Goal: Information Seeking & Learning: Check status

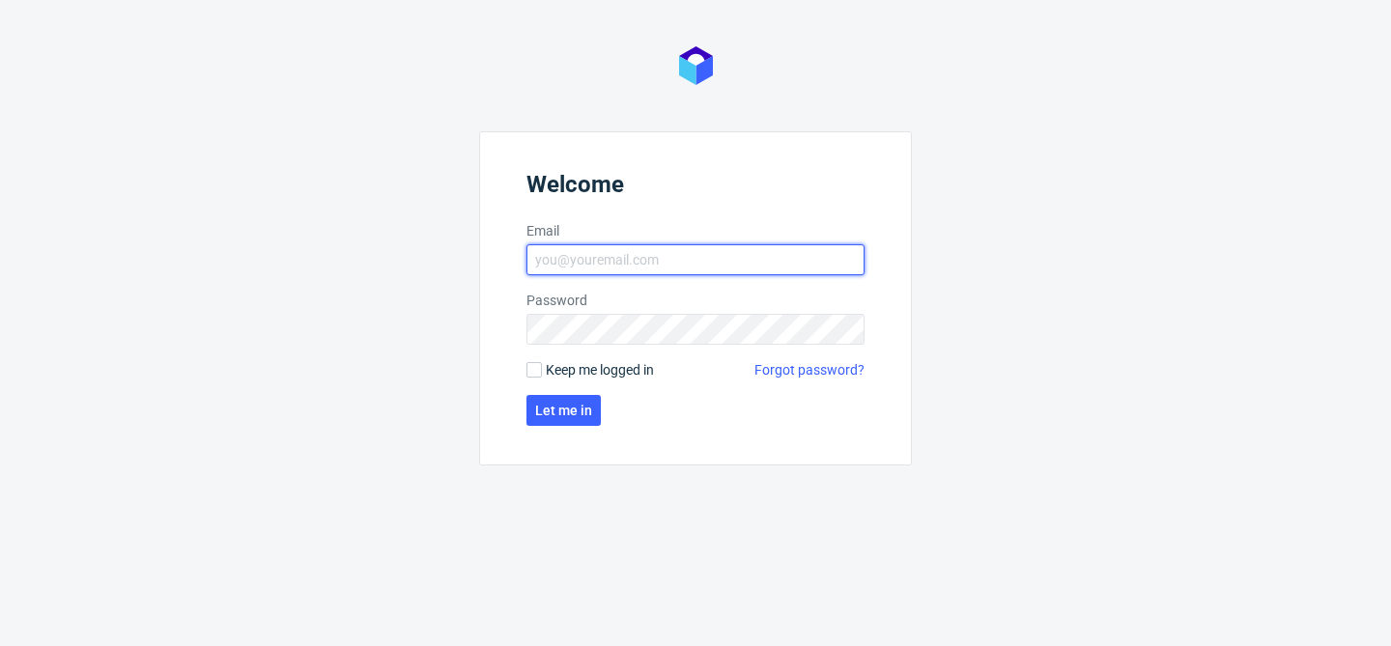
type input "[EMAIL_ADDRESS][DOMAIN_NAME]"
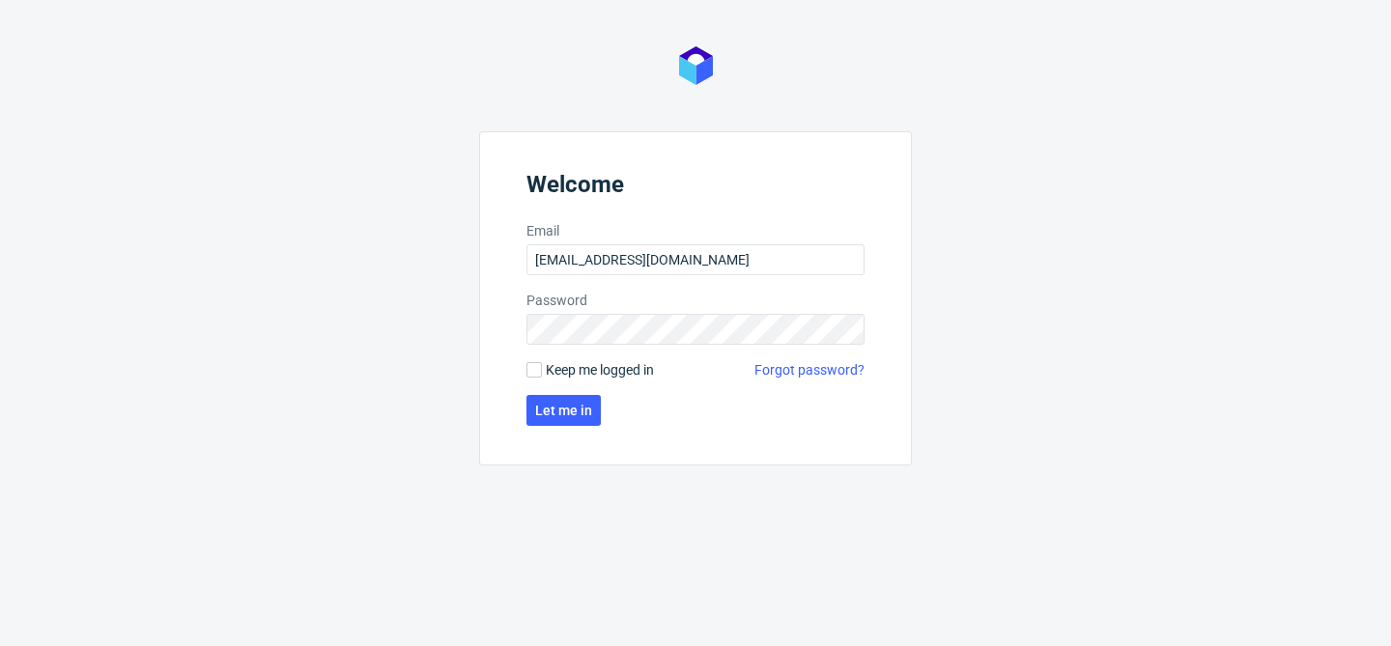
click at [535, 379] on label "Keep me logged in" at bounding box center [589, 369] width 127 height 19
click at [535, 378] on input "Keep me logged in" at bounding box center [533, 369] width 15 height 15
checkbox input "true"
click at [566, 411] on span "Let me in" at bounding box center [563, 411] width 57 height 14
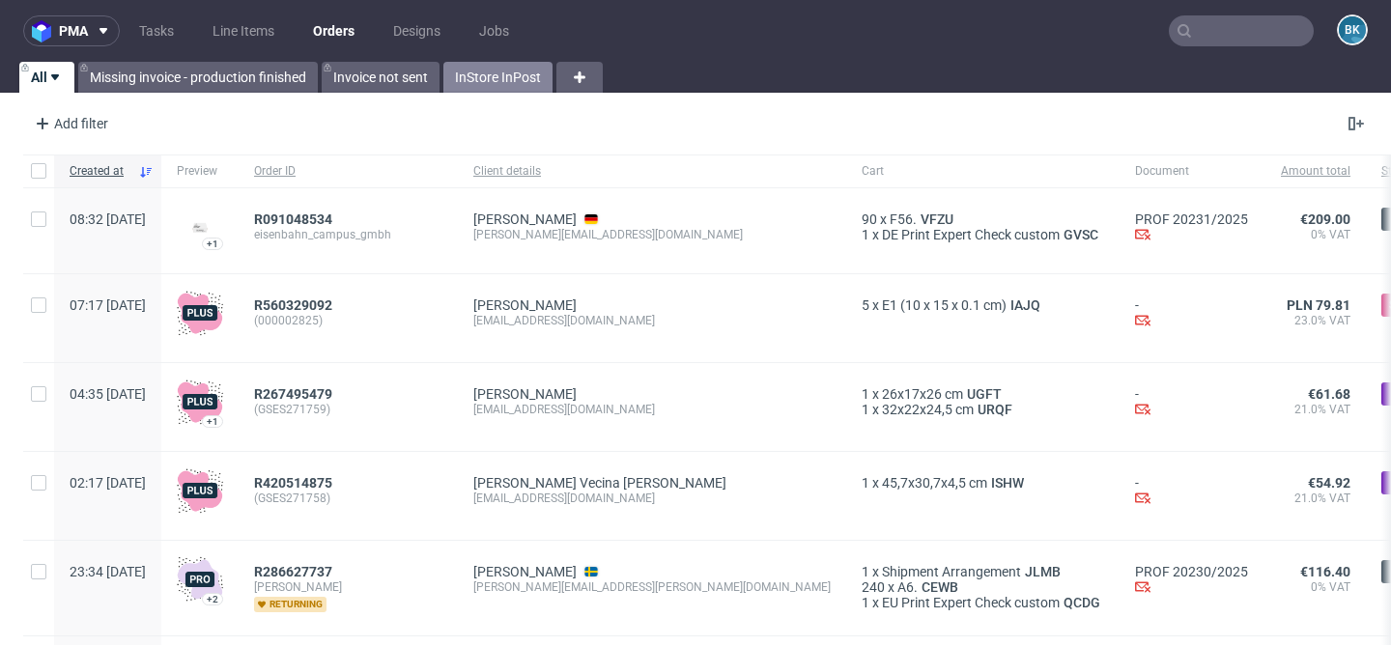
click at [501, 76] on link "InStore InPost" at bounding box center [497, 77] width 109 height 31
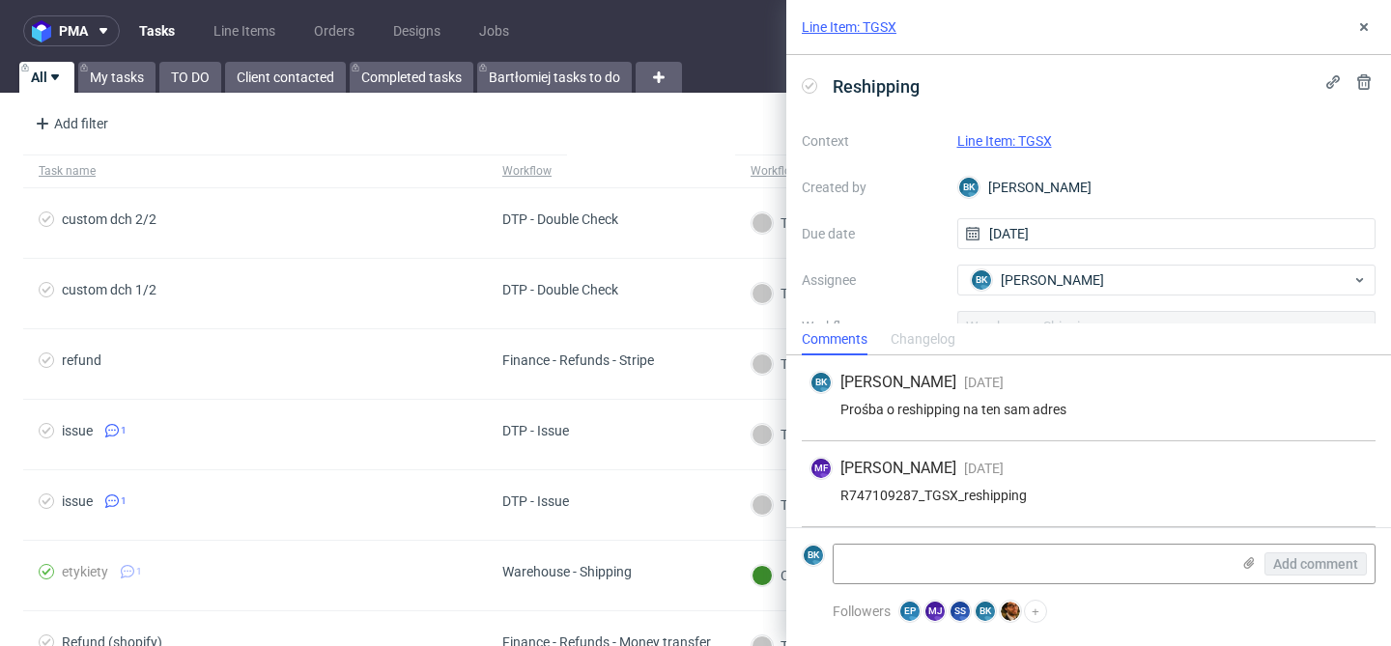
scroll to position [84, 0]
click at [1022, 139] on link "Line Item: TGSX" at bounding box center [1004, 140] width 95 height 15
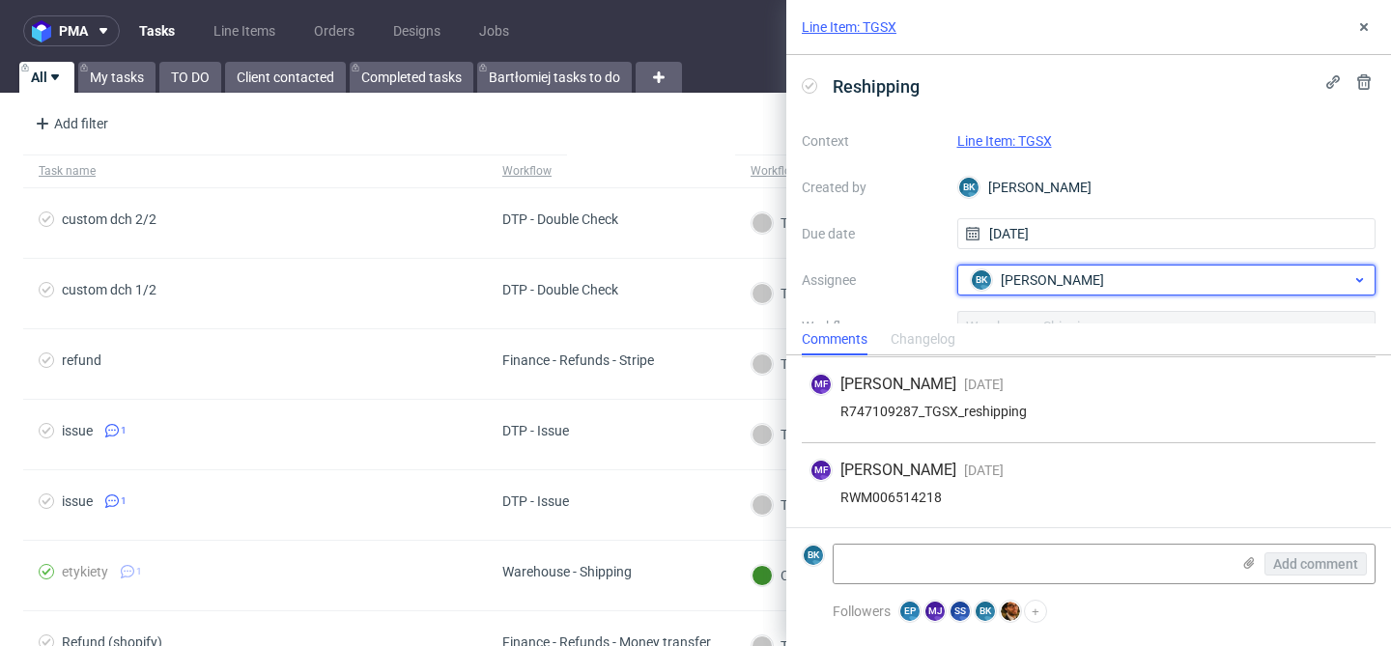
click at [1094, 285] on div "BK Bogna Krystian" at bounding box center [1159, 280] width 386 height 31
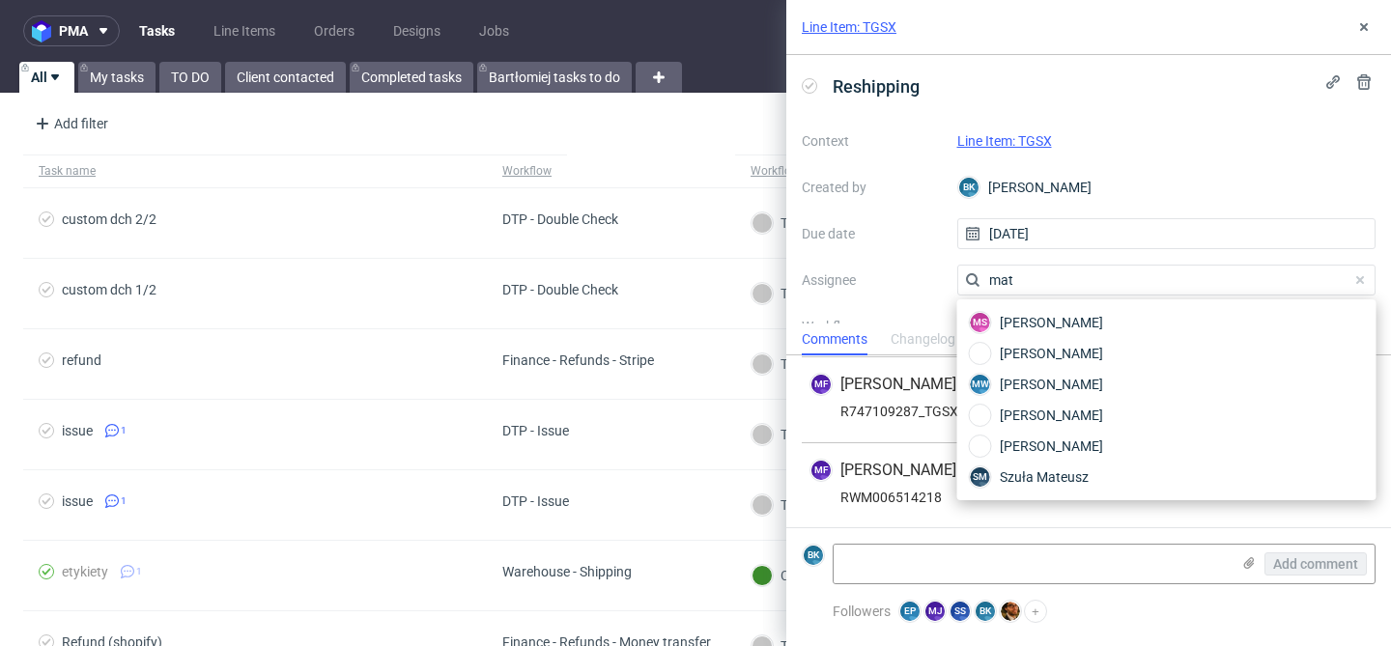
scroll to position [0, 0]
type input "matt"
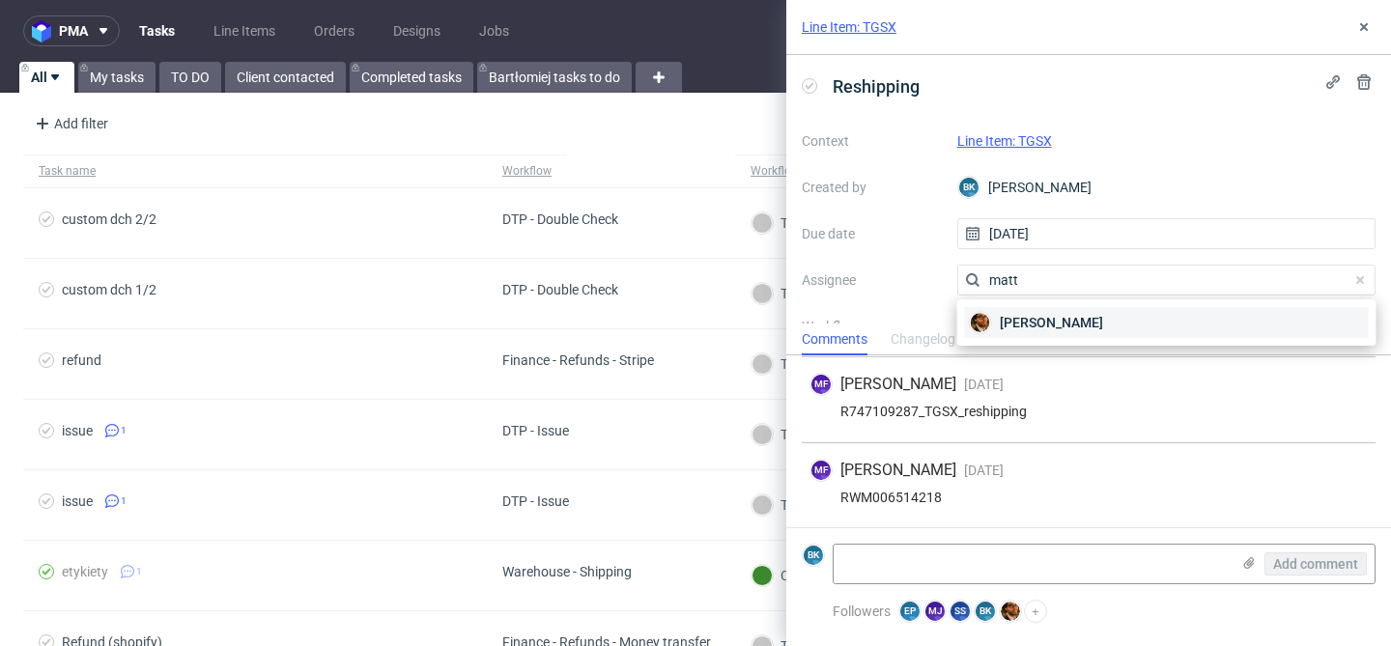
click at [1081, 329] on span "Matteo Corsico" at bounding box center [1050, 322] width 103 height 19
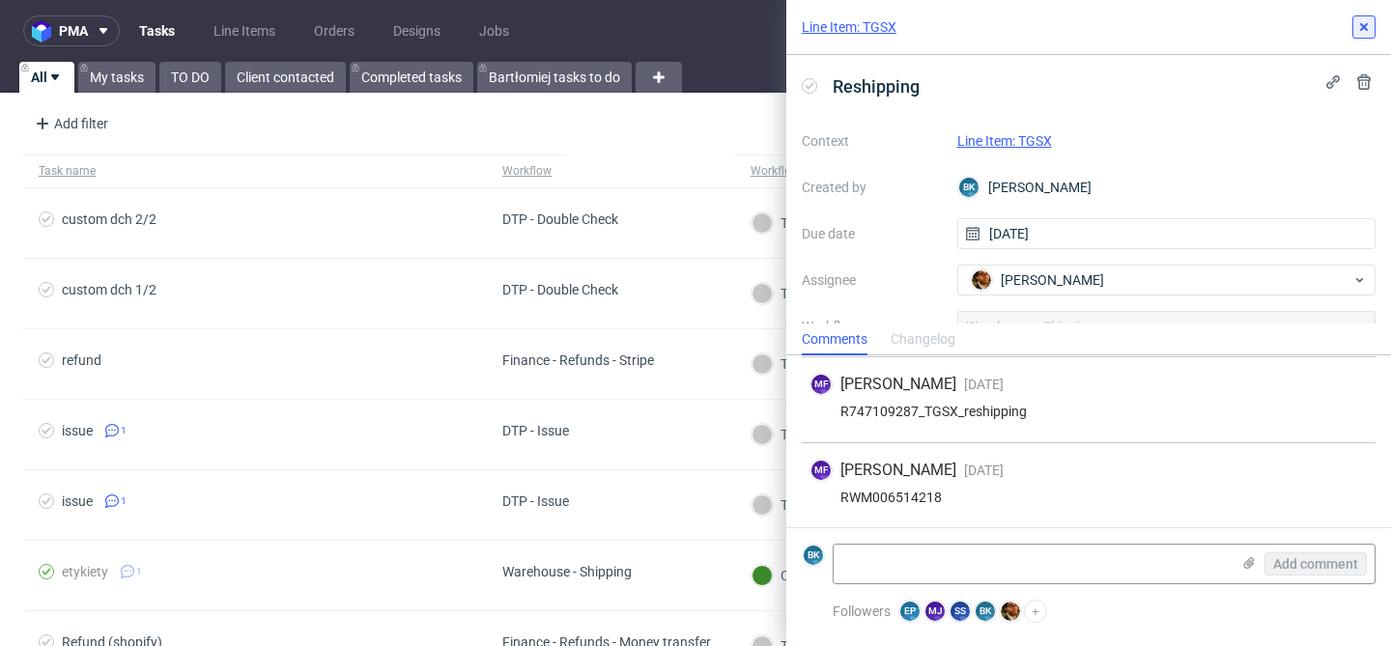
click at [1369, 22] on icon at bounding box center [1363, 26] width 15 height 15
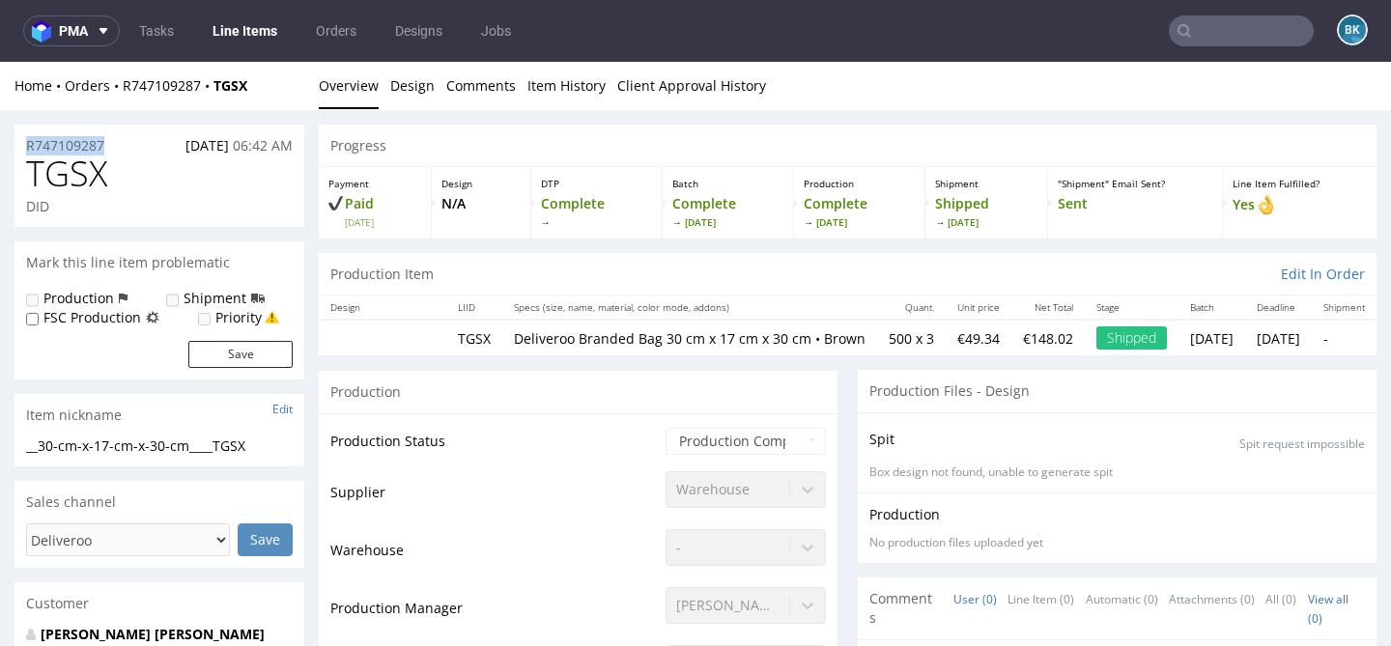
drag, startPoint x: 107, startPoint y: 142, endPoint x: 8, endPoint y: 142, distance: 99.5
copy p "R747109287"
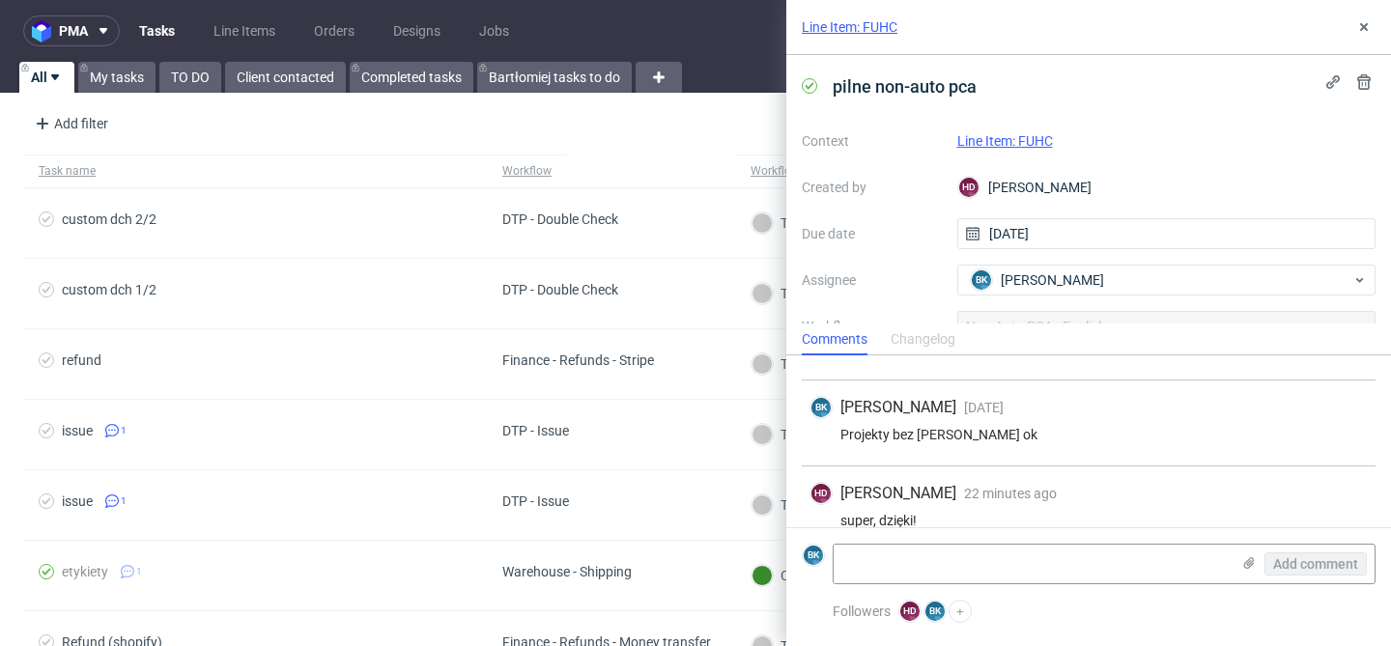
scroll to position [1150, 0]
click at [1131, 426] on div "Projekty bez pasków są ok" at bounding box center [1088, 433] width 558 height 15
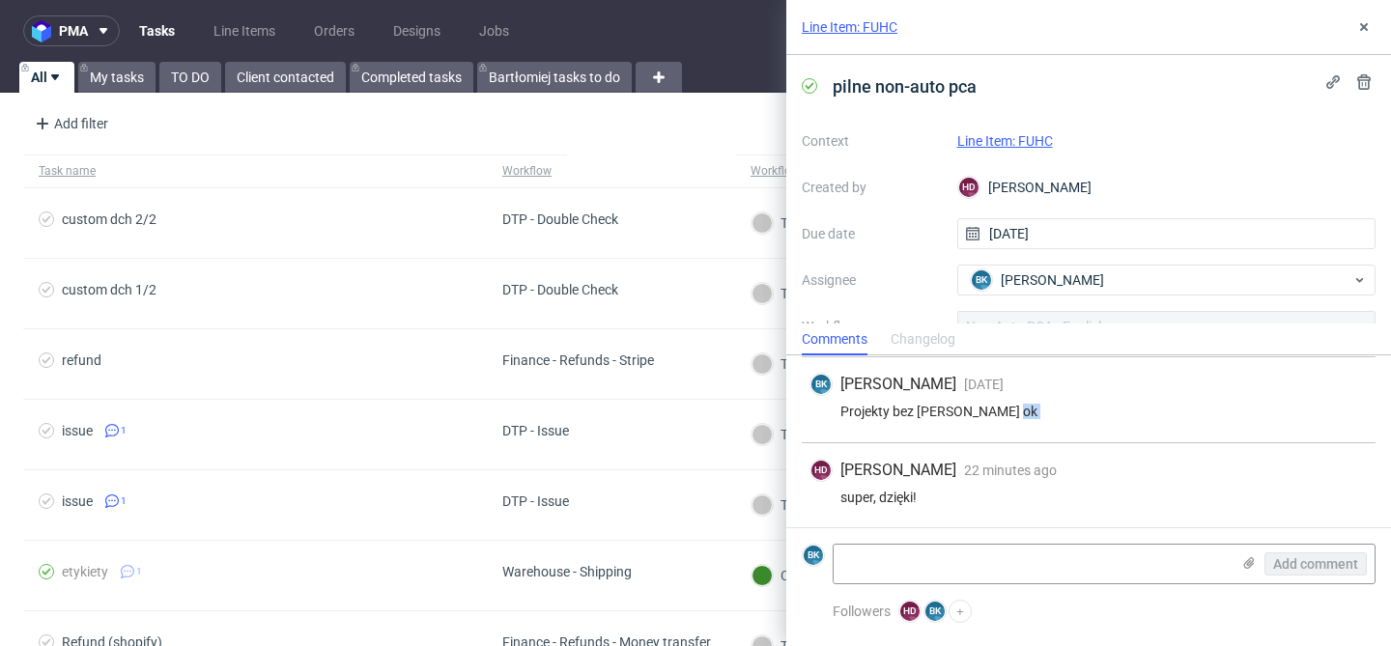
scroll to position [116, 0]
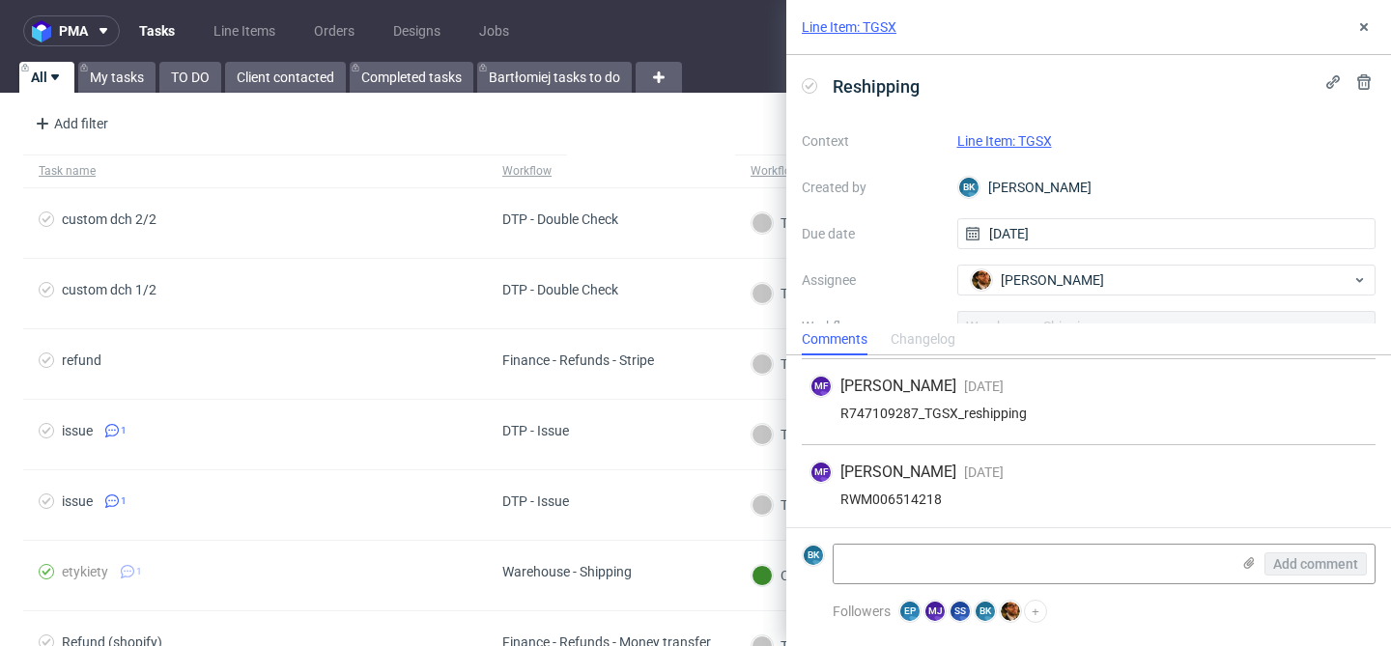
scroll to position [84, 0]
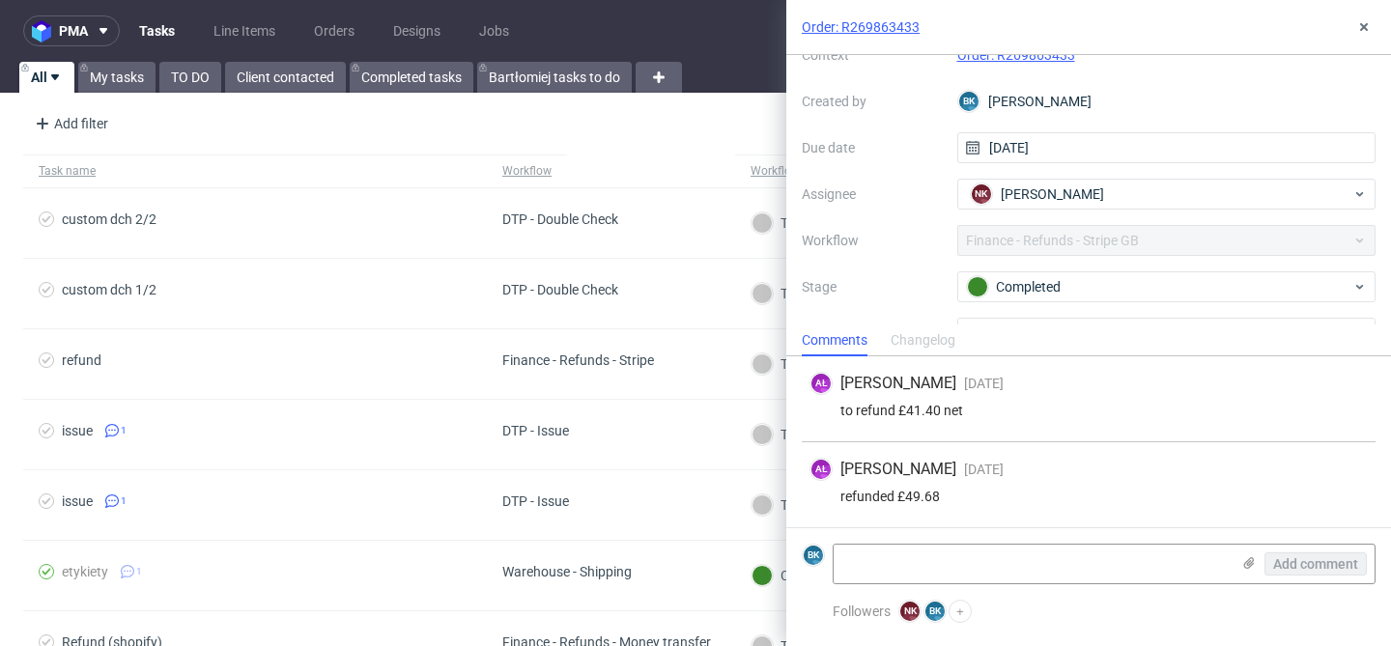
scroll to position [20, 0]
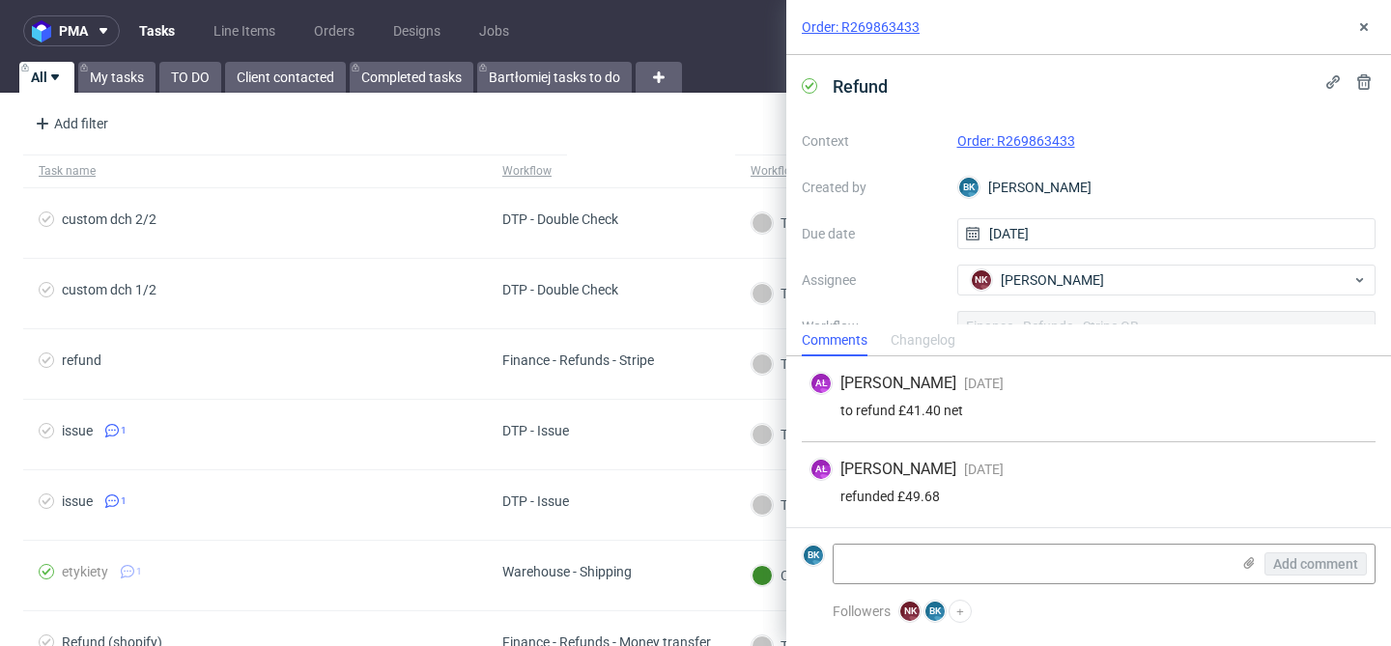
scroll to position [14, 0]
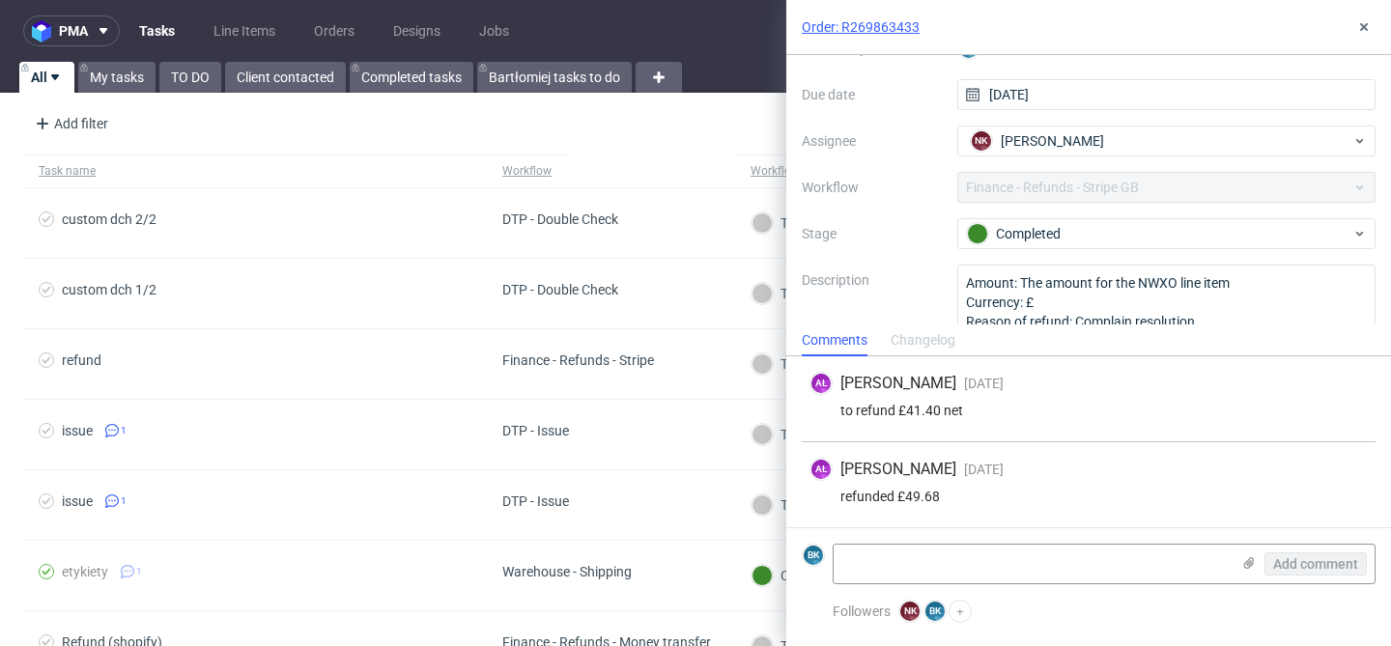
scroll to position [189, 0]
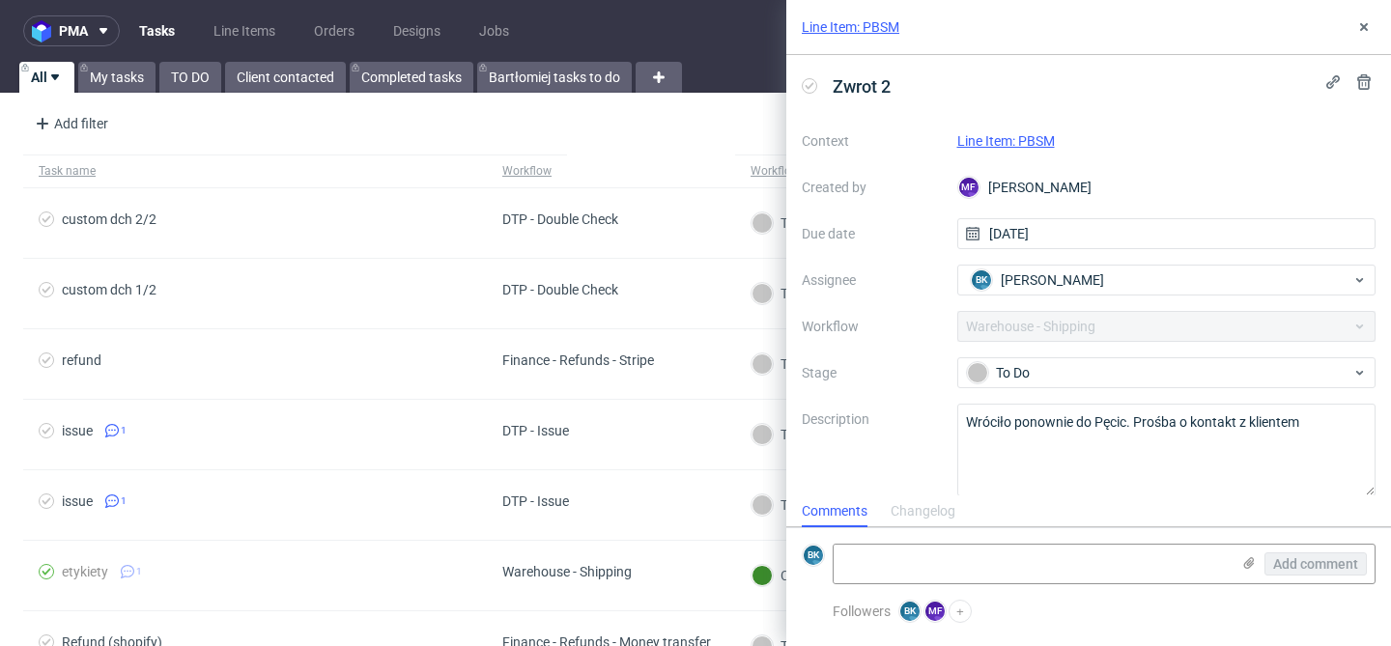
scroll to position [16, 0]
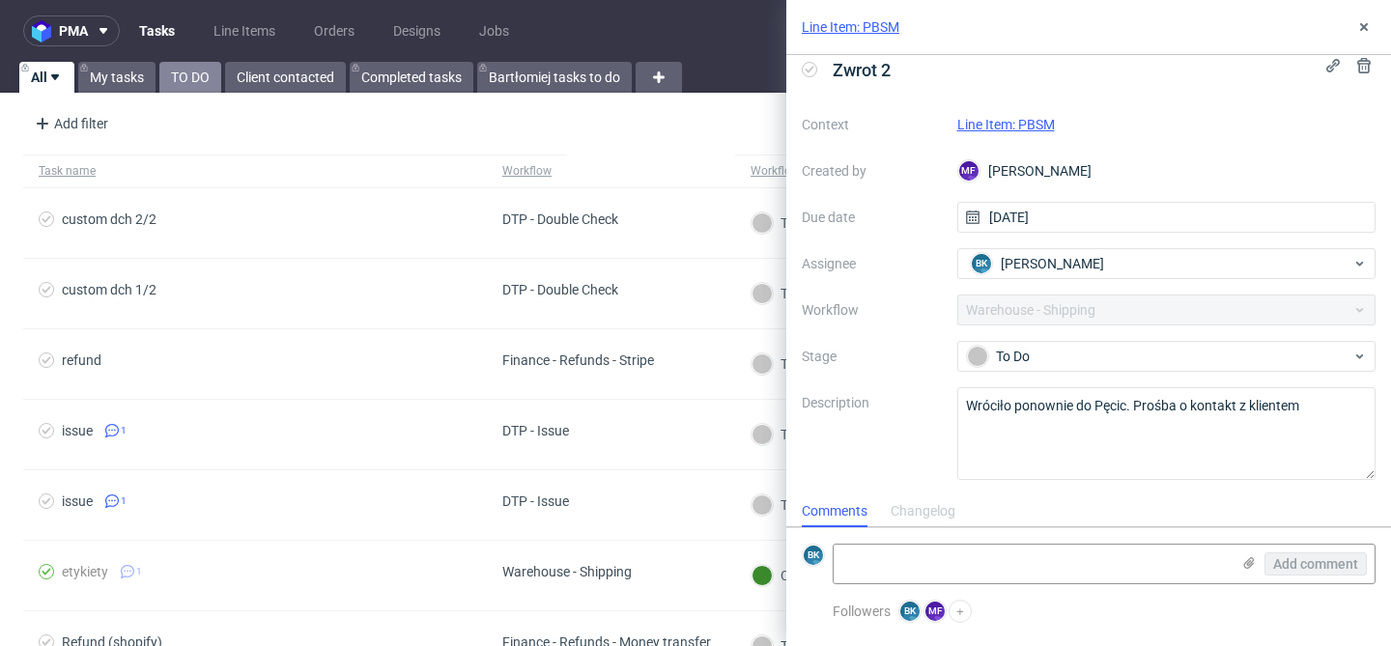
click at [201, 86] on link "TO DO" at bounding box center [190, 77] width 62 height 31
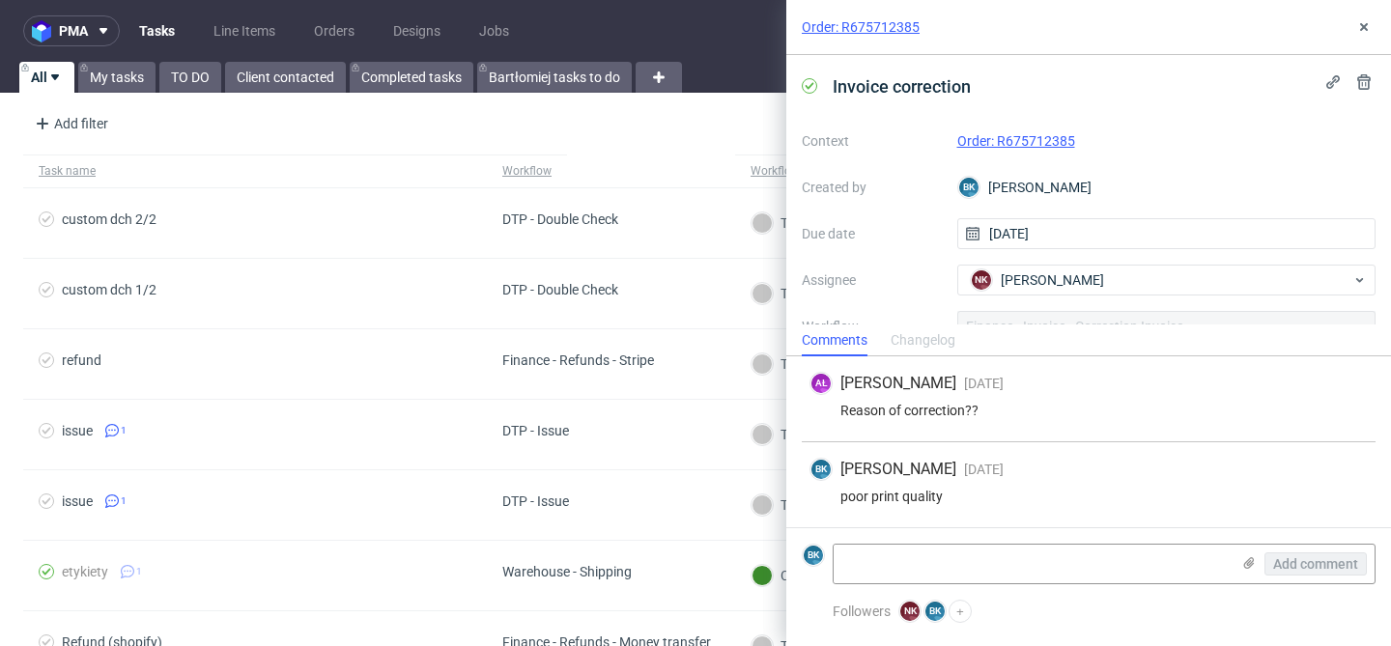
scroll to position [187, 0]
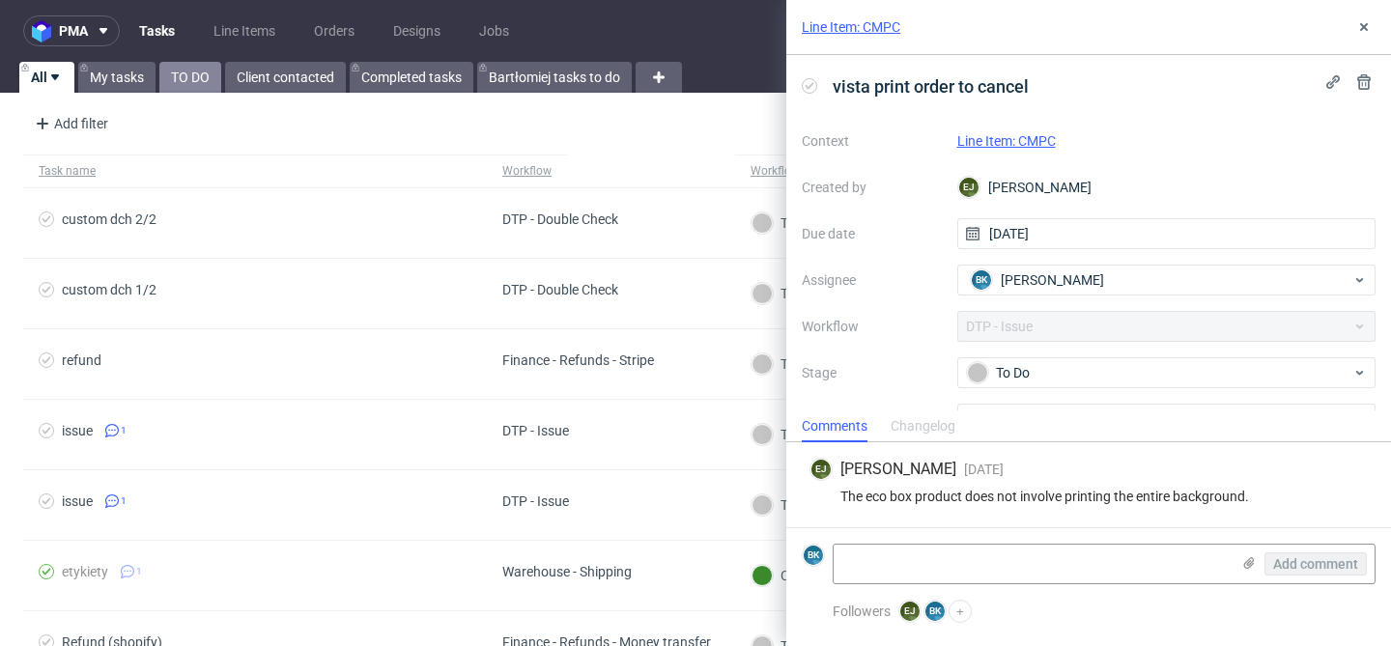
click at [177, 67] on link "TO DO" at bounding box center [190, 77] width 62 height 31
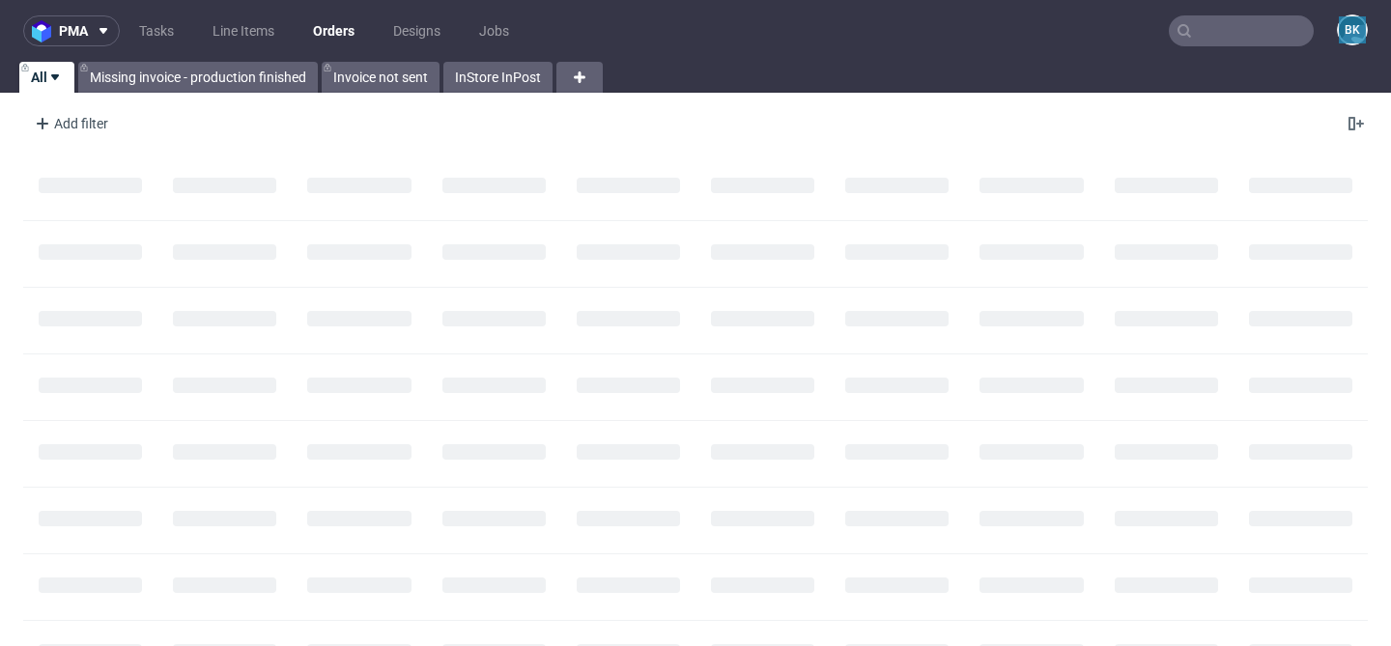
click at [1197, 27] on input "text" at bounding box center [1240, 30] width 145 height 31
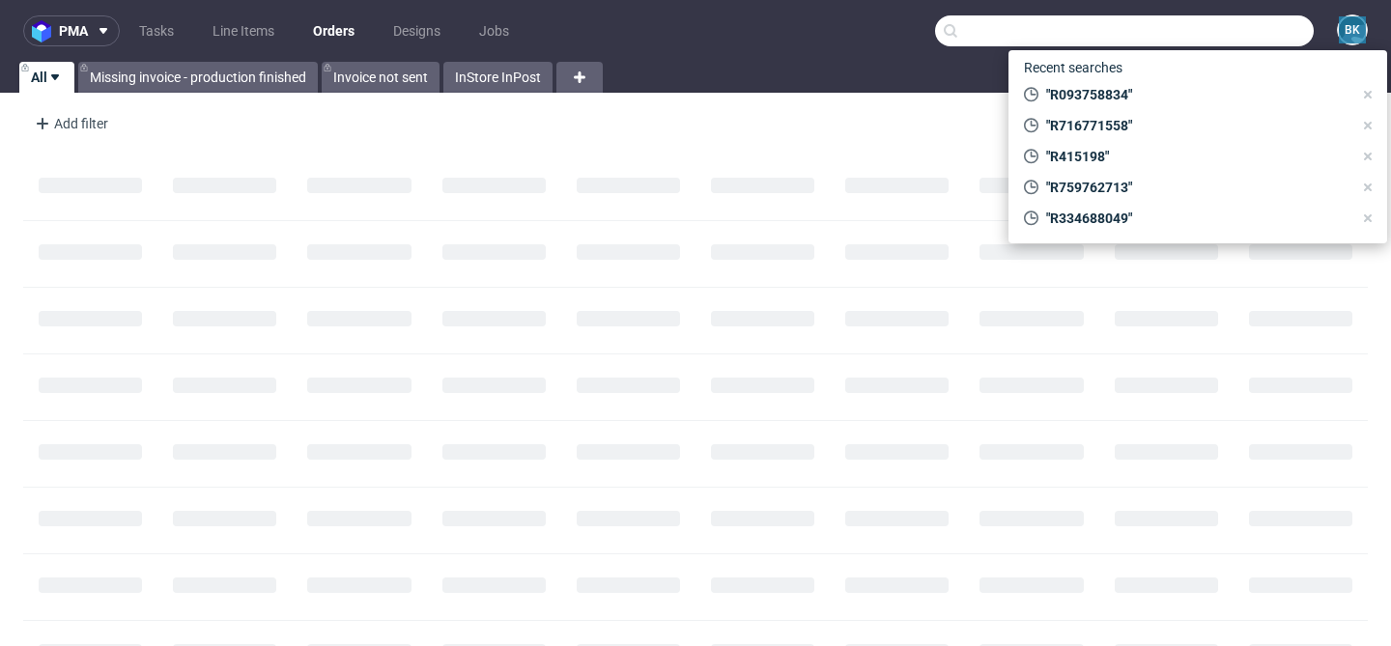
paste input "R943938702"
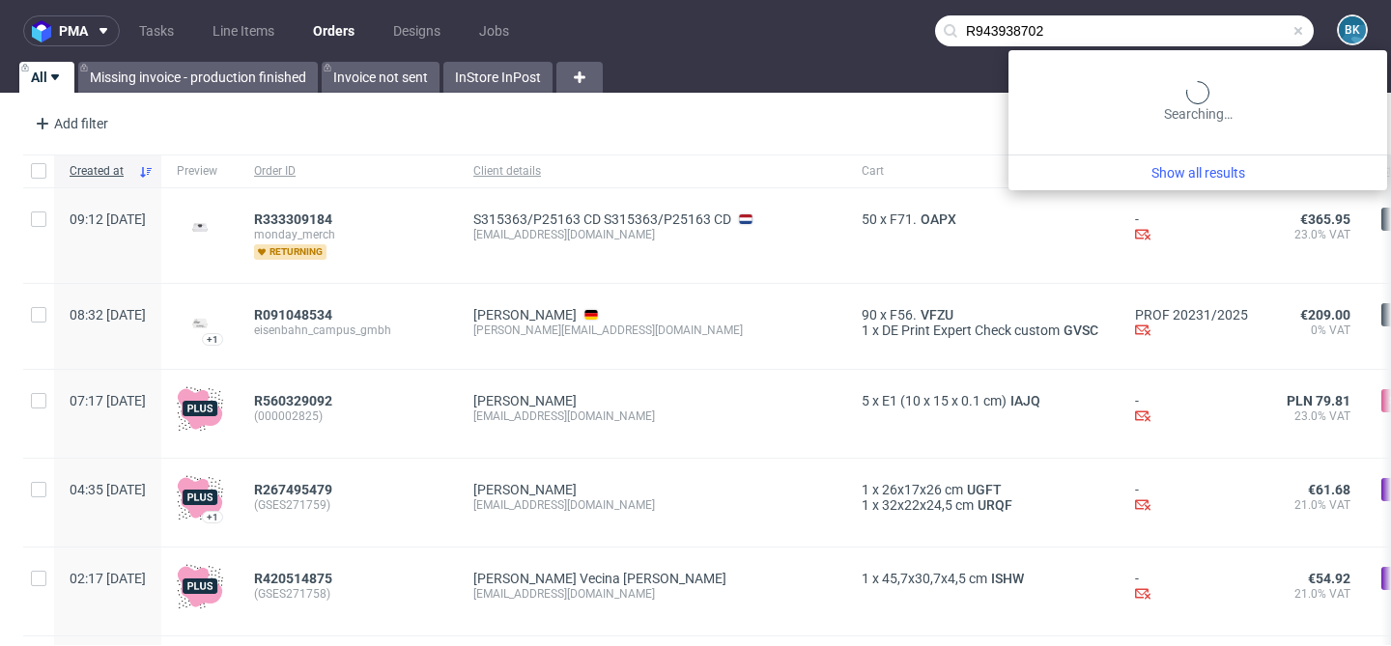
type input "R943938702"
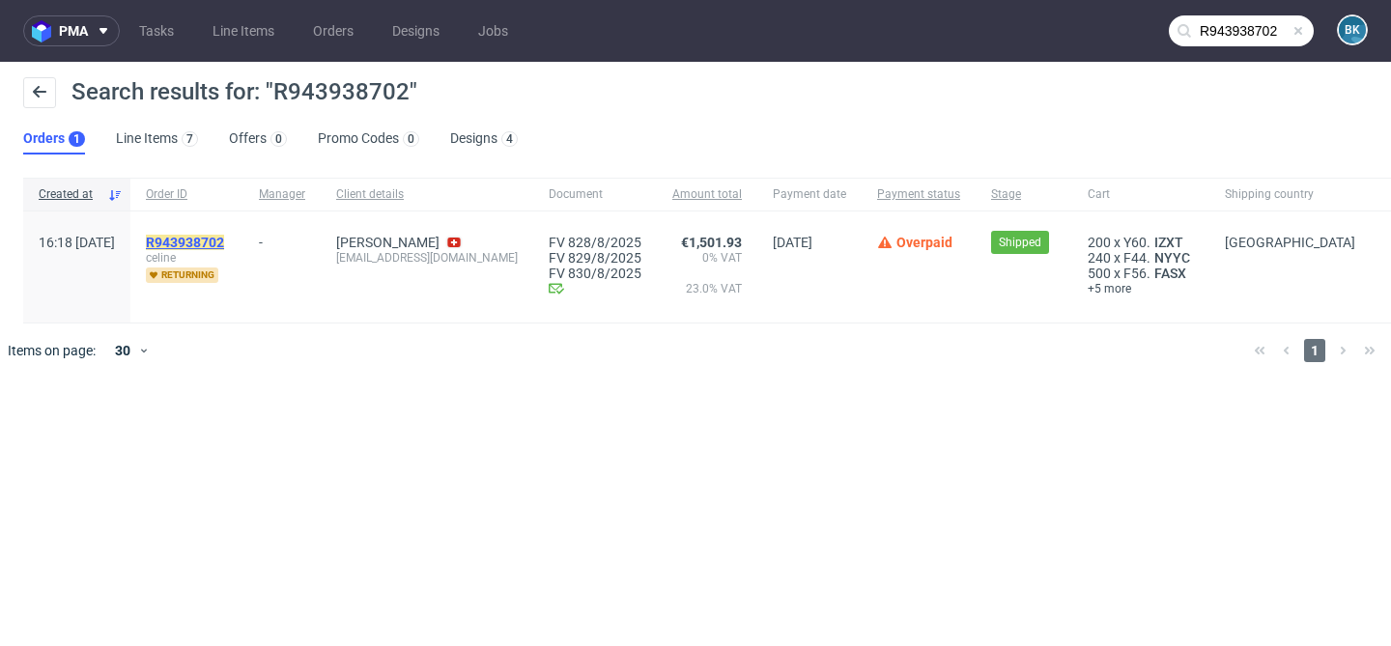
click at [213, 238] on mark "R943938702" at bounding box center [185, 242] width 78 height 15
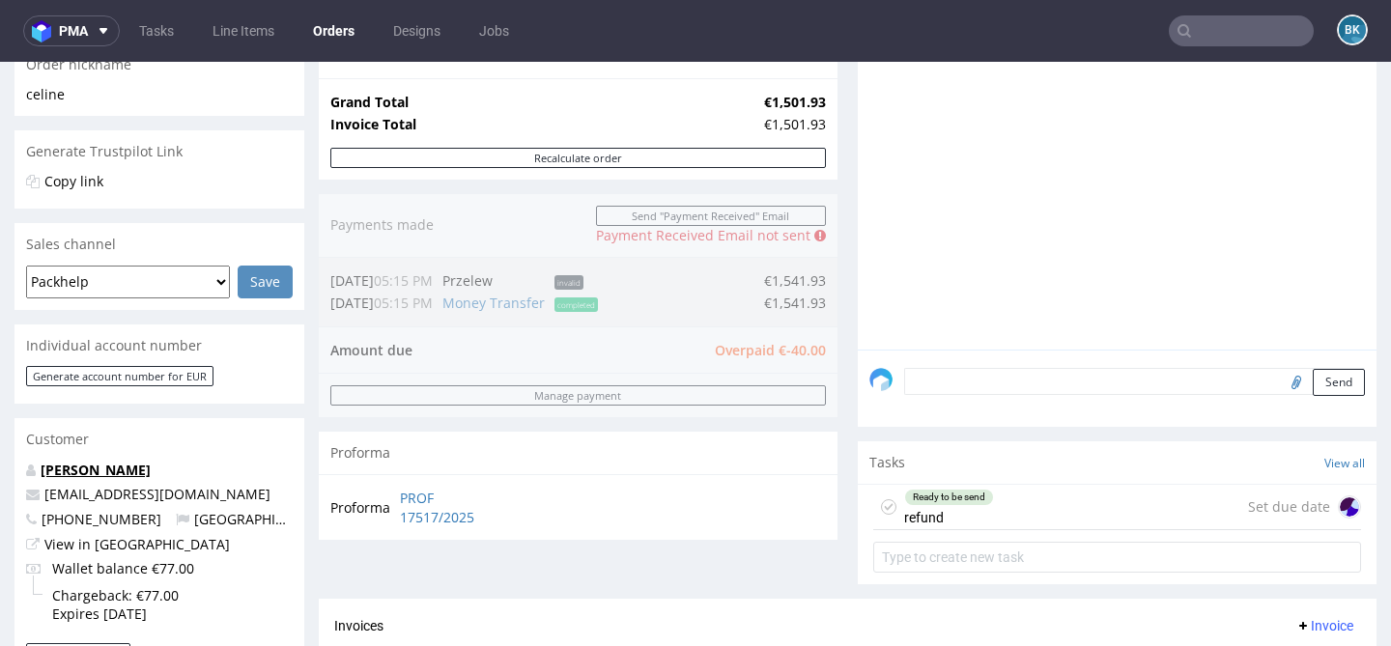
scroll to position [393, 0]
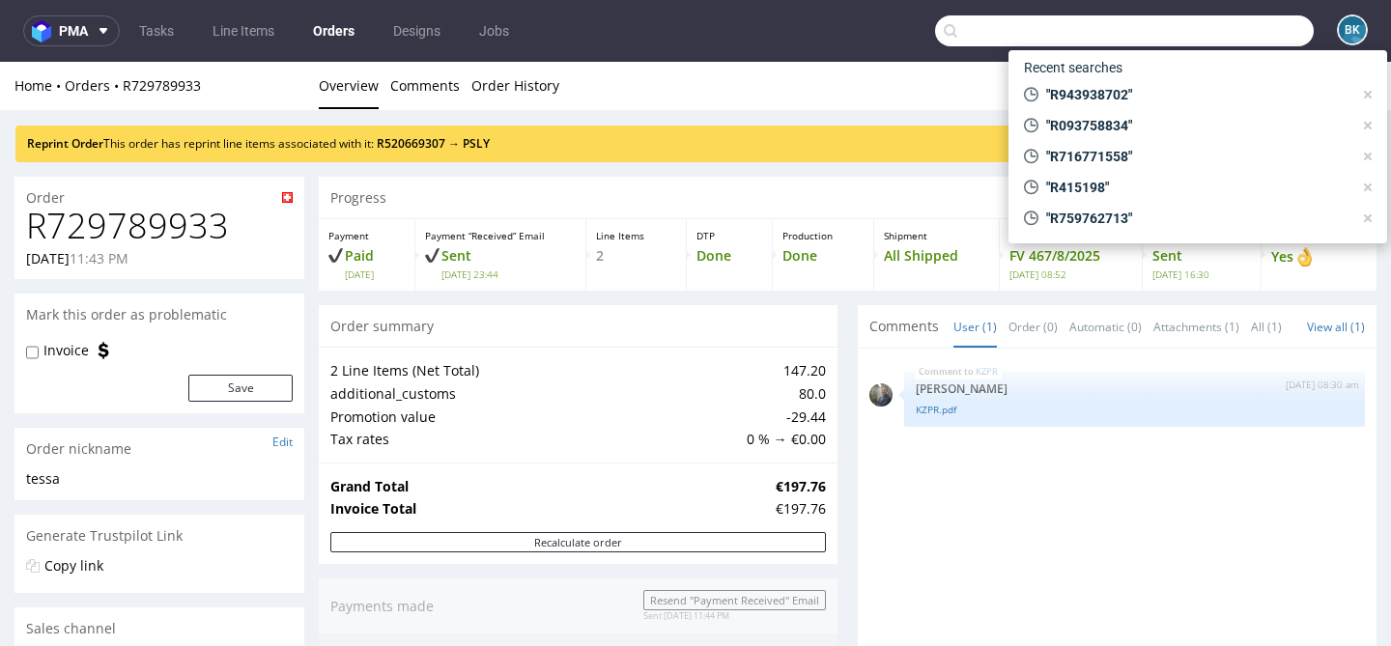
click at [1221, 29] on input "text" at bounding box center [1124, 30] width 379 height 31
paste input "R795250470"
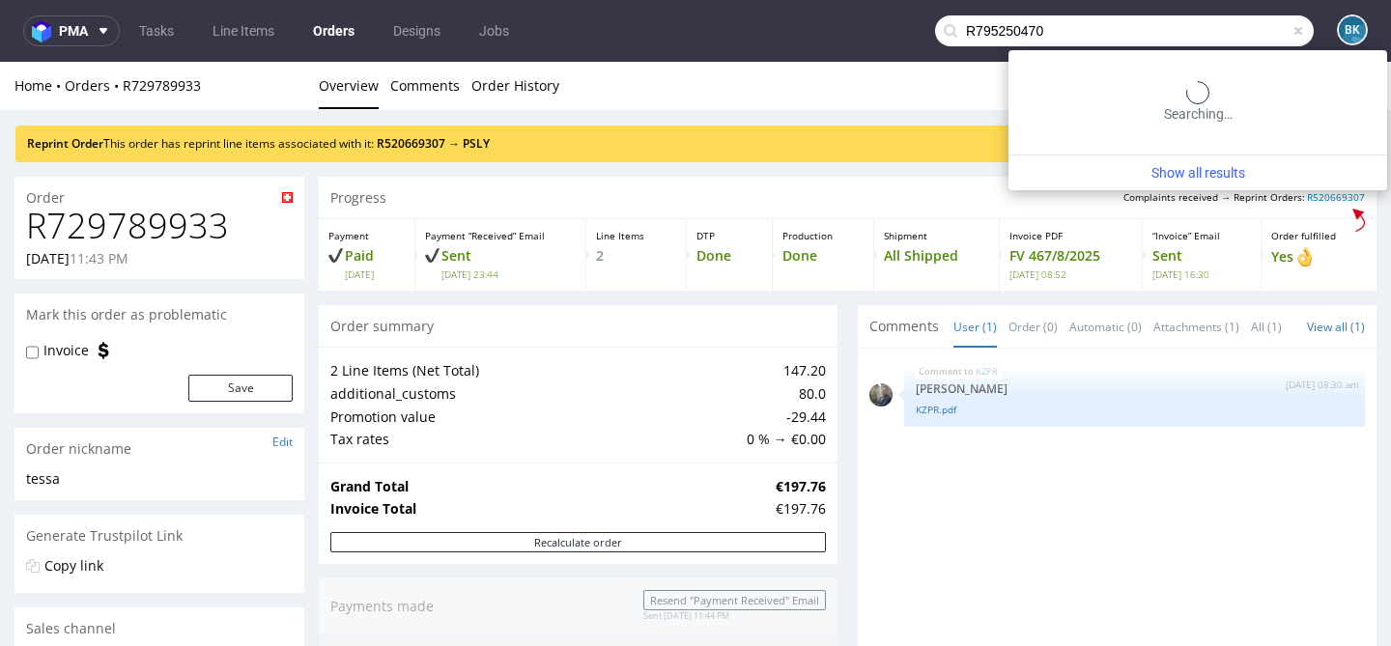
type input "R795250470"
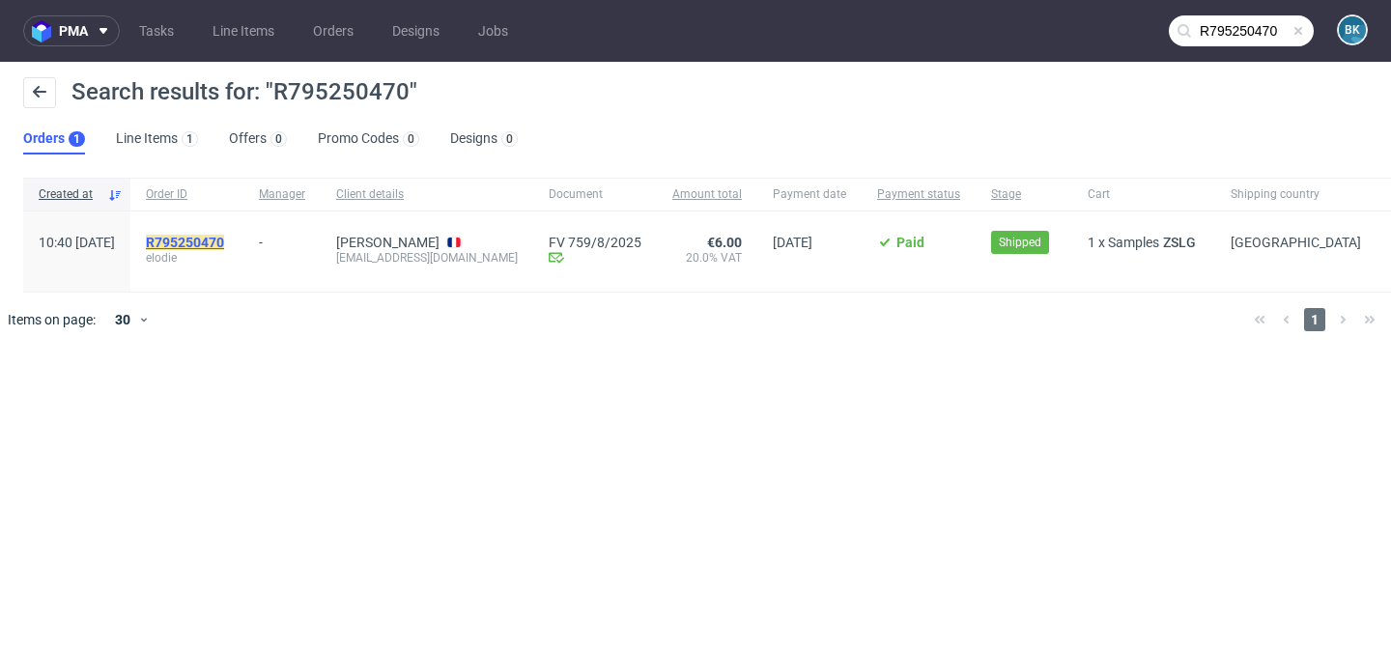
click at [210, 244] on mark "R795250470" at bounding box center [185, 242] width 78 height 15
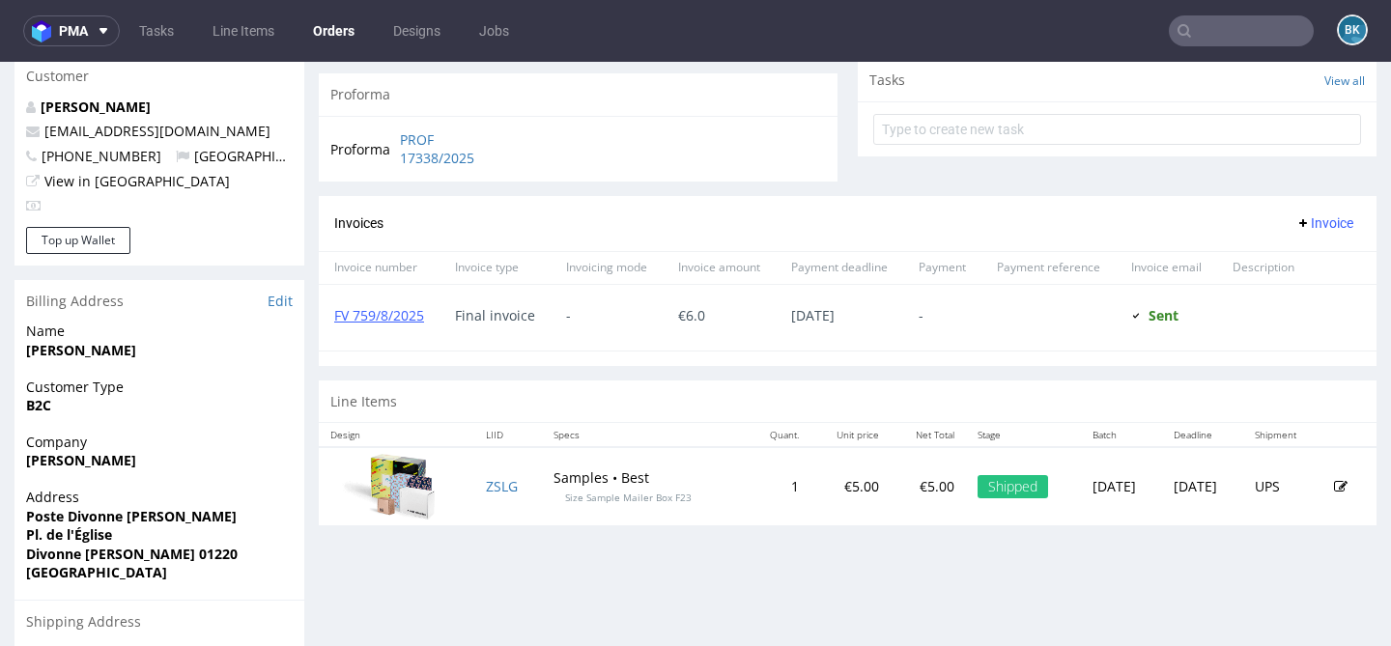
scroll to position [699, 0]
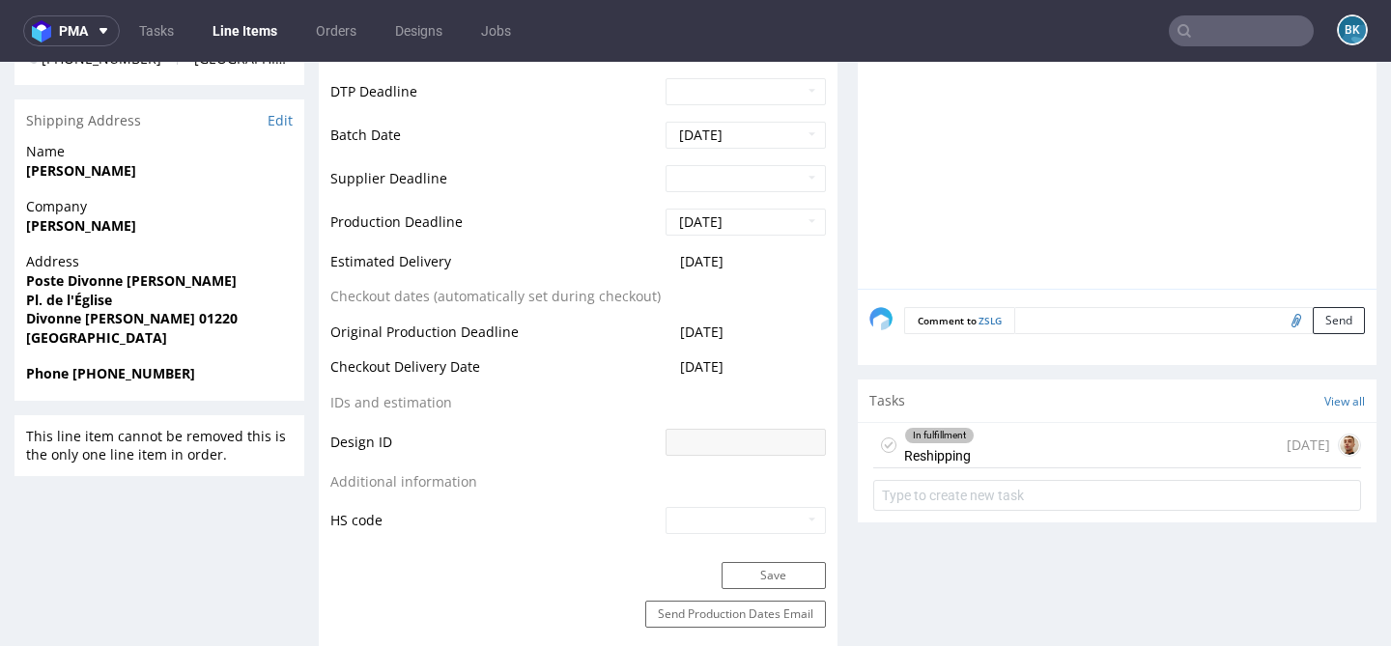
scroll to position [760, 0]
click at [1083, 440] on div "In fulfillment Reshipping 18 days ago" at bounding box center [1117, 446] width 488 height 45
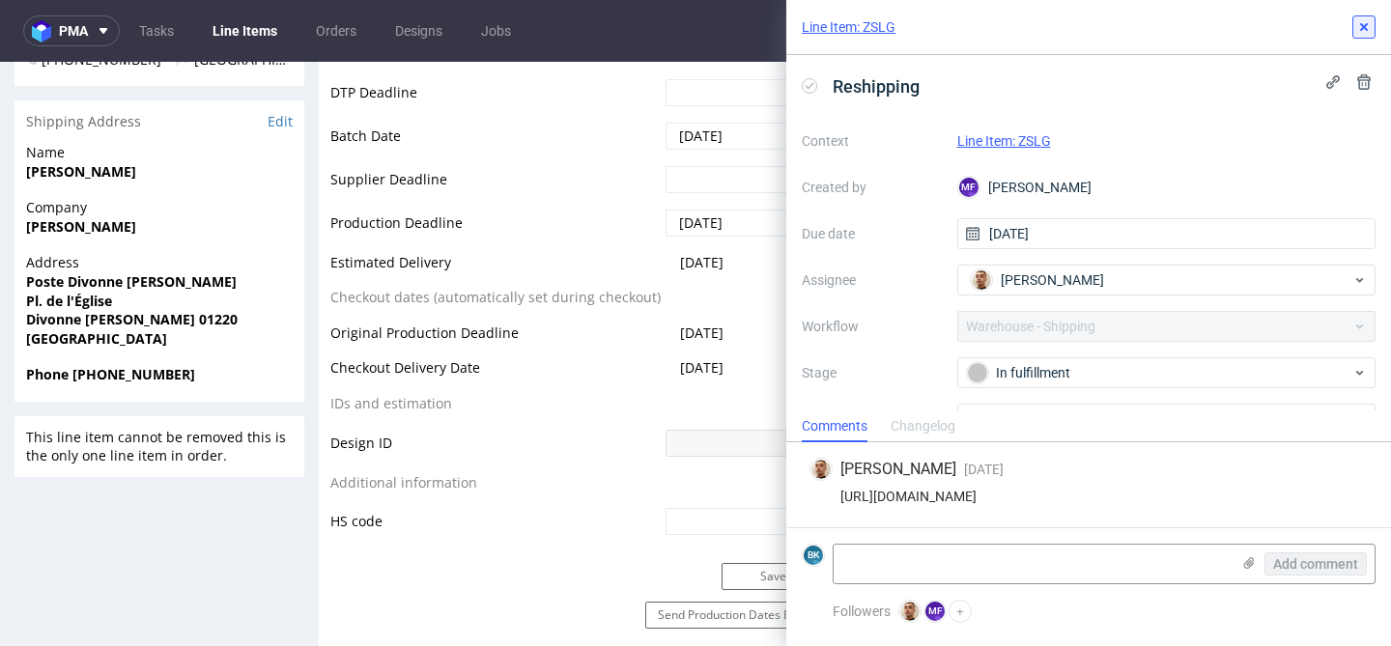
click at [1372, 31] on button at bounding box center [1363, 26] width 23 height 23
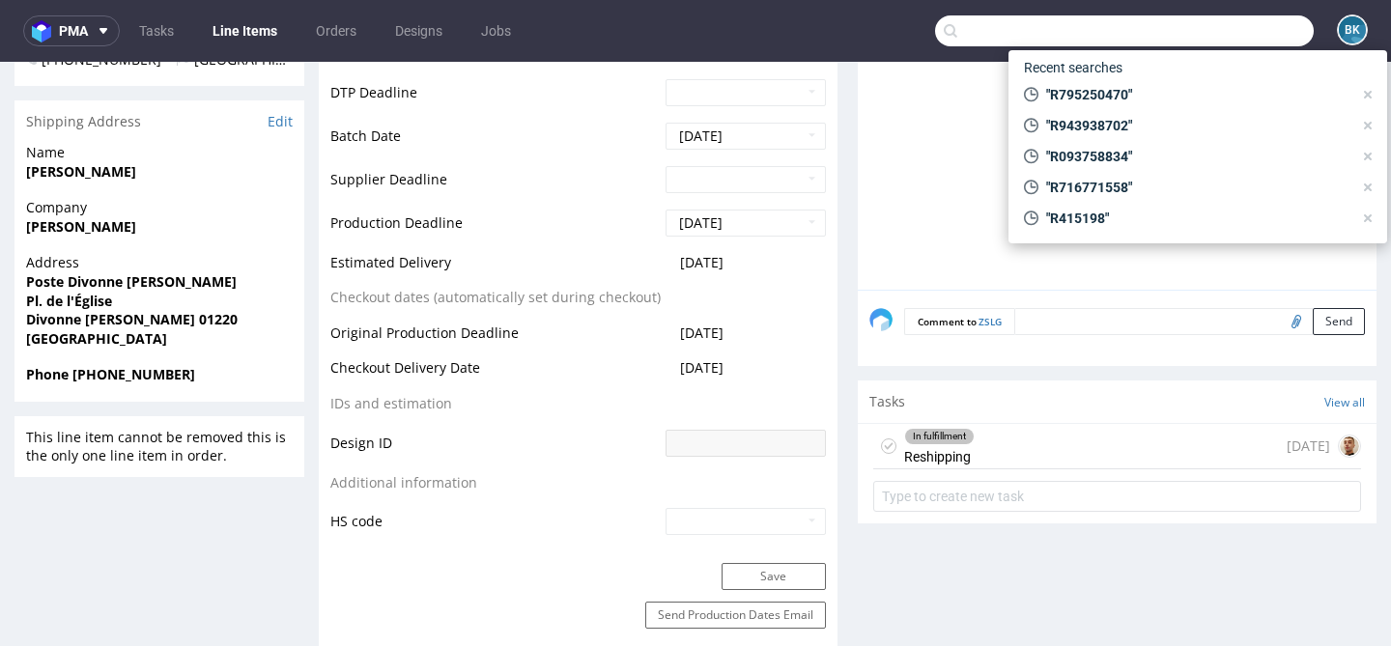
click at [1259, 19] on input "text" at bounding box center [1124, 30] width 379 height 31
paste input "R803152946"
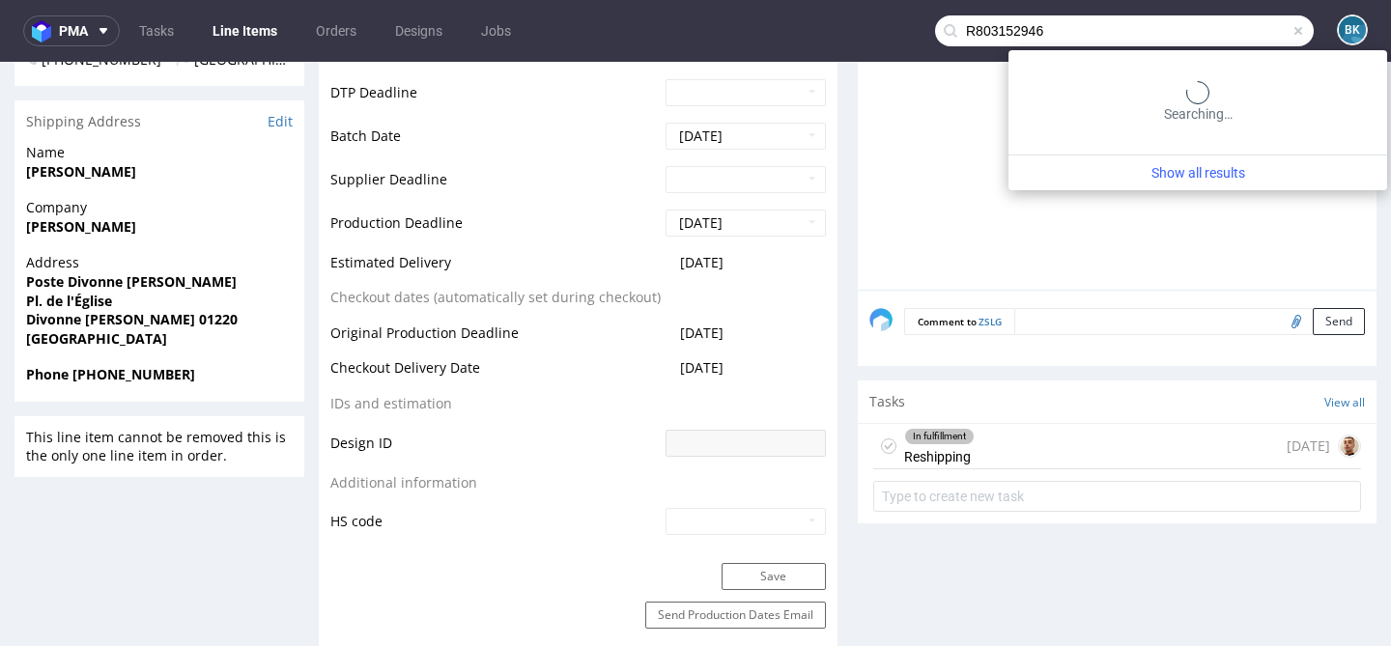
type input "R803152946"
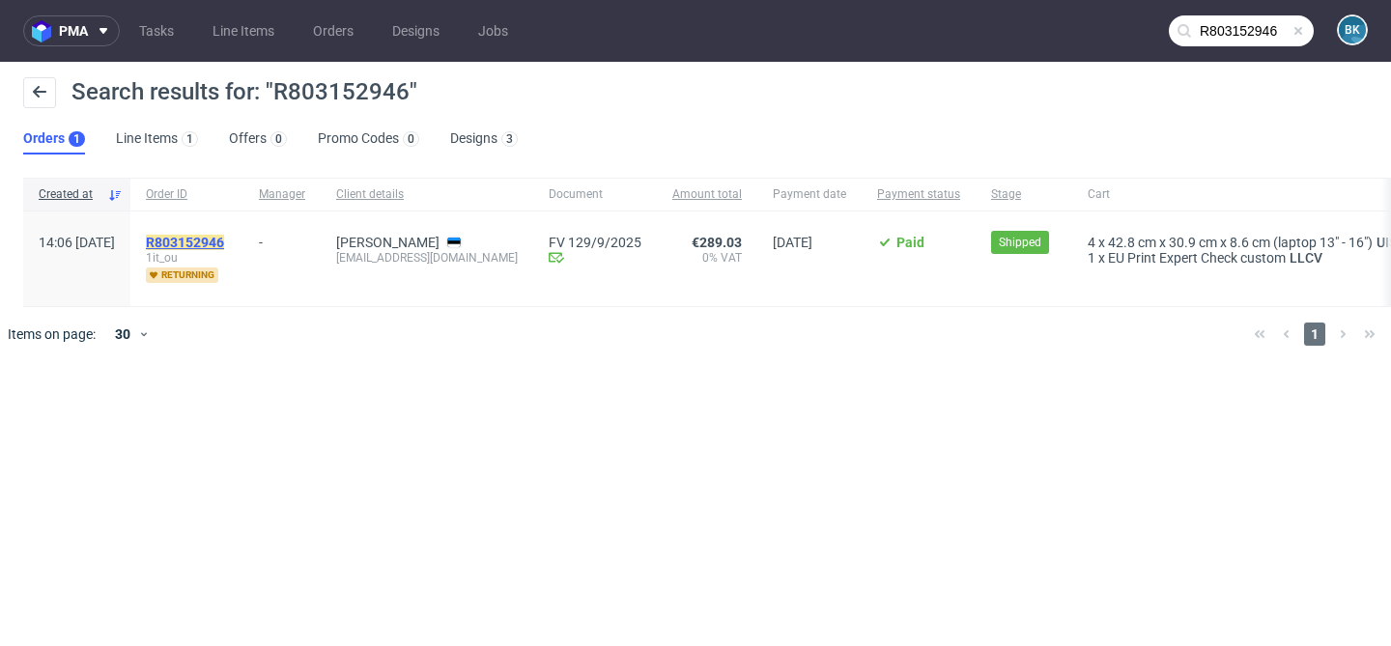
click at [224, 237] on mark "R803152946" at bounding box center [185, 242] width 78 height 15
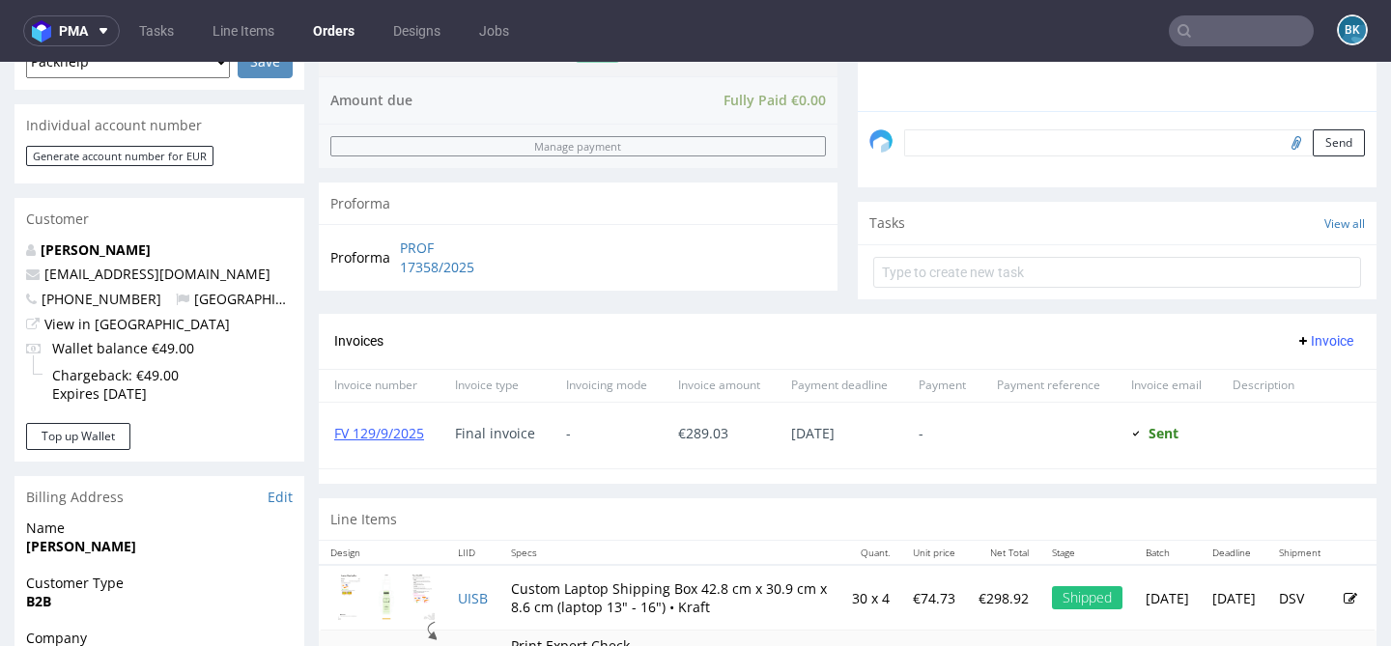
scroll to position [531, 0]
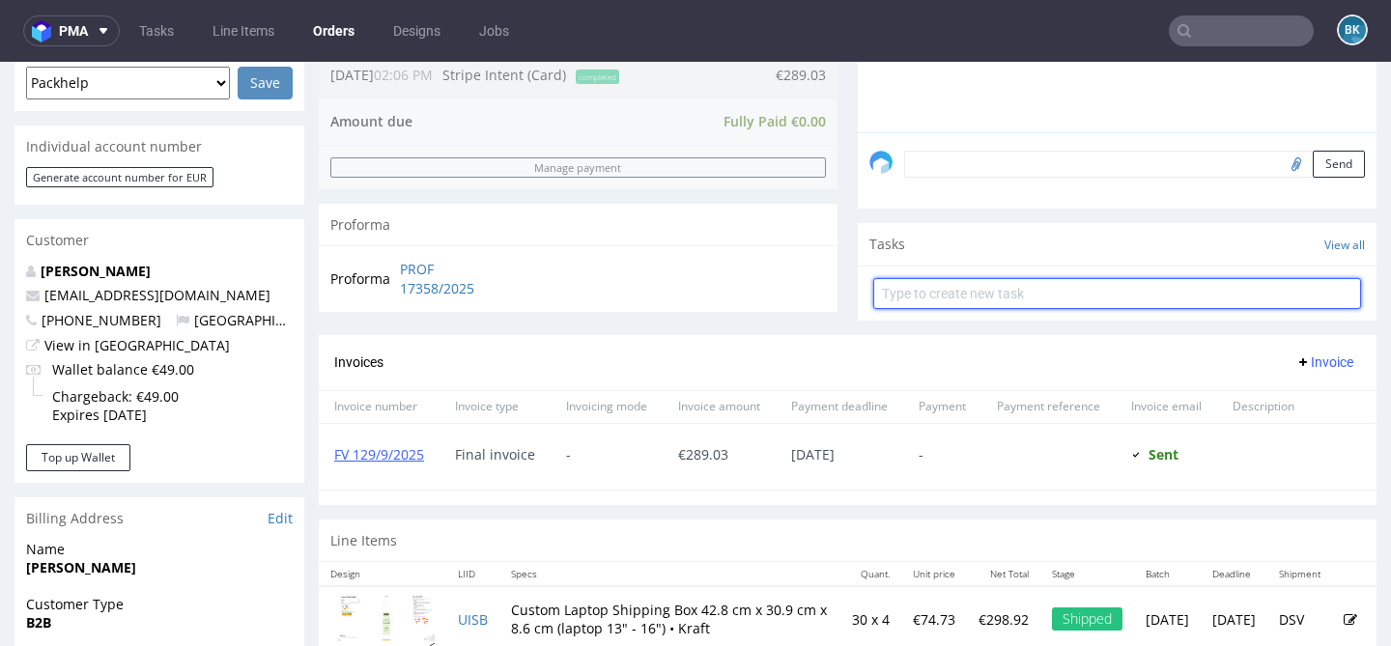
click at [1035, 309] on input "text" at bounding box center [1117, 293] width 488 height 31
type input "Partial refund"
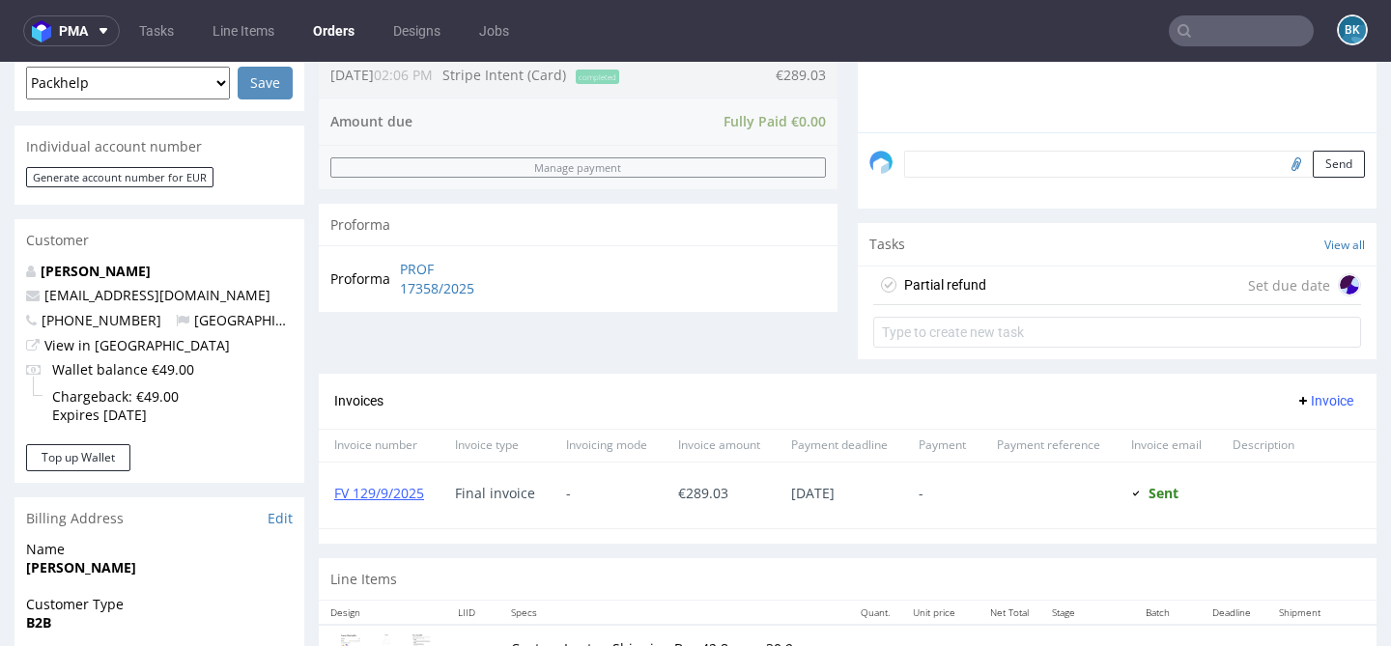
click at [1083, 305] on div "Partial refund Set due date" at bounding box center [1117, 286] width 488 height 39
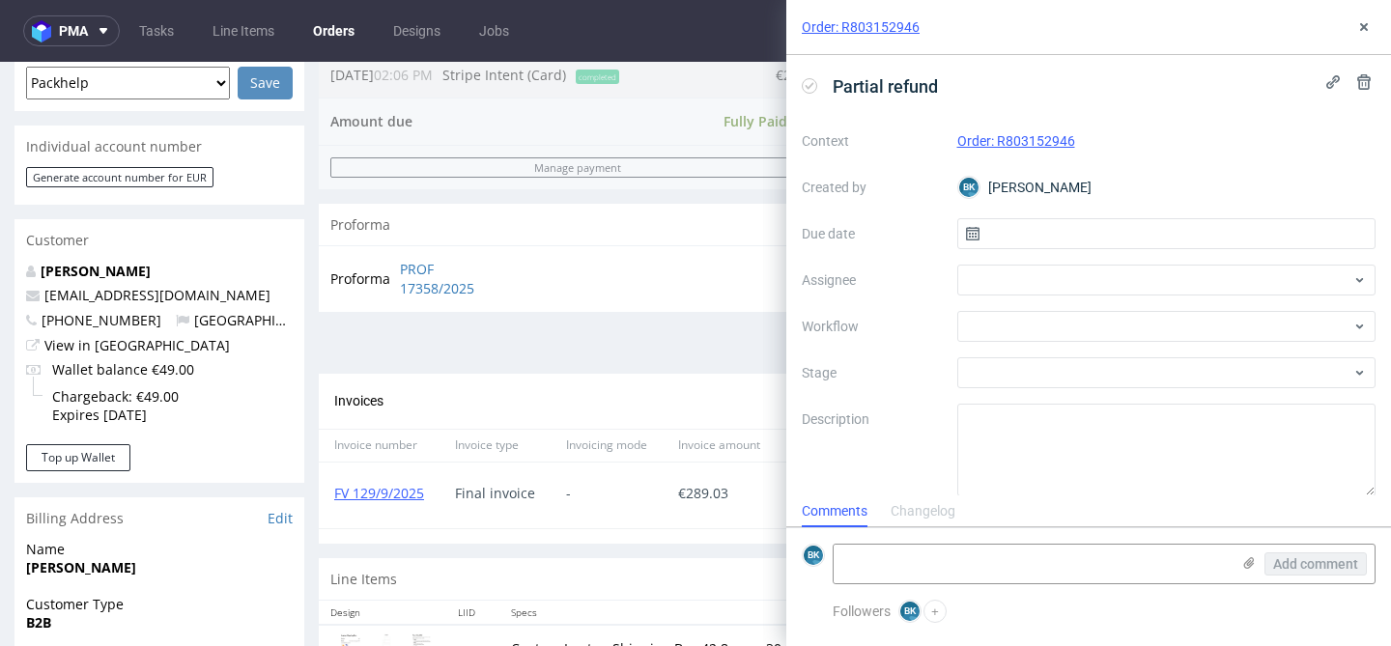
scroll to position [15, 0]
click at [1058, 225] on input "text" at bounding box center [1166, 233] width 419 height 31
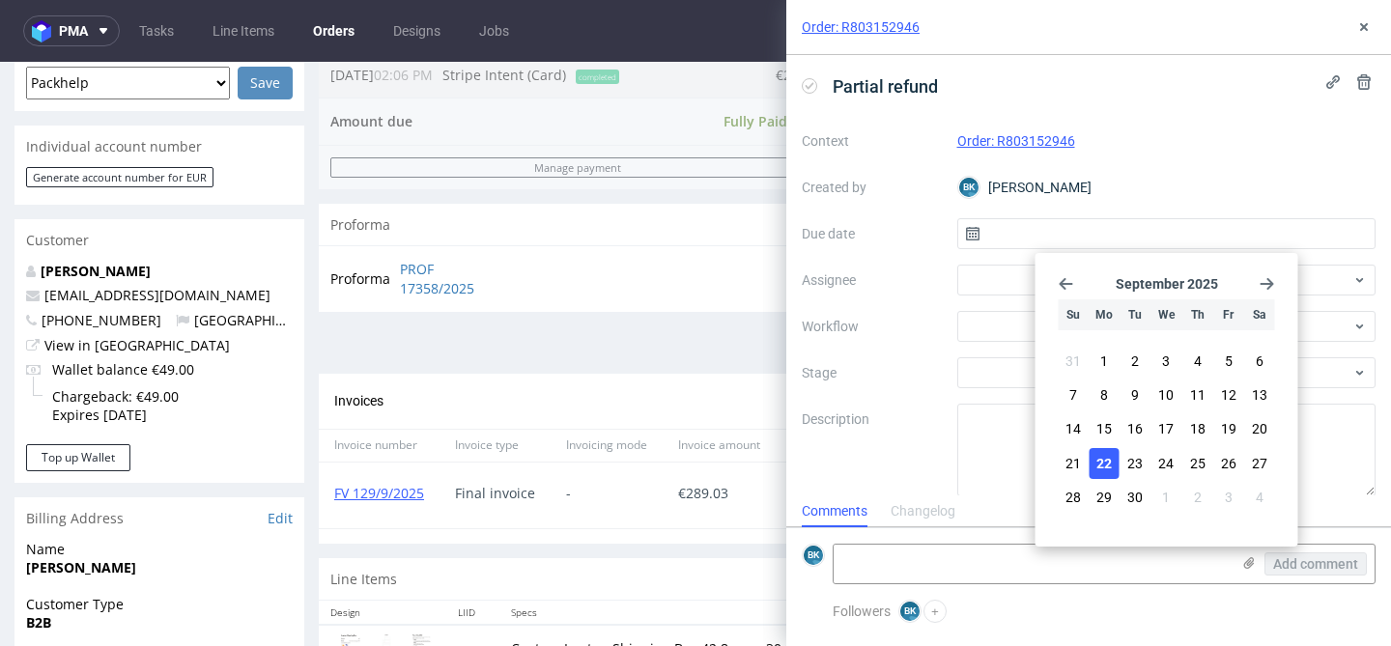
click at [1111, 464] on span "22" at bounding box center [1103, 463] width 15 height 19
type input "22/09/2025"
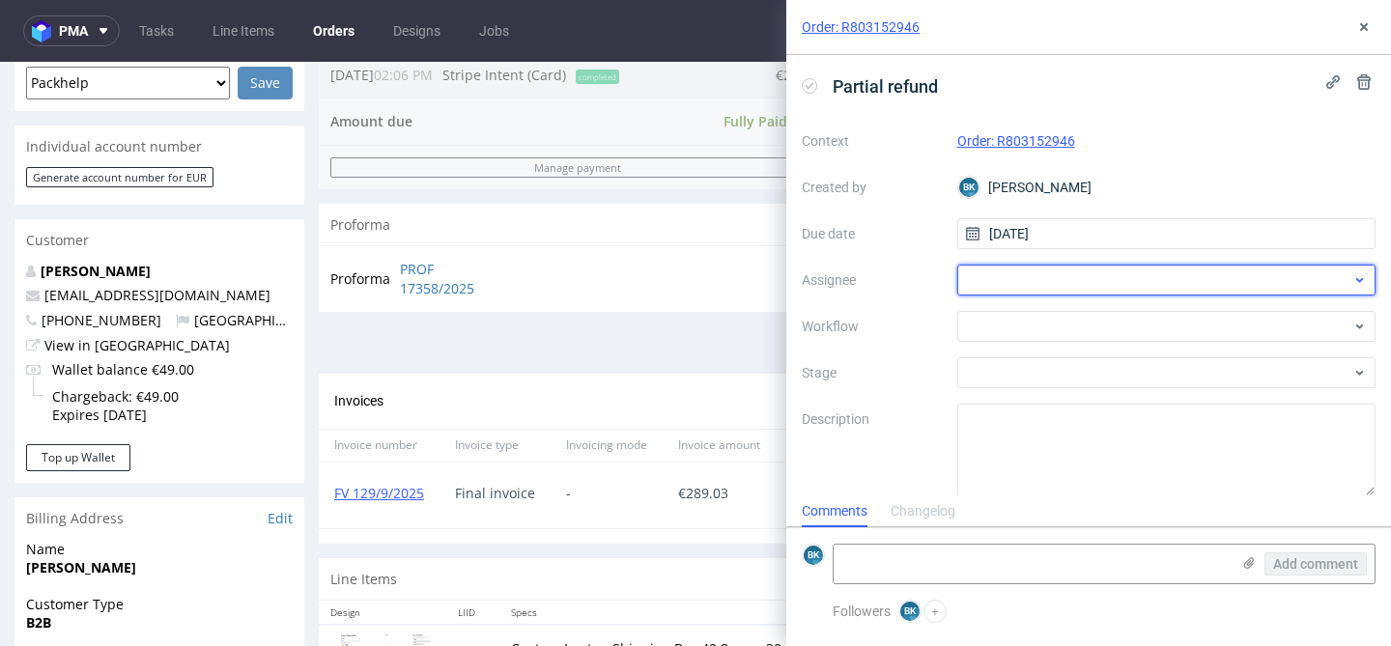
click at [1025, 277] on div at bounding box center [1166, 280] width 419 height 31
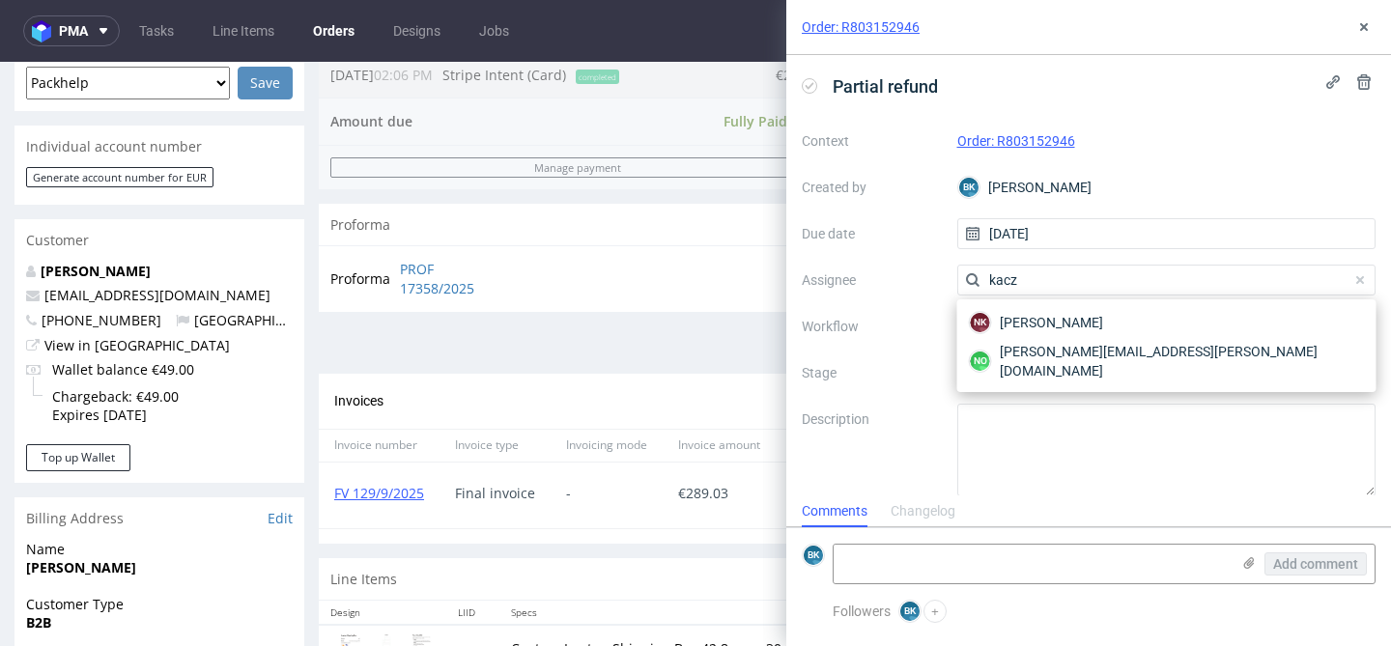
type input "kaczo"
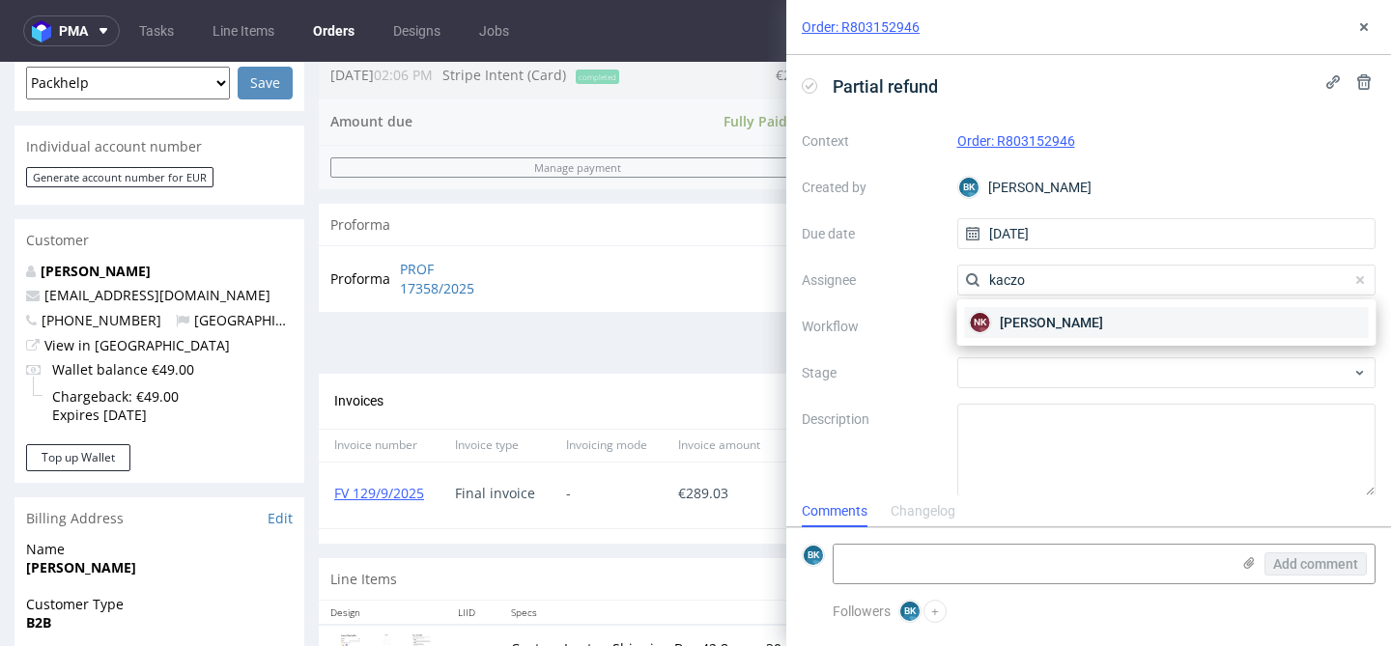
click at [1050, 316] on span "Natalia Kaczorowska" at bounding box center [1050, 322] width 103 height 19
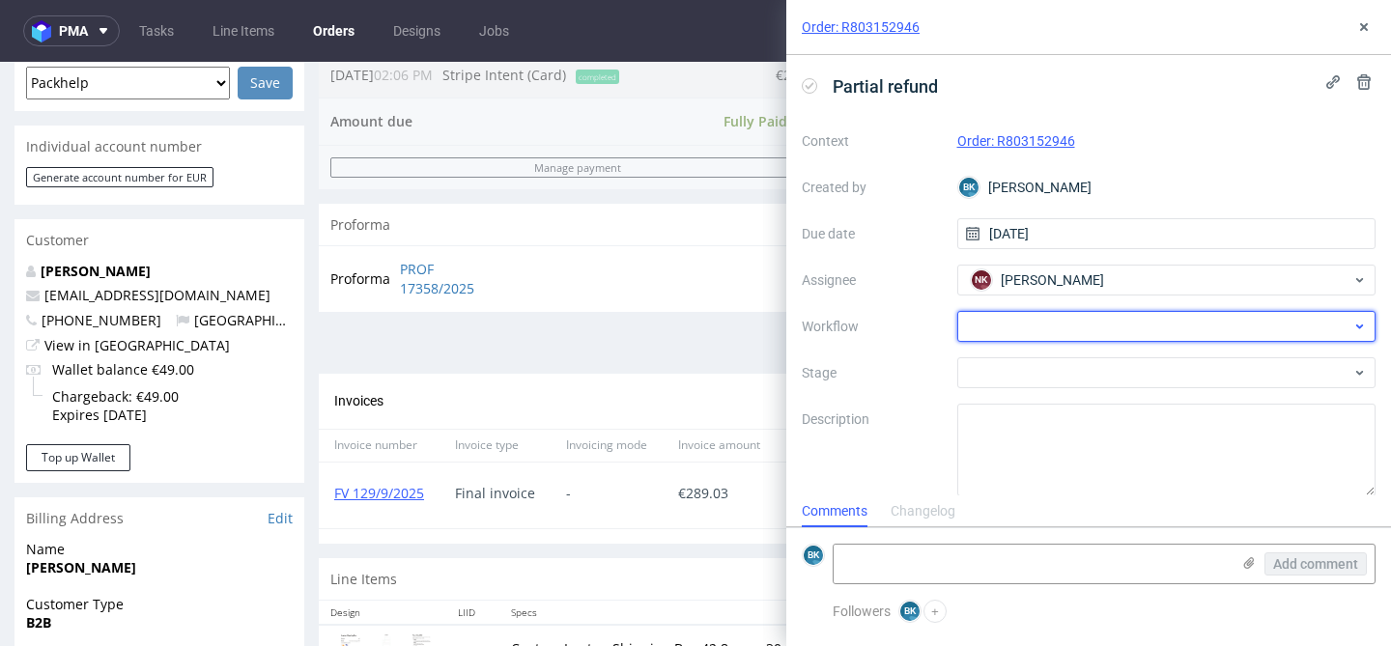
click at [1030, 319] on div at bounding box center [1166, 326] width 419 height 31
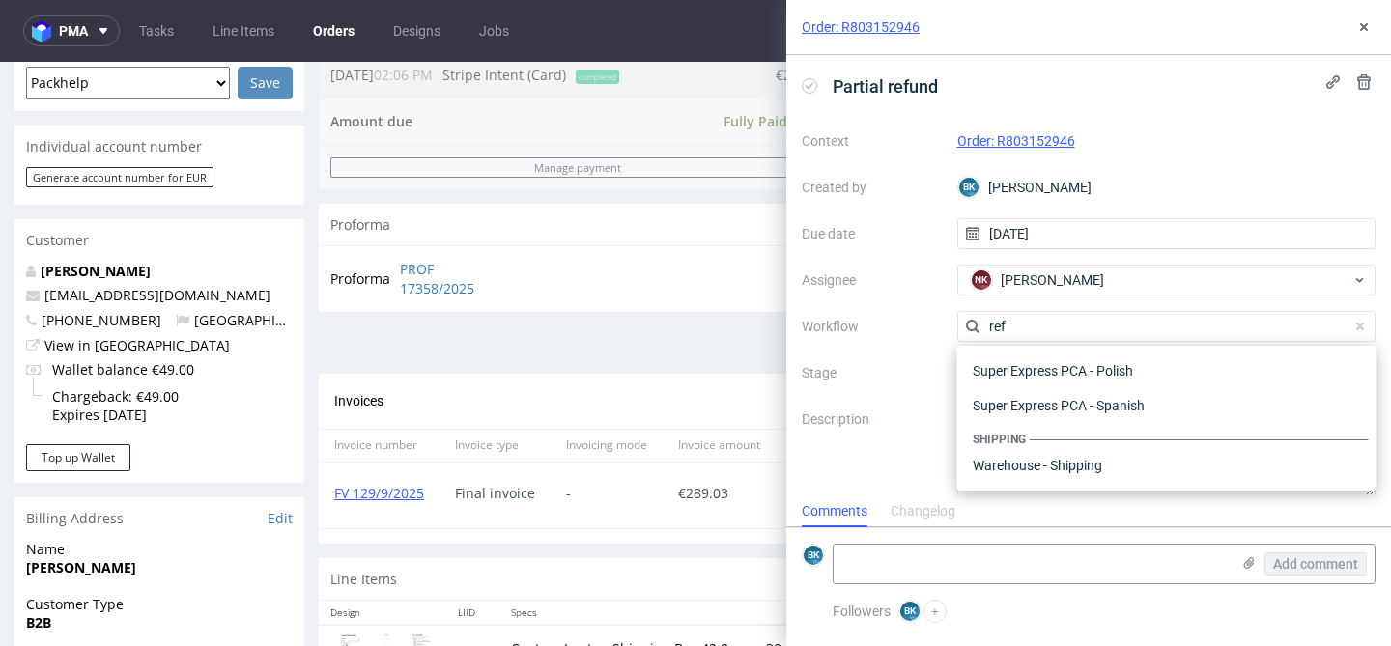
scroll to position [104, 0]
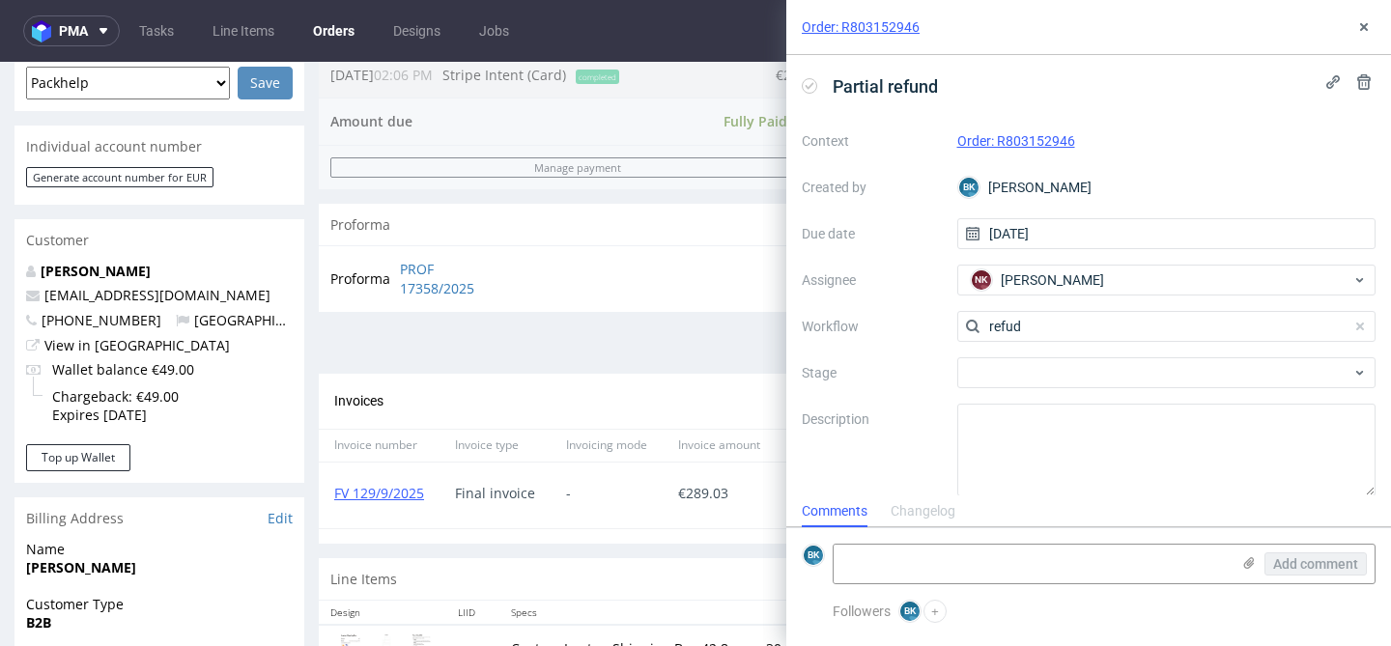
type input "refu"
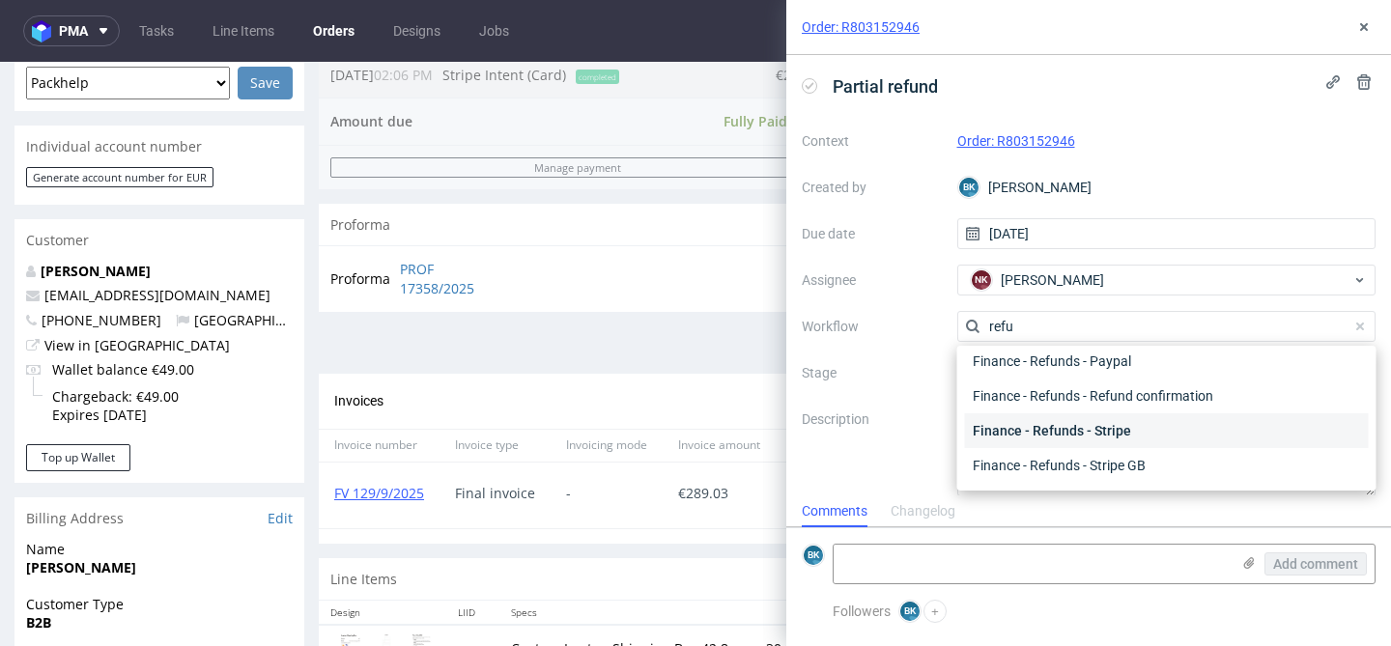
click at [1114, 433] on div "Finance - Refunds - Stripe" at bounding box center [1167, 430] width 404 height 35
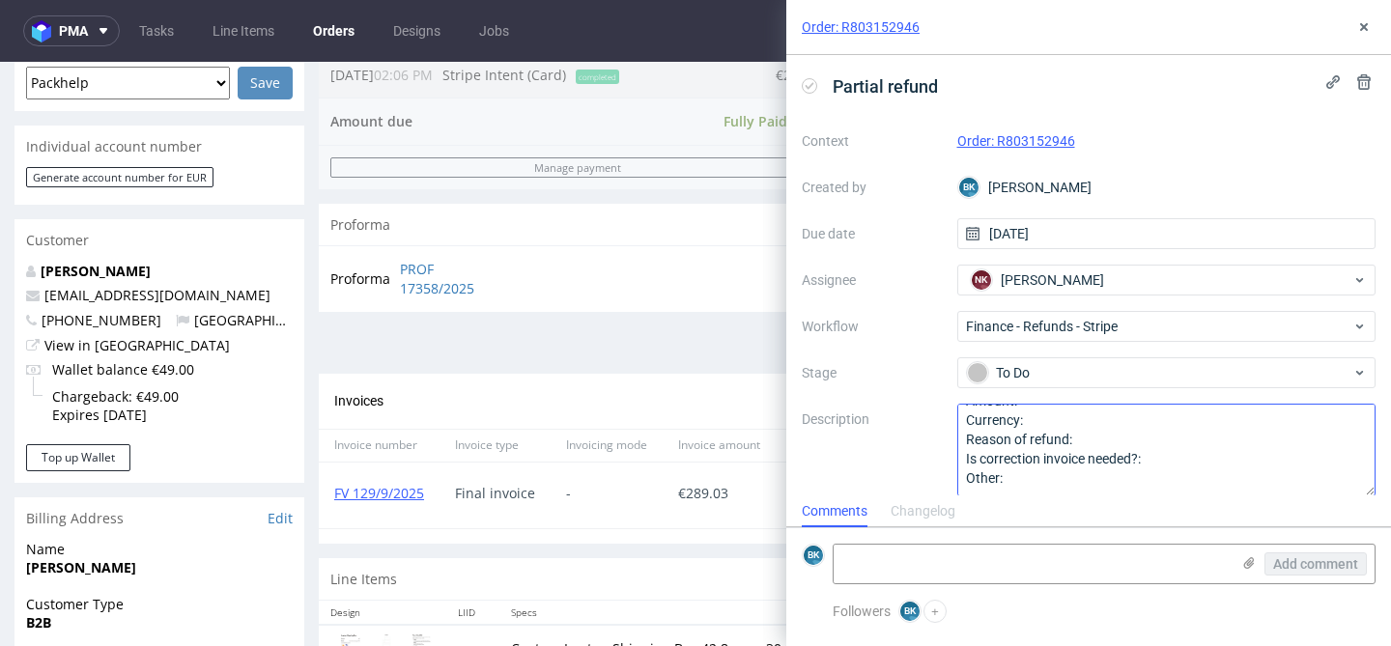
scroll to position [0, 0]
click at [1054, 421] on textarea "Amount: Currency: Reason of refund: Is correction invoice needed?: Other:" at bounding box center [1166, 450] width 419 height 93
type textarea "Amount: 20% of the amount paid Currency: Reason of refund: Is correction invoic…"
click at [1364, 25] on use at bounding box center [1364, 27] width 8 height 8
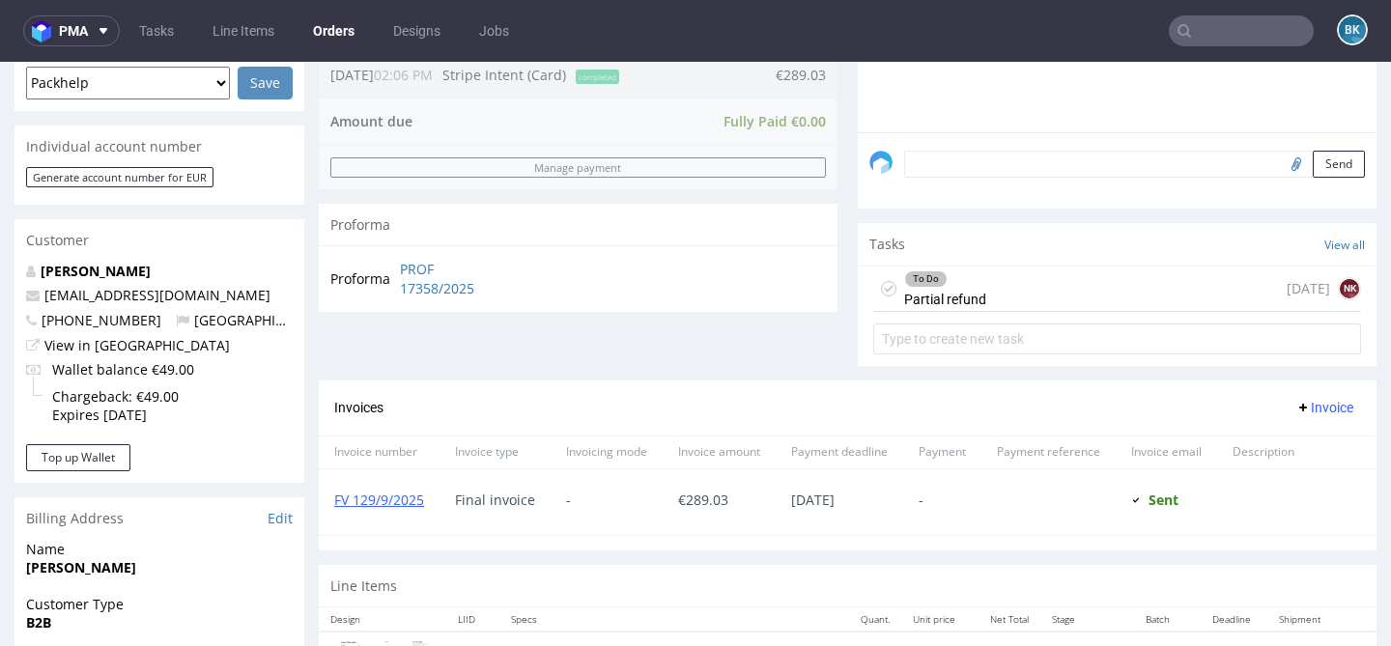
click at [1082, 304] on div "To Do Partial refund today NK" at bounding box center [1117, 289] width 488 height 45
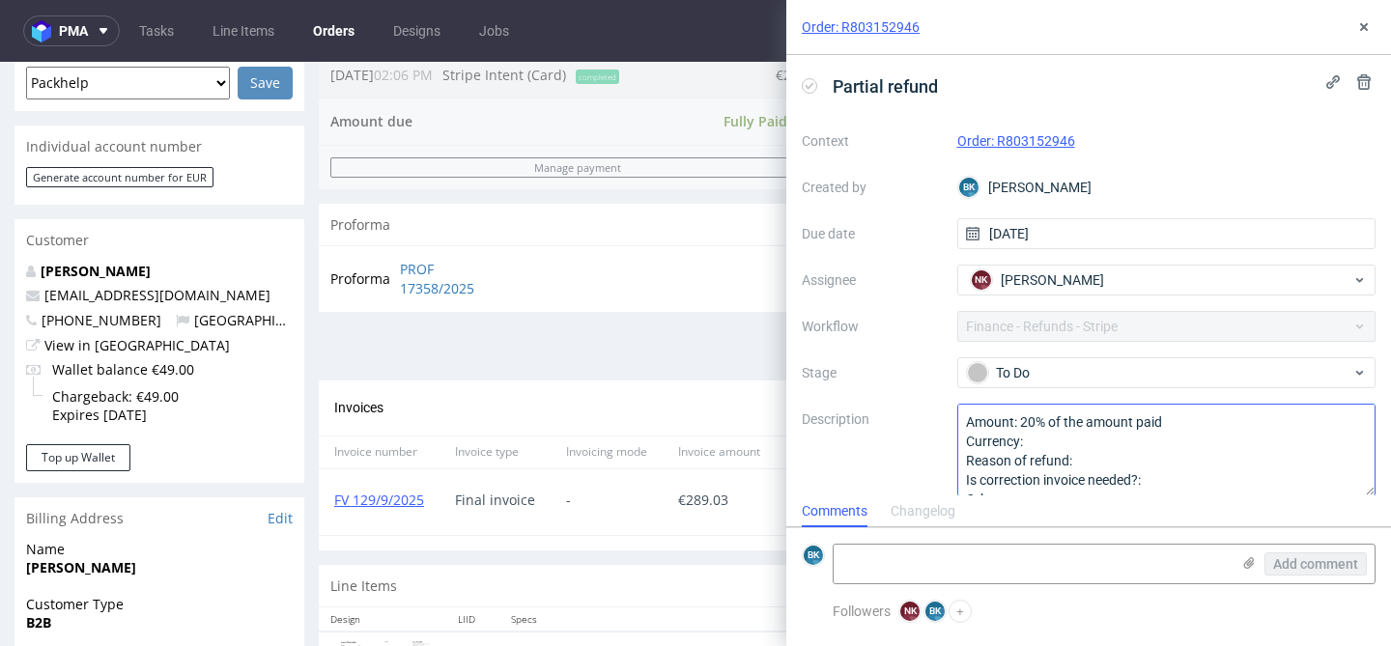
scroll to position [15, 0]
click at [1064, 443] on textarea "Amount: 20% of the amount paid Currency: Reason of refund: Is correction invoic…" at bounding box center [1166, 450] width 419 height 93
click at [1089, 462] on textarea "Amount: 20% of the amount paid Currency: Reason of refund: Is correction invoic…" at bounding box center [1166, 450] width 419 height 93
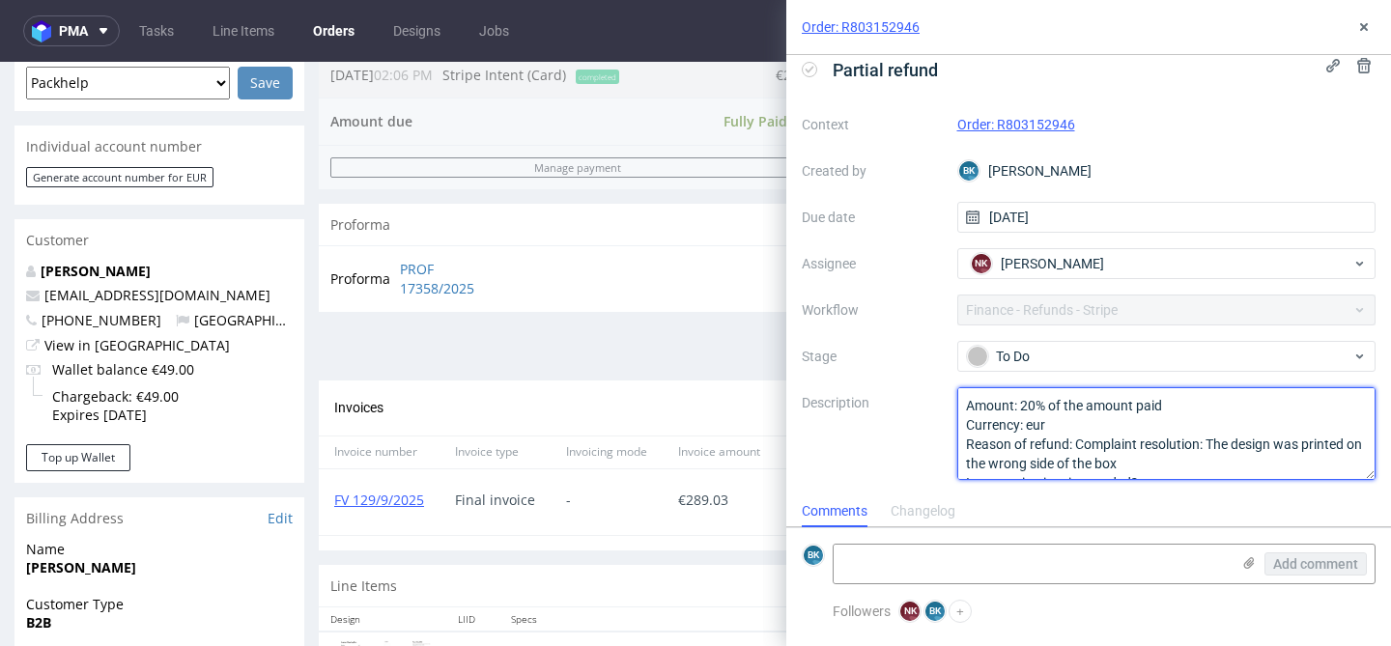
scroll to position [41, 0]
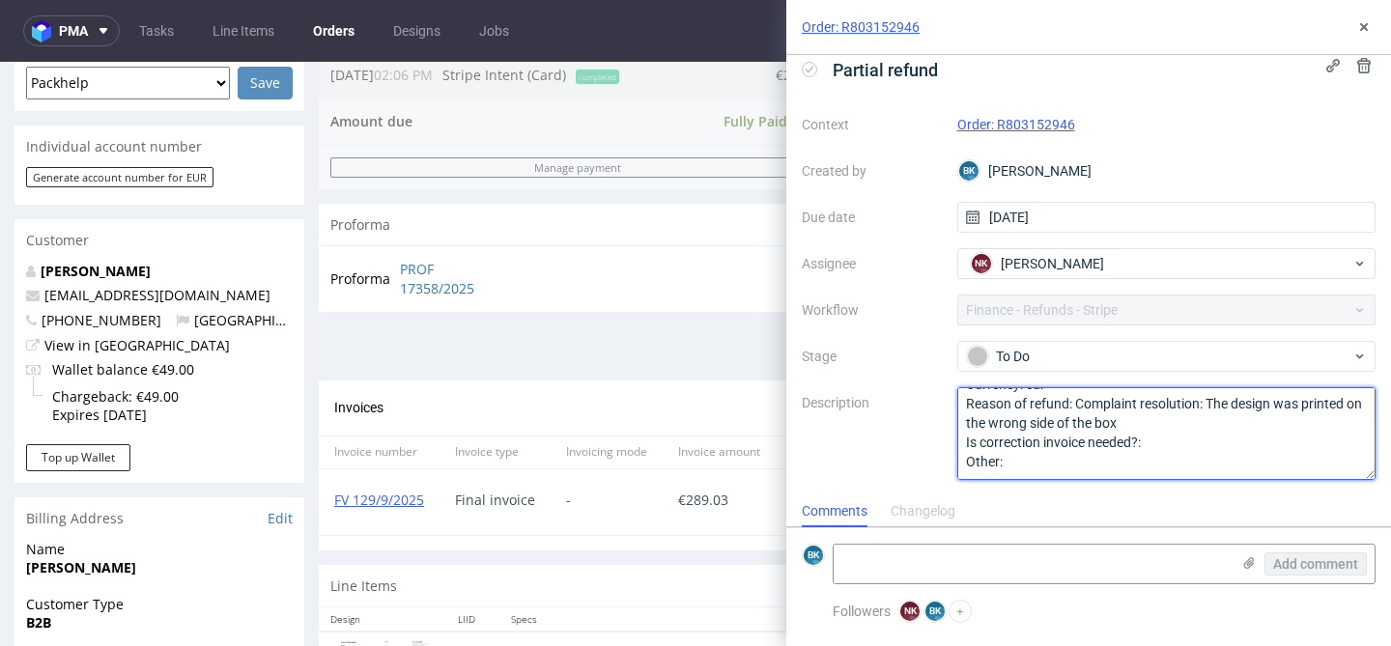
click at [1171, 451] on textarea "Amount: 20% of the amount paid Currency: eur Reason of refund: Complaint resolu…" at bounding box center [1166, 433] width 419 height 93
type textarea "Amount: 20% of the amount paid Currency: eur Reason of refund: Complaint resolu…"
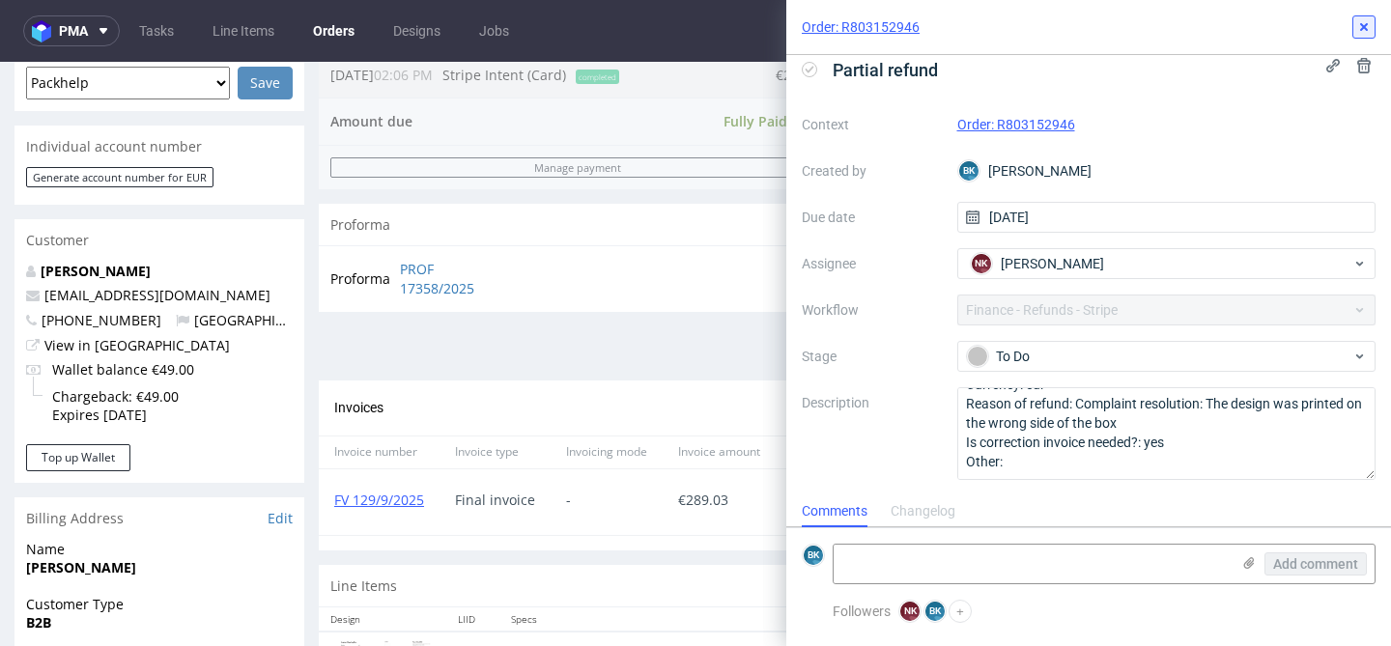
click at [1364, 31] on icon at bounding box center [1363, 26] width 15 height 15
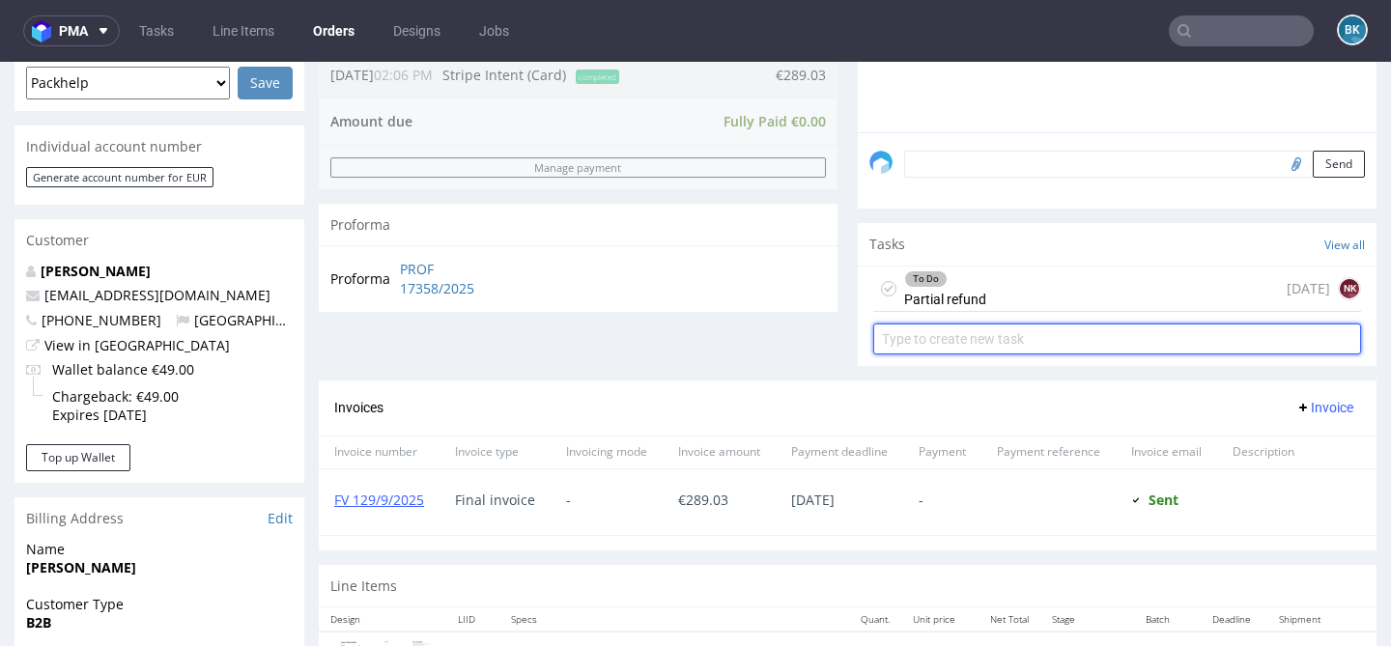
click at [992, 351] on input "text" at bounding box center [1117, 339] width 488 height 31
type input "Correction invoice"
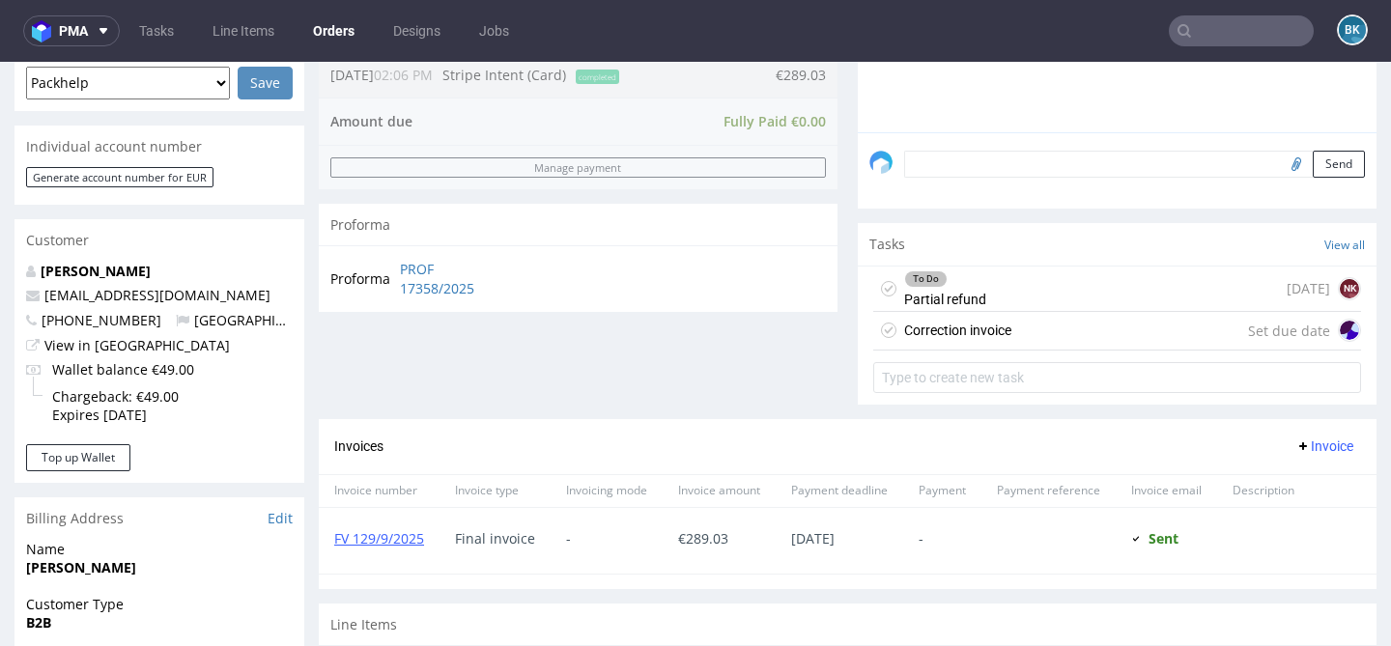
click at [1034, 351] on div "Correction invoice Set due date" at bounding box center [1117, 331] width 488 height 39
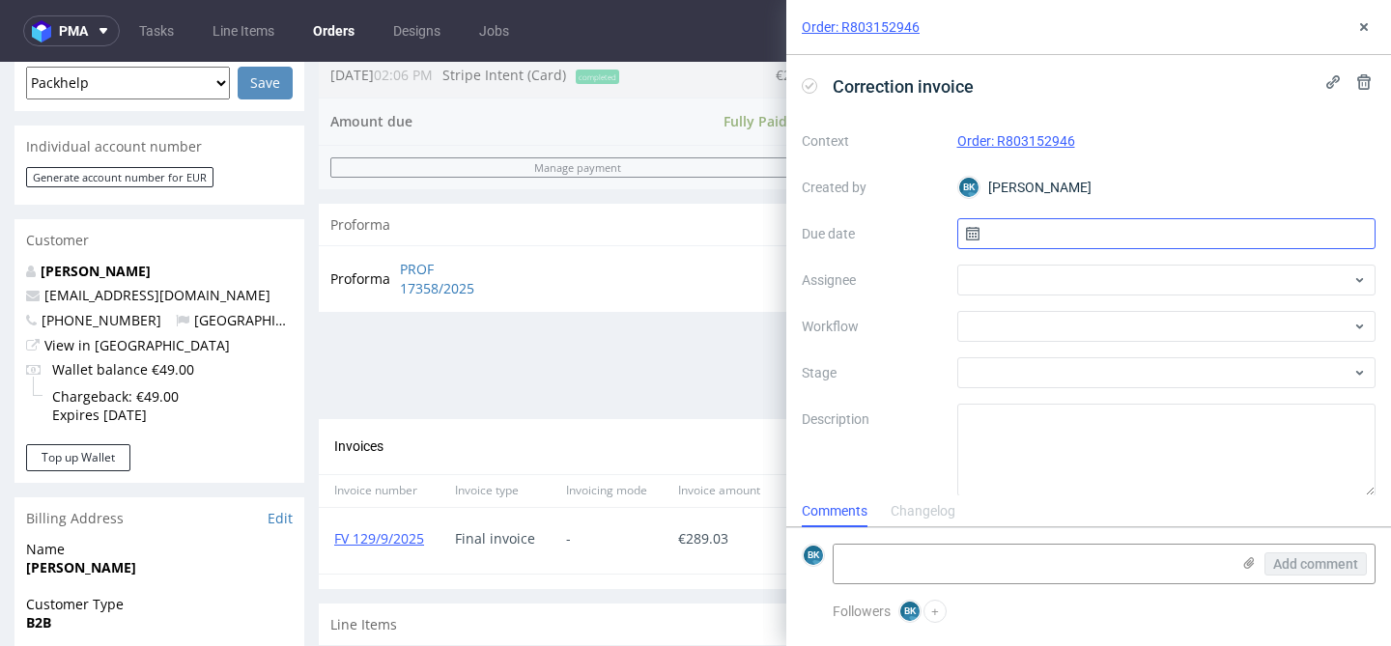
scroll to position [15, 0]
click at [1080, 228] on input "text" at bounding box center [1166, 233] width 419 height 31
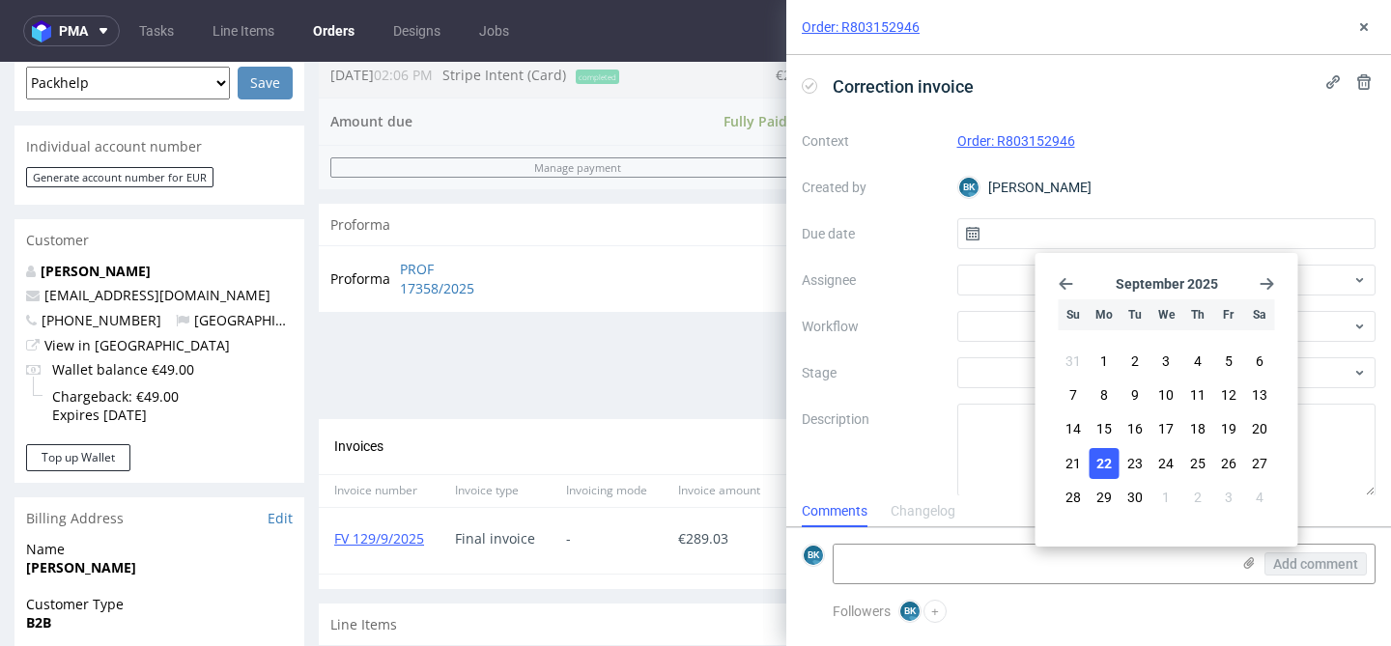
click at [1100, 461] on span "22" at bounding box center [1103, 463] width 15 height 19
type input "22/09/2025"
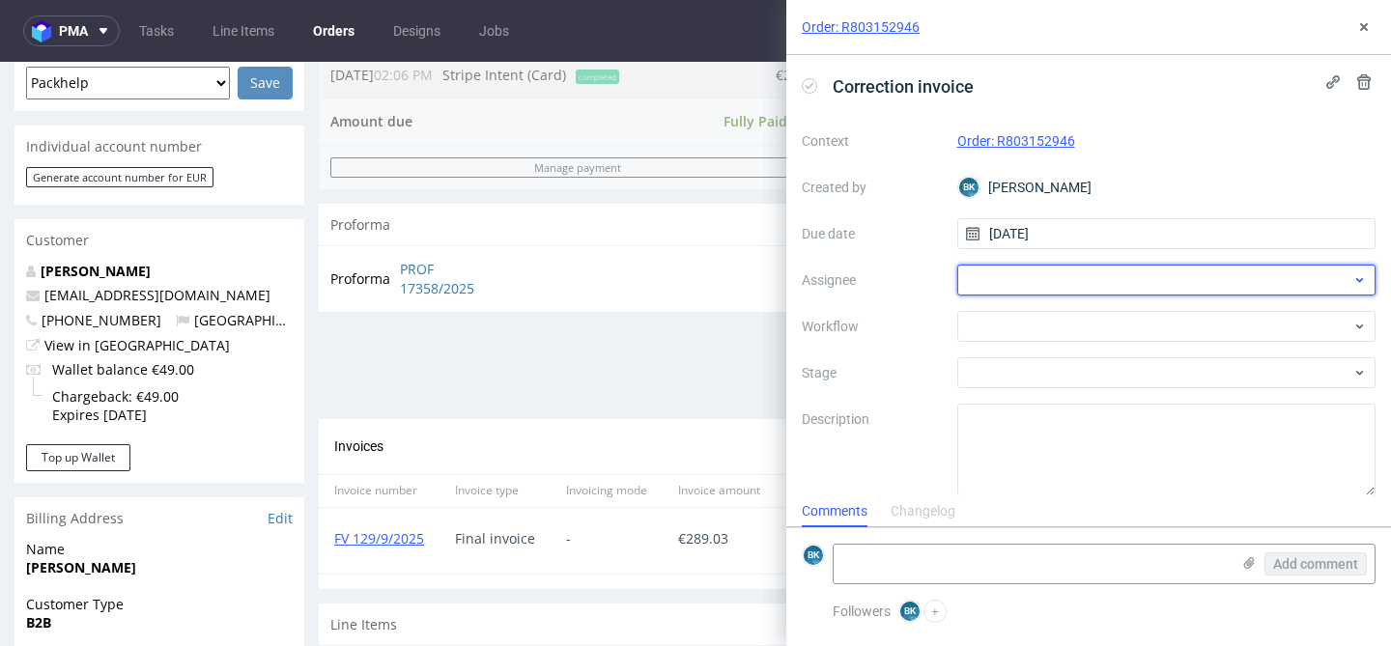
click at [1073, 284] on div at bounding box center [1166, 280] width 419 height 31
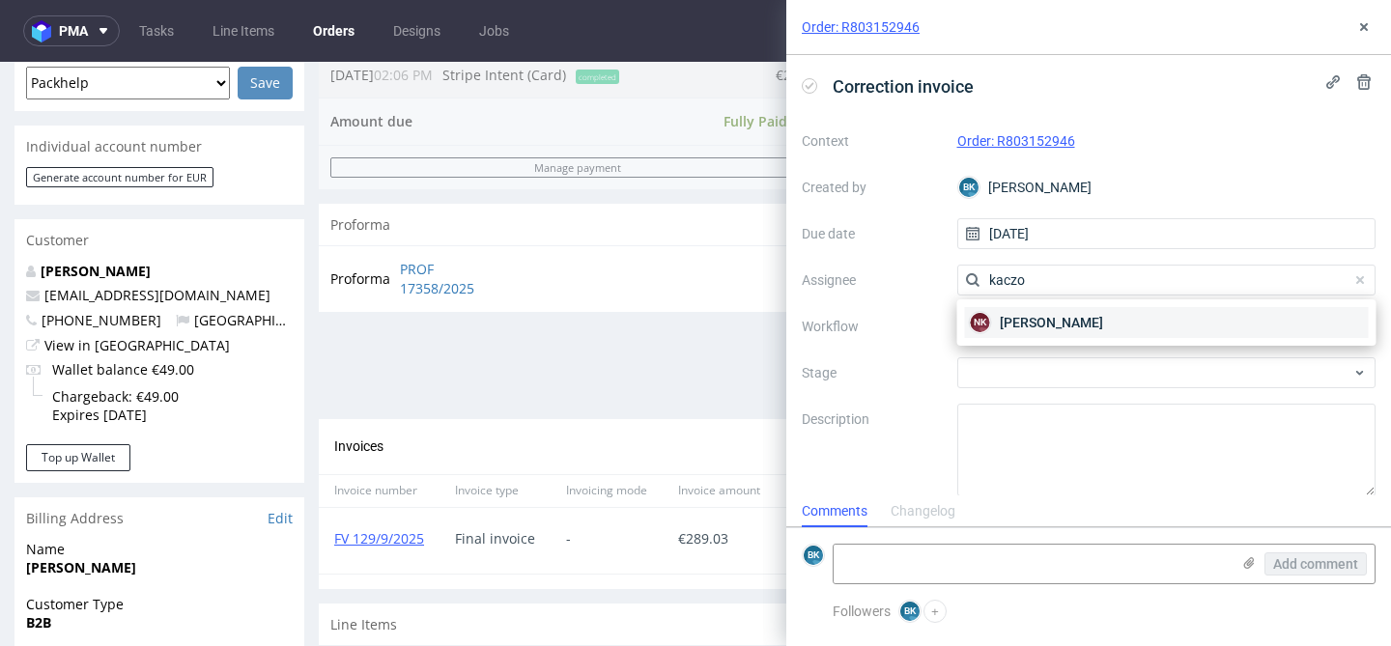
type input "kaczo"
click at [1044, 319] on span "Natalia Kaczorowska" at bounding box center [1050, 322] width 103 height 19
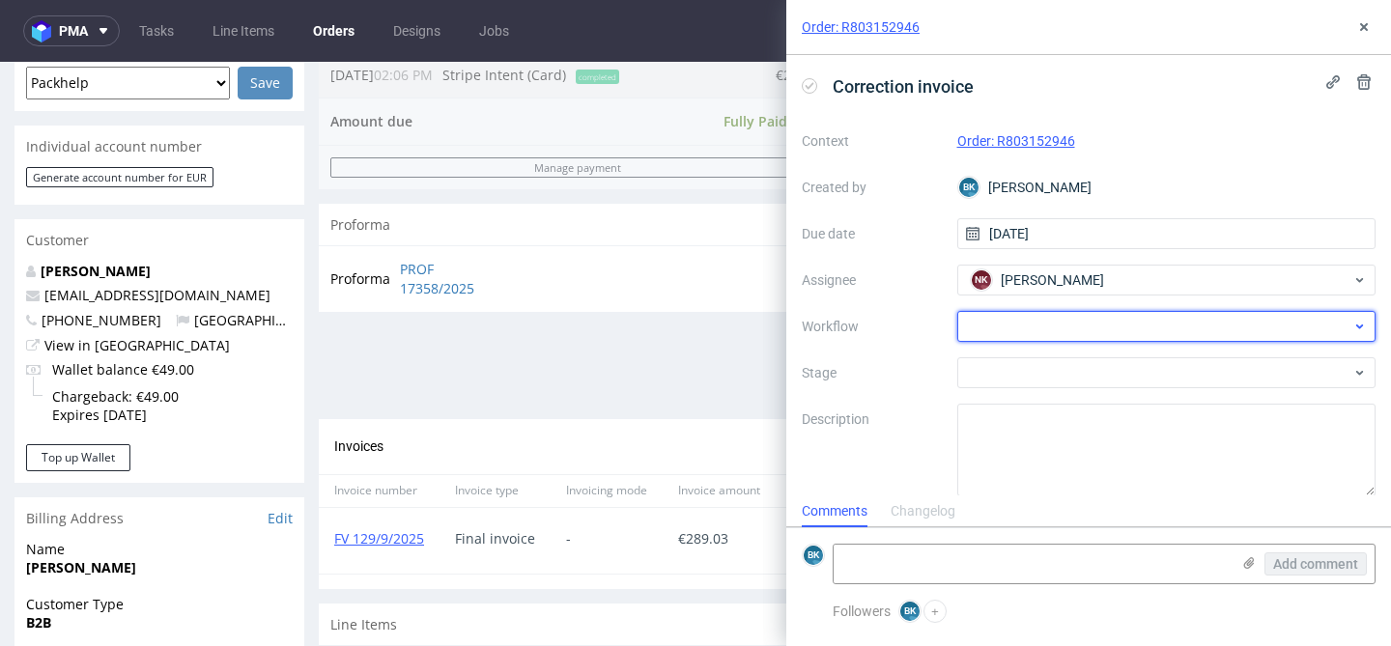
click at [1046, 325] on div at bounding box center [1166, 326] width 419 height 31
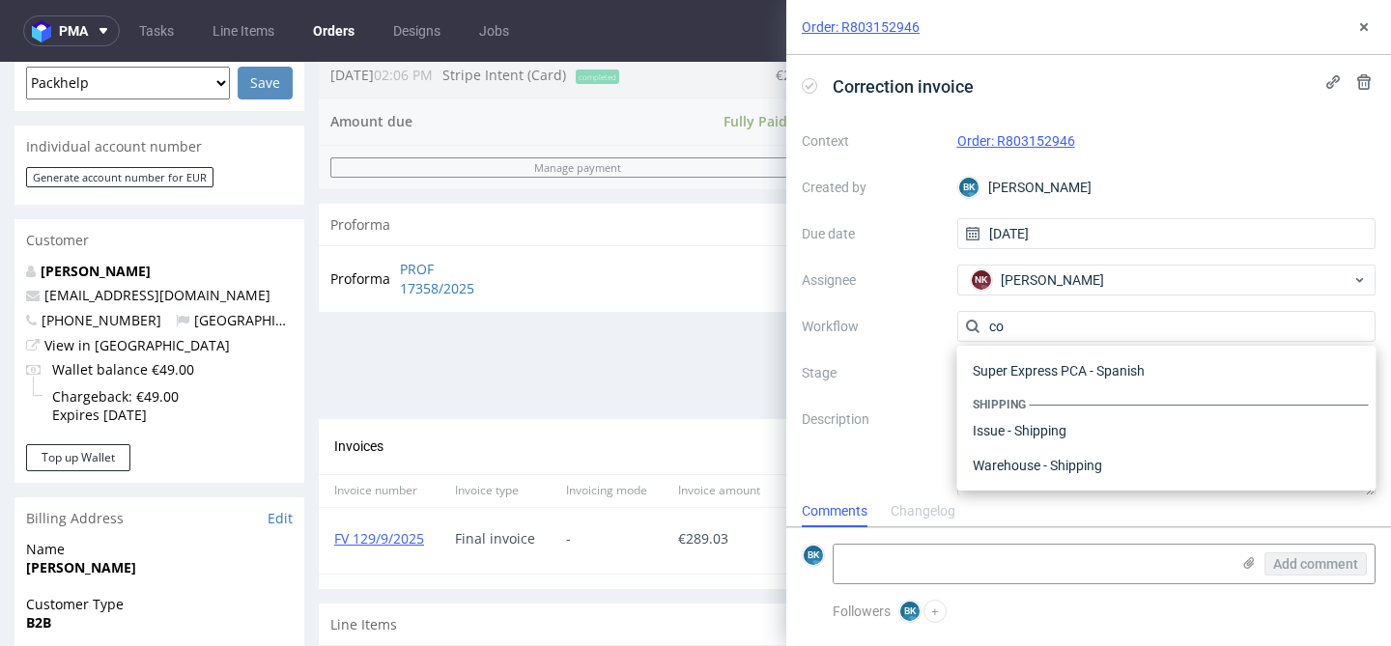
scroll to position [0, 0]
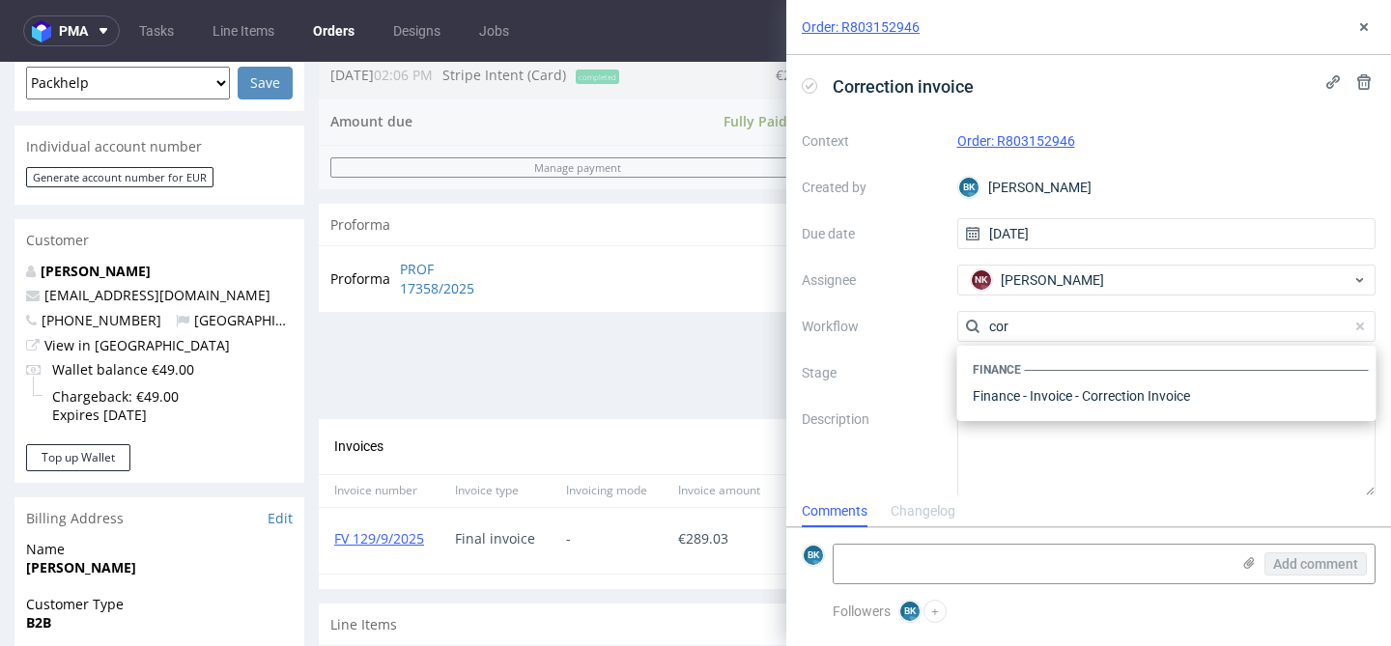
type input "corr"
click at [1047, 402] on div "Finance - Invoice - Correction Invoice" at bounding box center [1167, 396] width 404 height 35
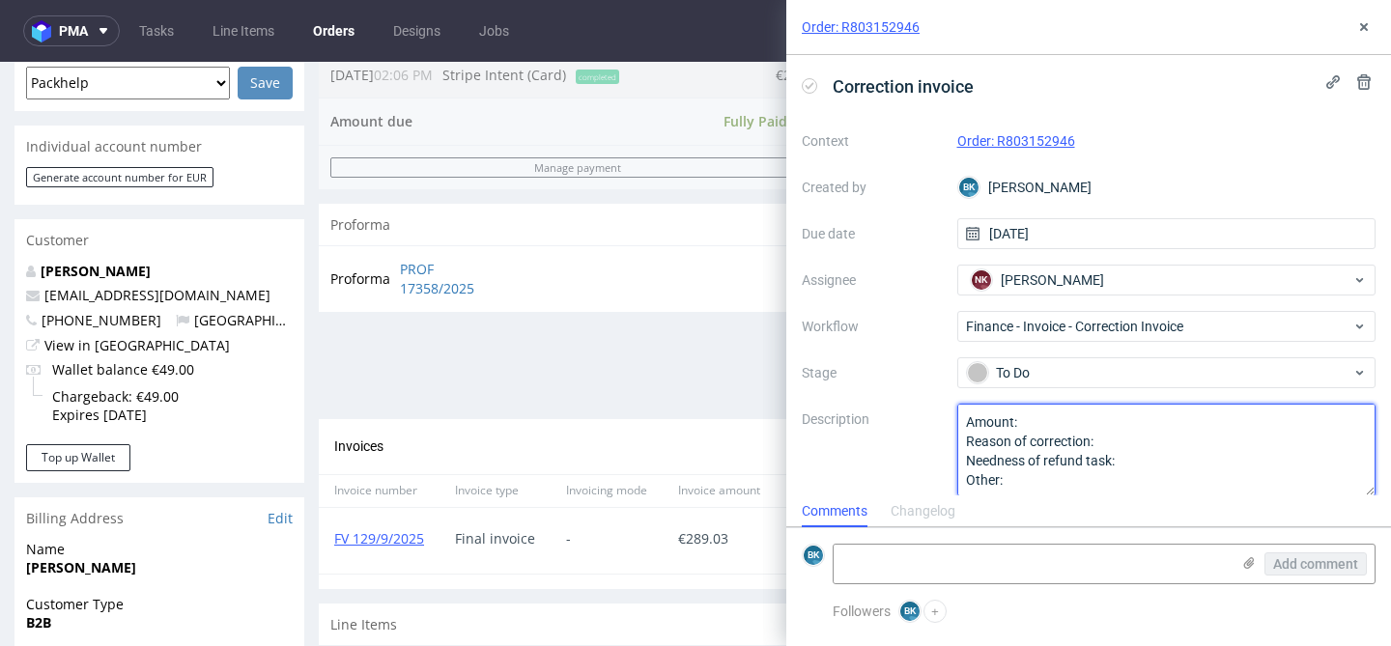
click at [1051, 422] on textarea "Amount: Reason of correction: Needness of refund task: Other:" at bounding box center [1166, 450] width 419 height 93
type textarea "Amount: 20% of the amount paid Reason of correction: Needness of refund task: O…"
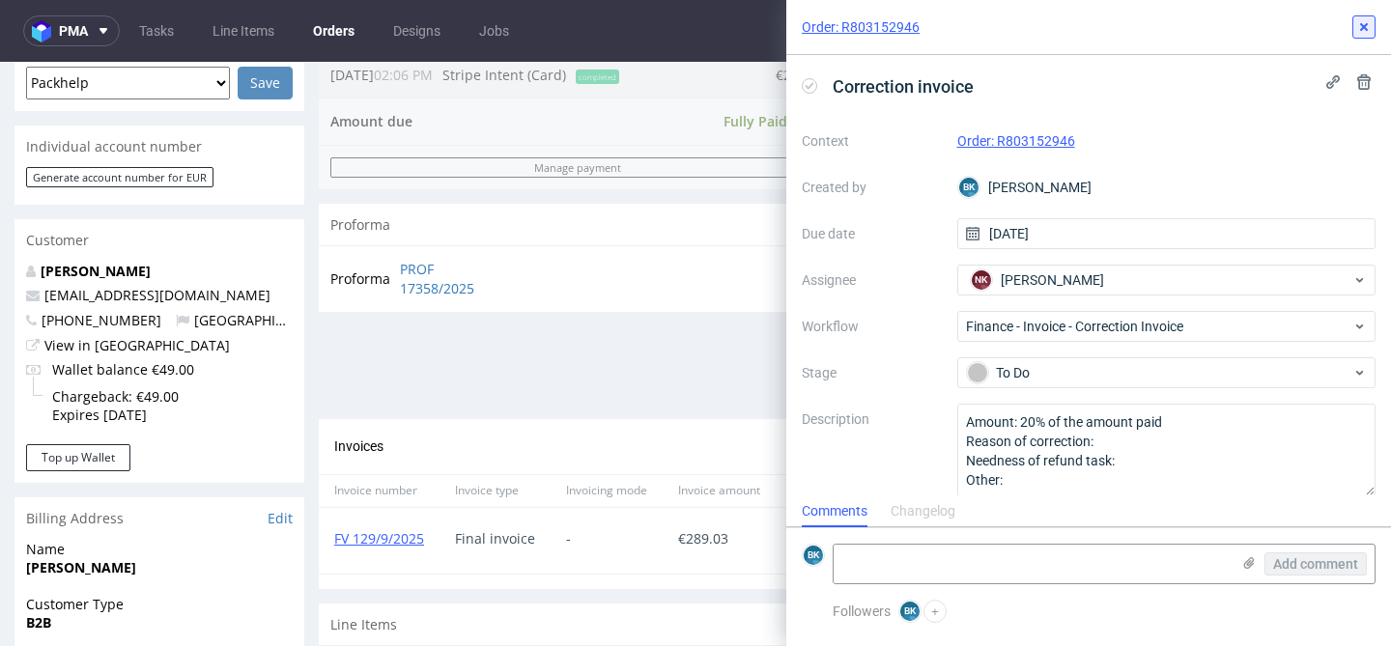
click at [1366, 24] on use at bounding box center [1364, 27] width 8 height 8
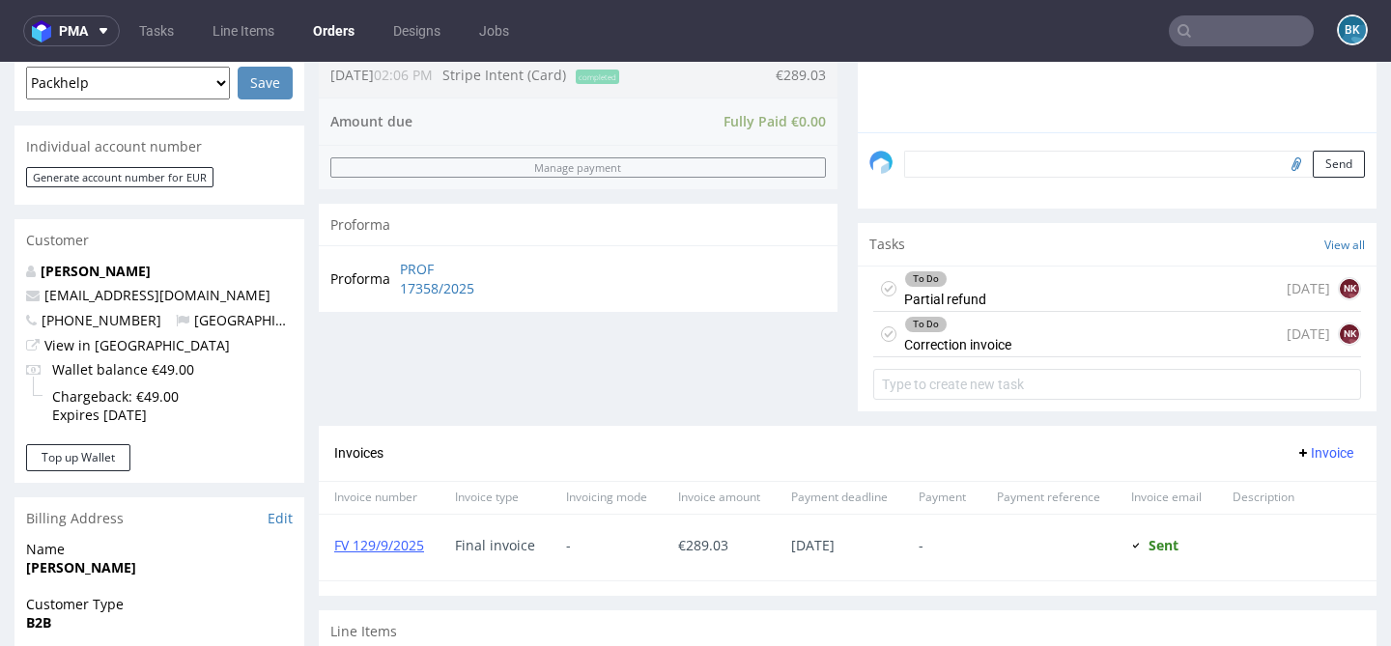
click at [1038, 305] on div "To Do Partial refund today NK" at bounding box center [1117, 289] width 488 height 45
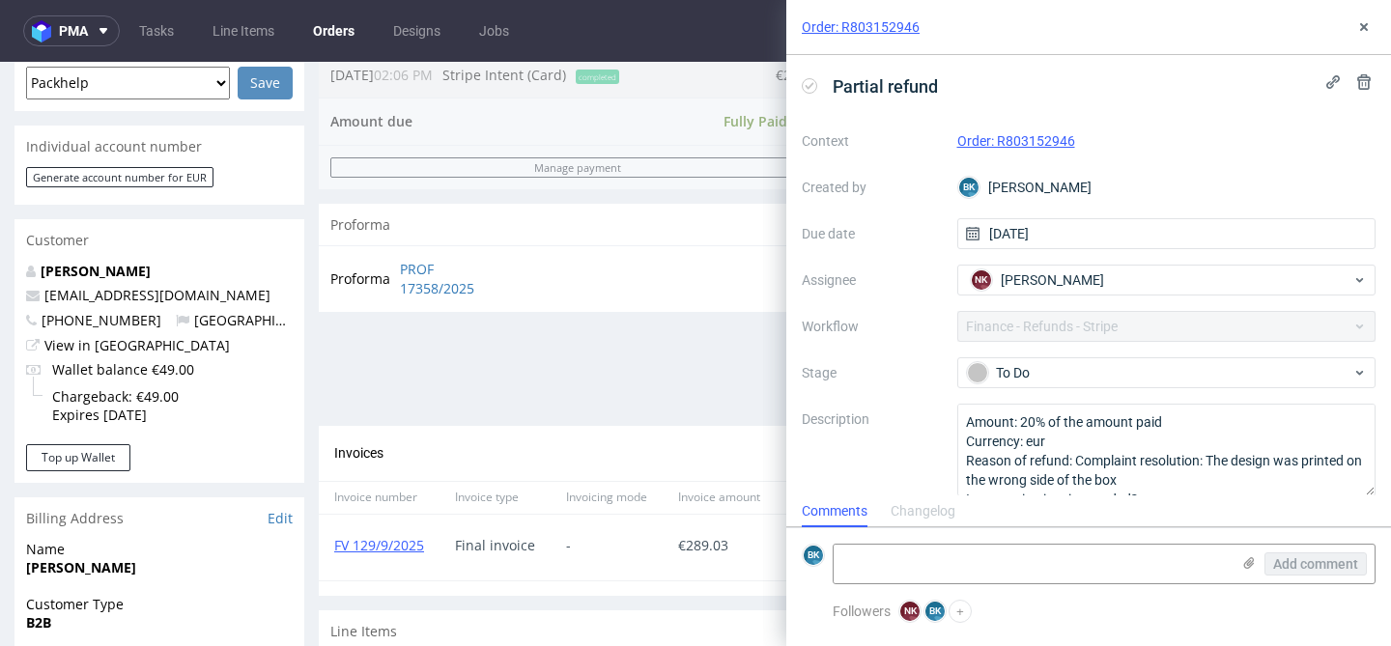
scroll to position [15, 0]
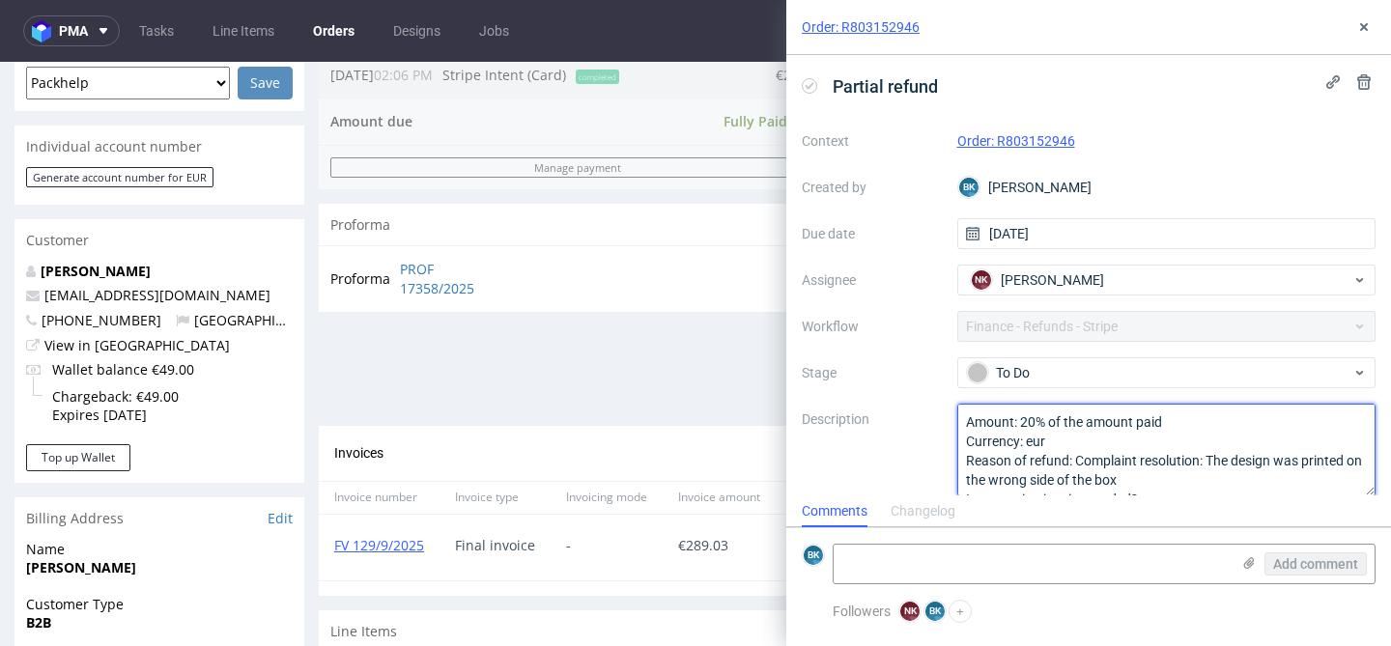
drag, startPoint x: 1077, startPoint y: 460, endPoint x: 1120, endPoint y: 480, distance: 48.0
click at [1120, 480] on textarea "Amount: 20% of the amount paid Currency: eur Reason of refund: Complaint resolu…" at bounding box center [1166, 450] width 419 height 93
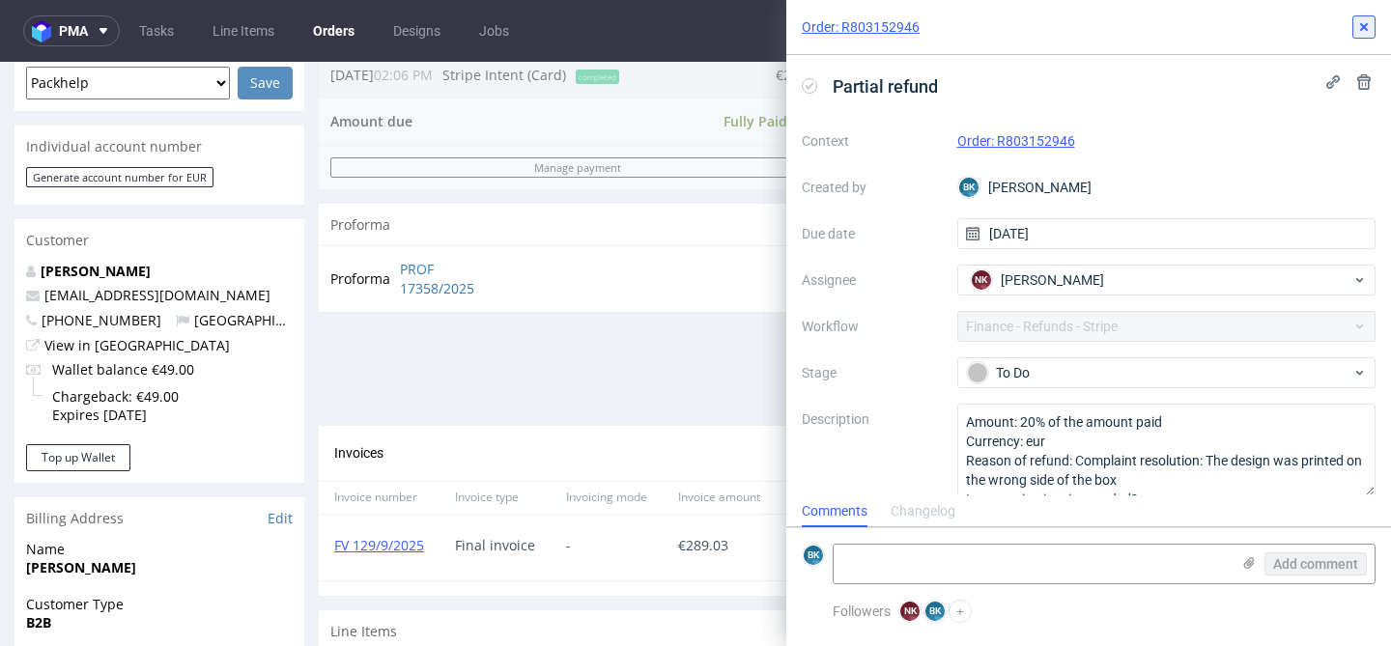
click at [1361, 19] on icon at bounding box center [1363, 26] width 15 height 15
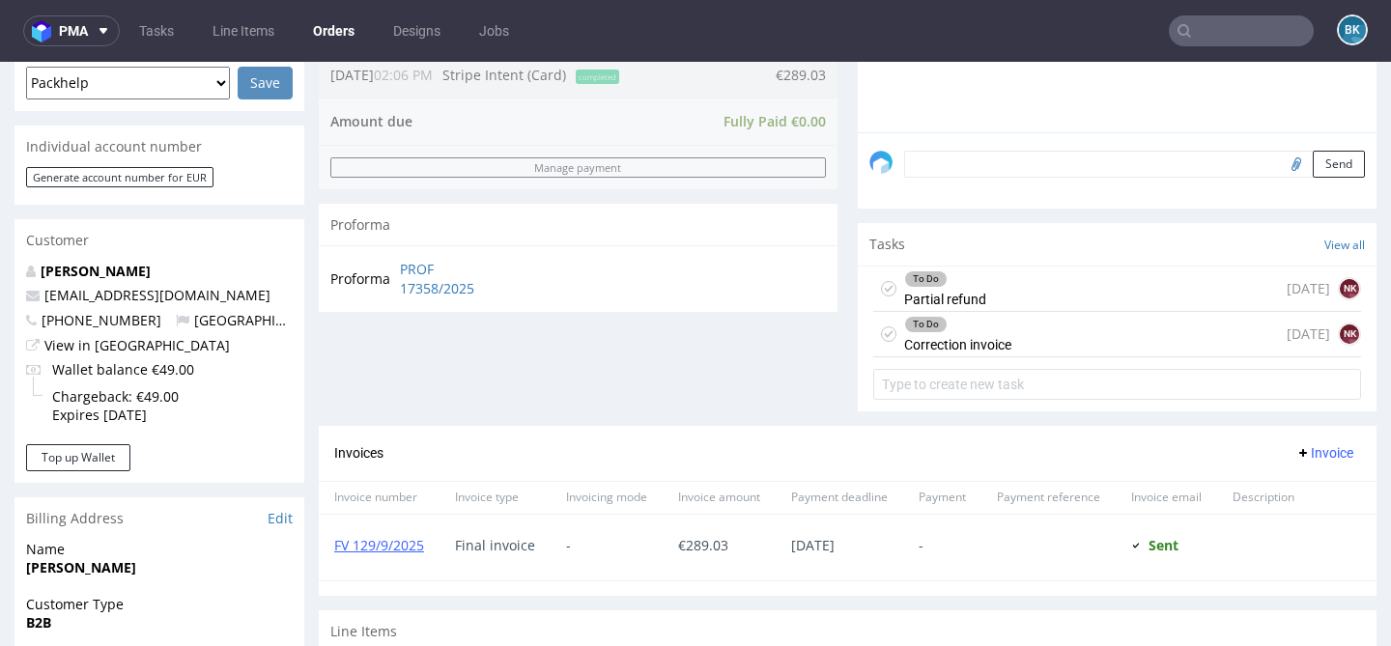
click at [1052, 357] on div "To Do Correction invoice today NK" at bounding box center [1117, 334] width 488 height 45
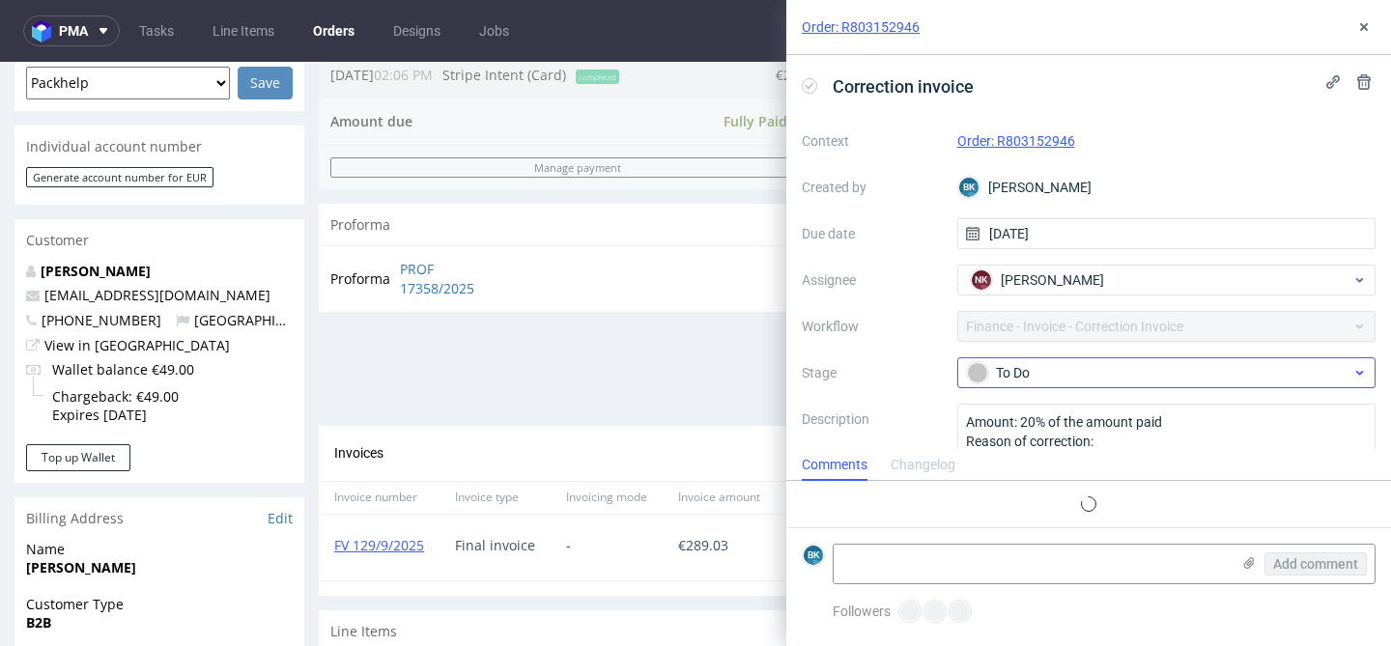
scroll to position [15, 0]
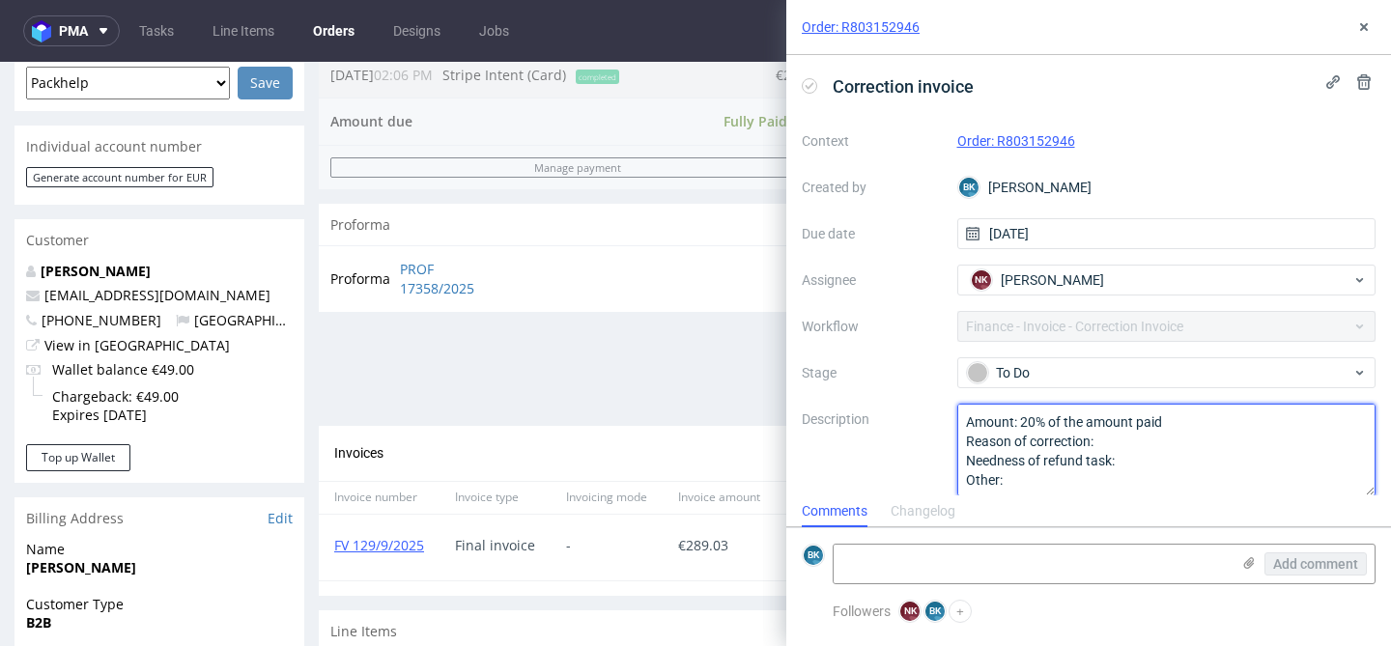
click at [1140, 441] on textarea "Amount: 20% of the amount paid Reason of correction: Needness of refund task: O…" at bounding box center [1166, 450] width 419 height 93
paste textarea "Complaint resolution: The design was printed on the wrong side of the box"
click at [1140, 482] on textarea "Amount: 20% of the amount paid Reason of correction: Needness of refund task: O…" at bounding box center [1166, 450] width 419 height 93
type textarea "Amount: 20% of the amount paid Reason of correction: Complaint resolution: The …"
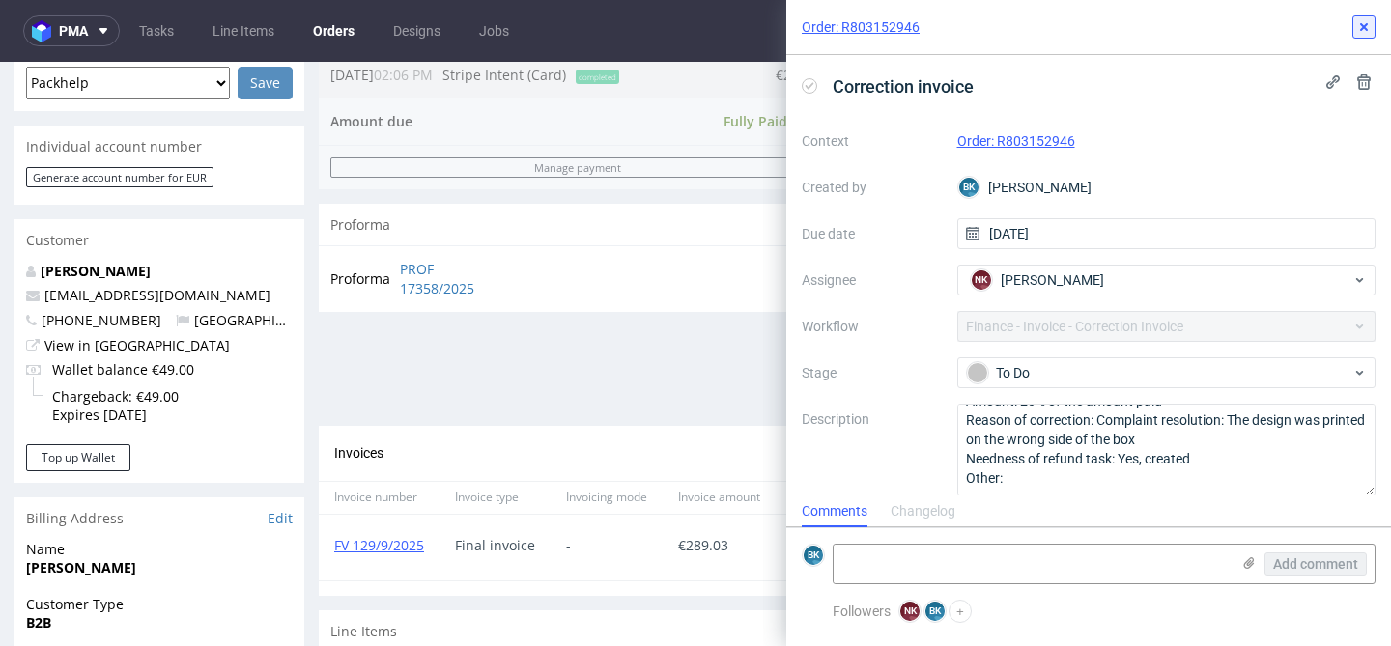
click at [1367, 33] on icon at bounding box center [1363, 26] width 15 height 15
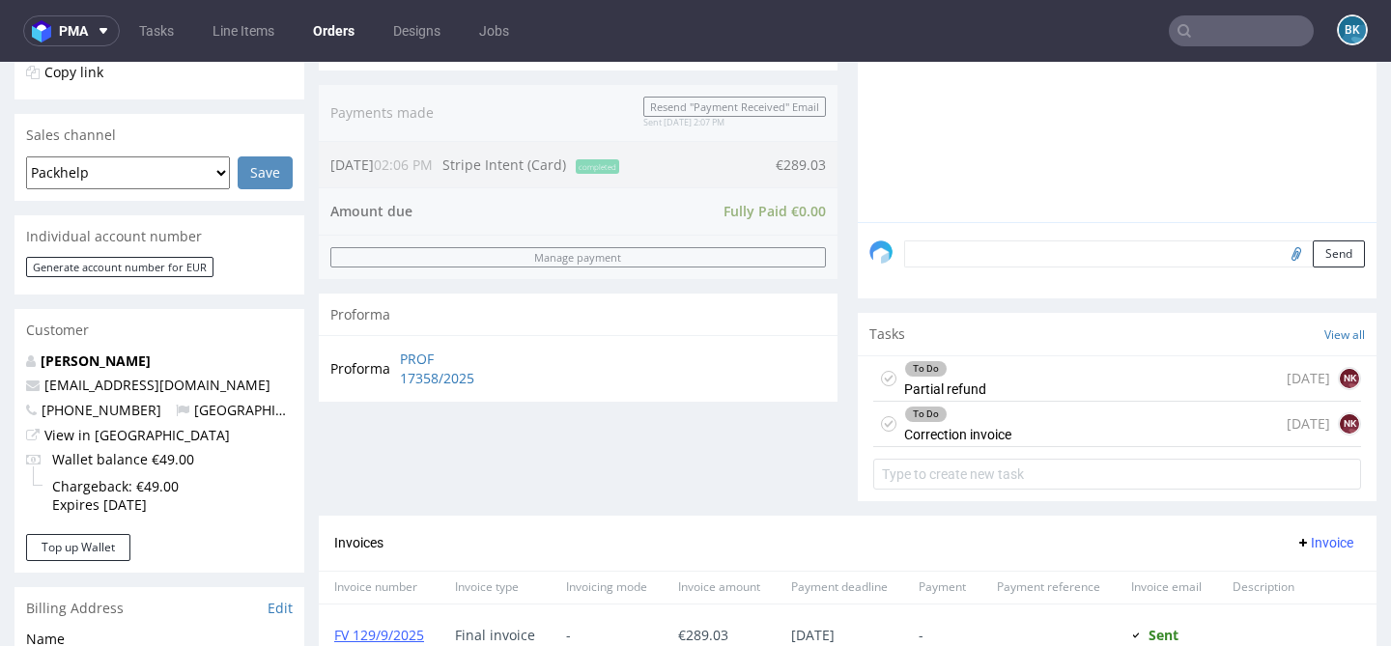
scroll to position [439, 0]
click at [1233, 40] on input "text" at bounding box center [1240, 30] width 145 height 31
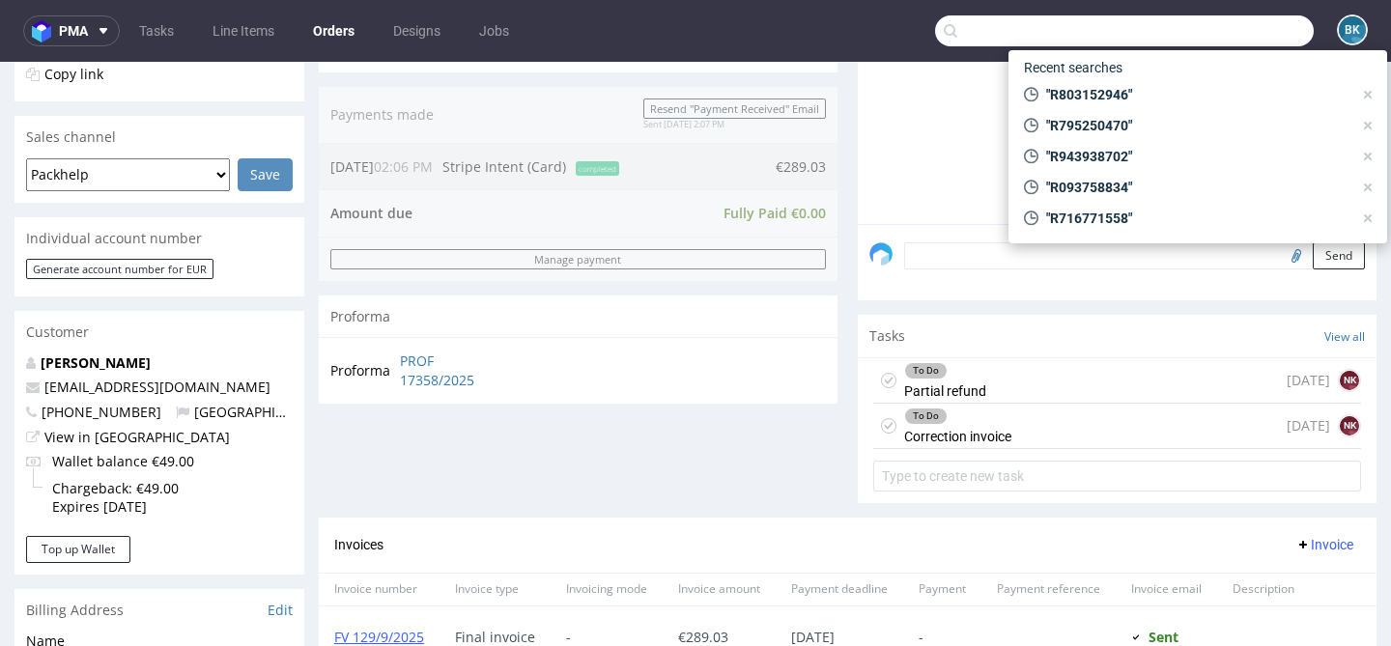
paste input "R173933546"
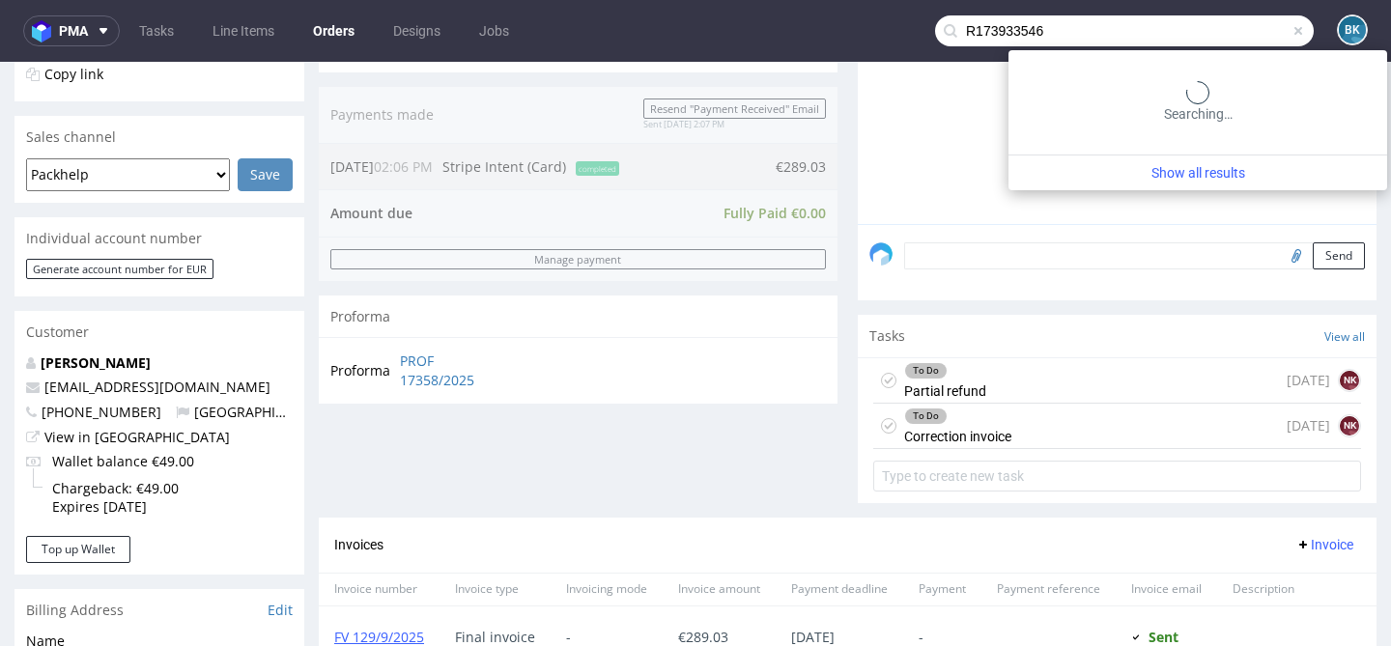
type input "R173933546"
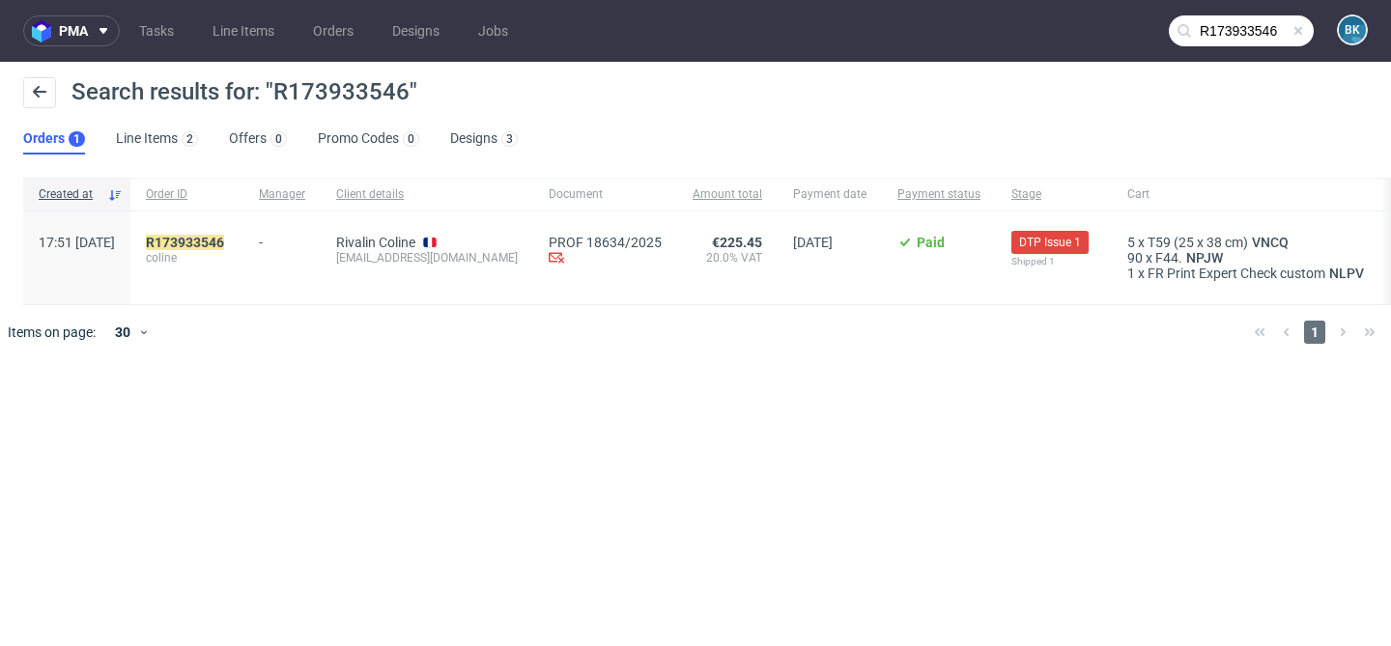
click at [1298, 30] on span at bounding box center [1297, 30] width 15 height 15
click at [1252, 37] on input "text" at bounding box center [1240, 30] width 145 height 31
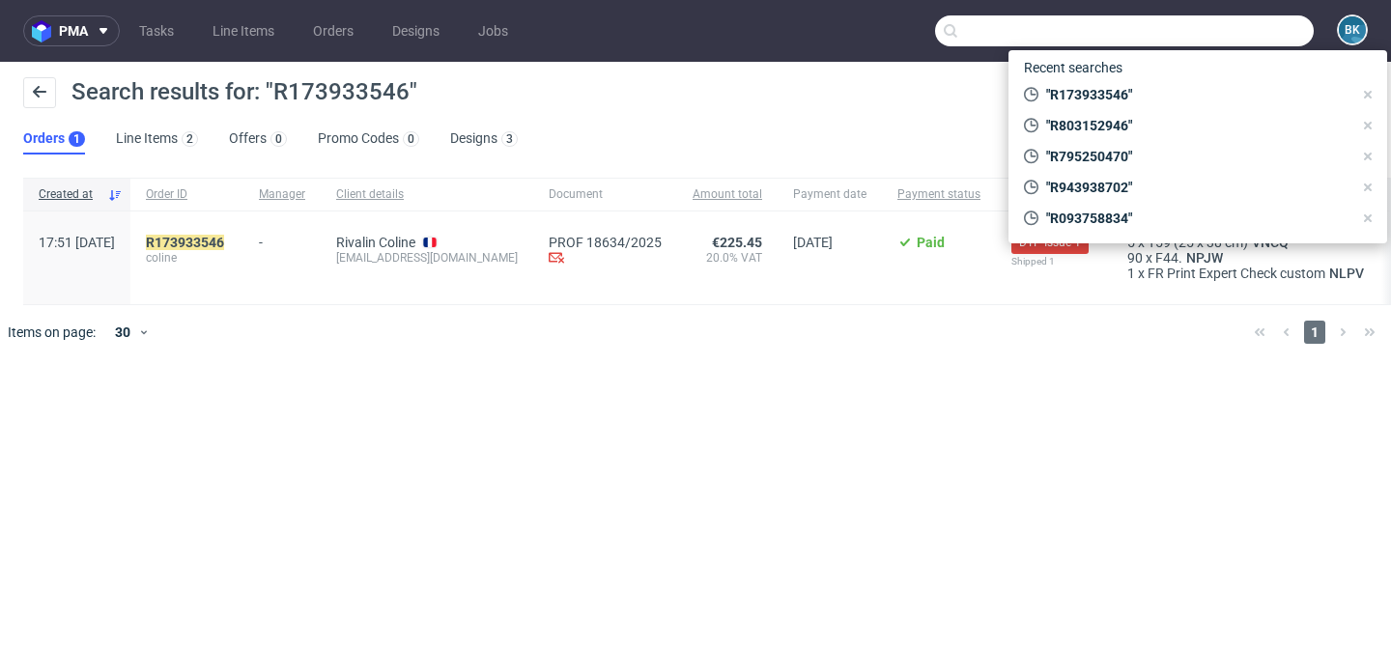
paste input "R173933546"
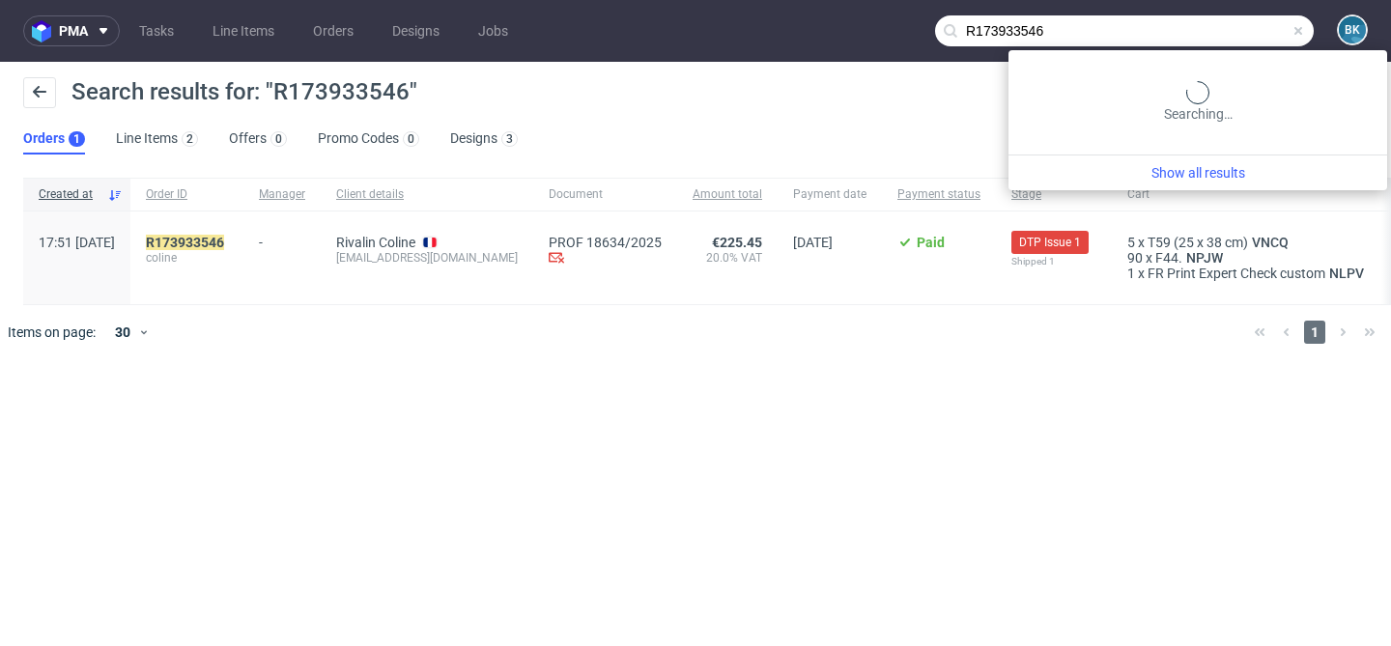
type input "R173933546"
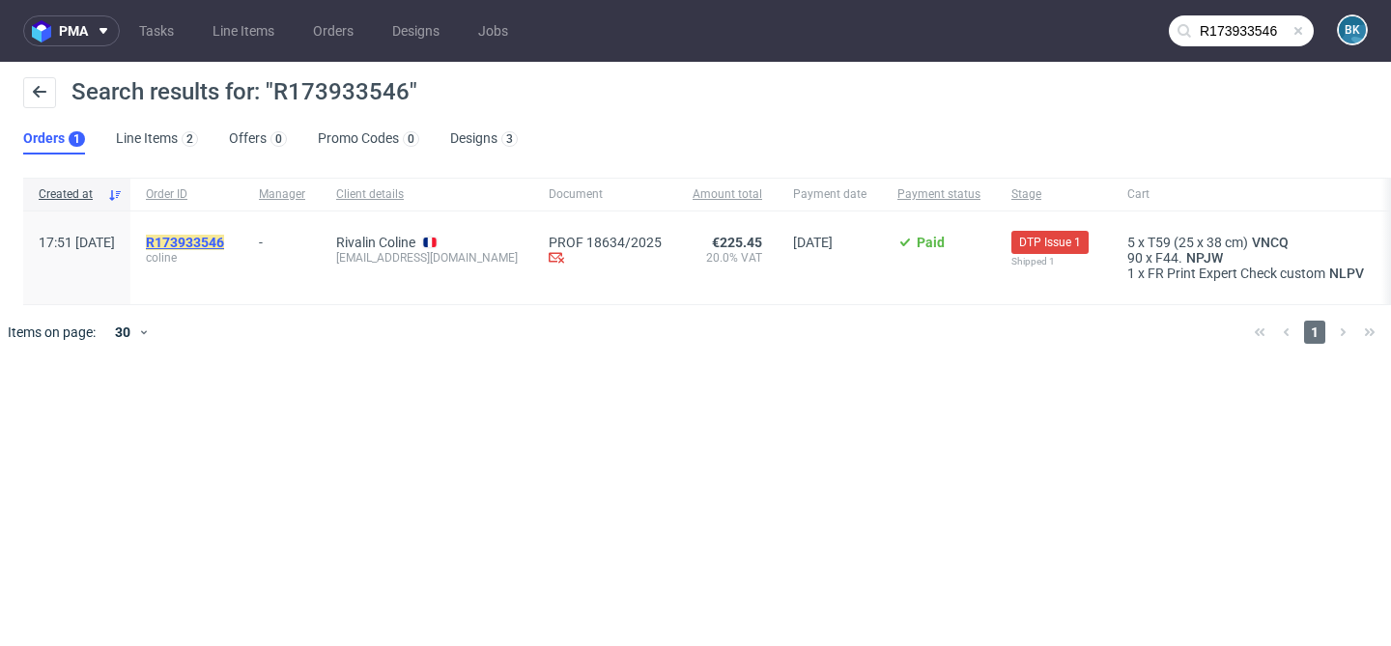
click at [224, 246] on mark "R173933546" at bounding box center [185, 242] width 78 height 15
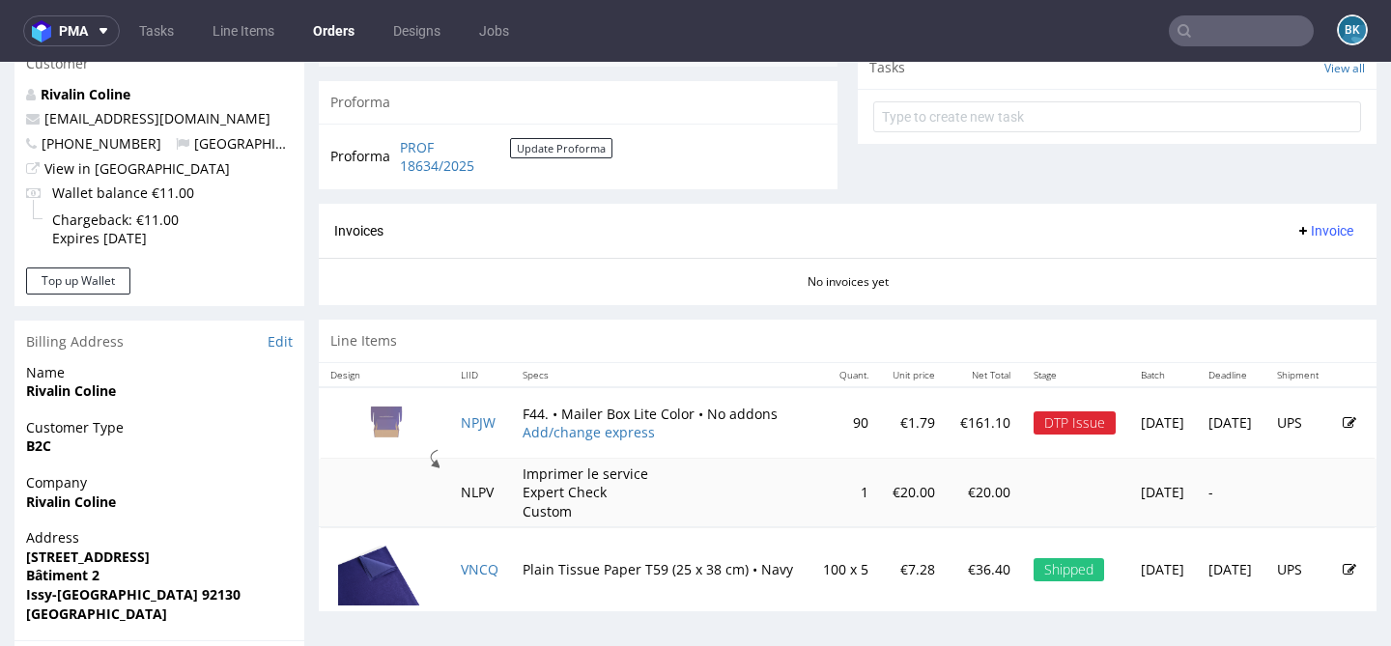
scroll to position [759, 0]
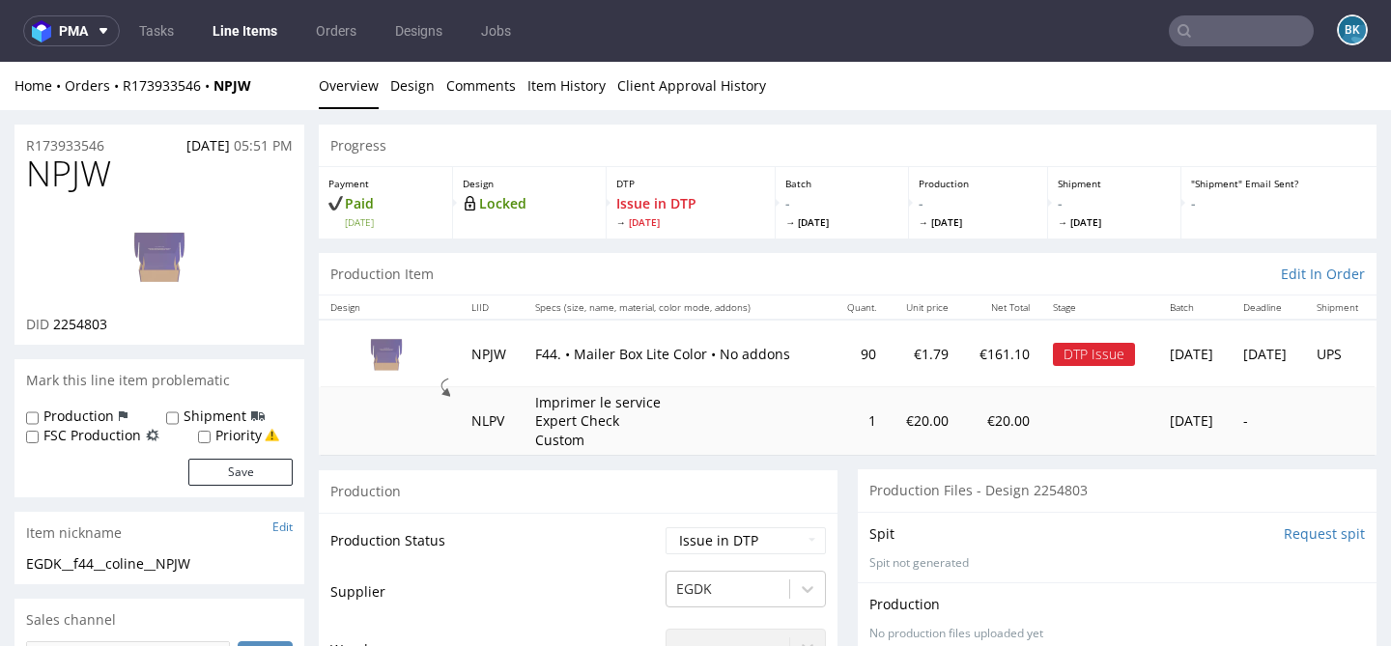
click at [166, 259] on img at bounding box center [159, 255] width 155 height 87
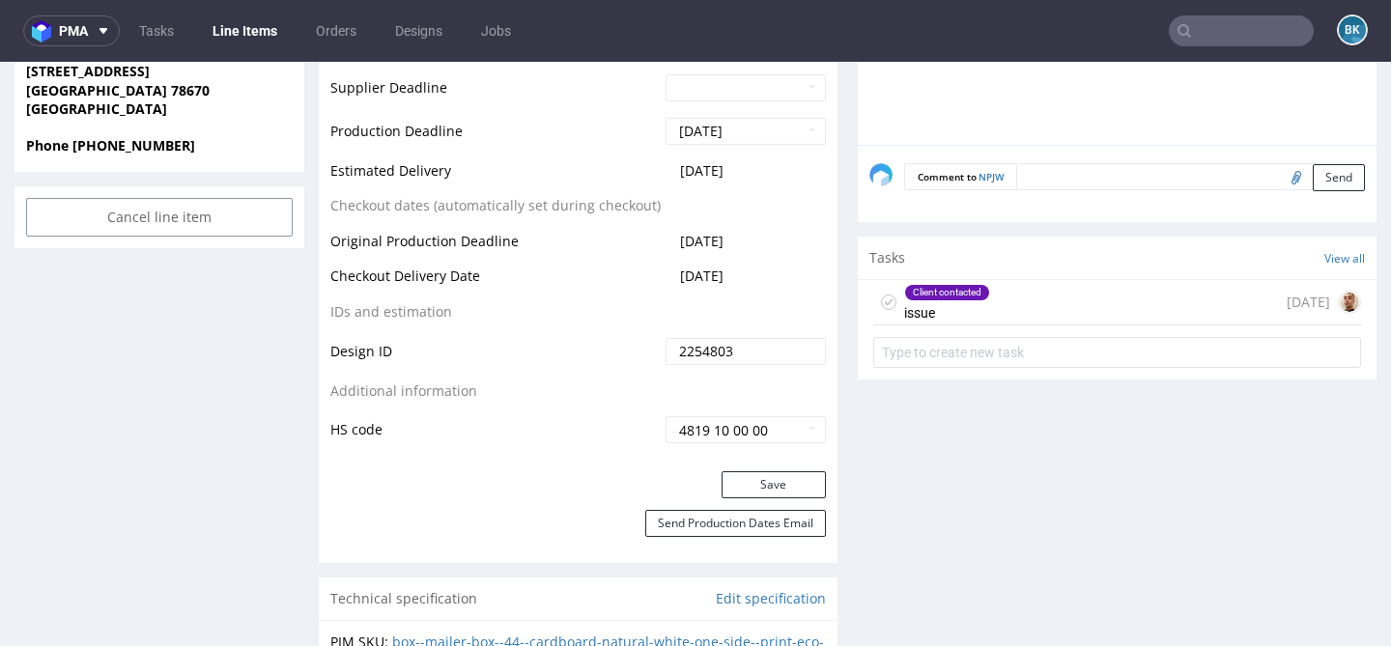
scroll to position [964, 0]
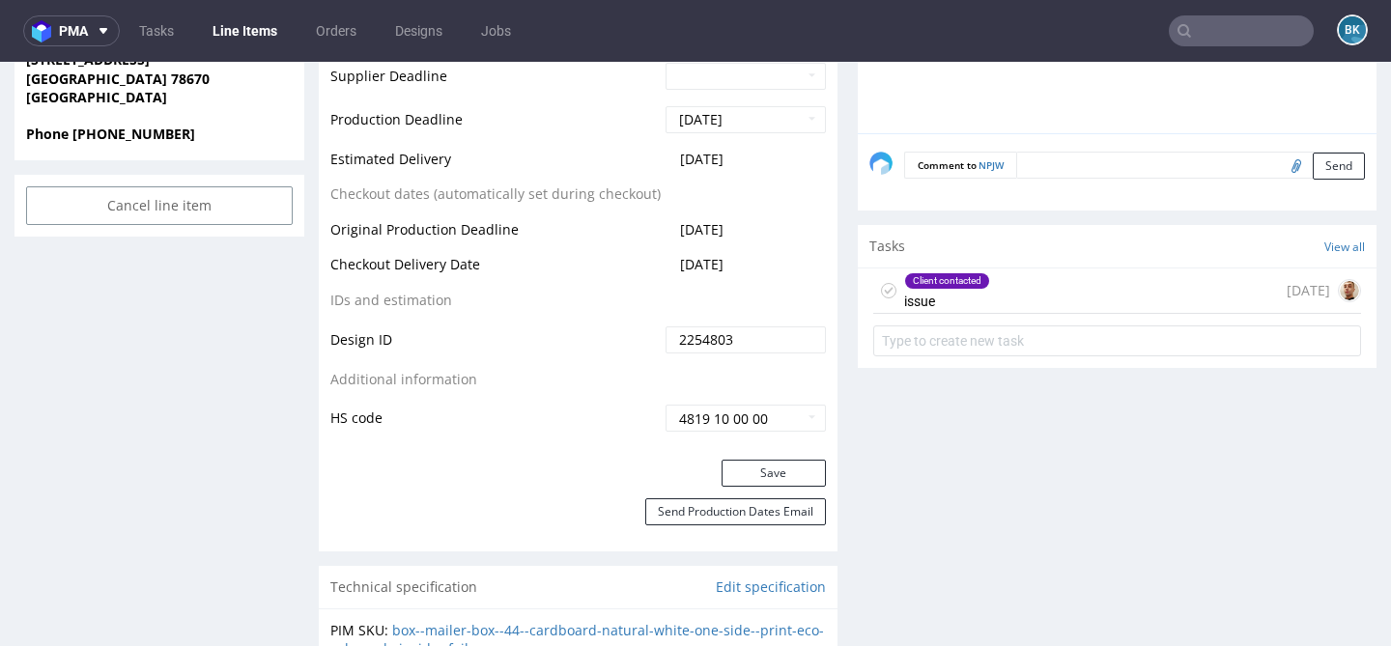
click at [1037, 295] on div "Client contacted issue 13 days ago" at bounding box center [1117, 290] width 488 height 45
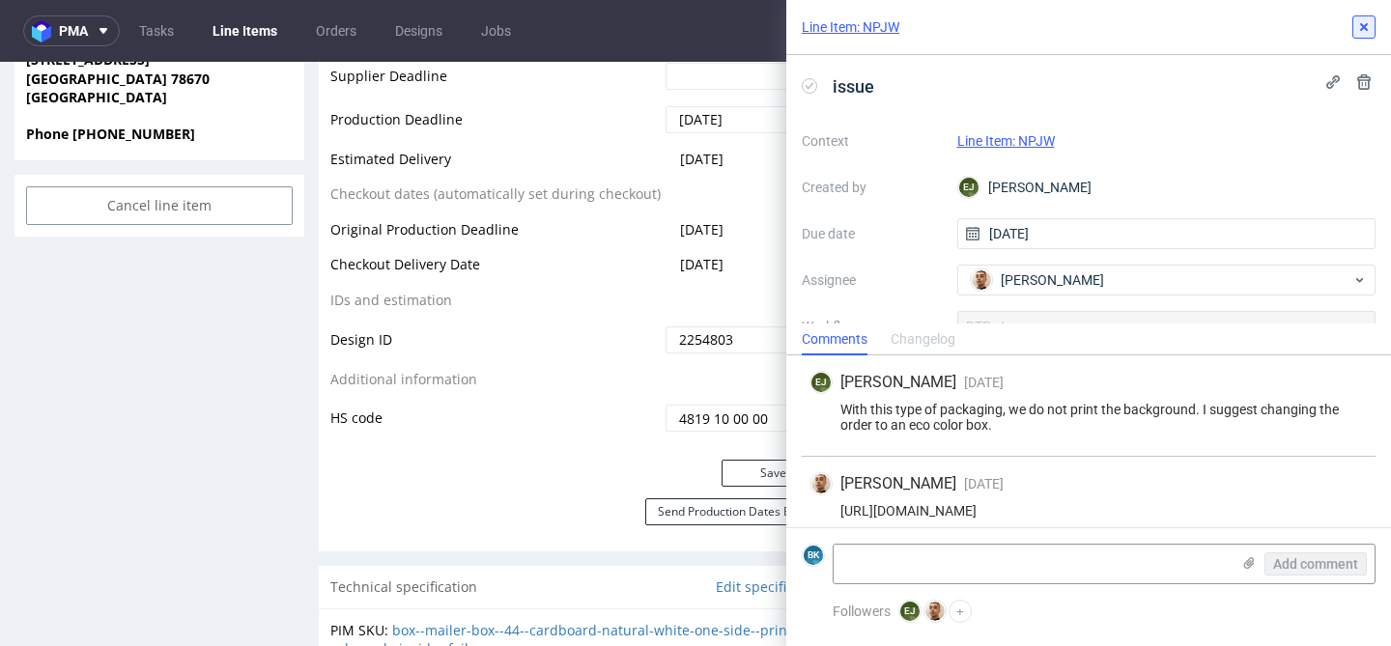
click at [1372, 34] on button at bounding box center [1363, 26] width 23 height 23
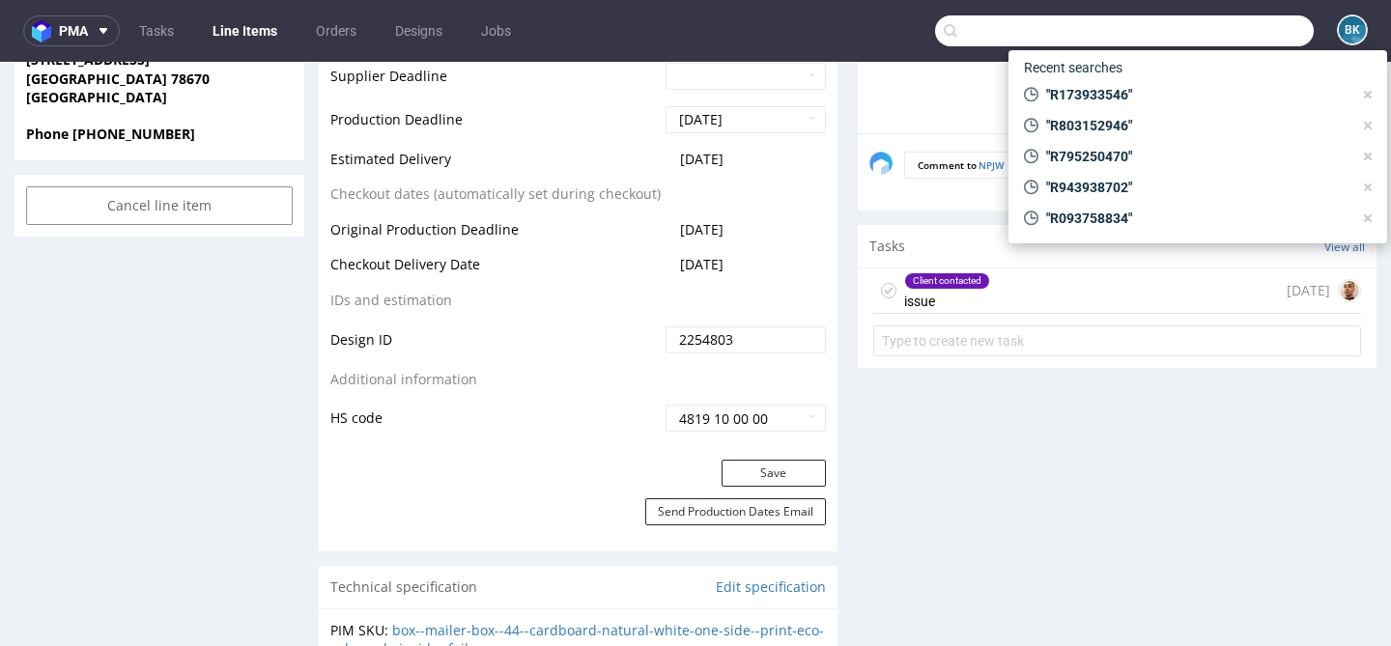
click at [1237, 30] on input "text" at bounding box center [1124, 30] width 379 height 31
paste input "000002811"
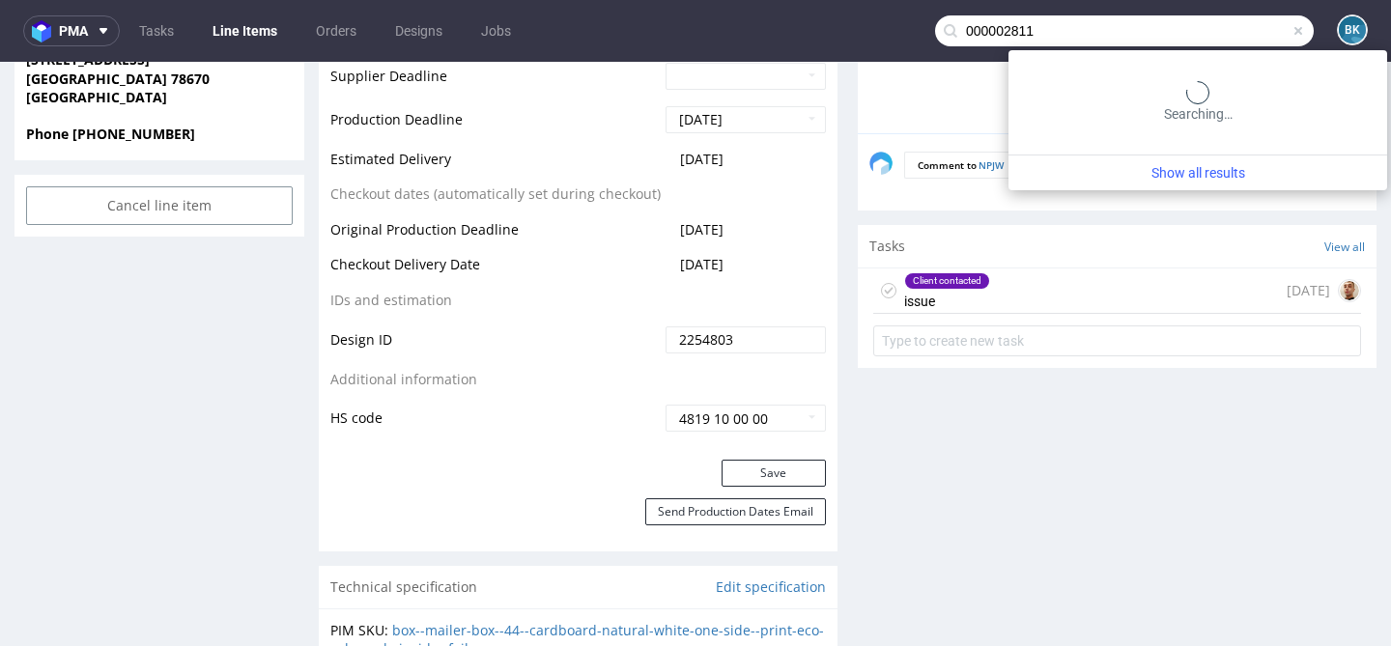
type input "000002811"
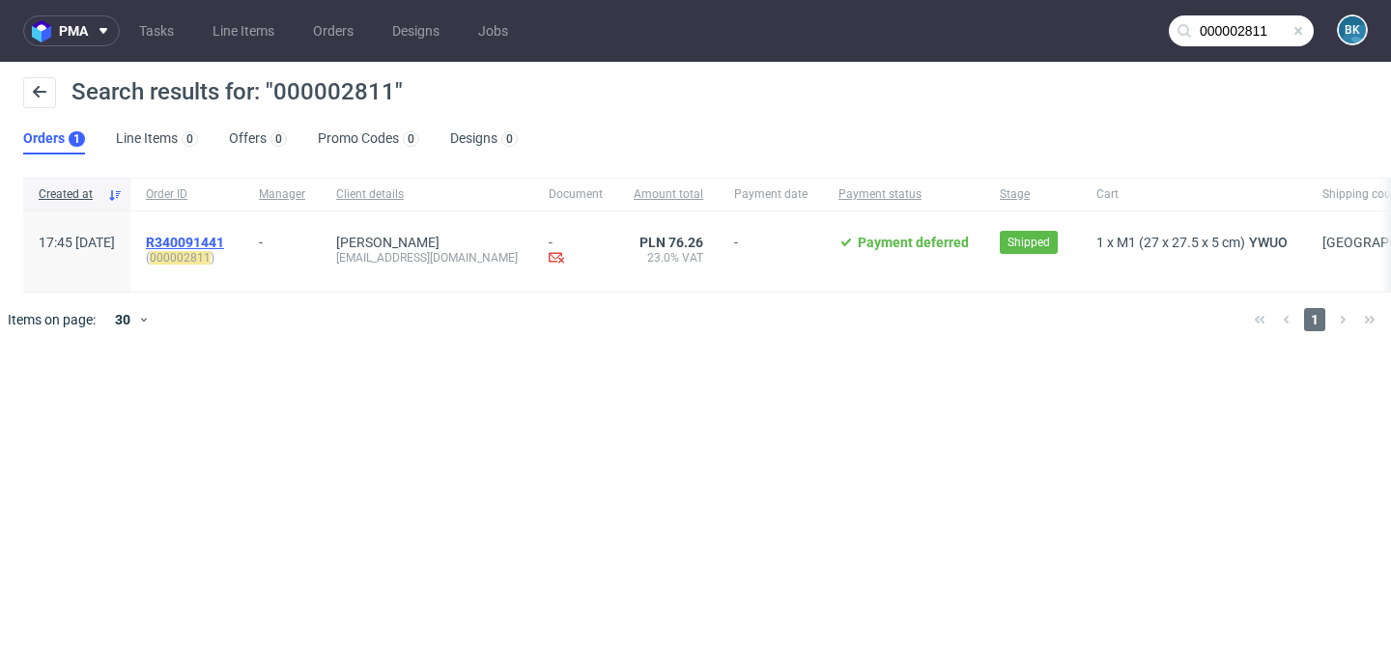
click at [224, 235] on span "R340091441" at bounding box center [185, 242] width 78 height 15
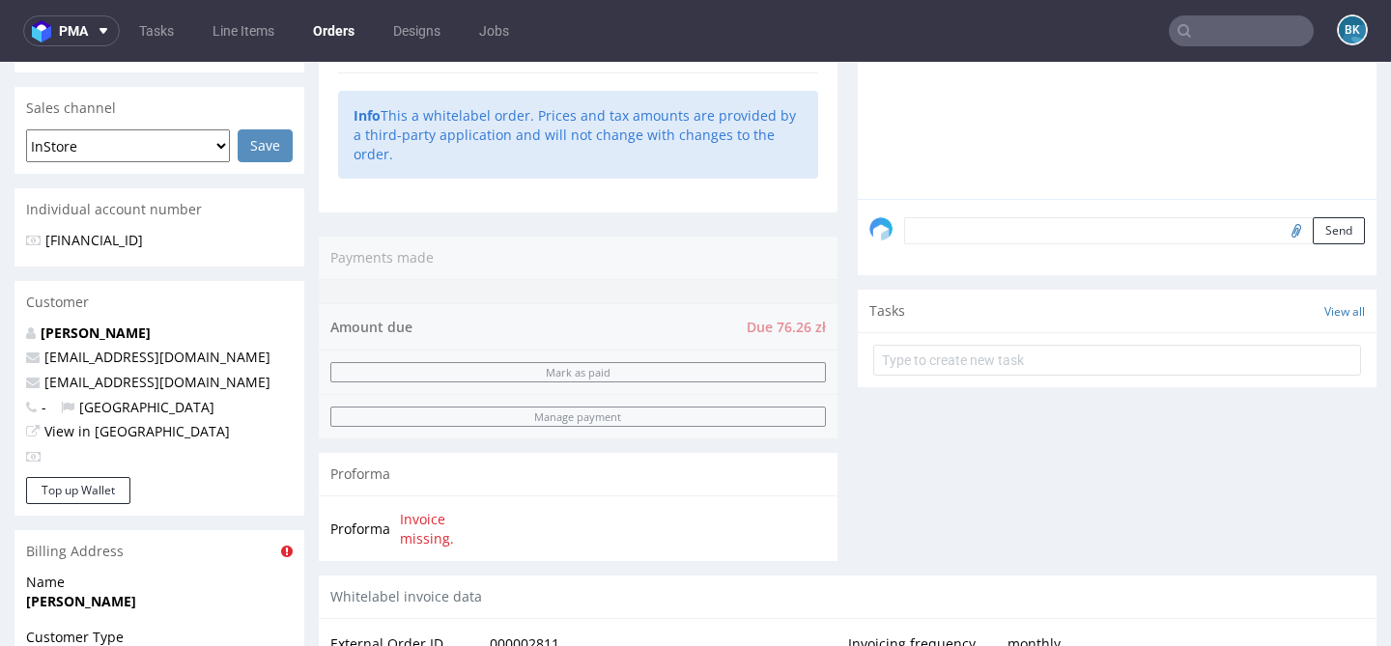
scroll to position [1206, 0]
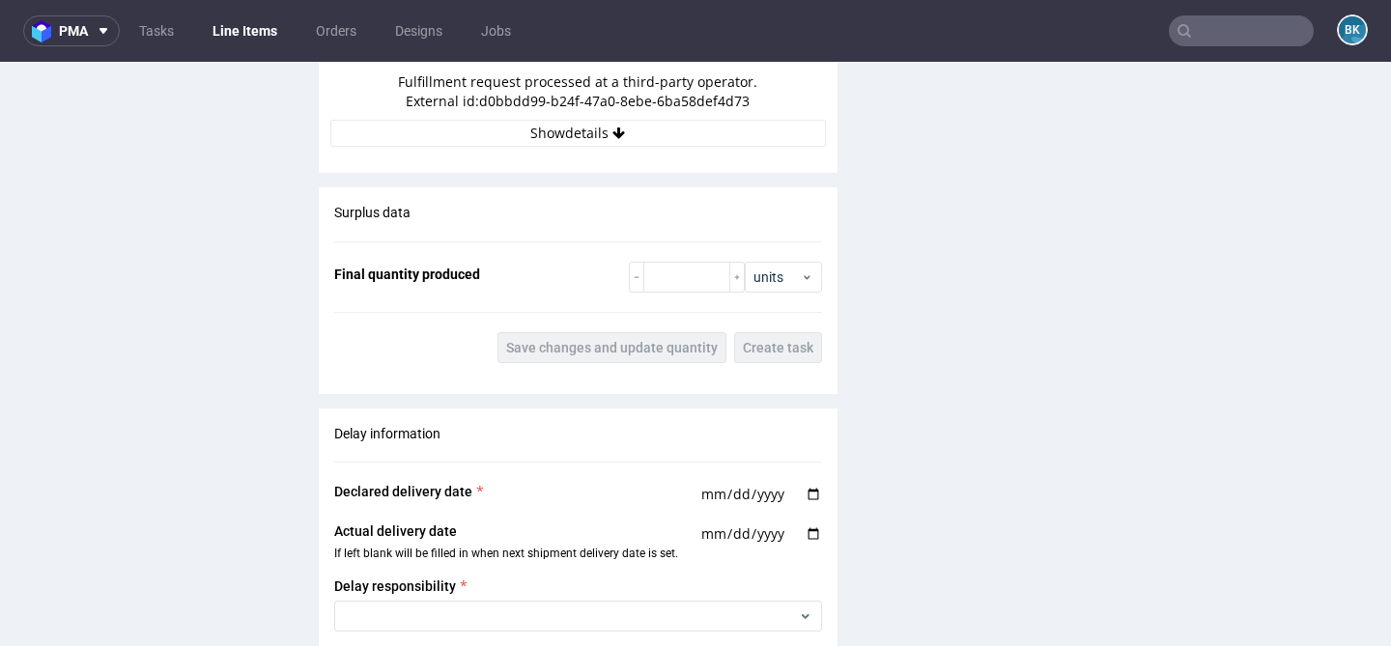
scroll to position [1817, 0]
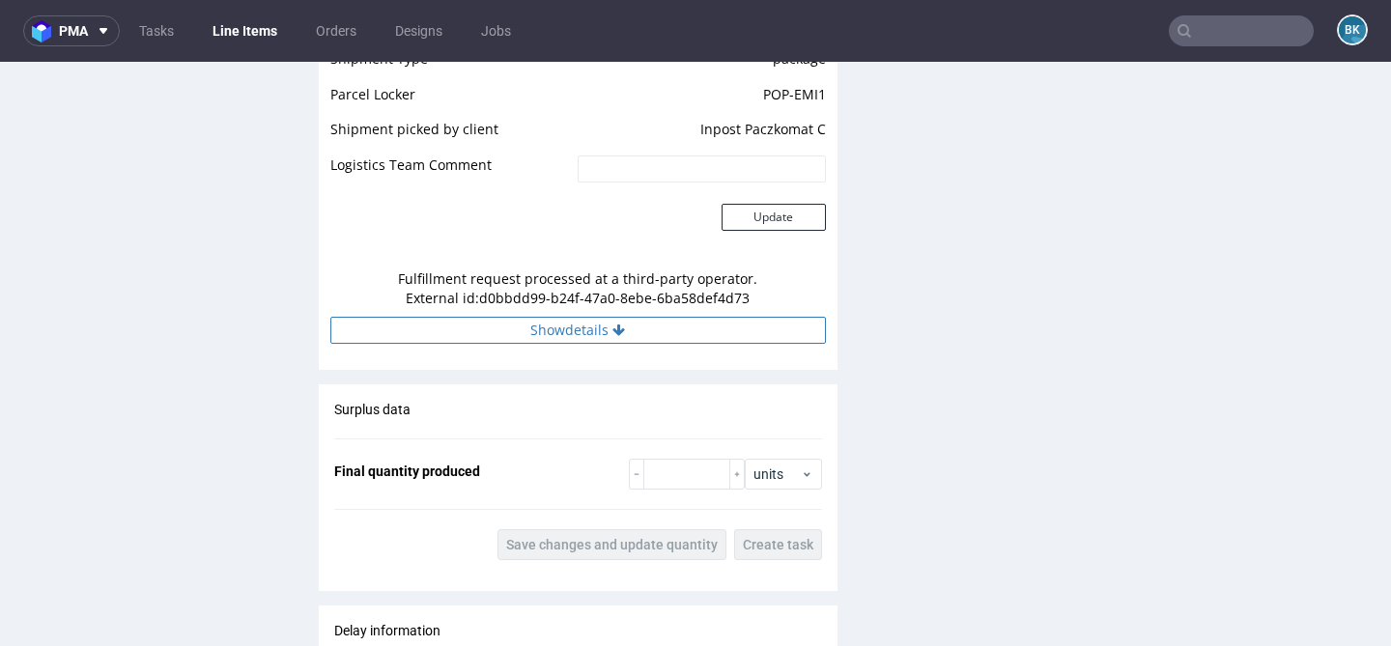
click at [557, 332] on button "Show details" at bounding box center [577, 330] width 495 height 27
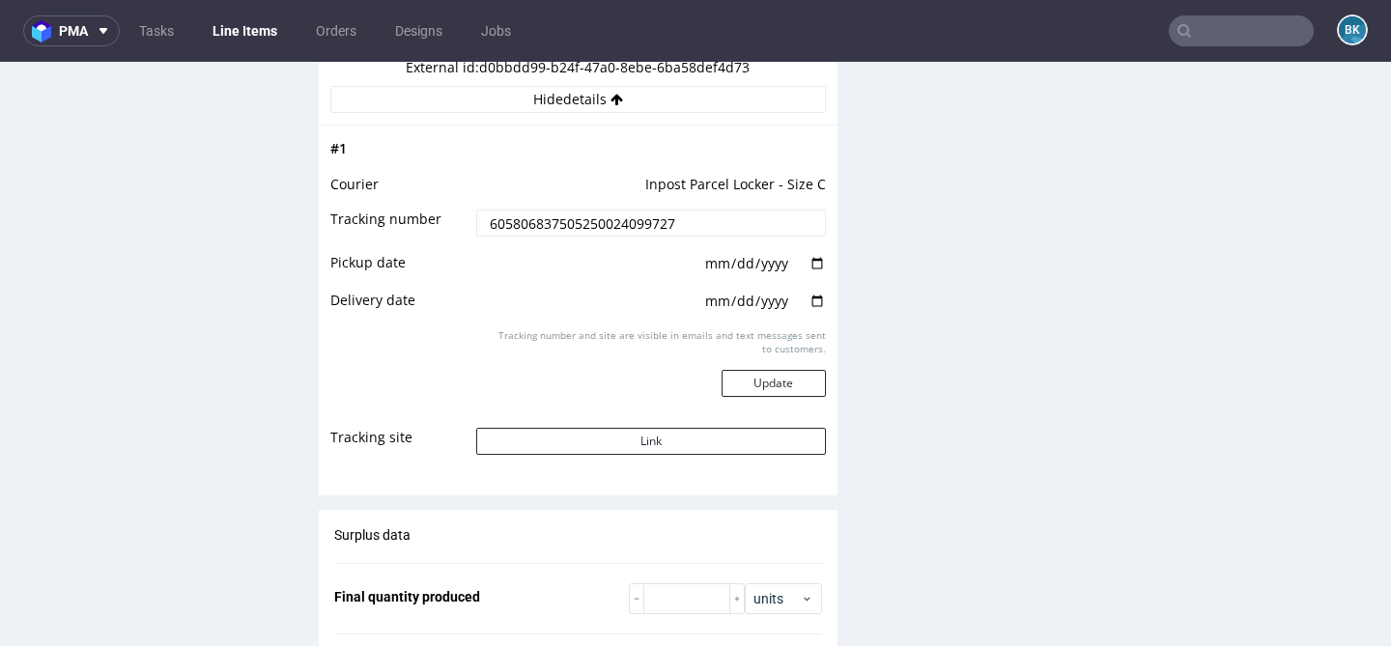
scroll to position [2050, 0]
click at [622, 449] on button "Link" at bounding box center [650, 439] width 349 height 27
click at [657, 429] on button "Link" at bounding box center [650, 439] width 349 height 27
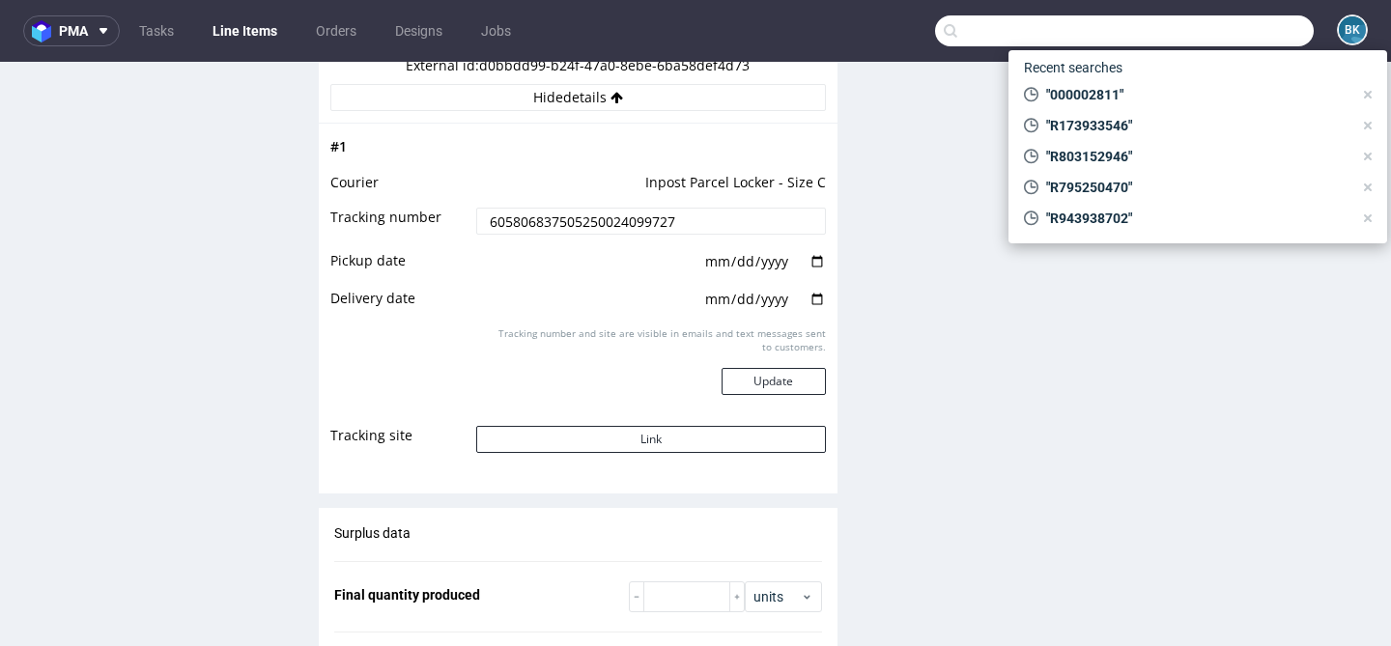
click at [1210, 24] on input "text" at bounding box center [1124, 30] width 379 height 31
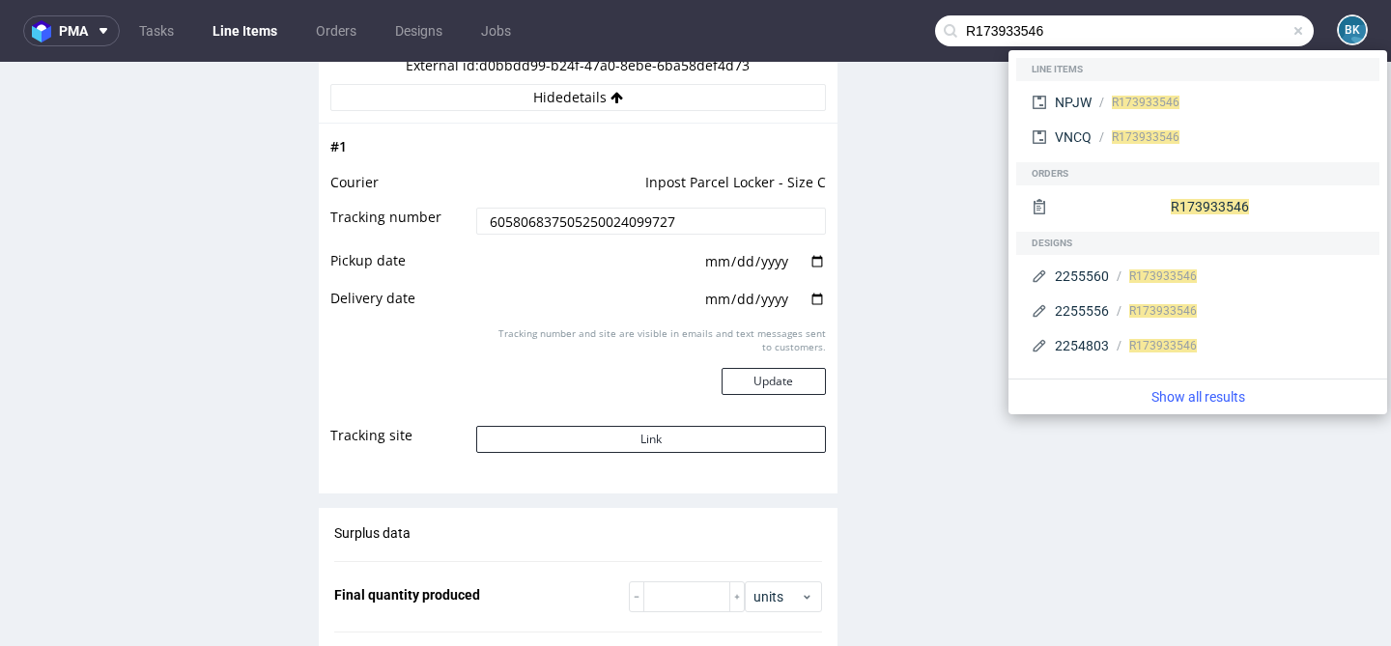
type input "R173933546"
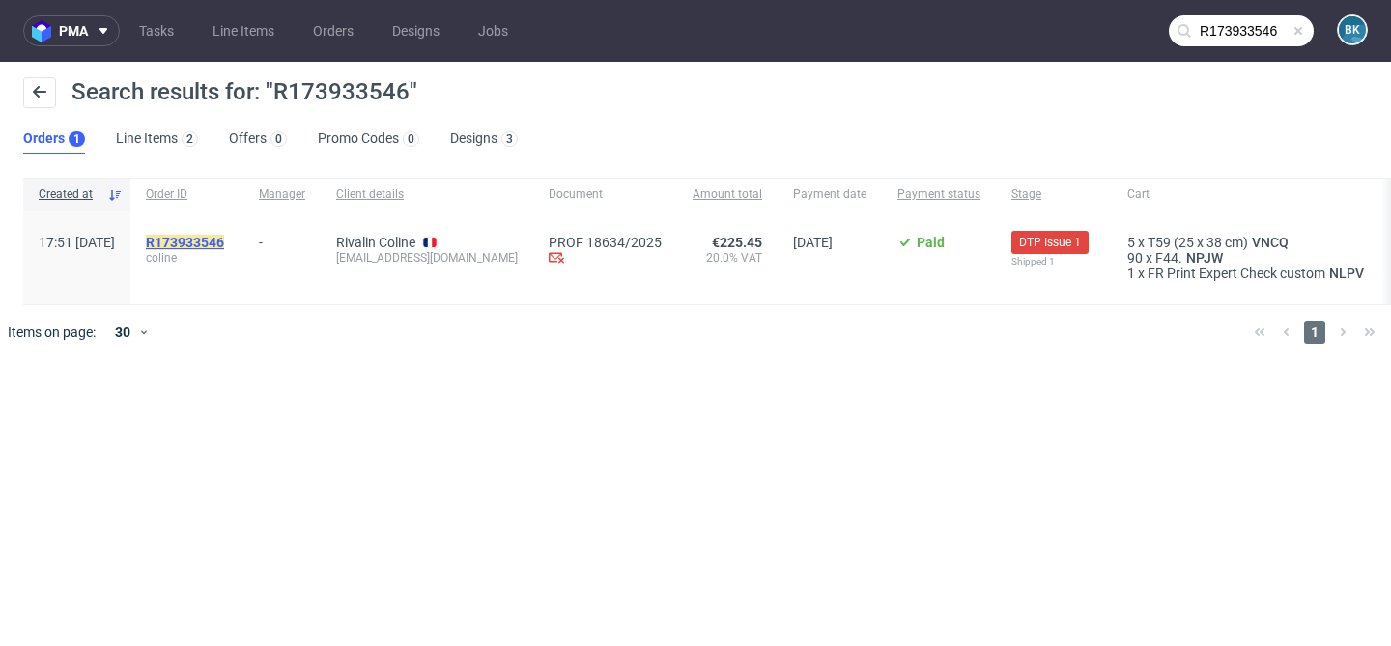
click at [224, 246] on mark "R173933546" at bounding box center [185, 242] width 78 height 15
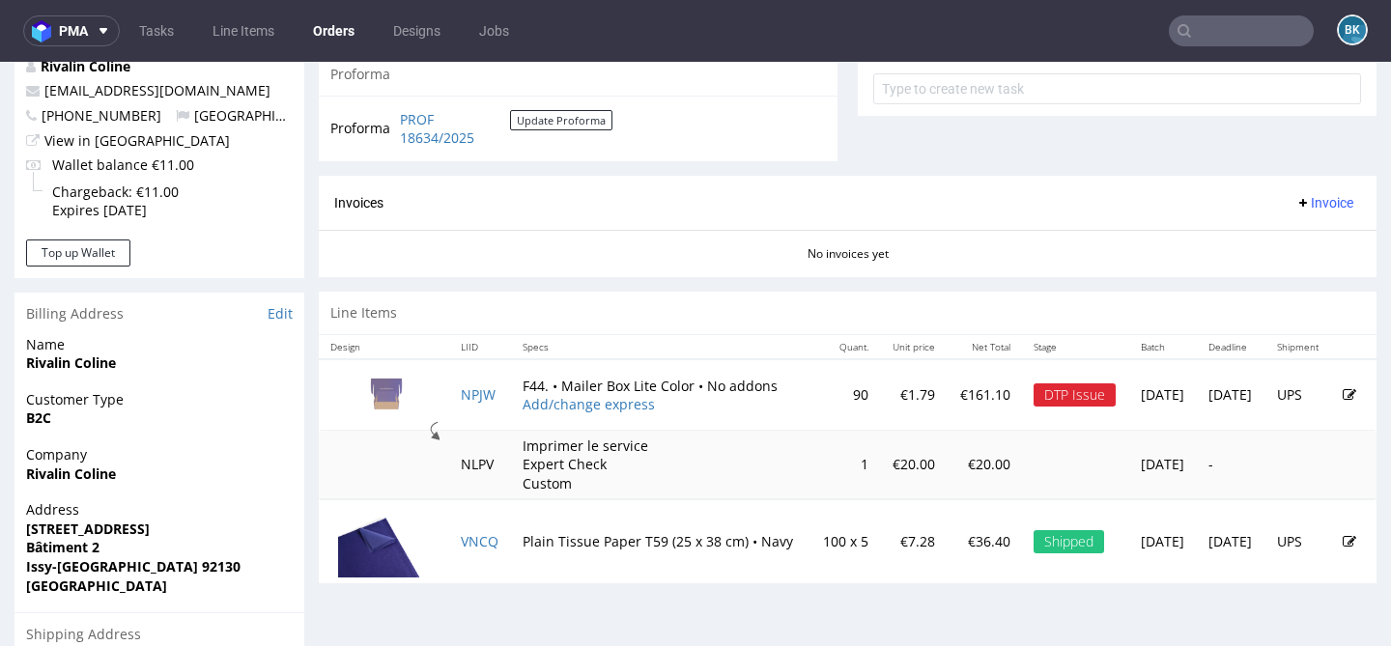
scroll to position [735, 0]
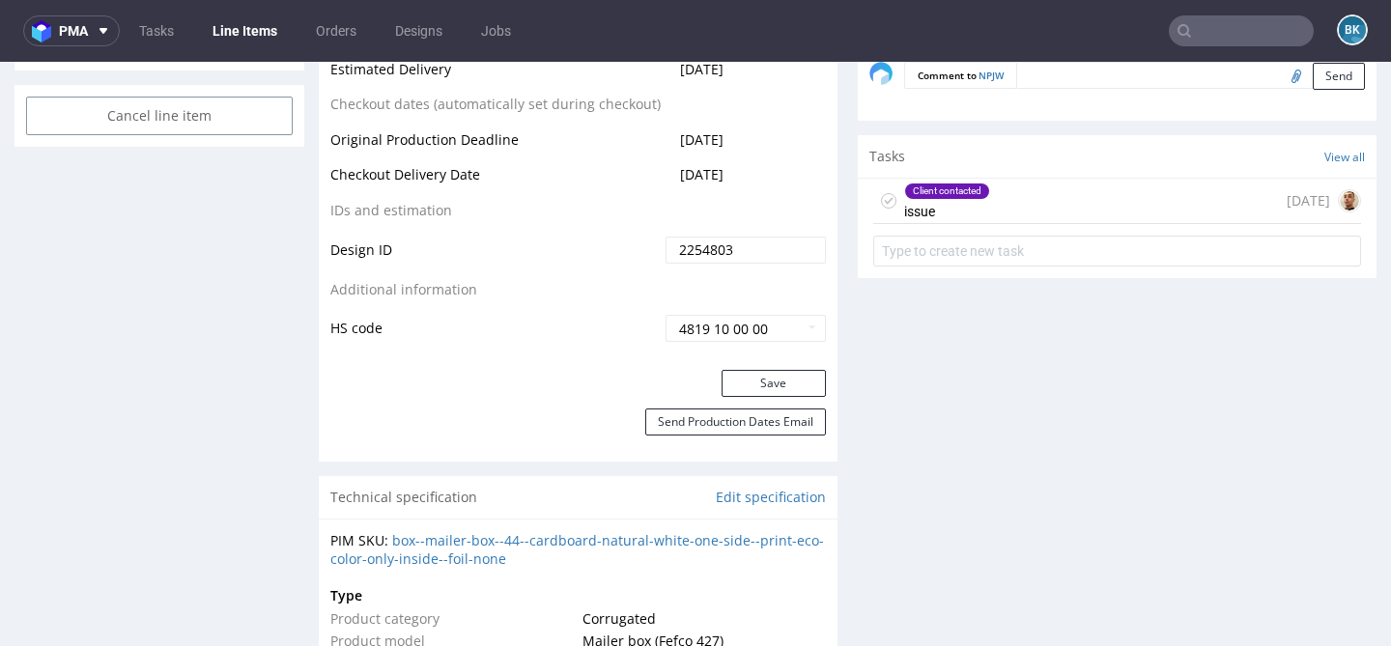
scroll to position [1055, 0]
click at [987, 219] on div "Client contacted issue 13 days ago" at bounding box center [1117, 199] width 488 height 45
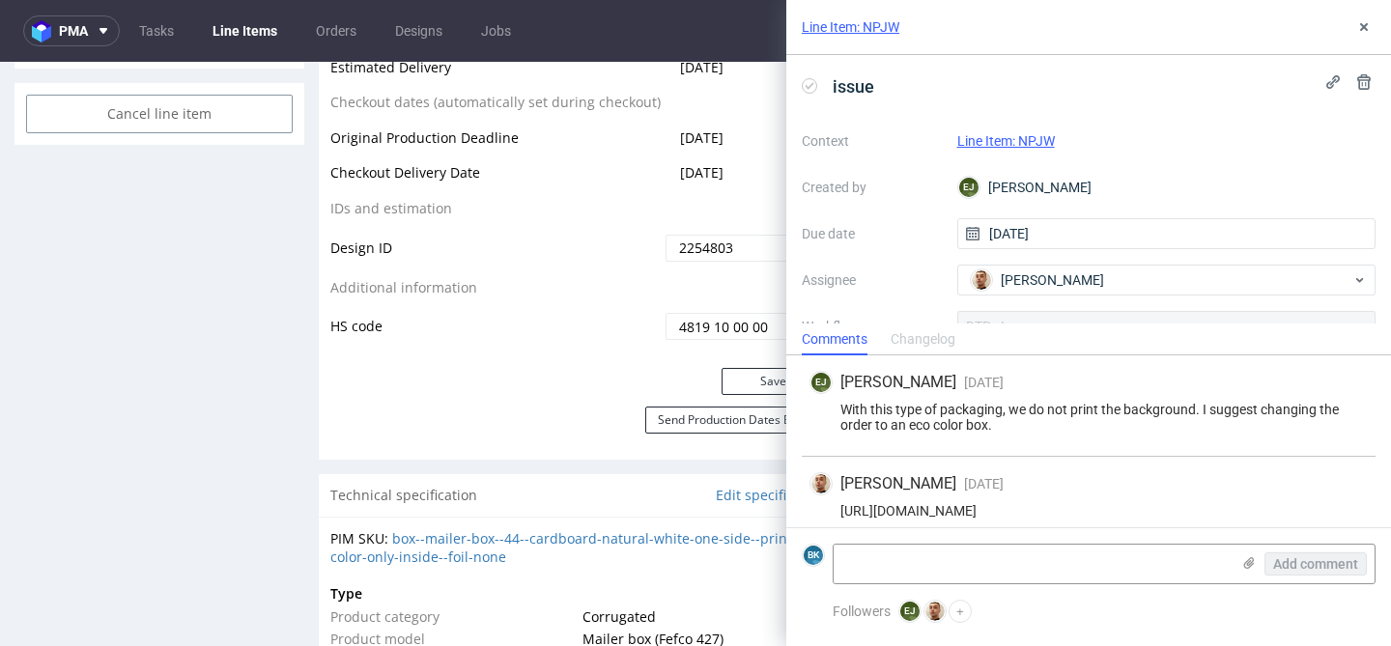
scroll to position [29, 0]
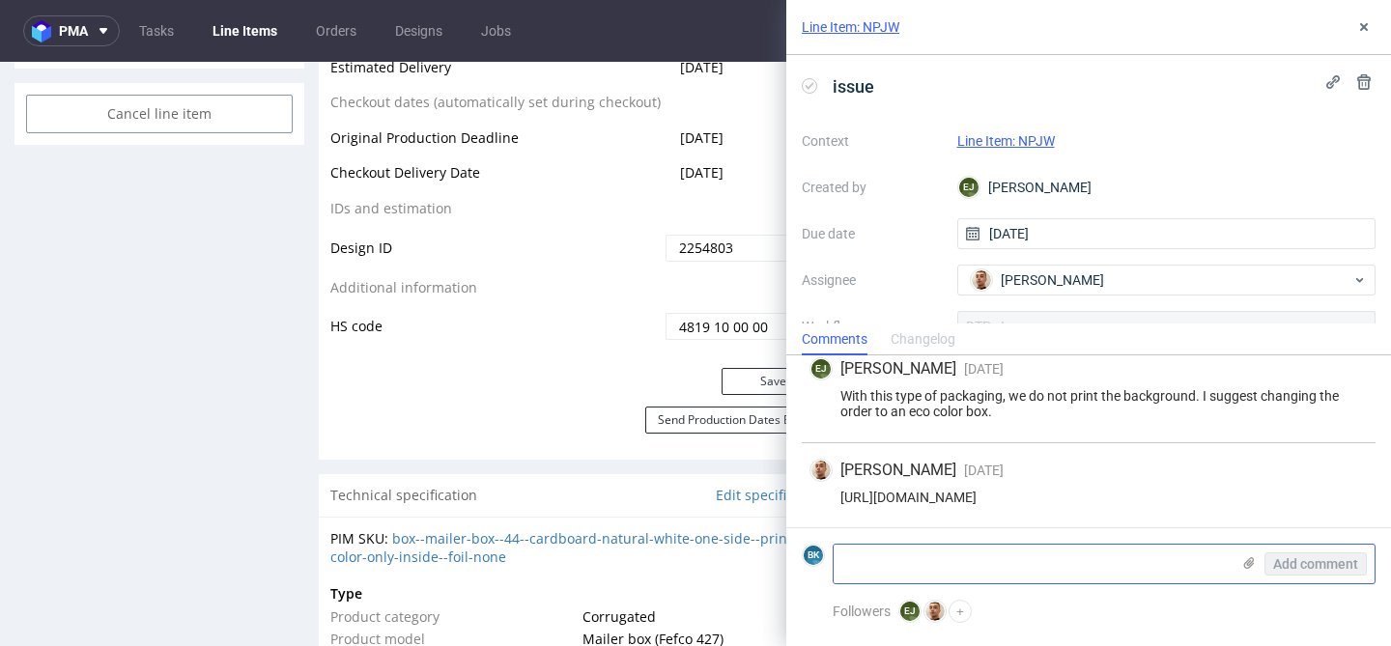
click at [957, 555] on textarea at bounding box center [1031, 564] width 396 height 39
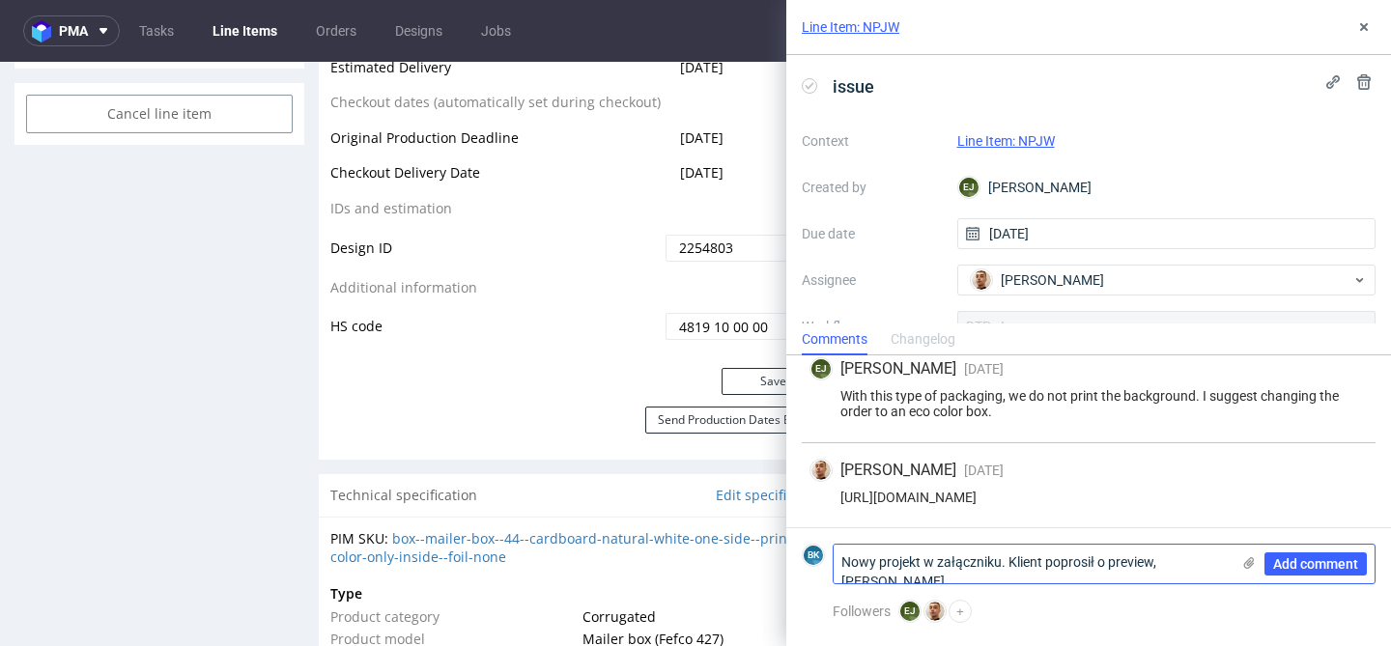
scroll to position [0, 0]
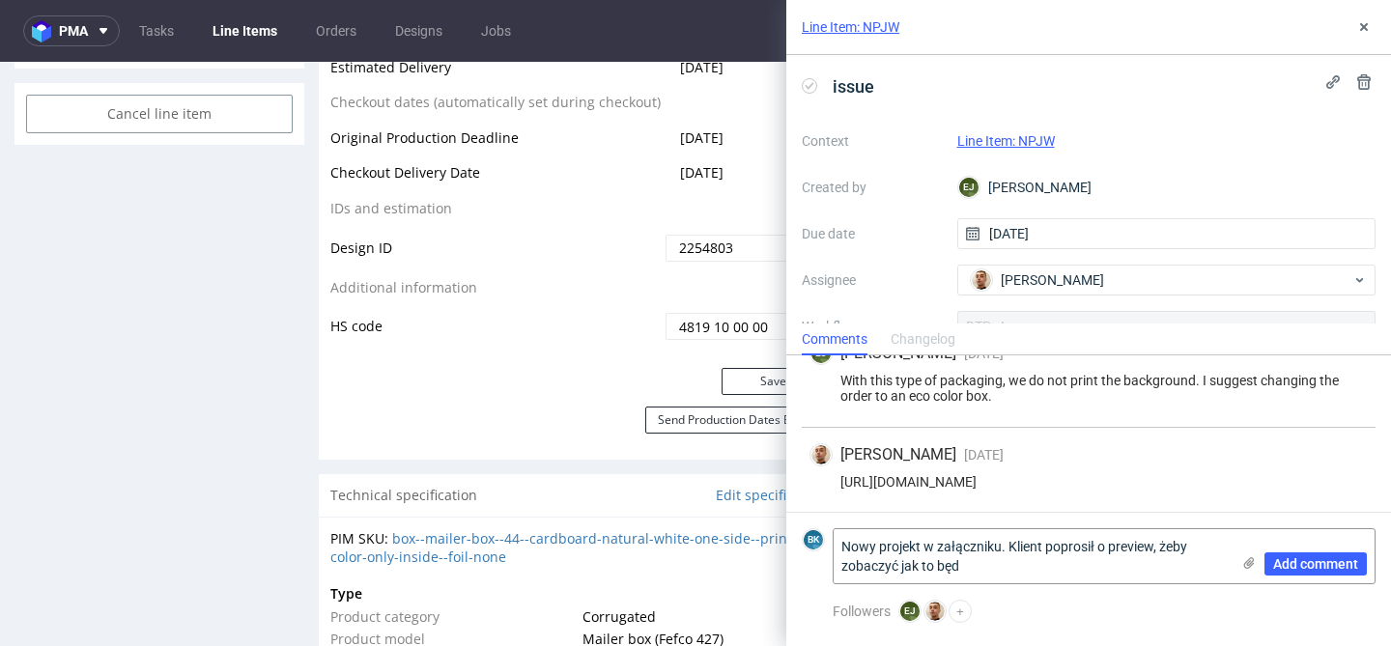
drag, startPoint x: 978, startPoint y: 570, endPoint x: 815, endPoint y: 553, distance: 164.0
click at [815, 553] on div "BK Nowy projekt w załączniku. Klient poprosił o preview, żeby zobaczyć jak to b…" at bounding box center [1089, 556] width 574 height 56
type textarea "The new project is in the attachment. The client asked for a preview"
click at [1248, 564] on icon at bounding box center [1248, 562] width 15 height 15
click at [0, 0] on input "file" at bounding box center [0, 0] width 0 height 0
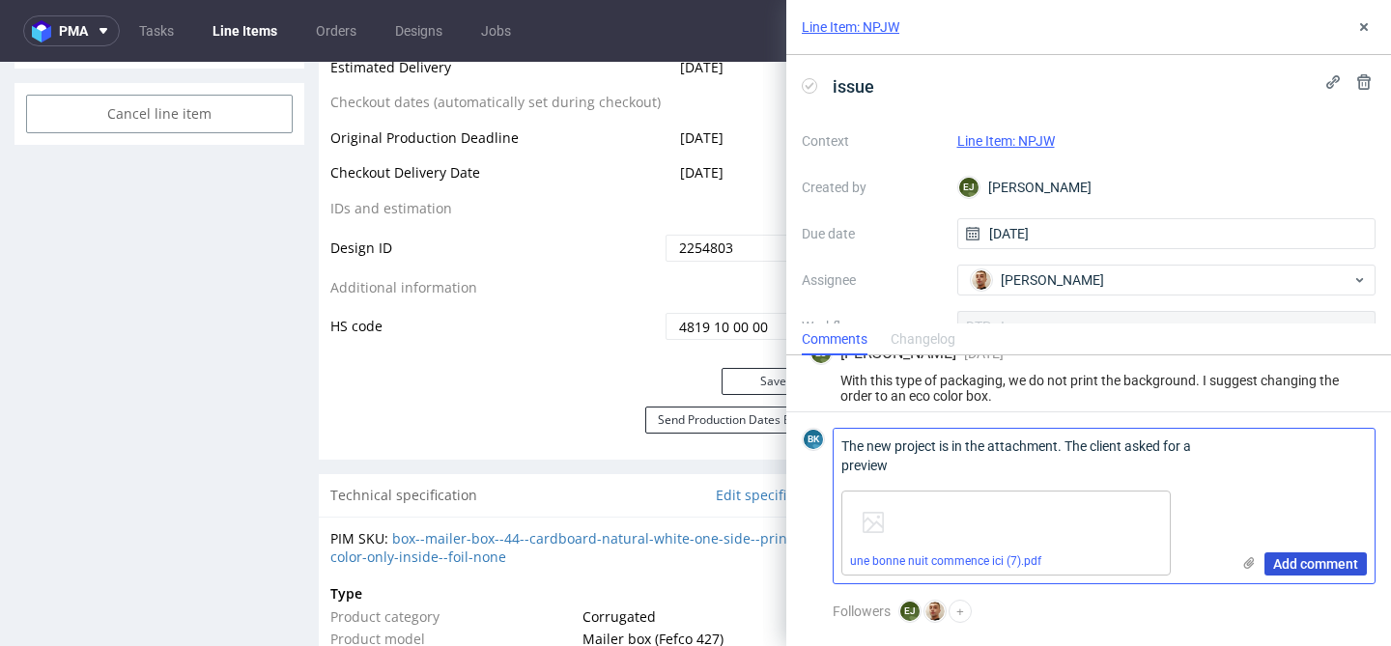
click at [1299, 558] on span "Add comment" at bounding box center [1315, 564] width 85 height 14
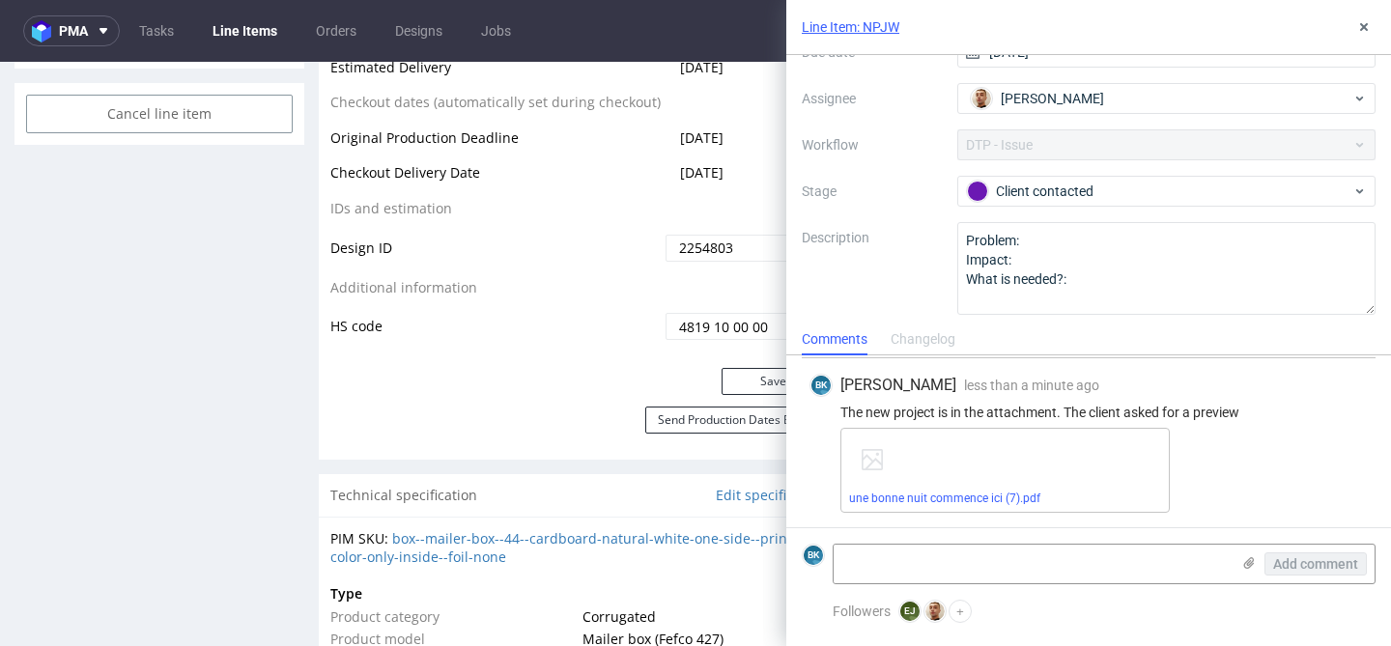
scroll to position [183, 0]
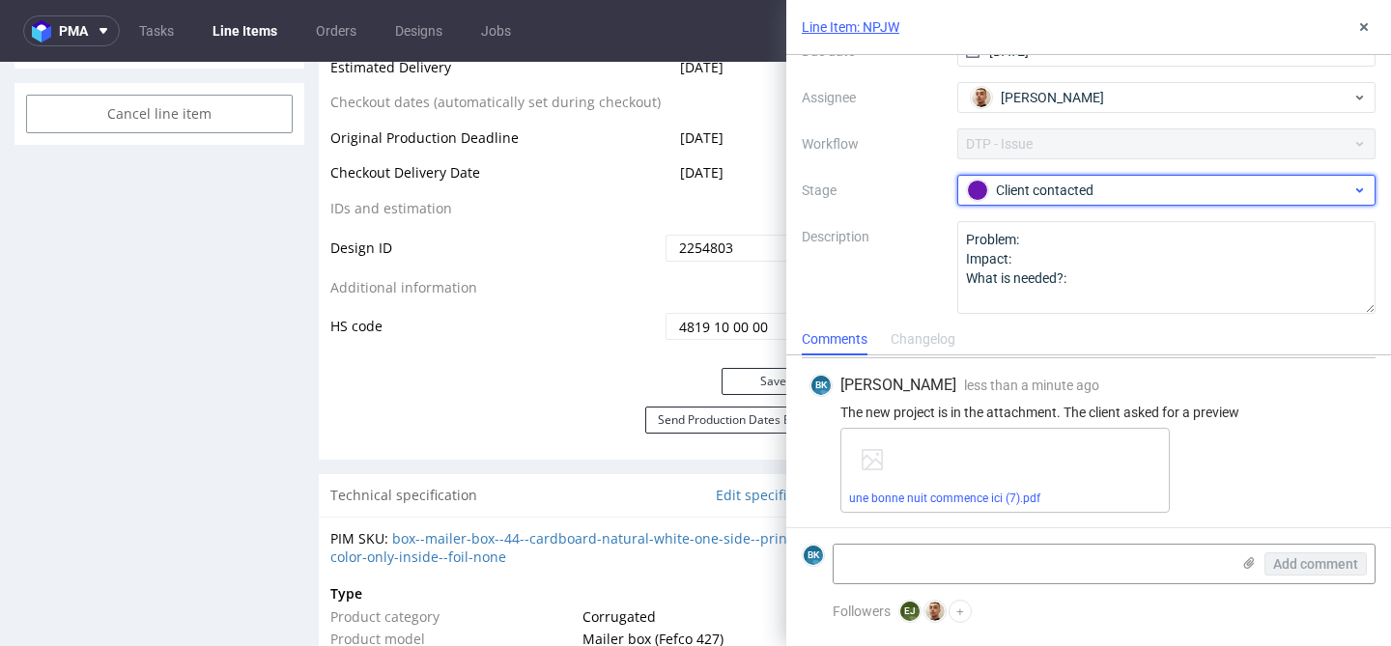
click at [1072, 186] on div "Client contacted" at bounding box center [1159, 190] width 384 height 21
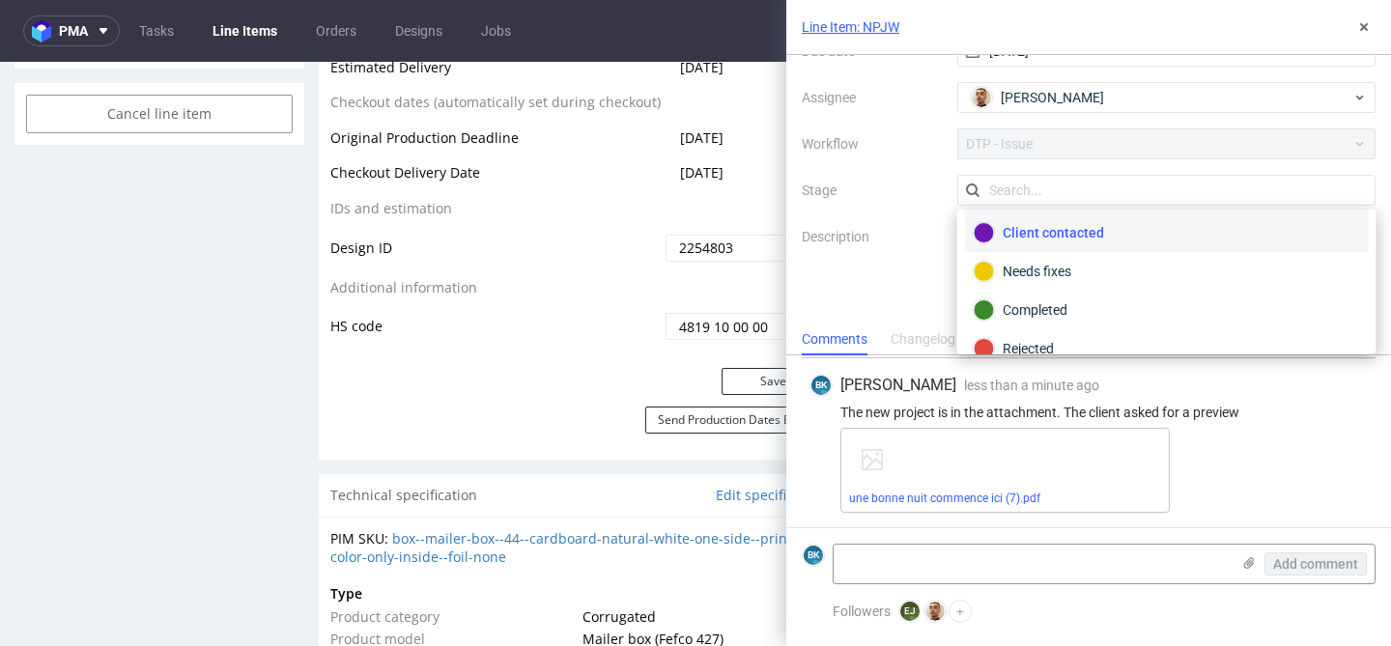
scroll to position [121, 0]
click at [1058, 306] on div "Completed" at bounding box center [1166, 308] width 386 height 21
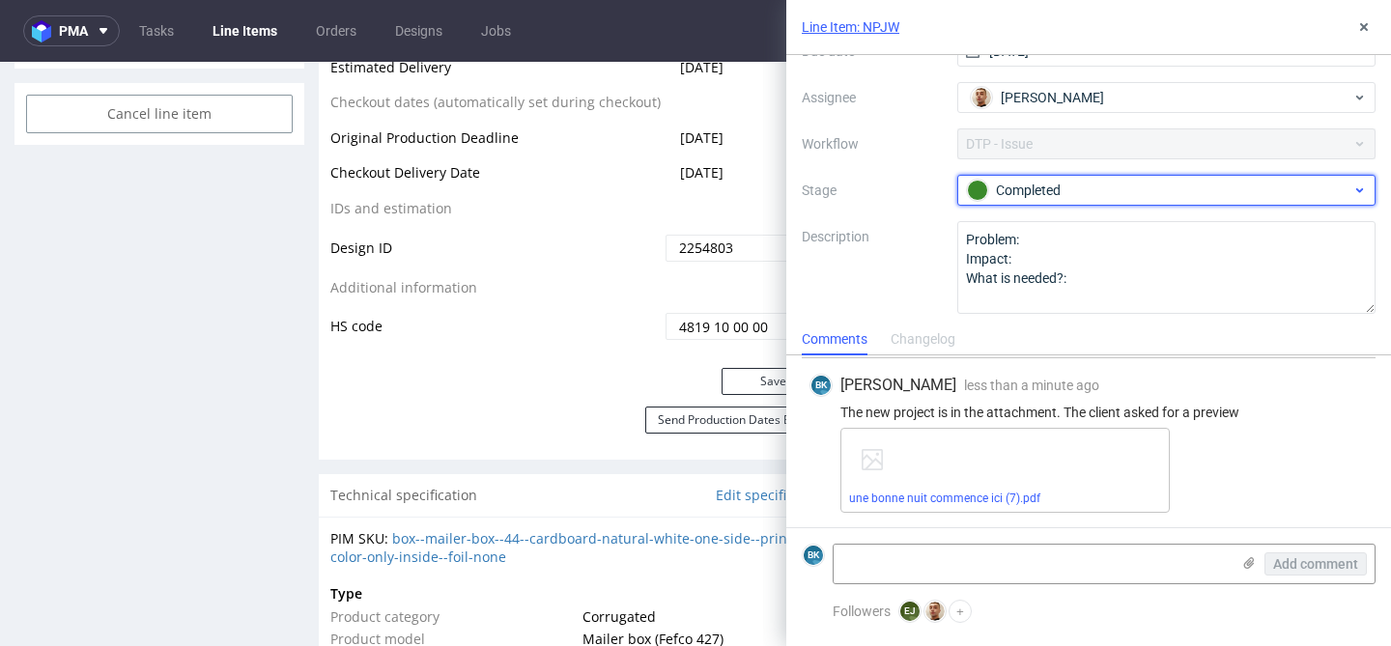
click at [1116, 185] on div "Completed" at bounding box center [1159, 190] width 384 height 21
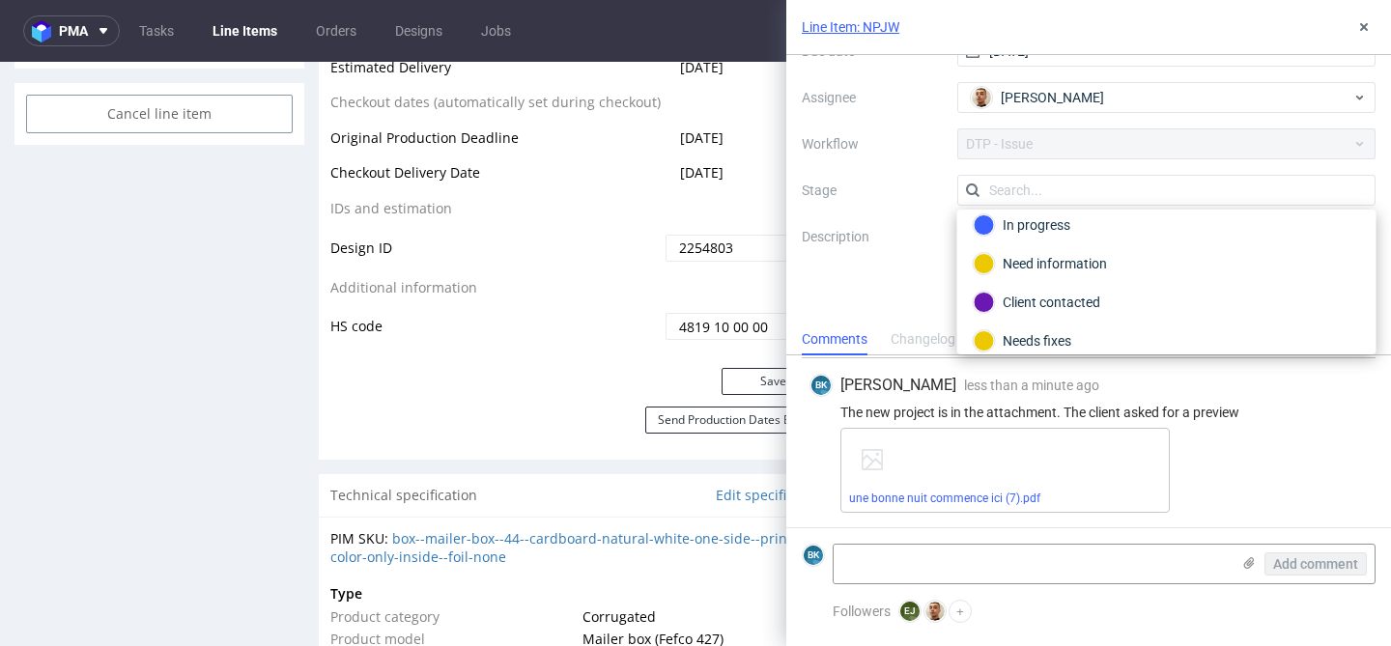
scroll to position [46, 0]
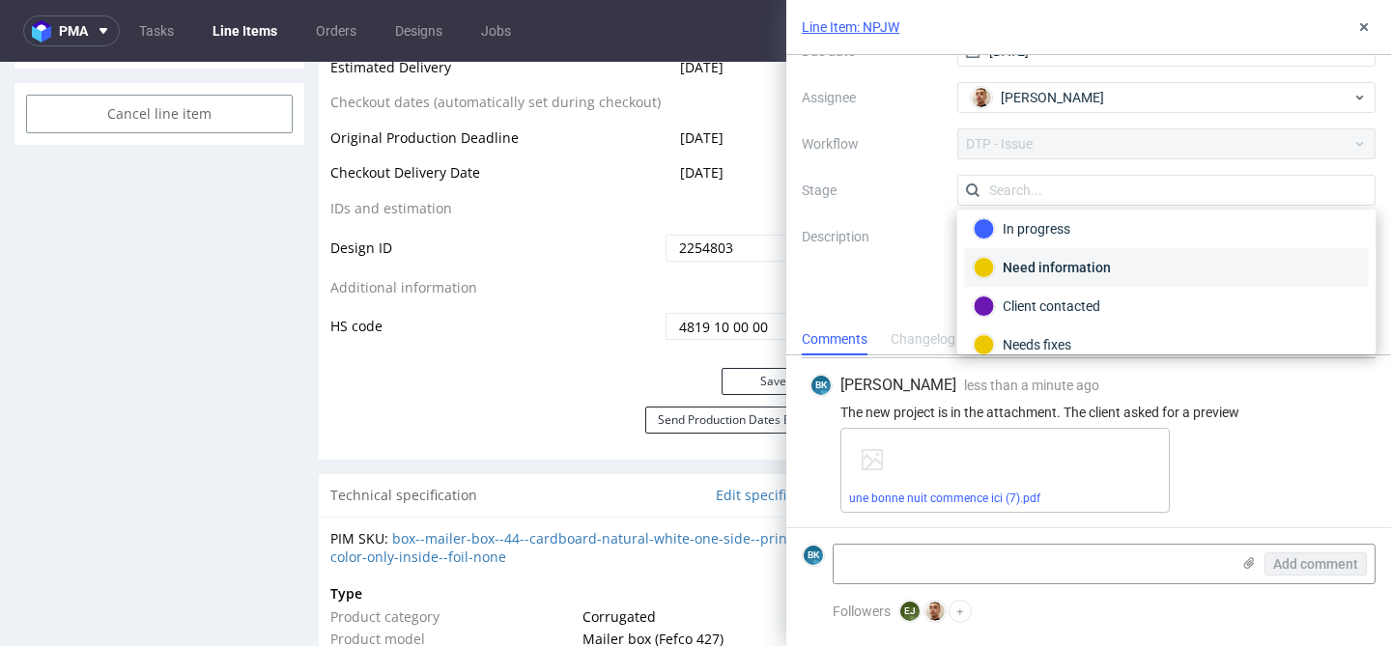
click at [1064, 268] on div "Need information" at bounding box center [1166, 267] width 386 height 21
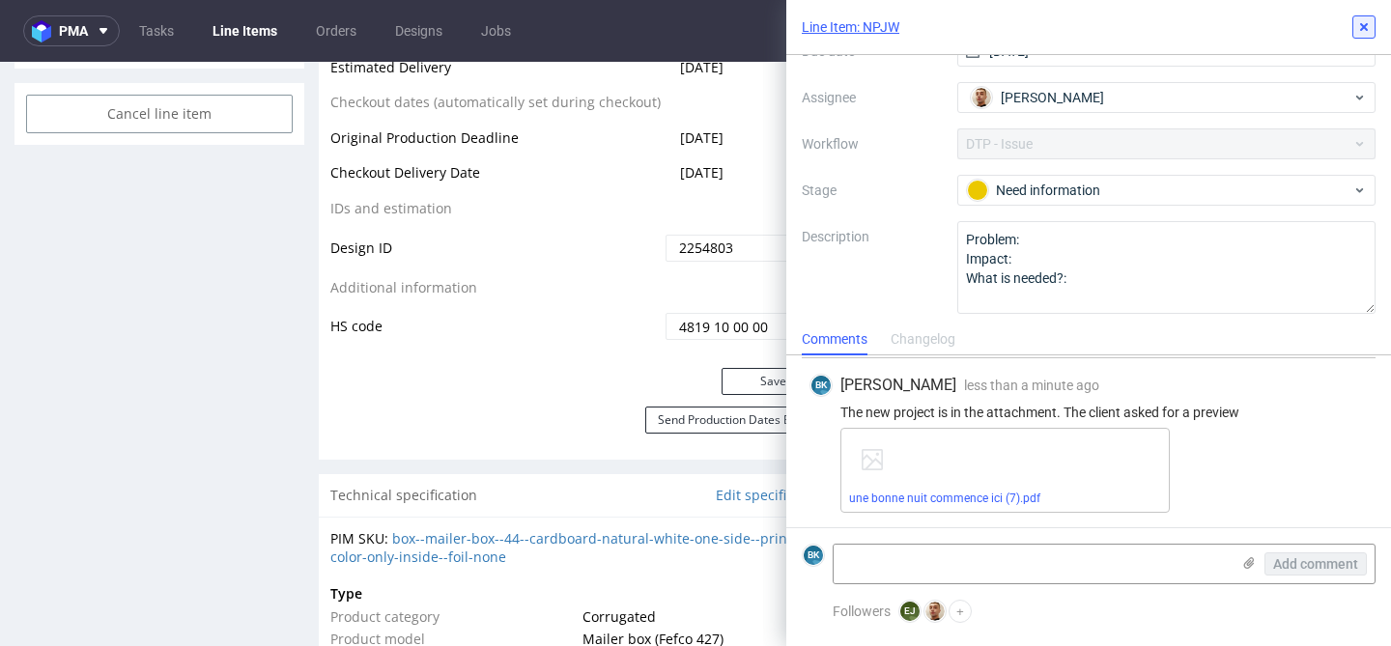
click at [1371, 34] on button at bounding box center [1363, 26] width 23 height 23
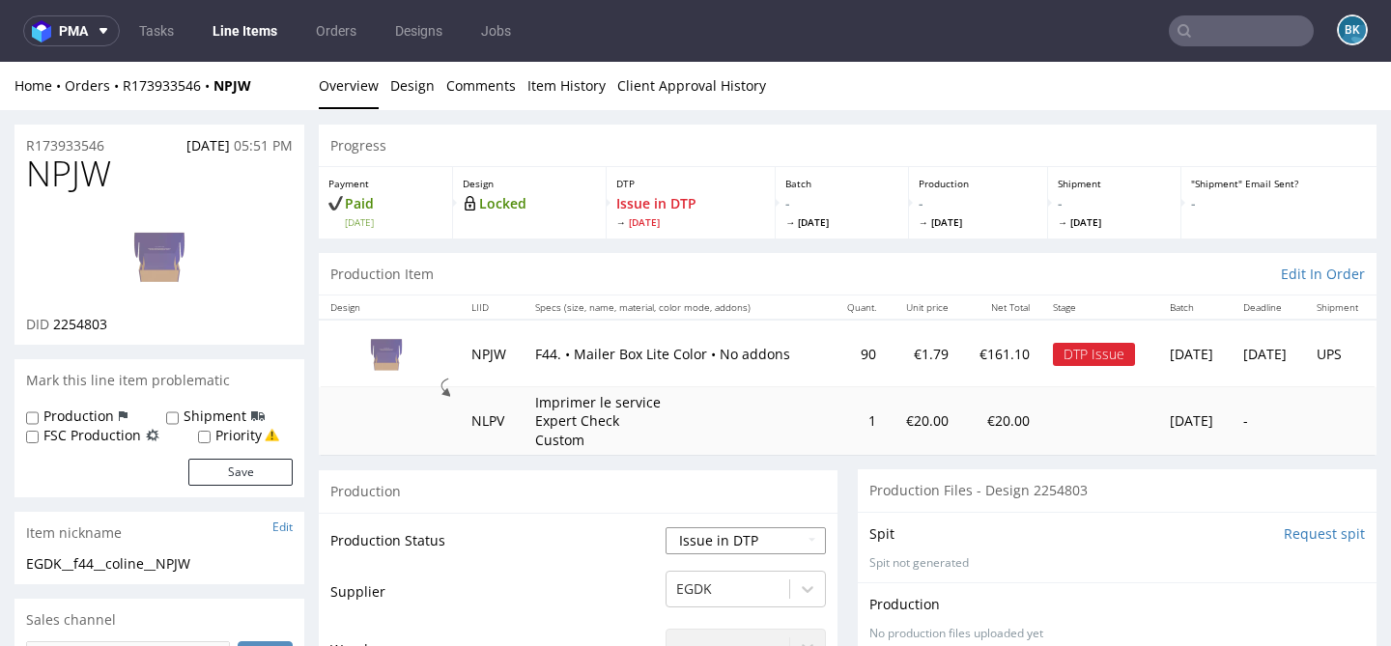
click at [715, 534] on select "Waiting for Artwork Waiting for Diecut Waiting for Mockup Waiting for DTP Waiti…" at bounding box center [745, 540] width 160 height 27
select select "back_for_dtp"
click at [665, 527] on select "Waiting for Artwork Waiting for Diecut Waiting for Mockup Waiting for DTP Waiti…" at bounding box center [745, 540] width 160 height 27
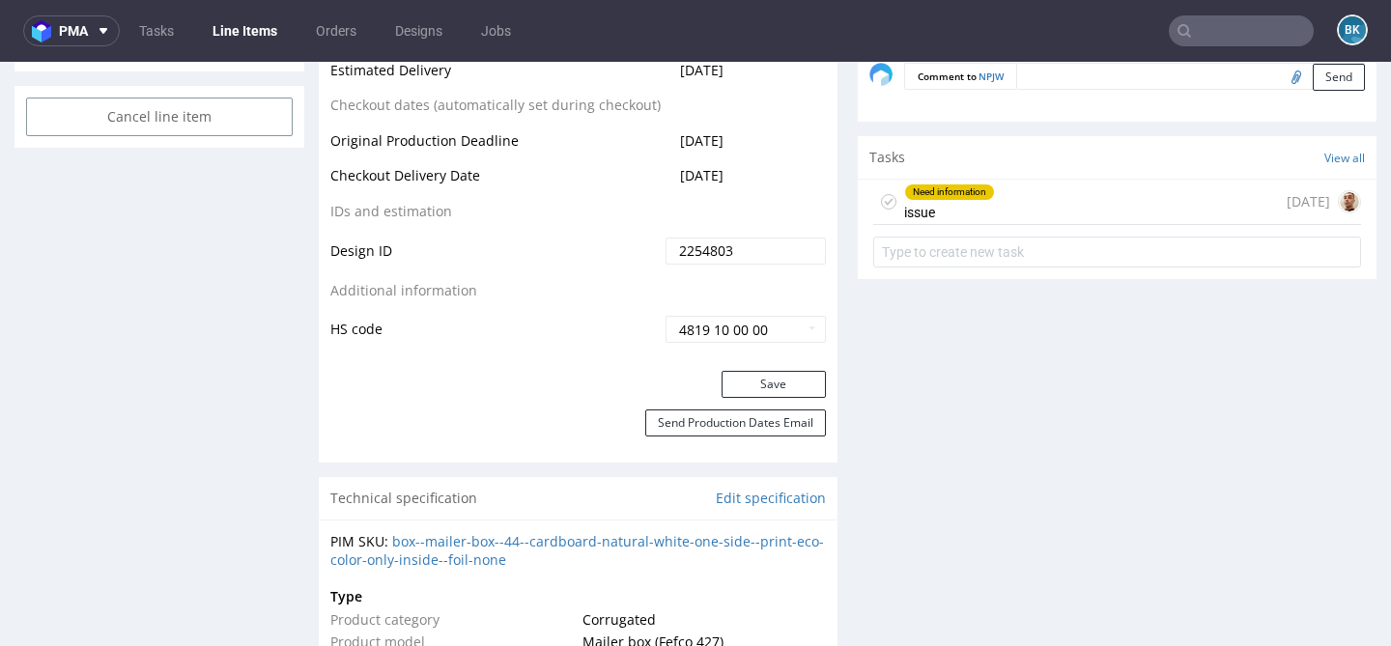
scroll to position [1065, 0]
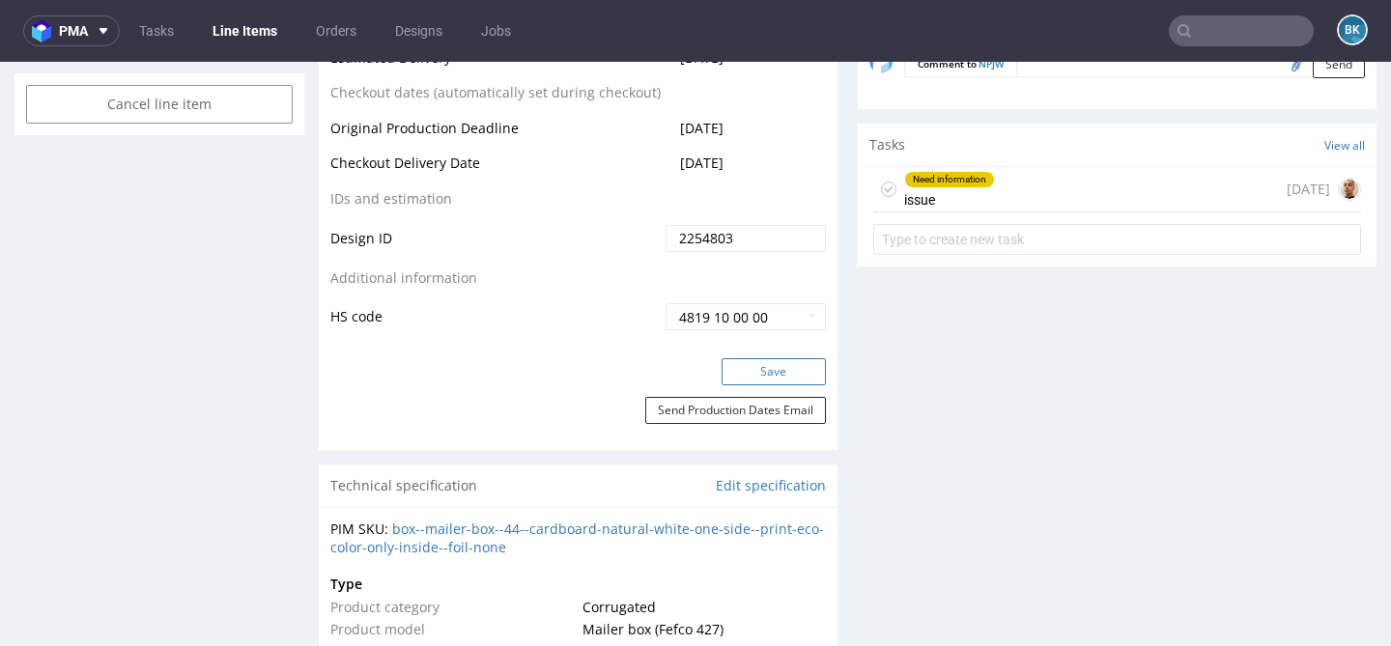
click at [791, 374] on button "Save" at bounding box center [773, 371] width 104 height 27
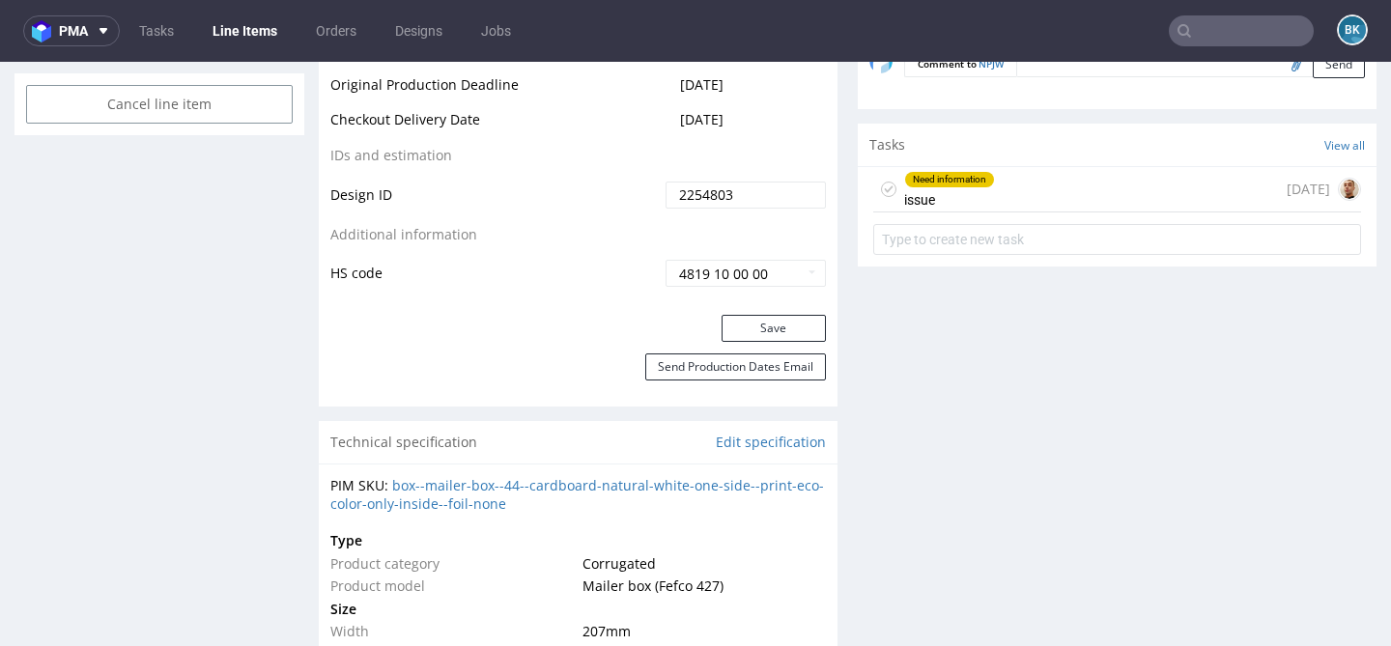
click at [980, 189] on div "Need information issue" at bounding box center [949, 189] width 91 height 44
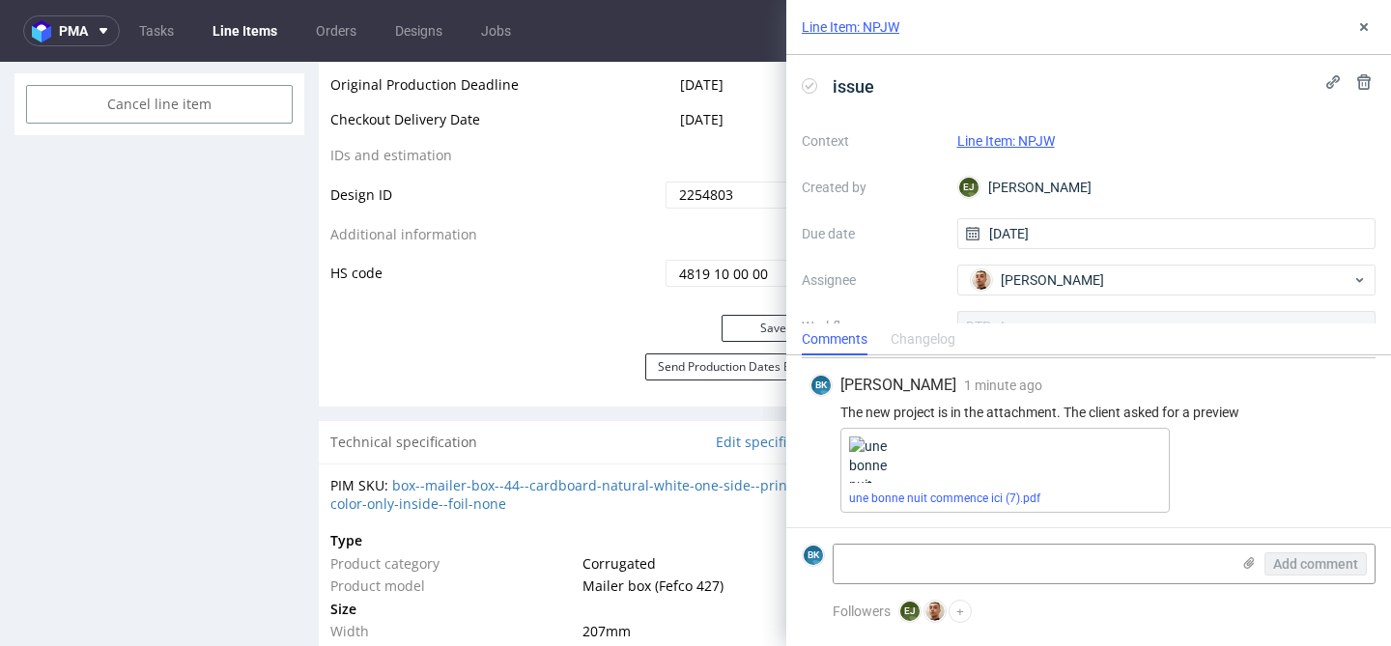
scroll to position [200, 0]
click at [950, 557] on textarea at bounding box center [1031, 564] width 396 height 39
click at [870, 558] on textarea "Additionaly, she send" at bounding box center [1031, 564] width 396 height 39
click at [0, 0] on lt-span "Additional l y" at bounding box center [0, 0] width 0 height 0
click at [925, 564] on textarea "Additionally, she send" at bounding box center [1031, 564] width 396 height 39
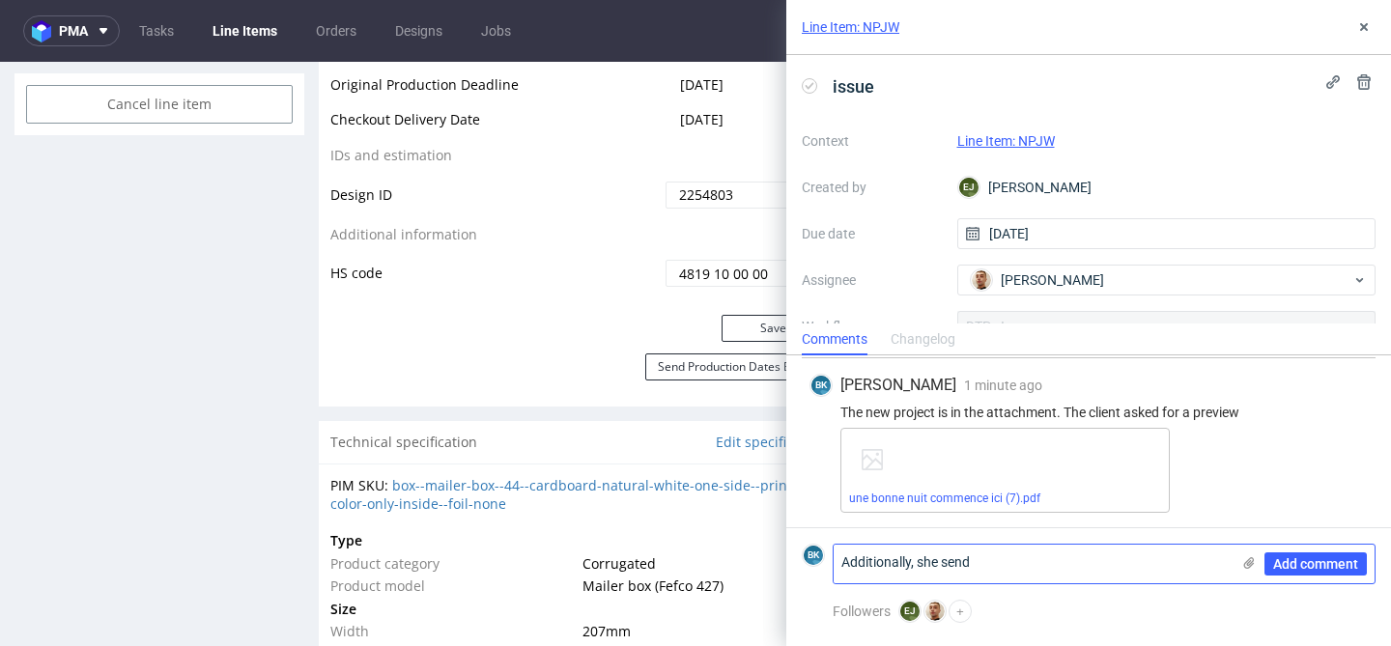
click at [925, 564] on textarea "Additionally, she send" at bounding box center [1031, 564] width 396 height 39
click at [1043, 565] on textarea "Additionally, the client send" at bounding box center [1031, 564] width 396 height 39
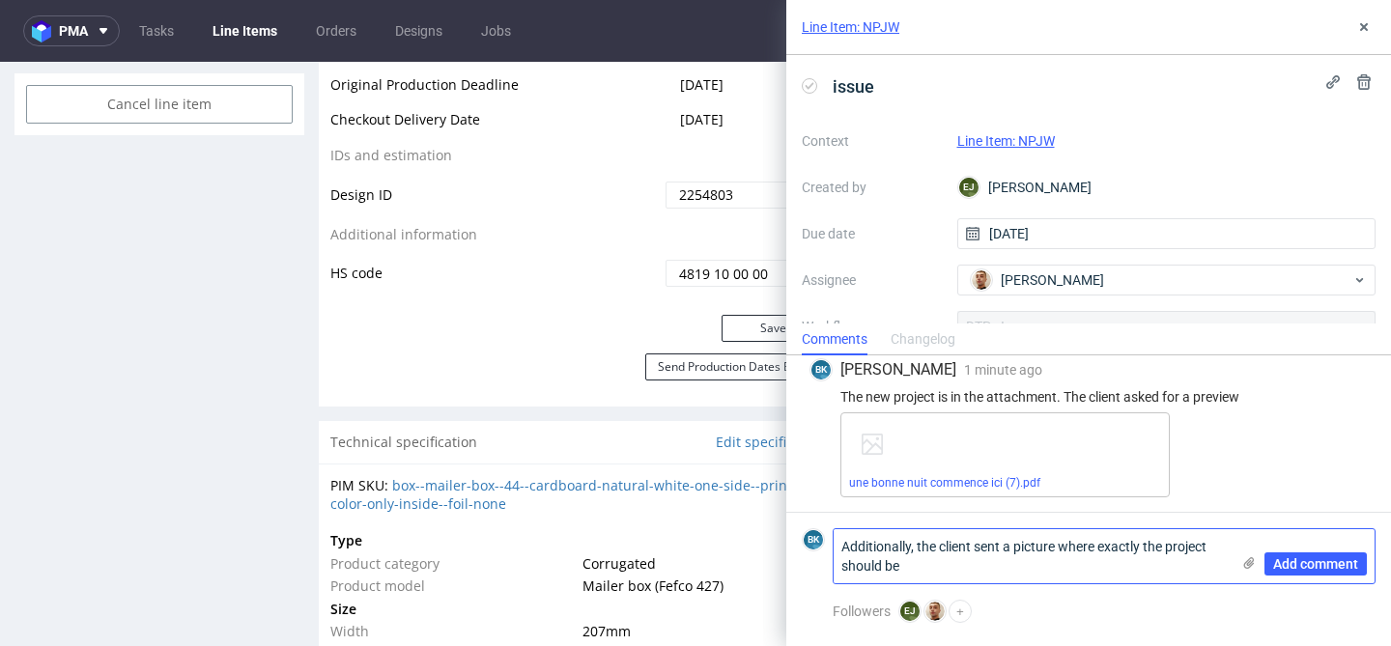
type textarea "Additionally, the client sent a picture where exactly the project should be"
click at [1243, 558] on icon at bounding box center [1248, 562] width 15 height 15
click at [0, 0] on input "file" at bounding box center [0, 0] width 0 height 0
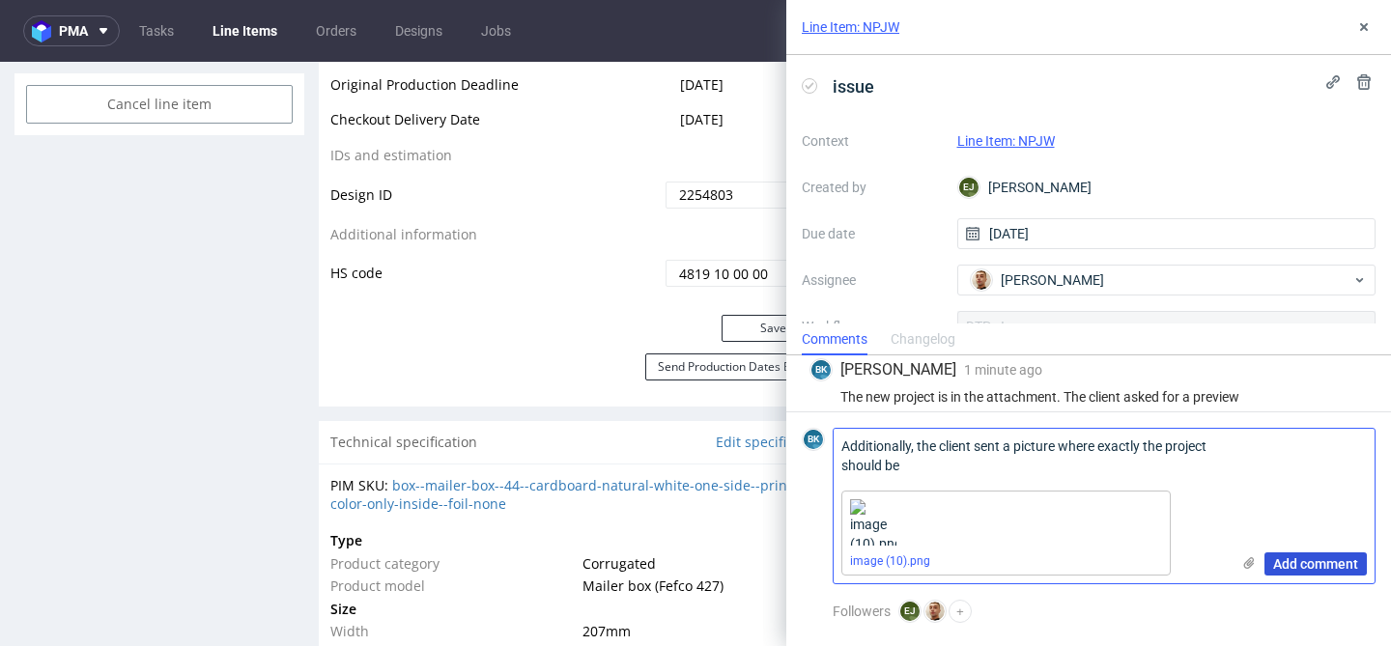
click at [1340, 566] on span "Add comment" at bounding box center [1315, 564] width 85 height 14
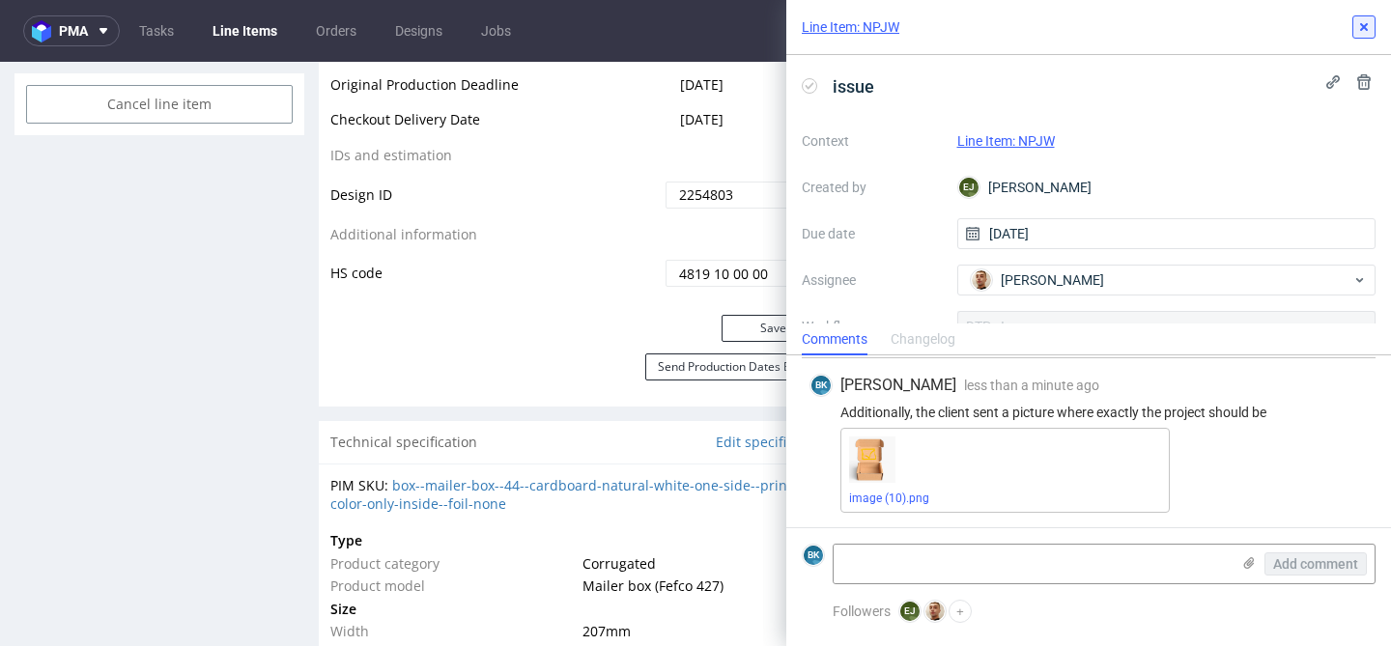
click at [1363, 29] on icon at bounding box center [1363, 26] width 15 height 15
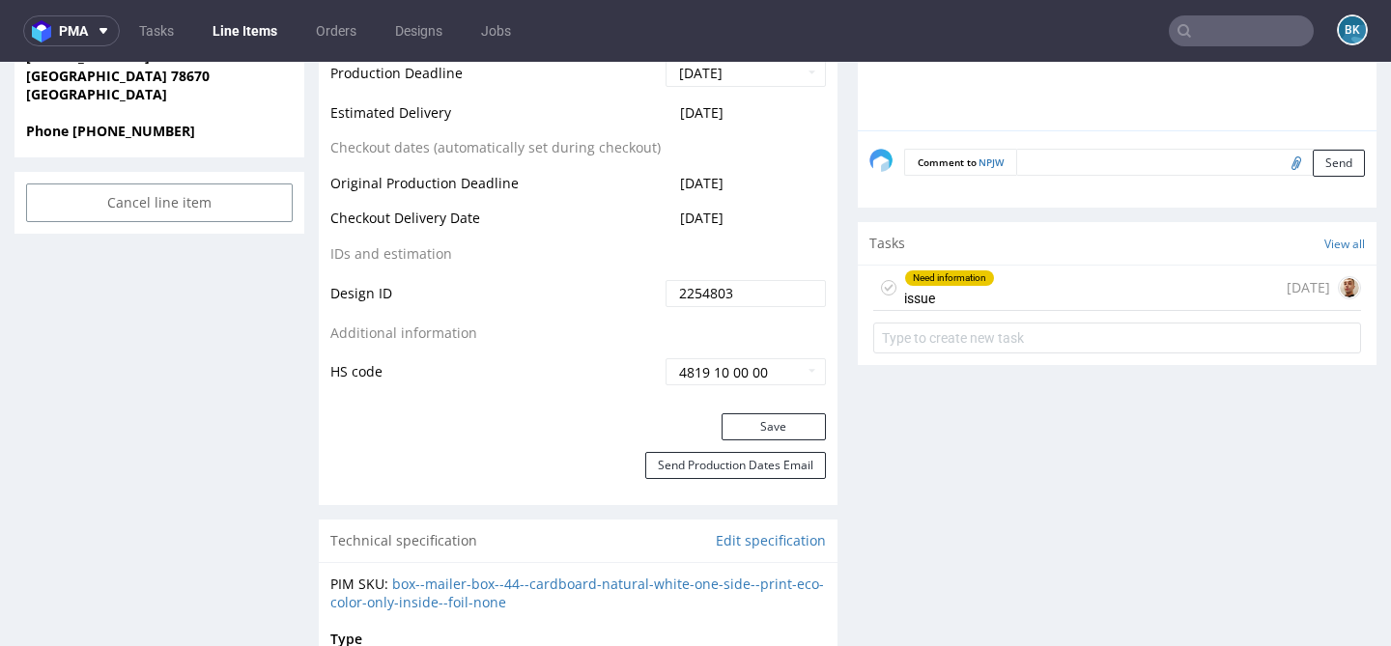
scroll to position [987, 0]
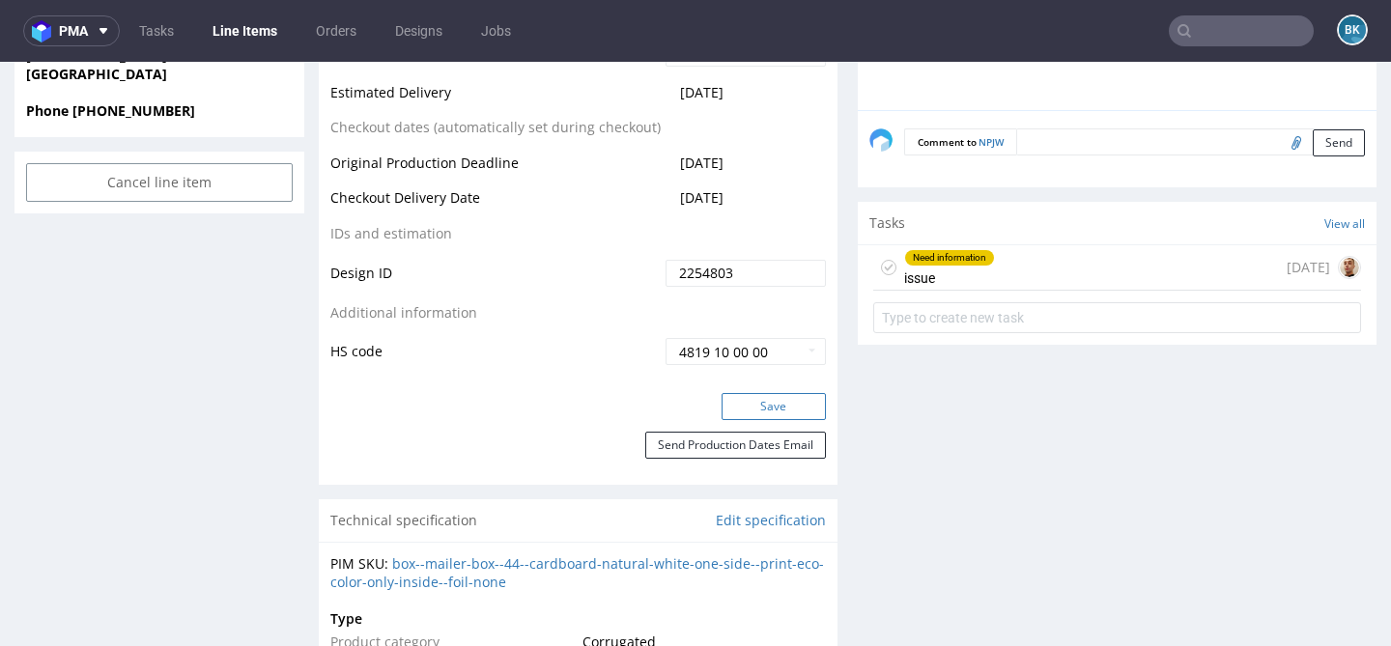
click at [803, 418] on button "Save" at bounding box center [773, 406] width 104 height 27
click at [1245, 38] on input "text" at bounding box center [1240, 30] width 145 height 31
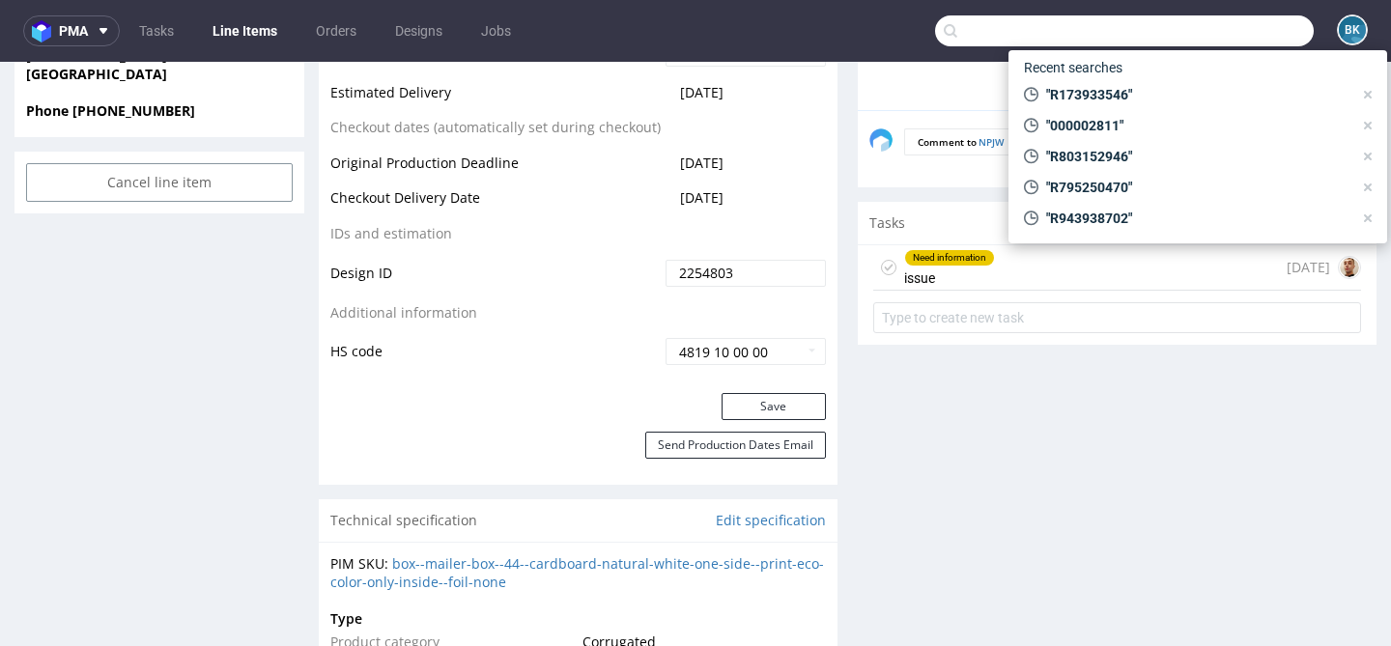
paste input "R338023200"
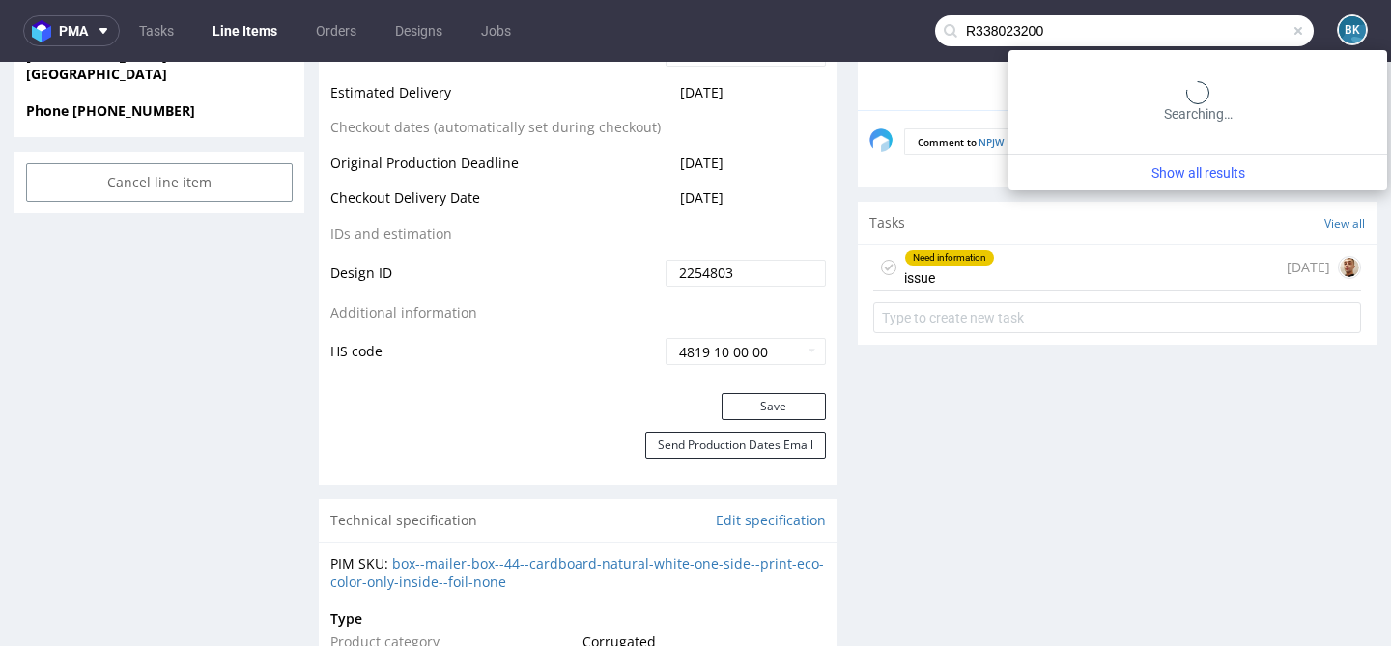
type input "R338023200"
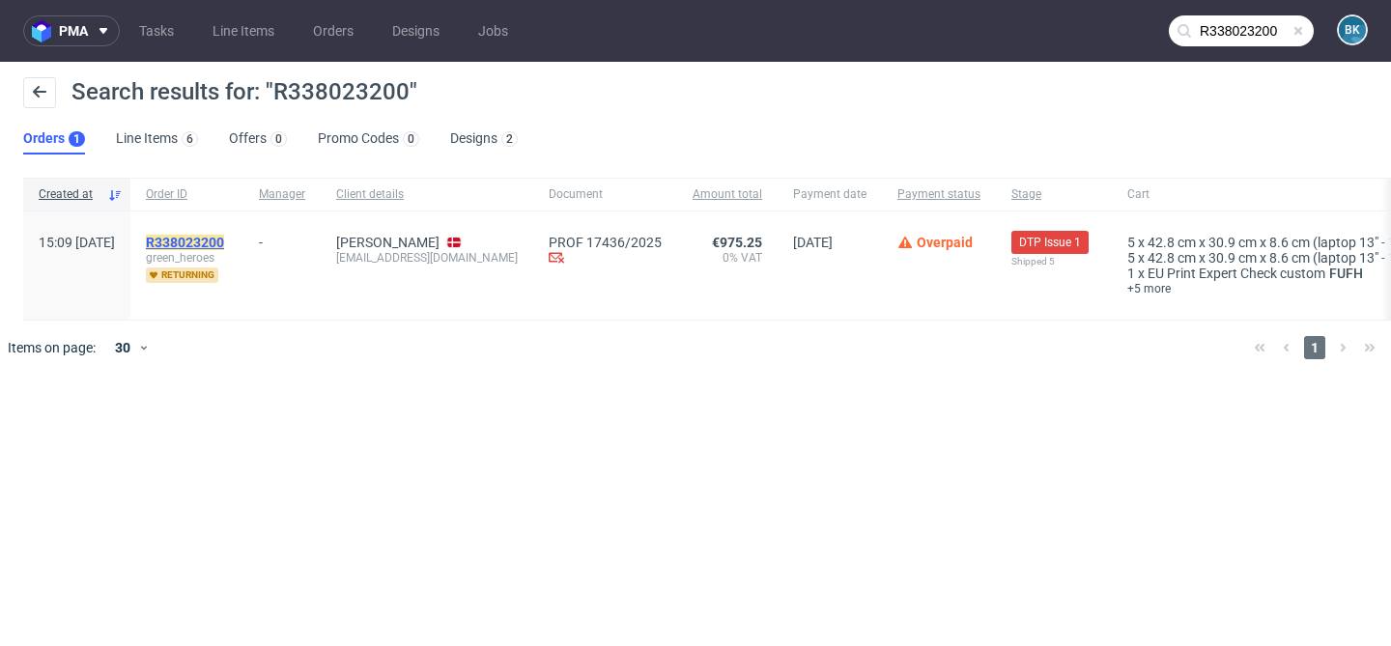
click at [224, 239] on mark "R338023200" at bounding box center [185, 242] width 78 height 15
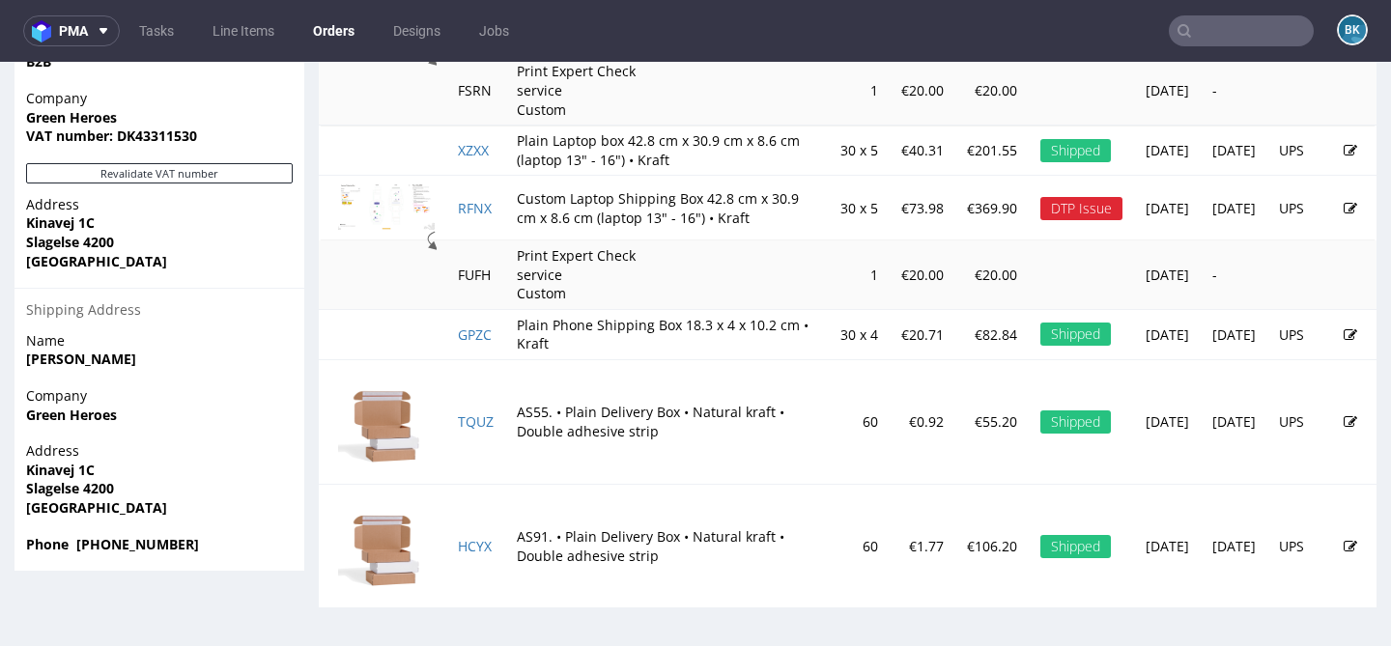
scroll to position [1099, 0]
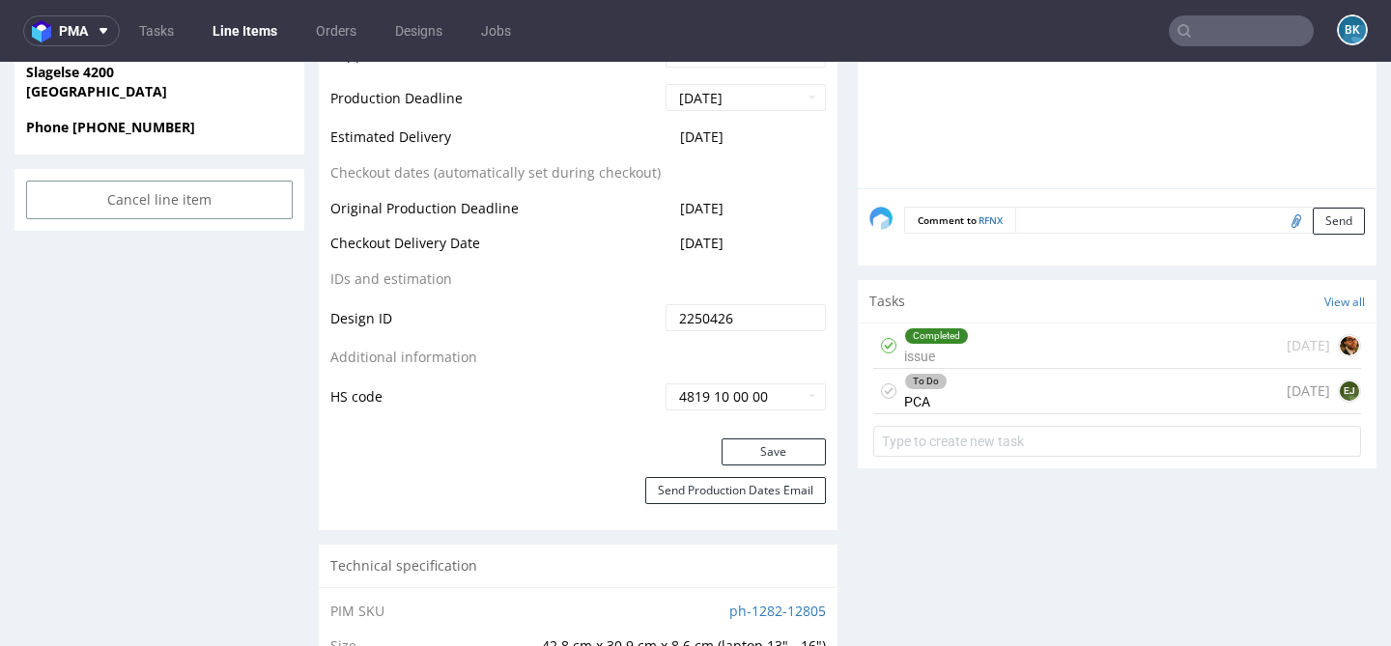
scroll to position [992, 0]
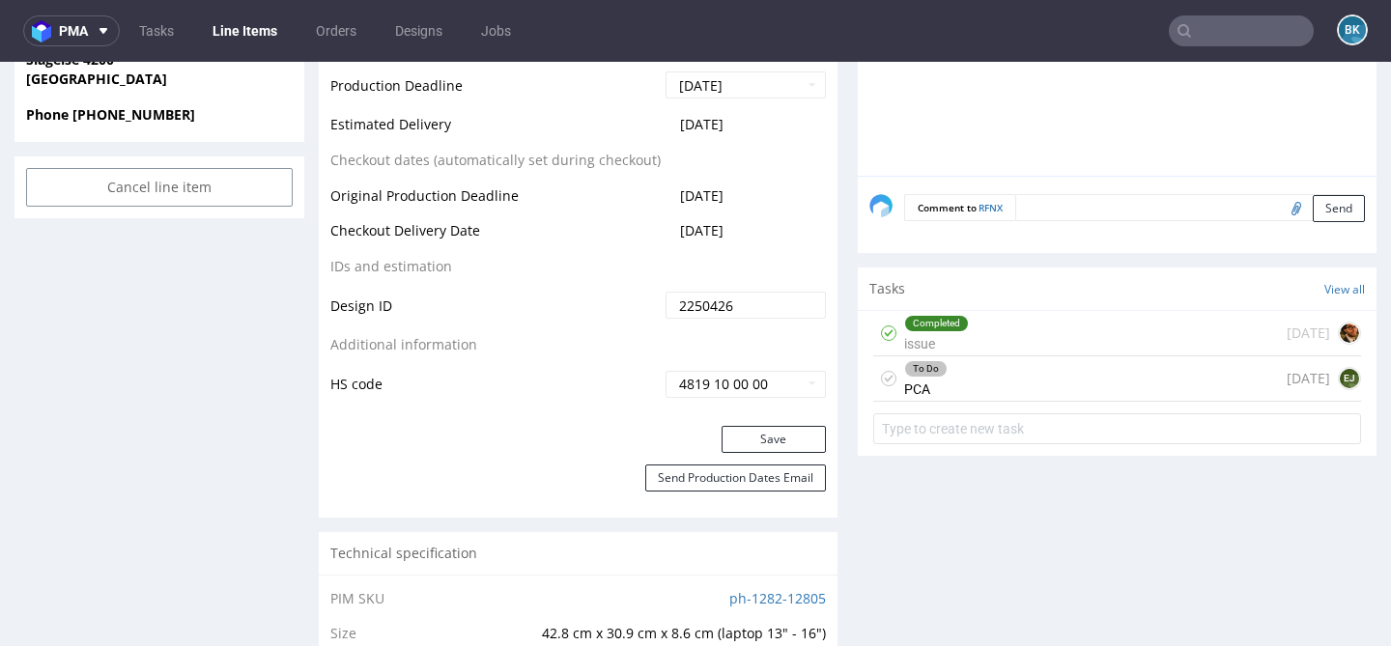
click at [1058, 392] on div "To Do PCA 12 days ago EJ" at bounding box center [1117, 378] width 488 height 45
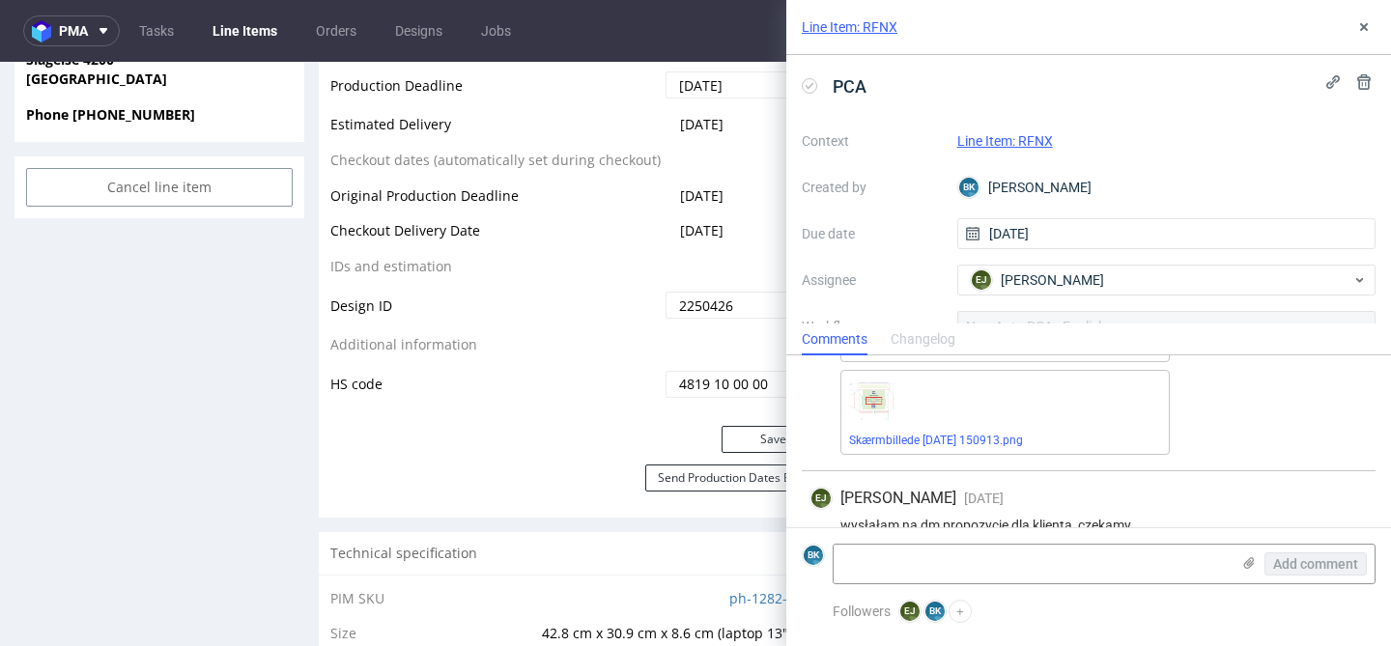
scroll to position [324, 0]
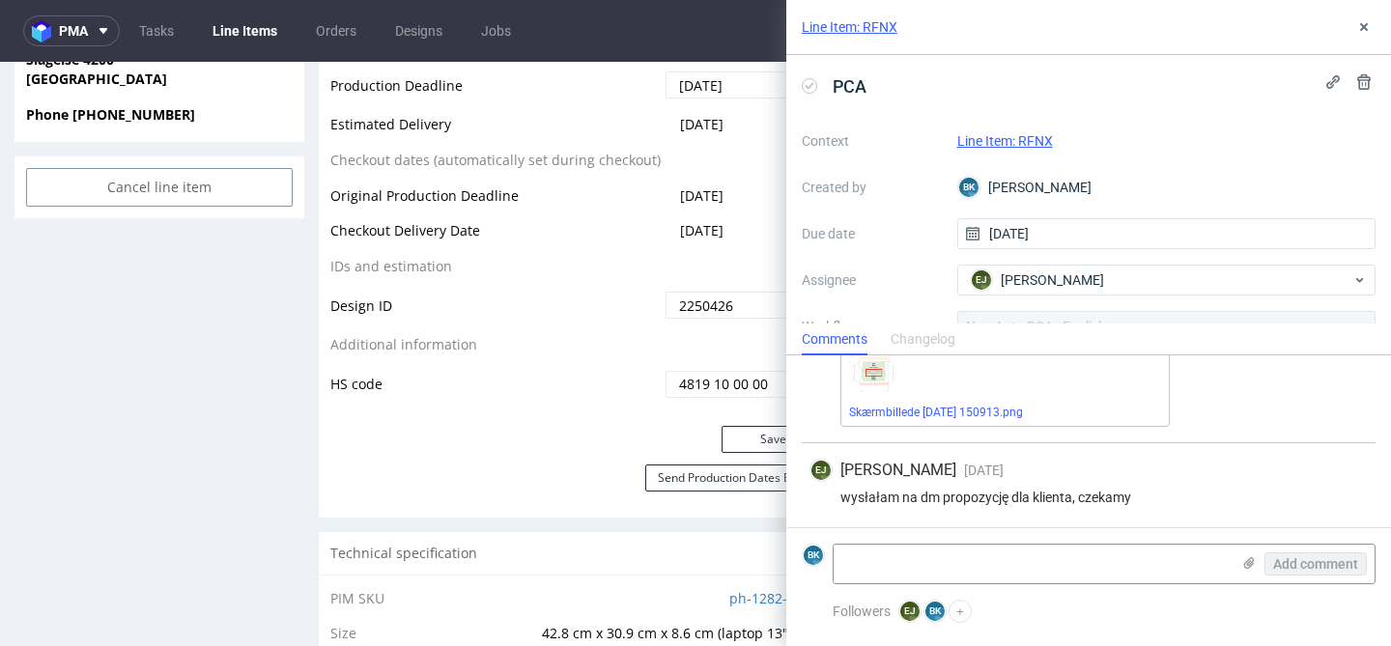
click at [1345, 29] on div "Line Item: RFNX" at bounding box center [1088, 27] width 605 height 55
click at [1373, 22] on button at bounding box center [1363, 26] width 23 height 23
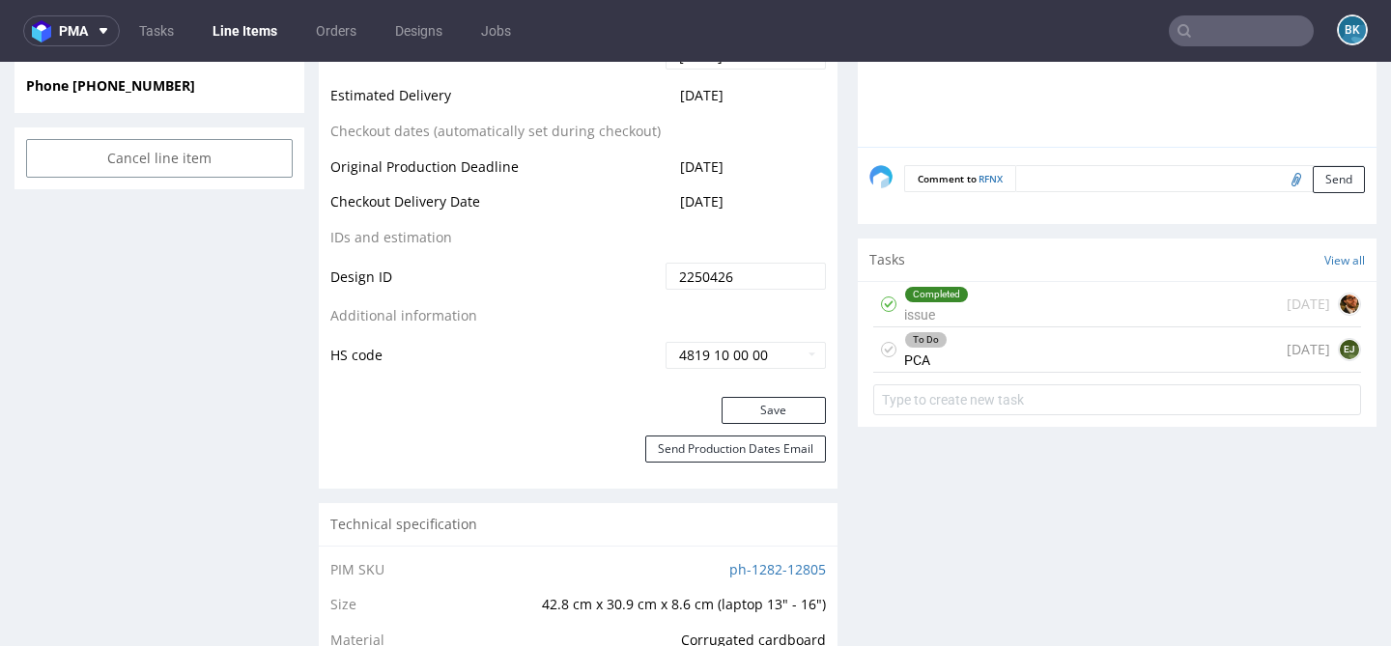
scroll to position [1026, 0]
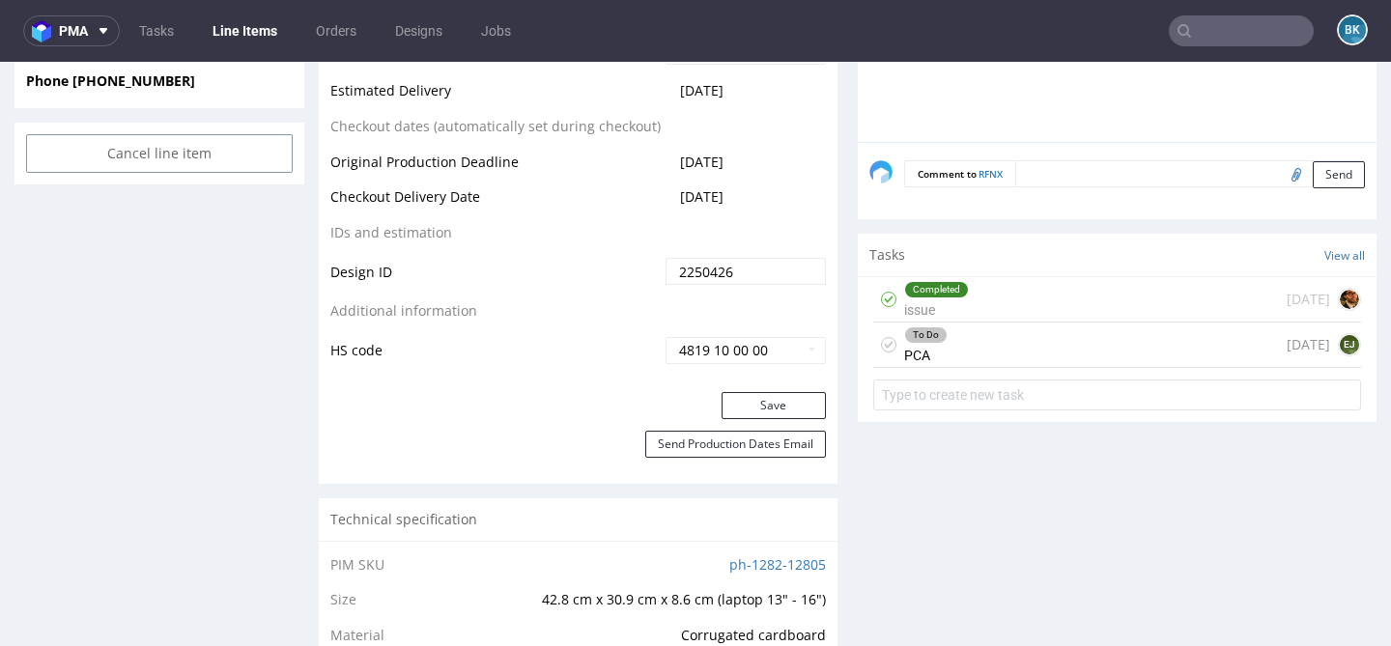
click at [1065, 351] on div "To Do PCA 12 days ago EJ" at bounding box center [1117, 345] width 488 height 45
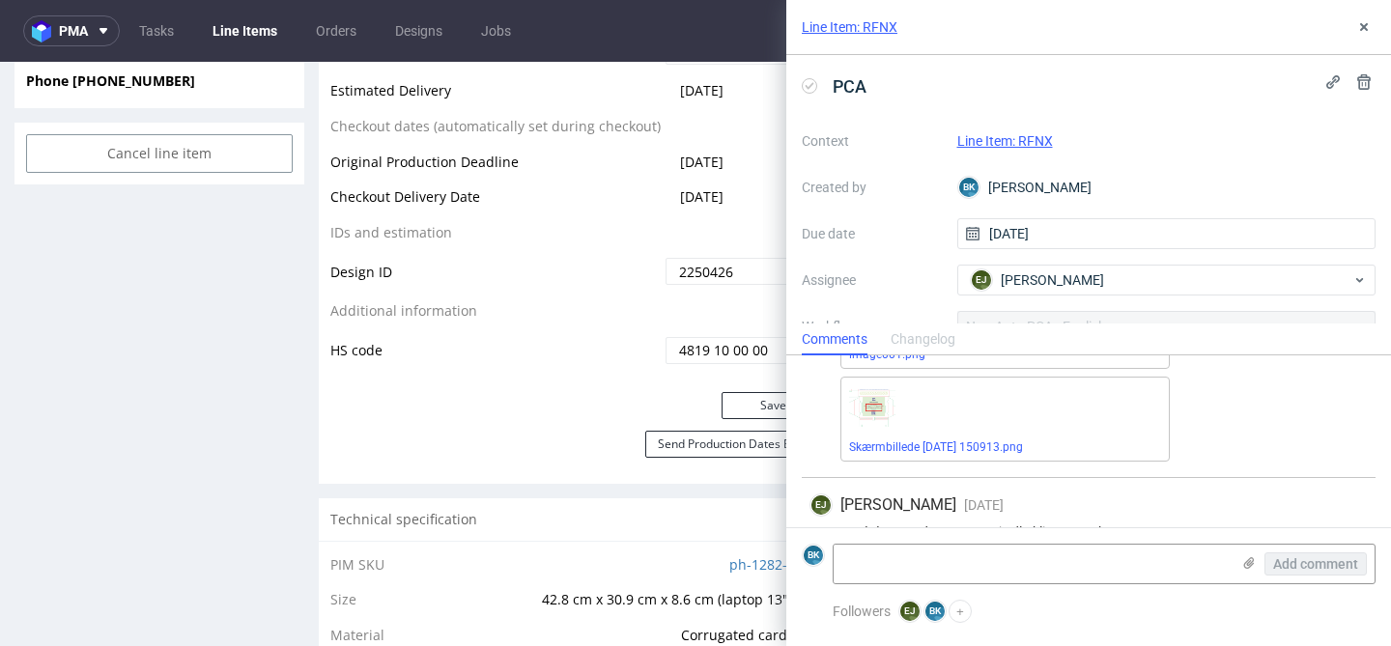
scroll to position [324, 0]
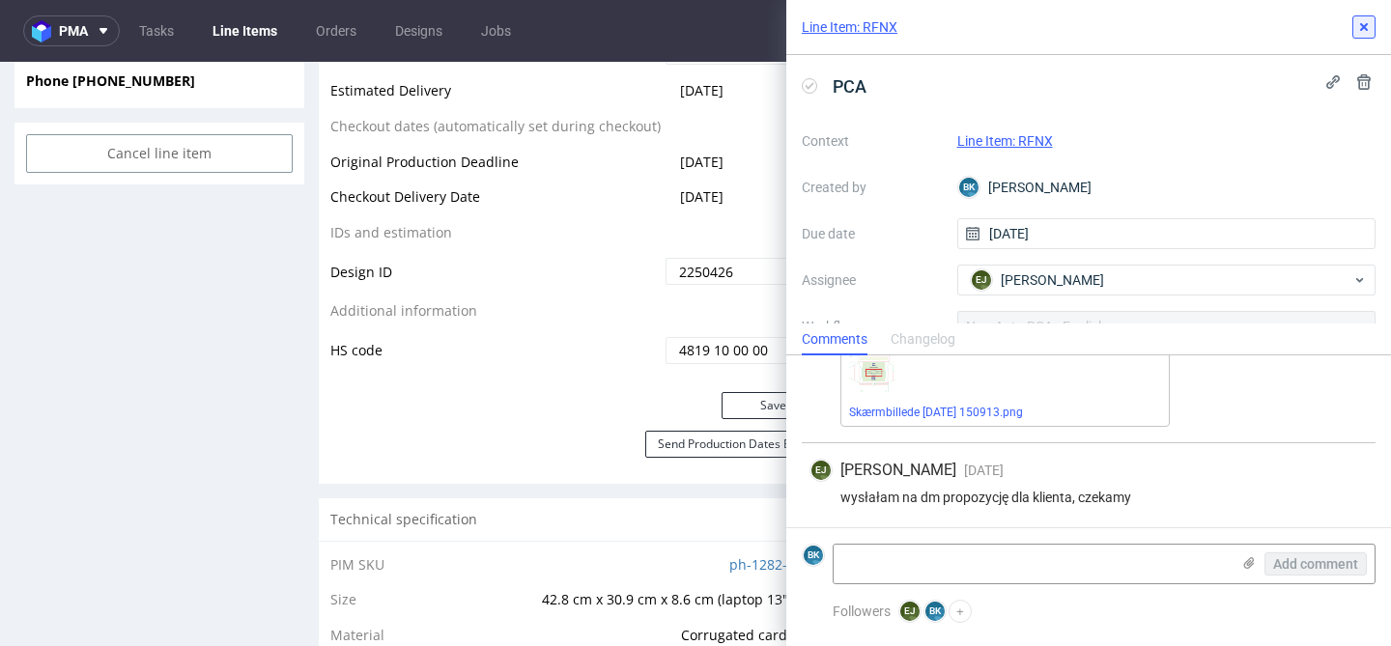
click at [1368, 25] on icon at bounding box center [1363, 26] width 15 height 15
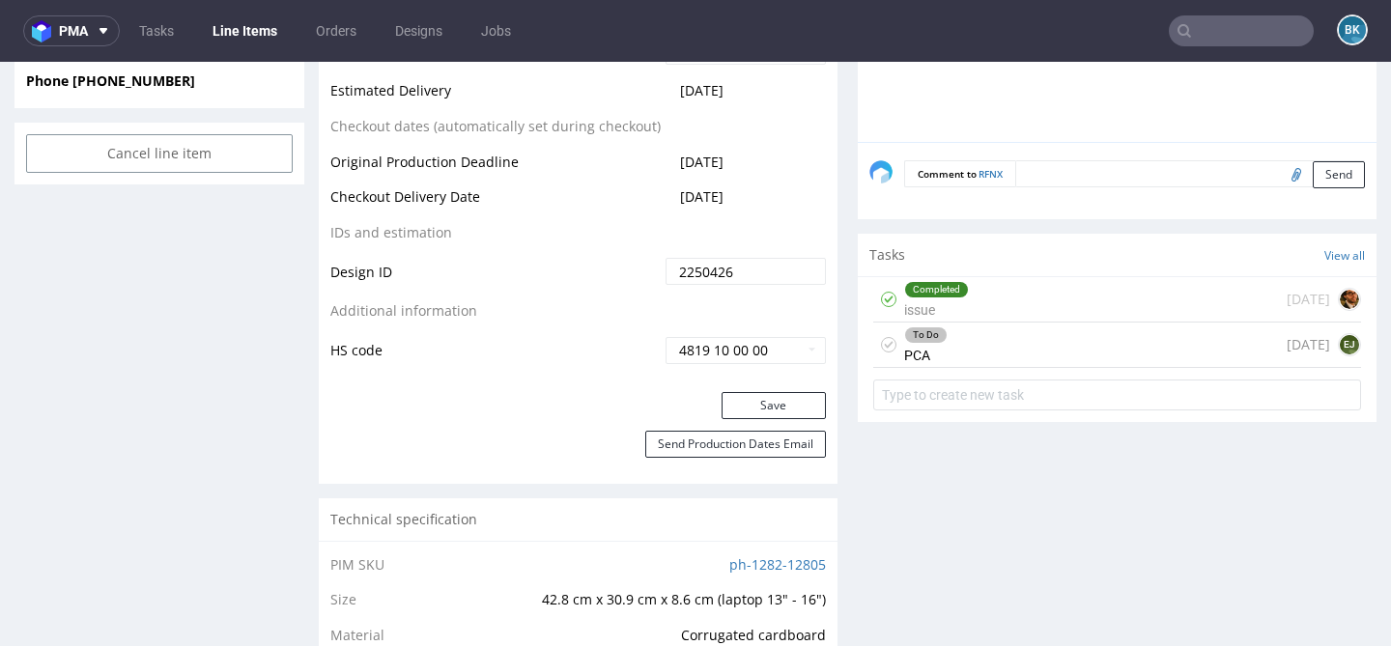
click at [1250, 37] on input "text" at bounding box center [1240, 30] width 145 height 31
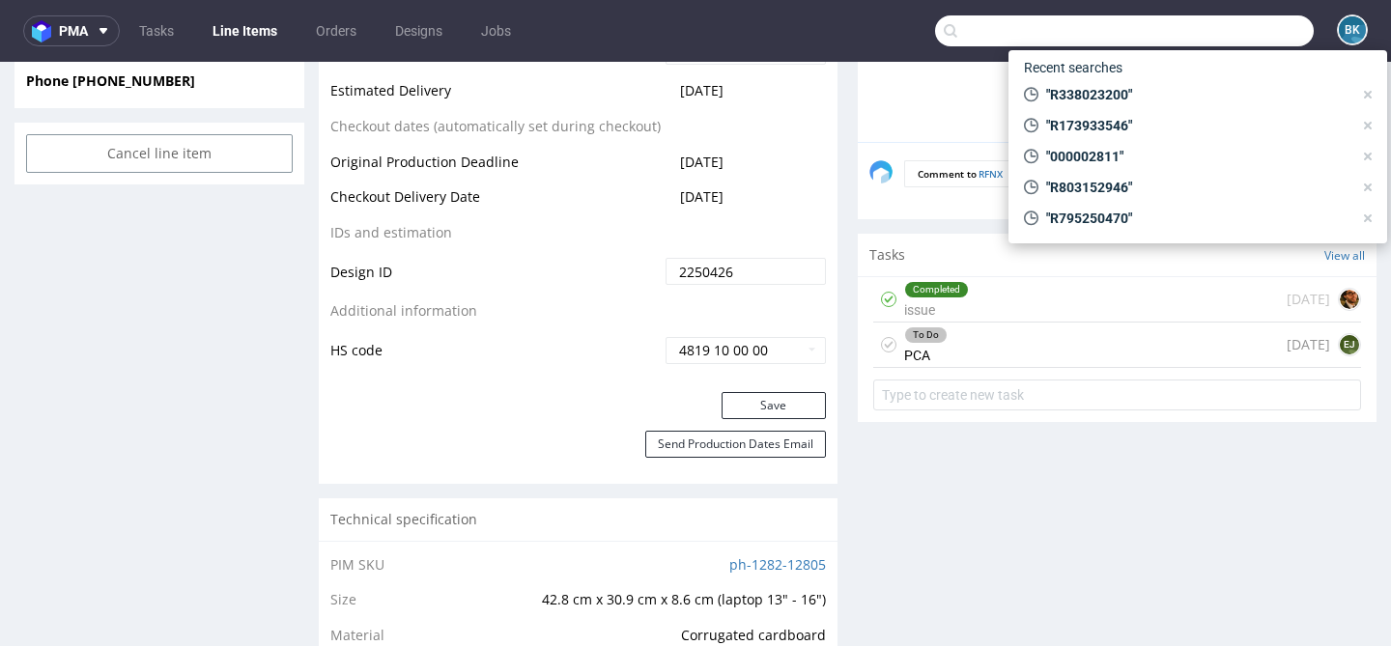
paste input "monika@naioraskin.com"
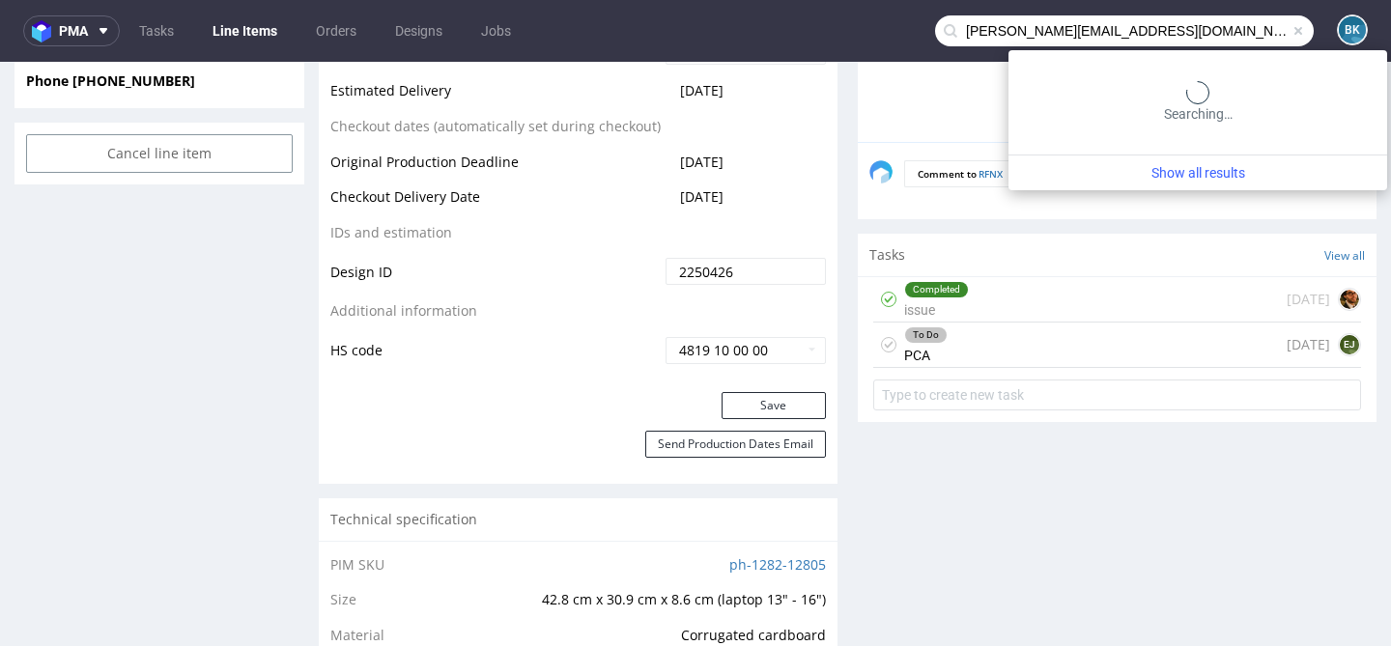
type input "monika@naioraskin.com"
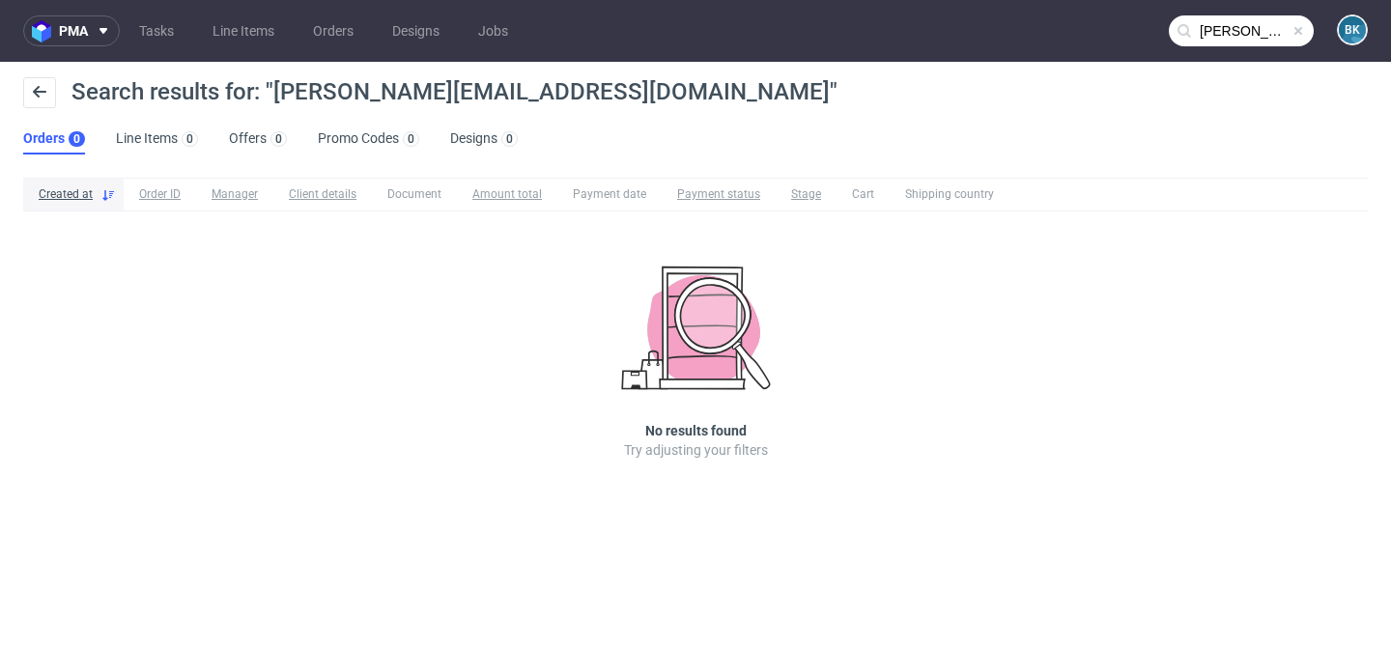
click at [1300, 28] on span at bounding box center [1297, 30] width 15 height 15
click at [1252, 31] on input "text" at bounding box center [1240, 30] width 145 height 31
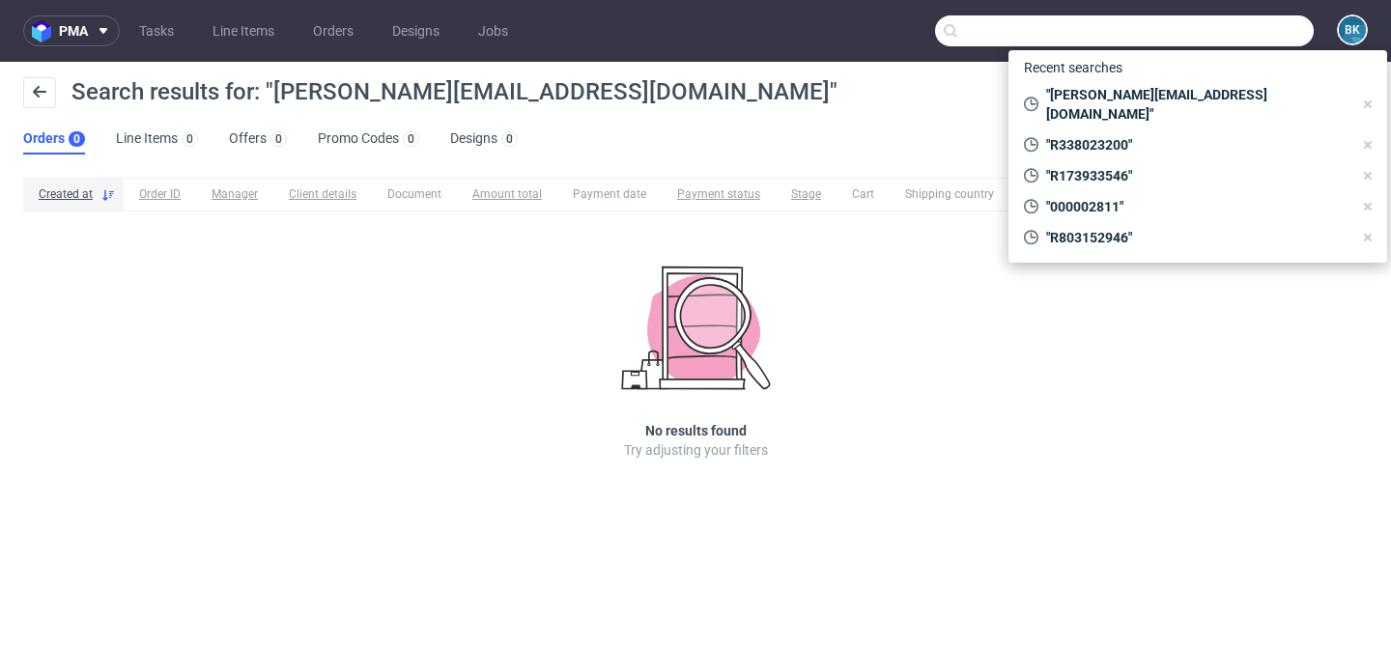
paste input "R248933670"
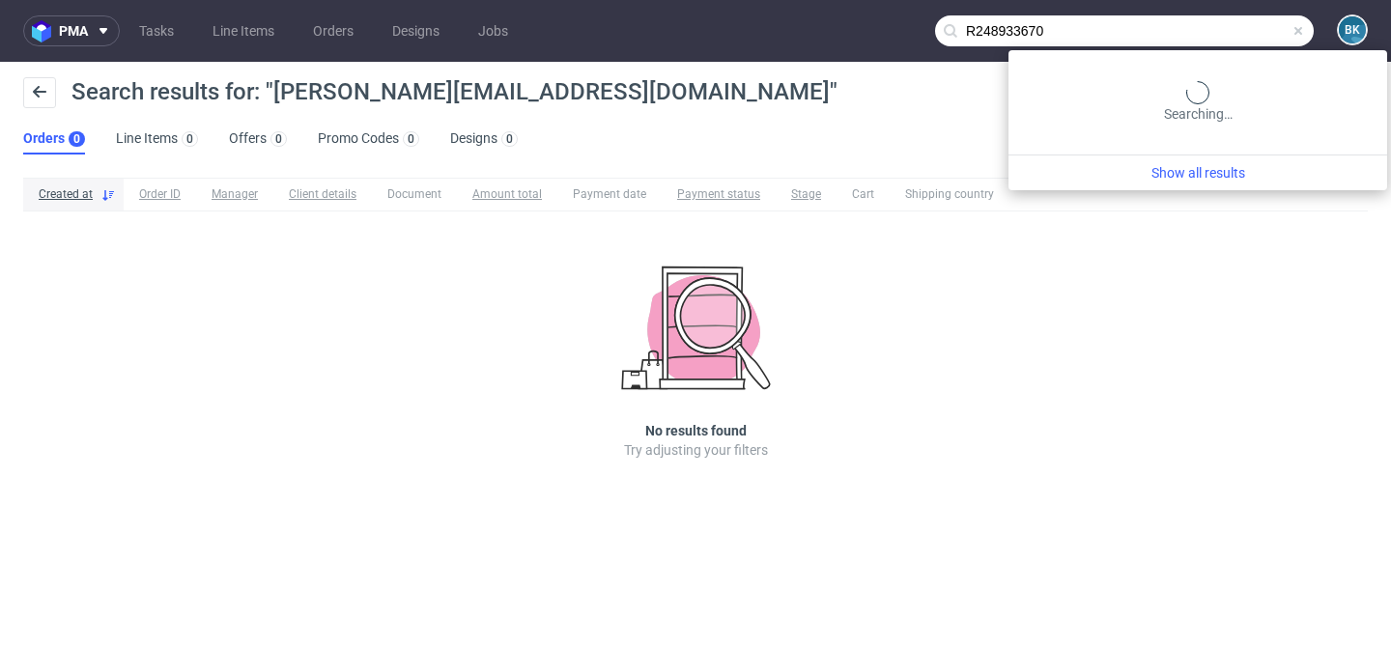
type input "R248933670"
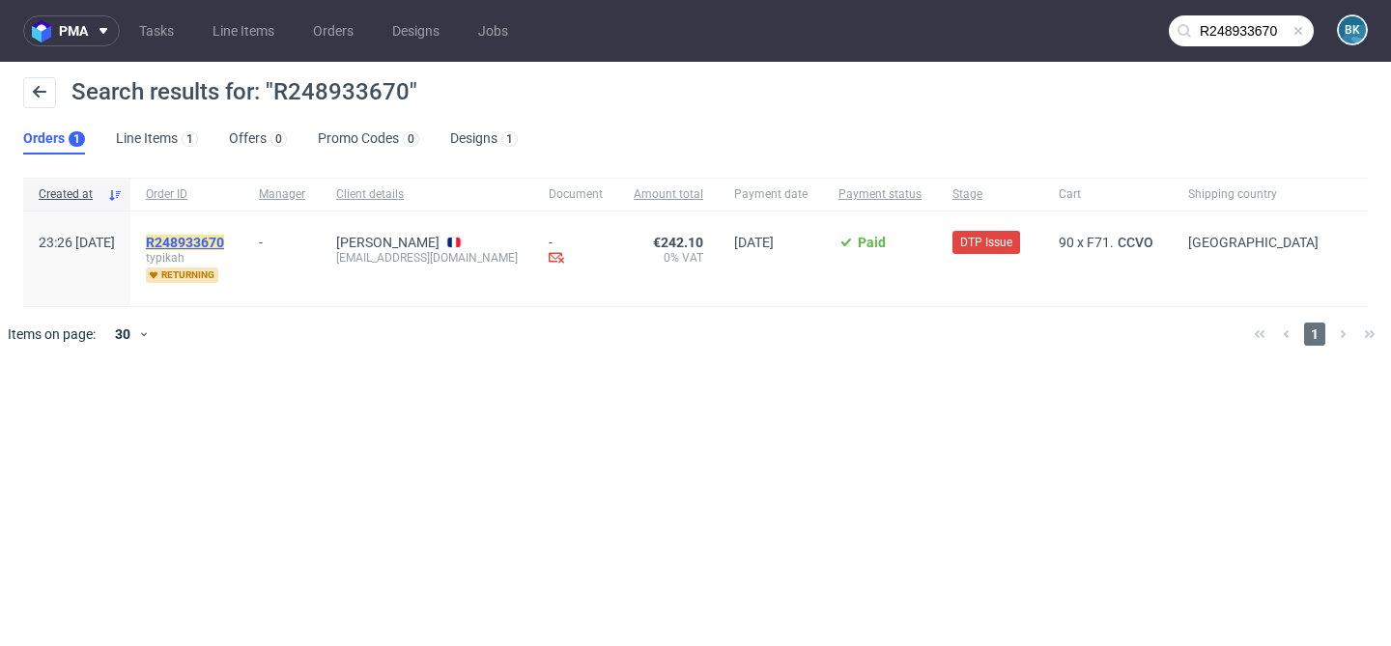
click at [224, 241] on mark "R248933670" at bounding box center [185, 242] width 78 height 15
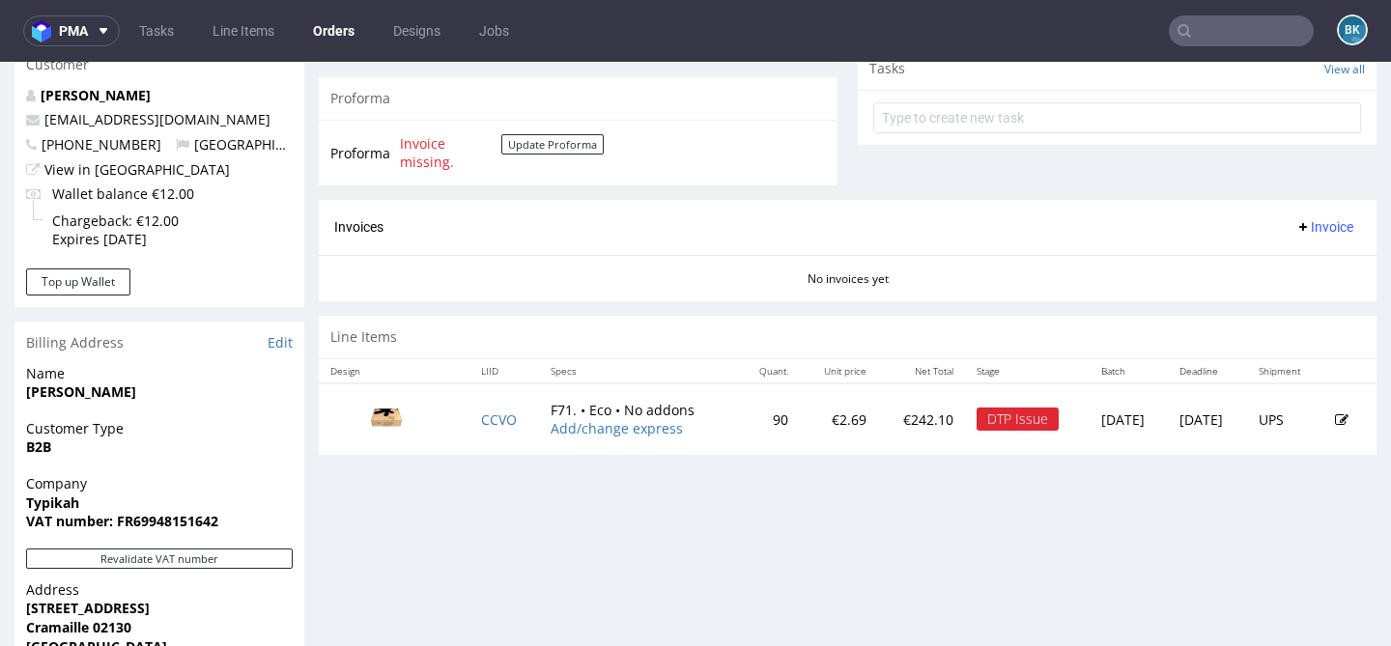
scroll to position [708, 0]
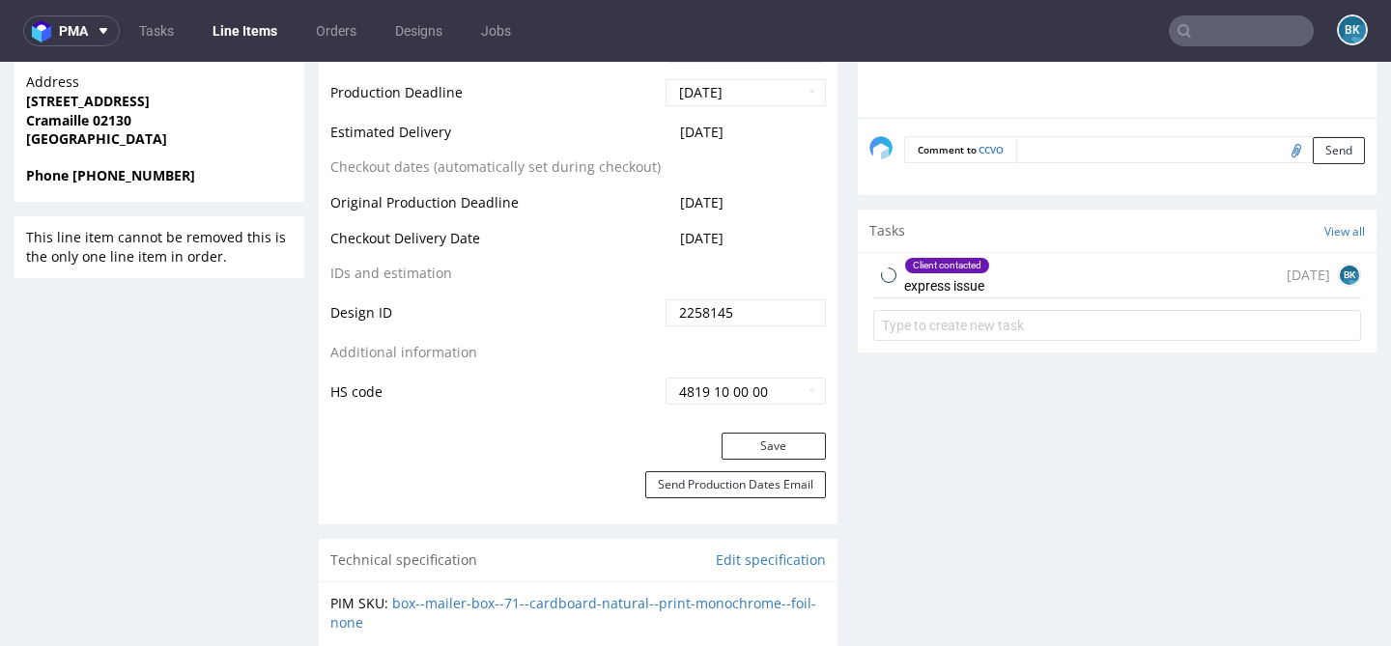
scroll to position [926, 0]
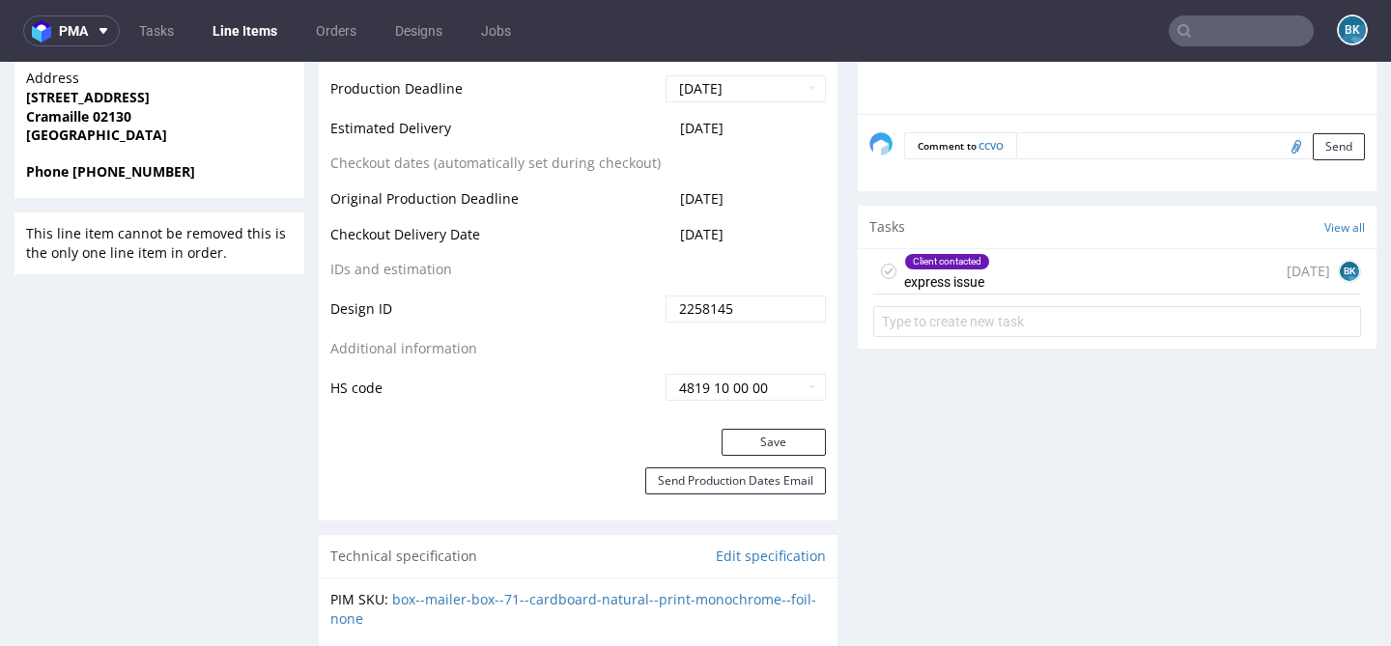
click at [1248, 24] on input "text" at bounding box center [1240, 30] width 145 height 31
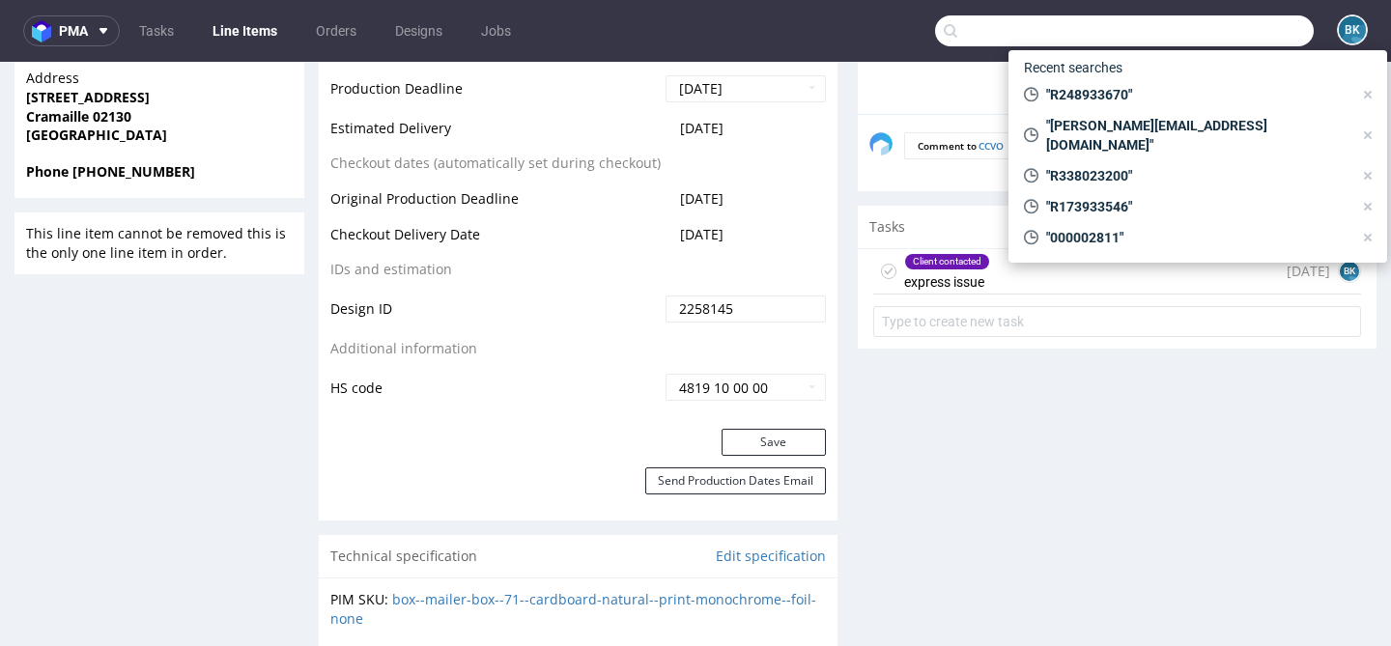
paste input "R844418305"
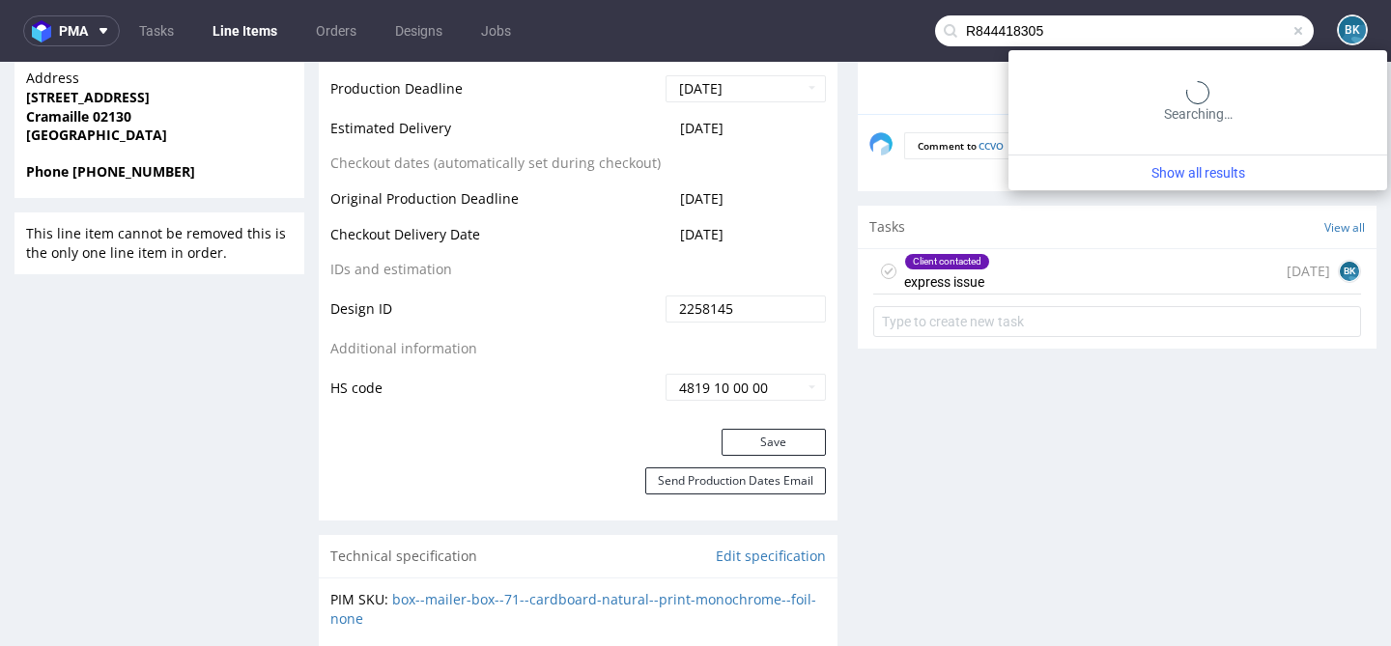
type input "R844418305"
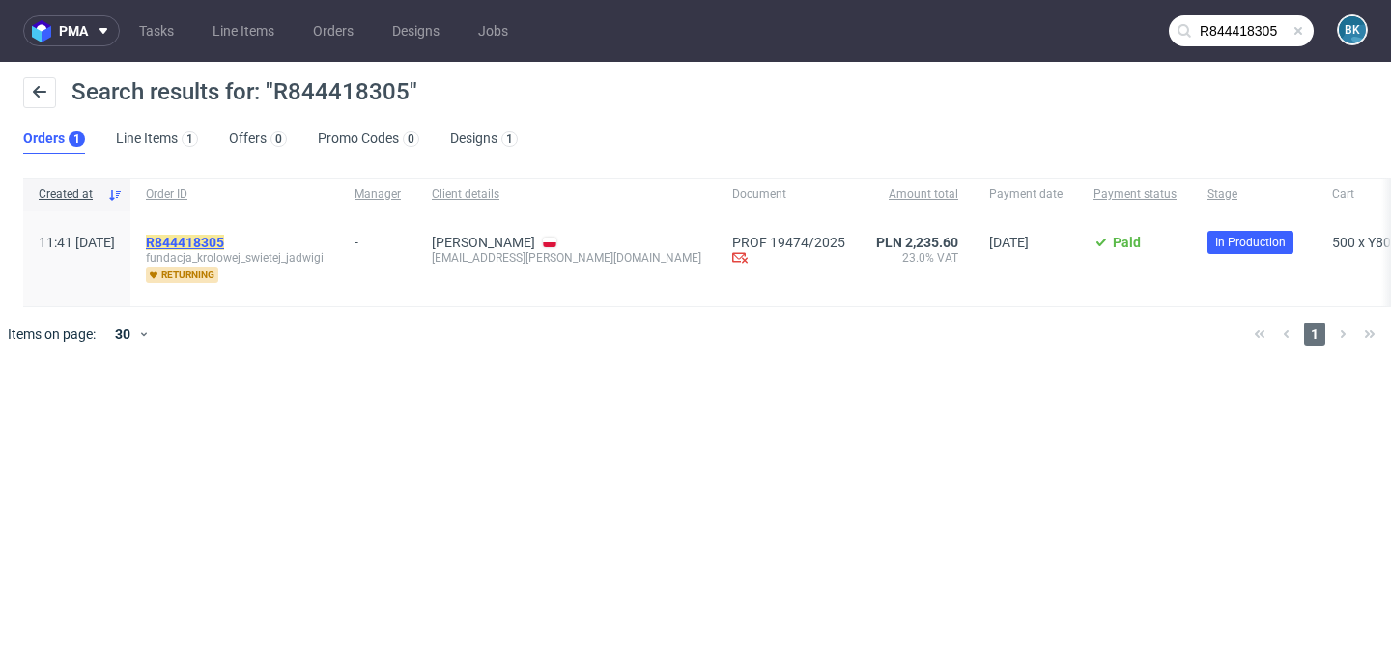
click at [224, 239] on mark "R844418305" at bounding box center [185, 242] width 78 height 15
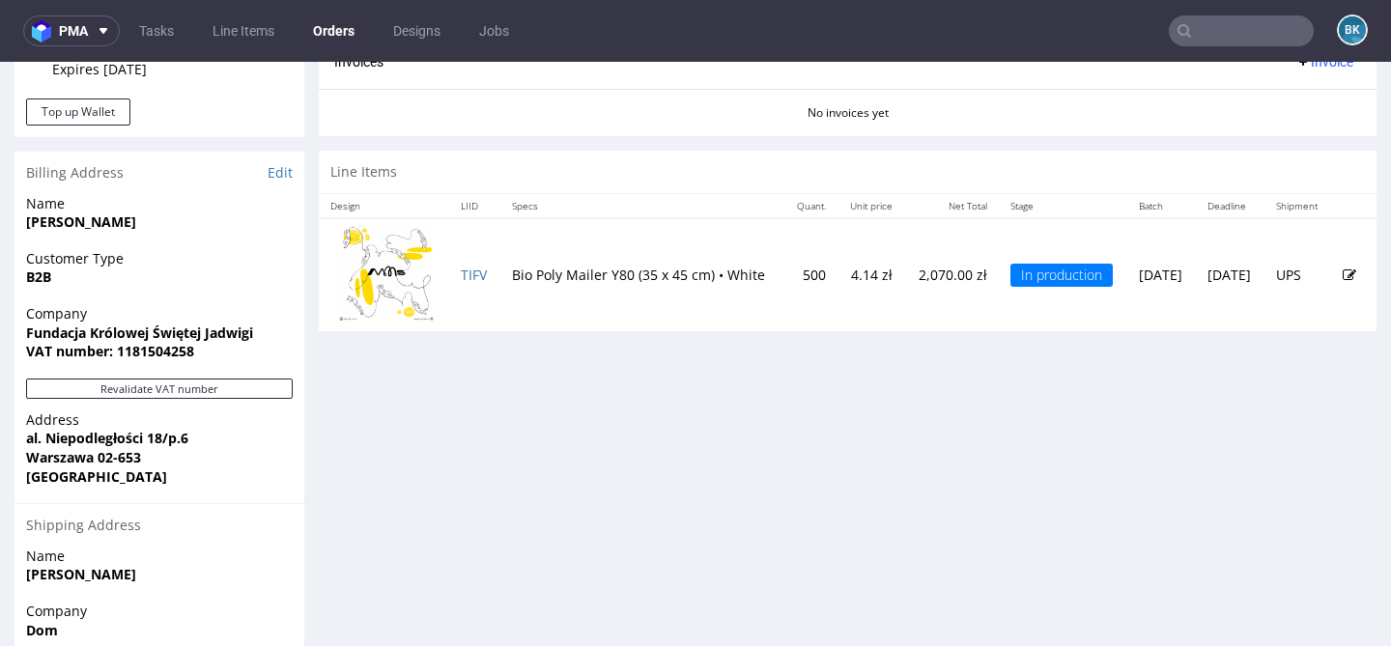
scroll to position [904, 0]
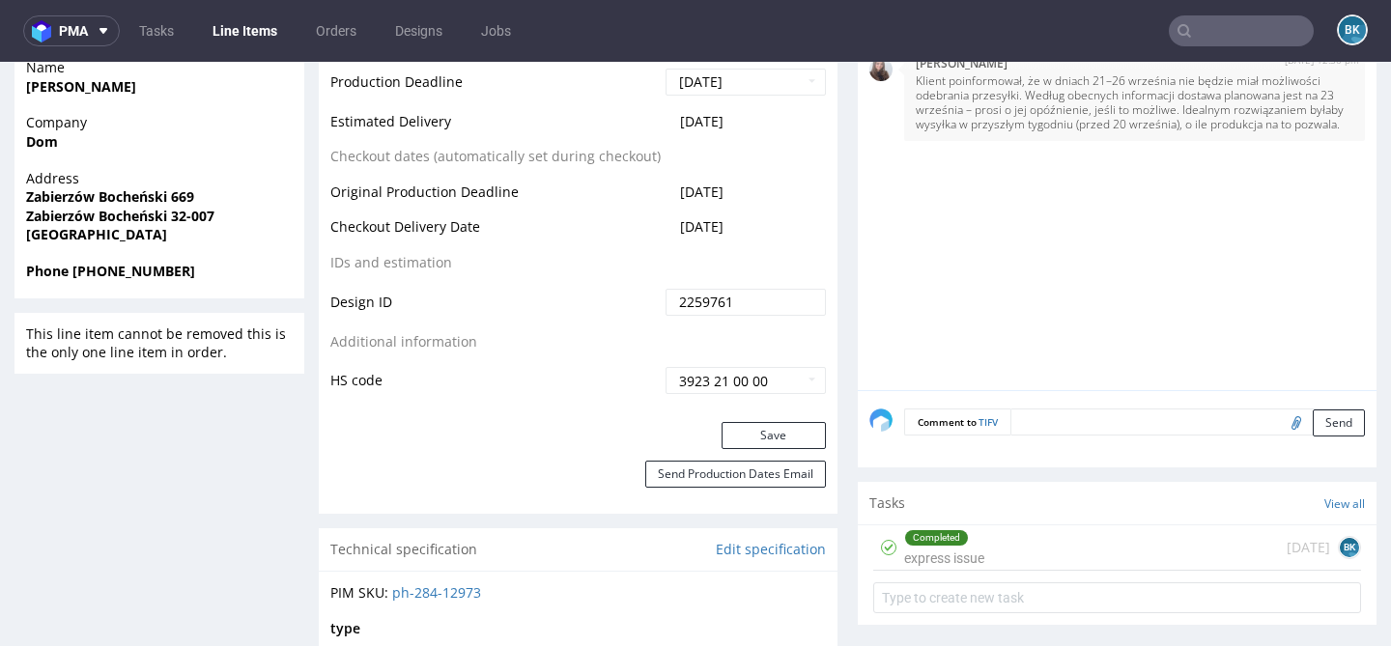
scroll to position [936, 0]
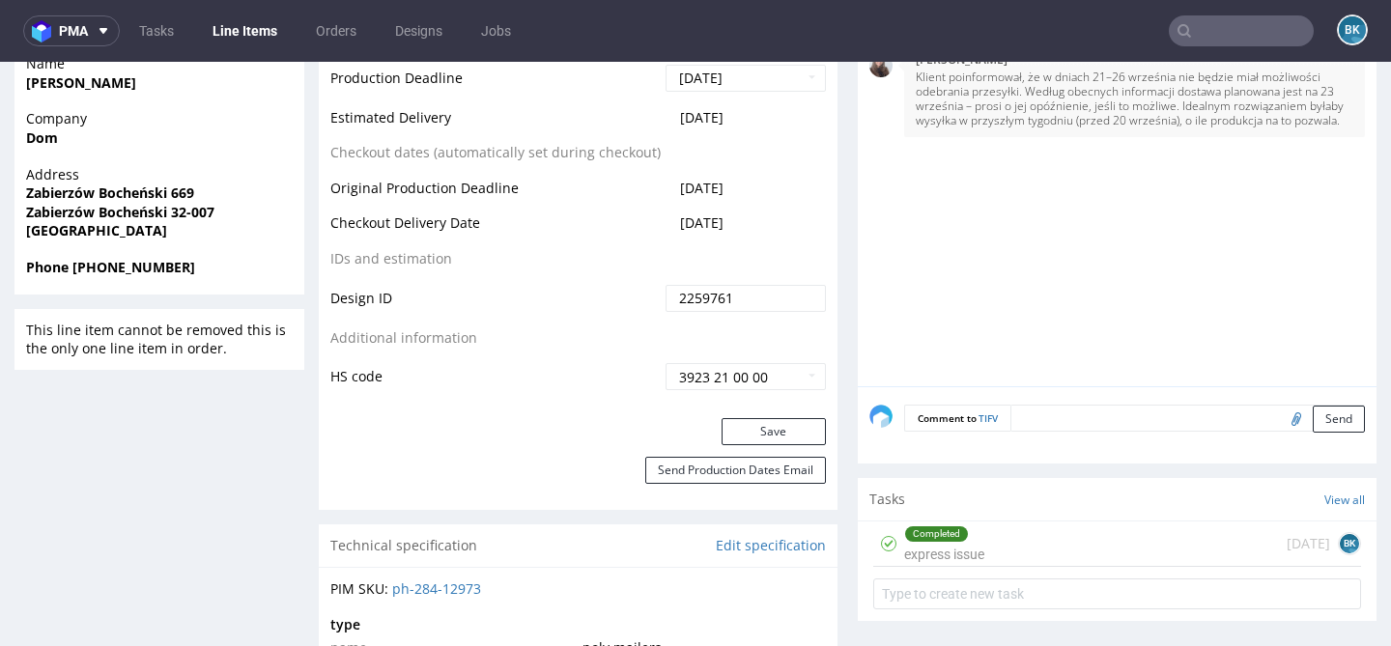
click at [992, 554] on div "Completed express issue 6 days ago BK" at bounding box center [1117, 543] width 488 height 45
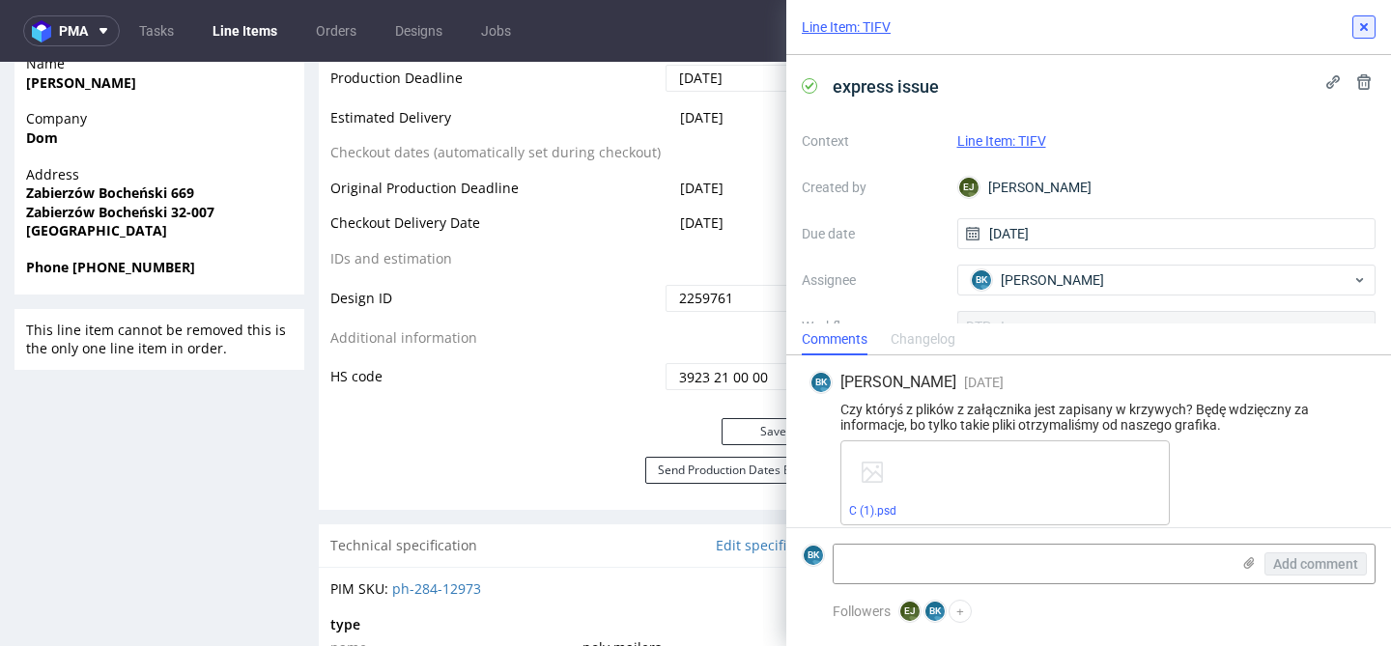
click at [1362, 30] on icon at bounding box center [1363, 26] width 15 height 15
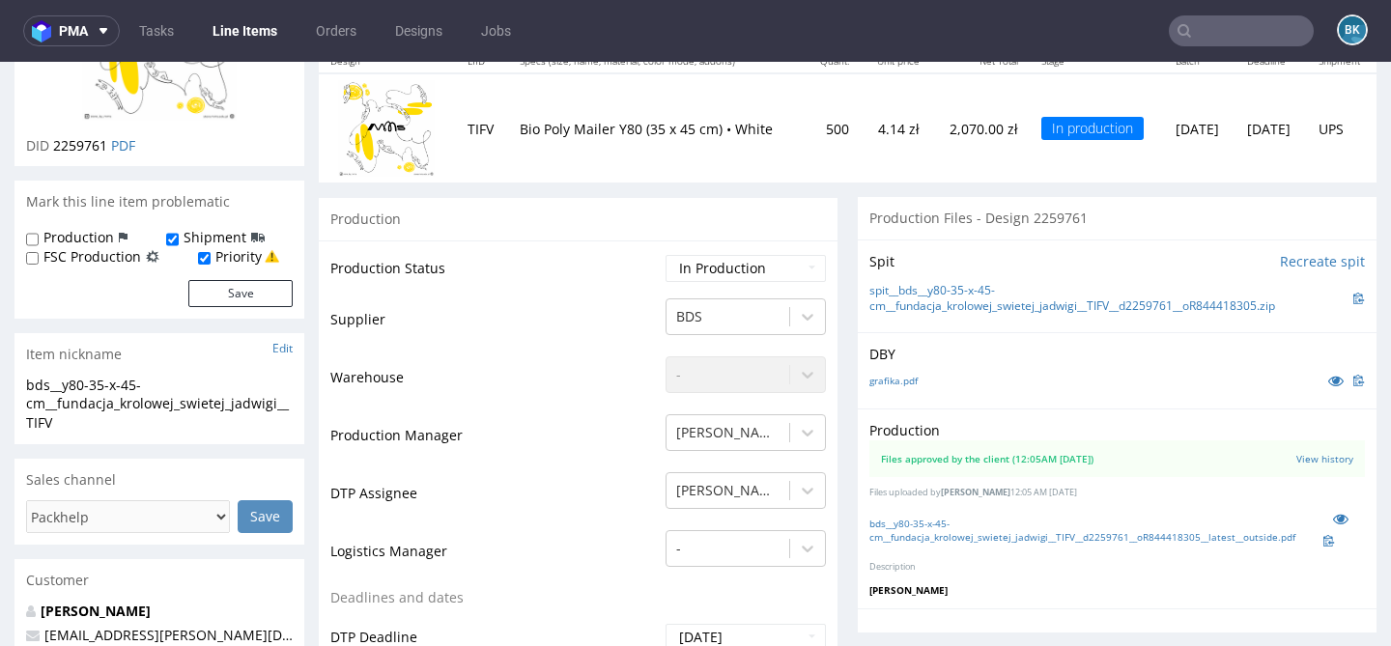
scroll to position [247, 0]
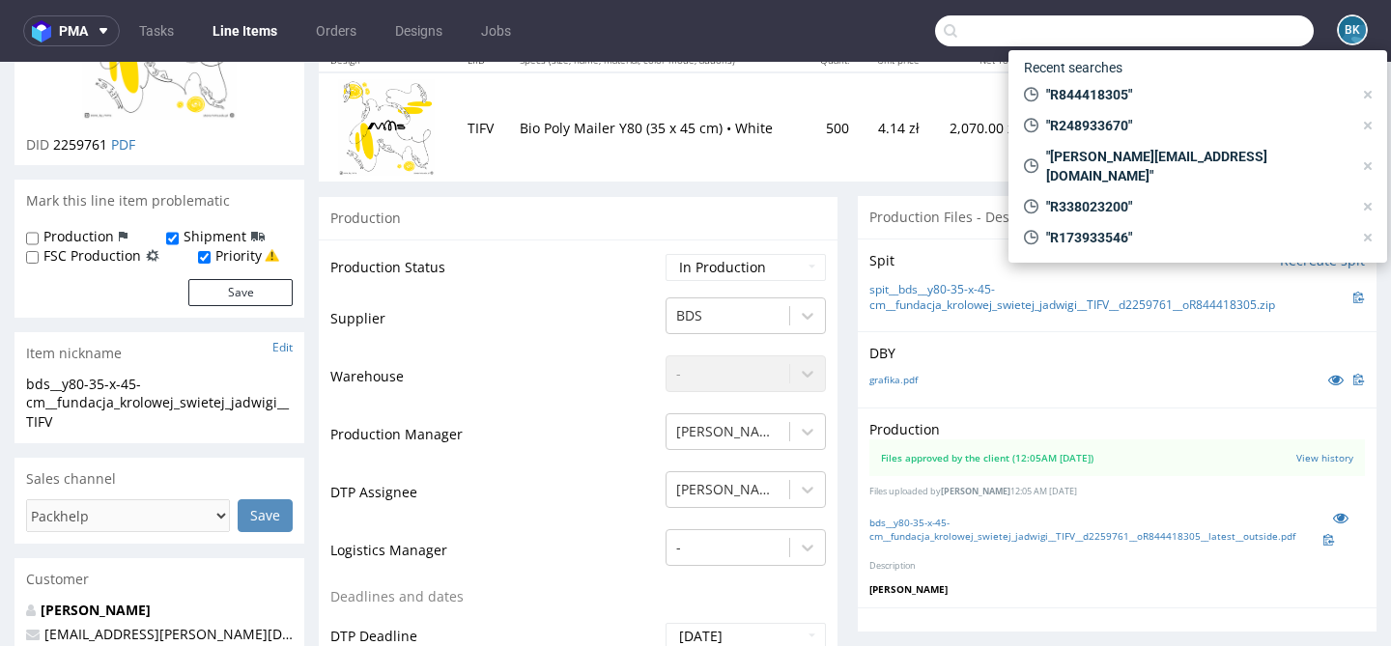
click at [1238, 35] on input "text" at bounding box center [1124, 30] width 379 height 31
paste input "R943938702"
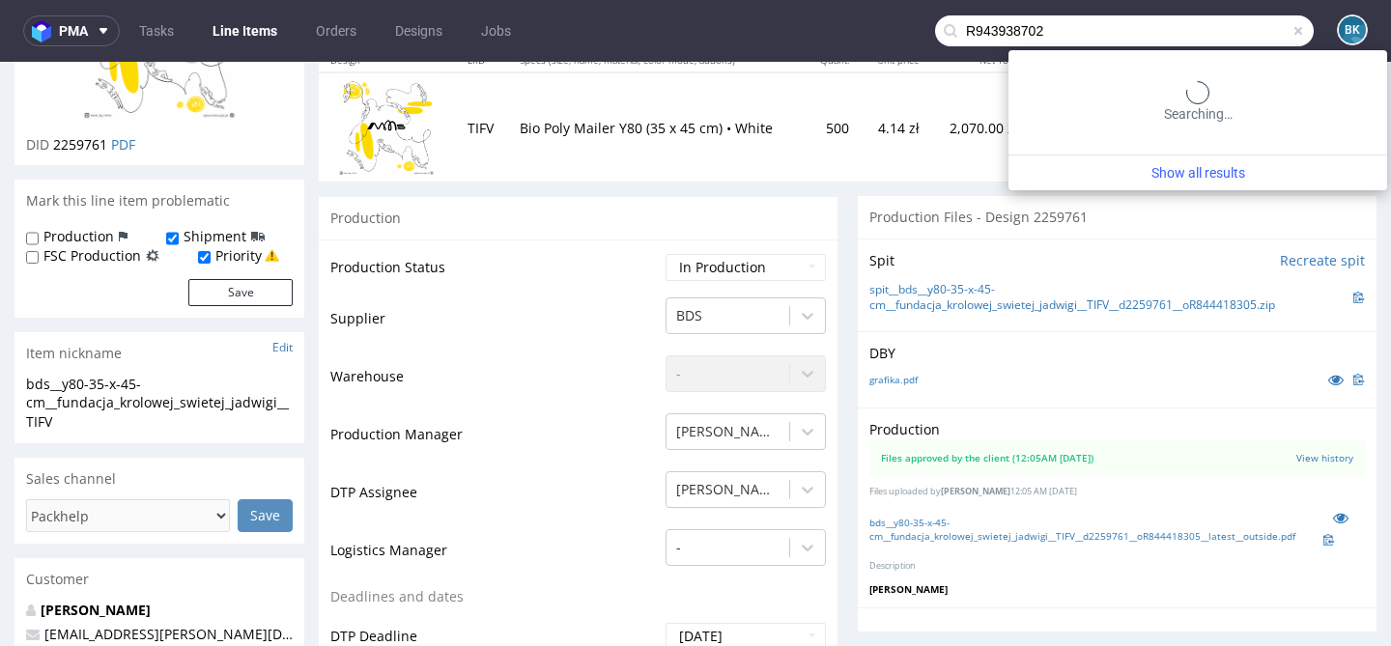
type input "R943938702"
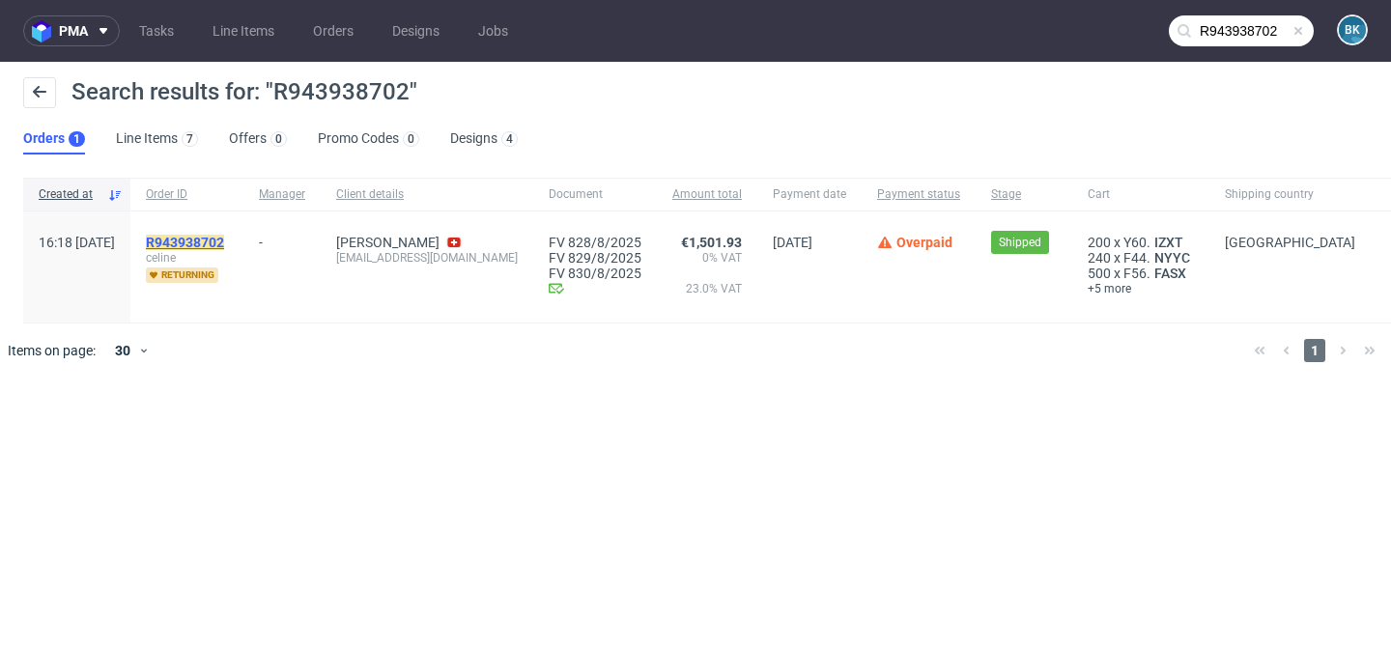
click at [224, 246] on mark "R943938702" at bounding box center [185, 242] width 78 height 15
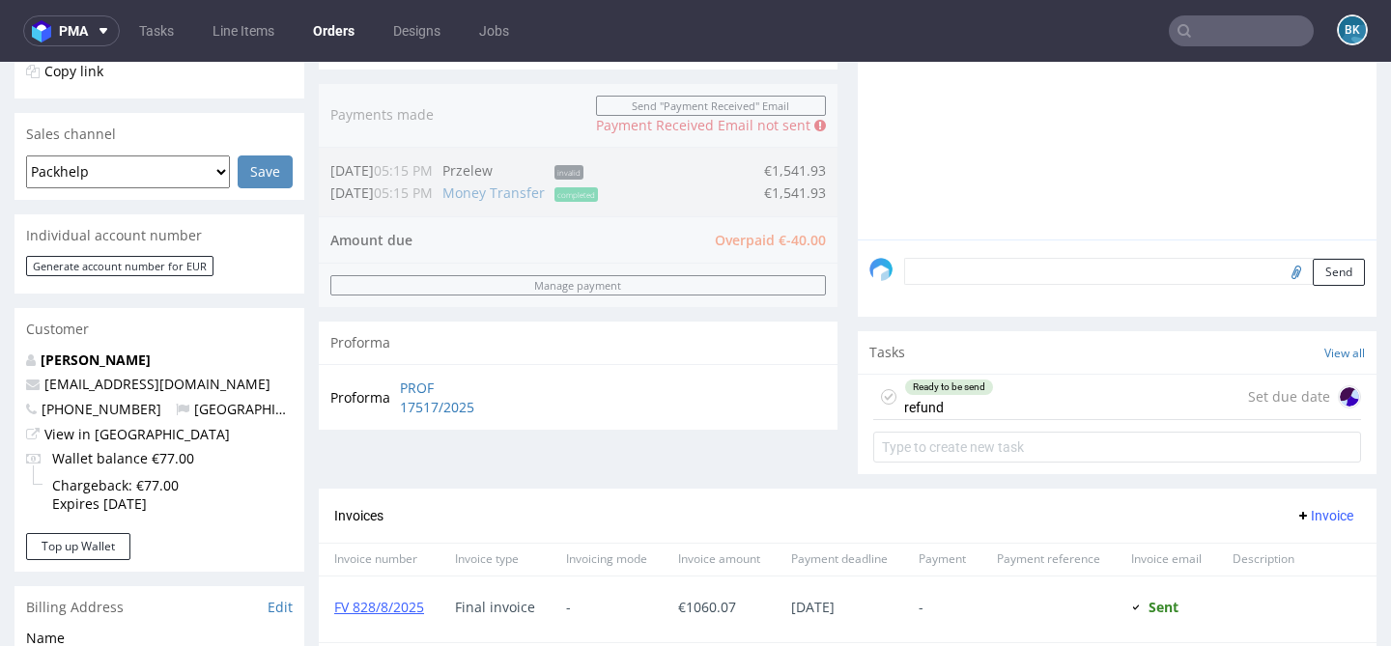
scroll to position [513, 0]
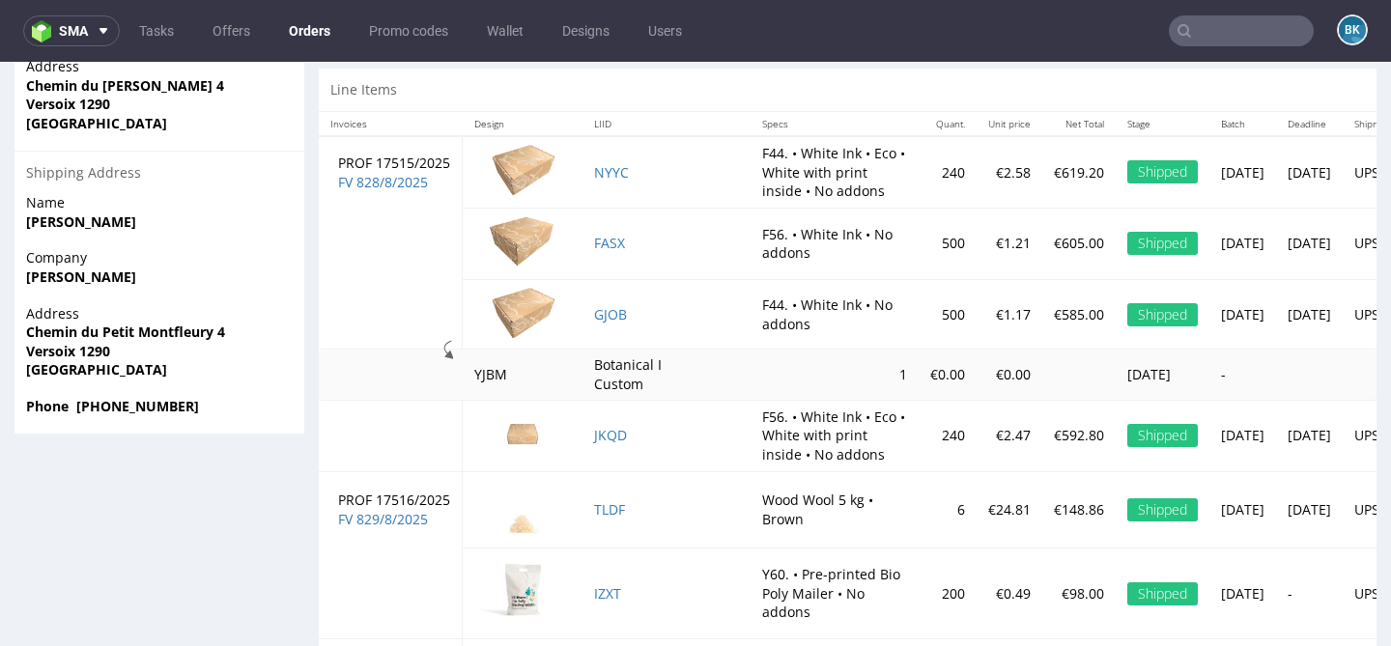
scroll to position [1222, 0]
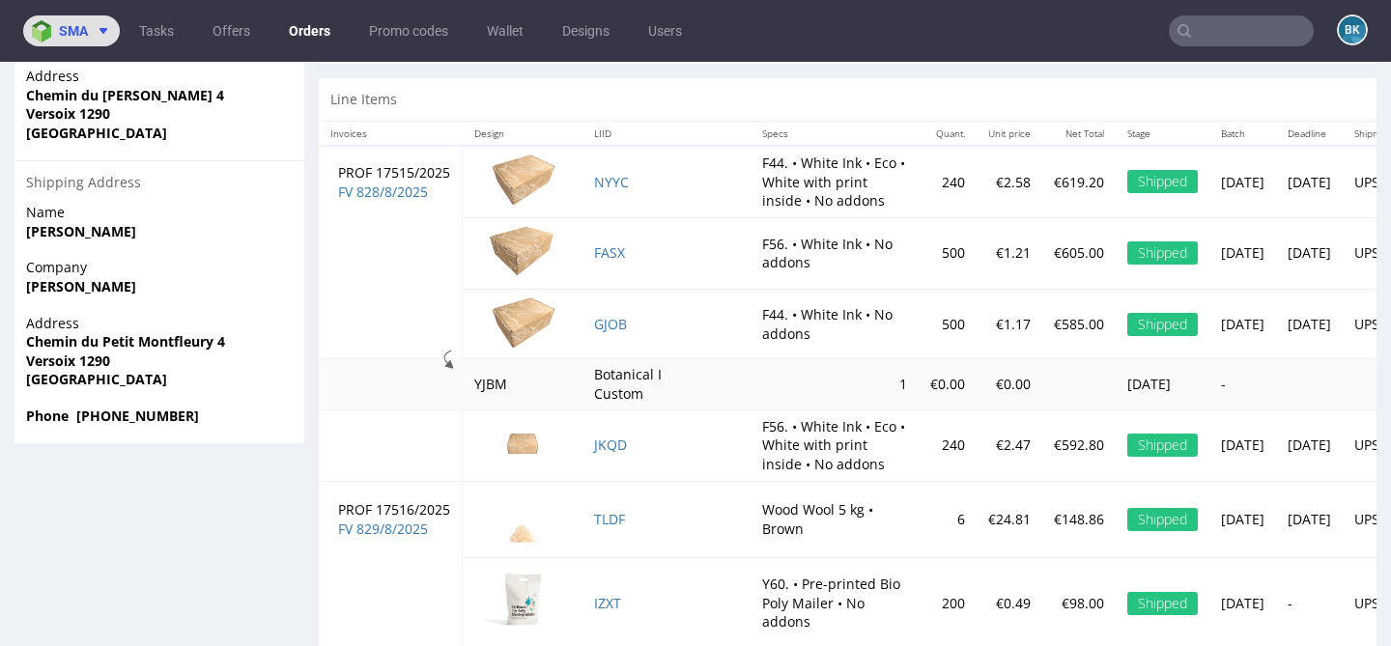
click at [81, 31] on span "sma" at bounding box center [73, 31] width 29 height 14
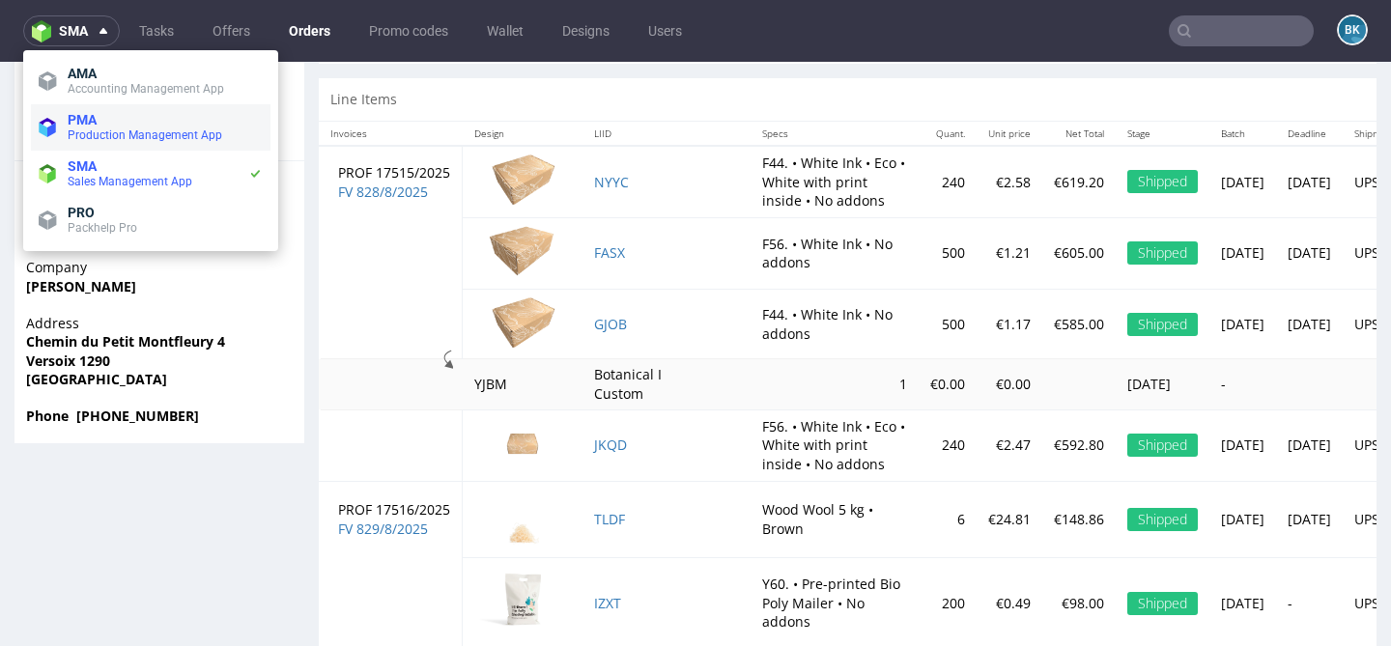
click at [96, 131] on span "Production Management App" at bounding box center [145, 135] width 155 height 14
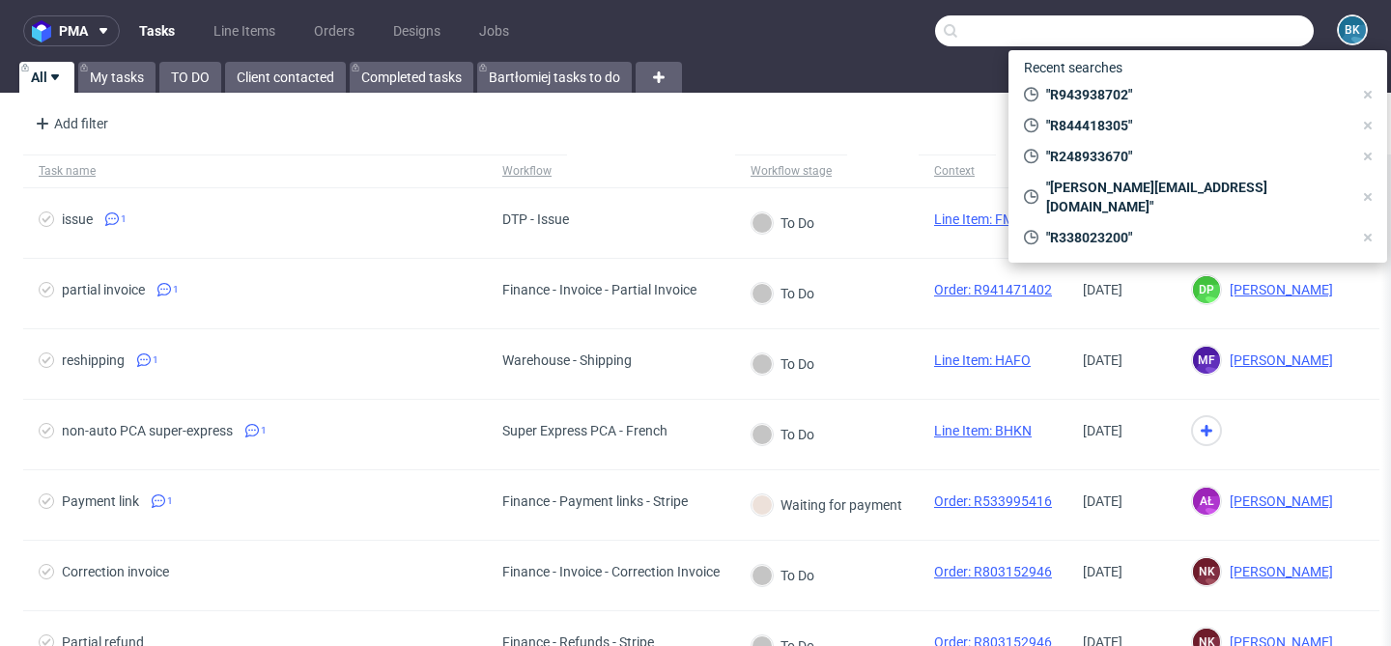
click at [1240, 32] on input "text" at bounding box center [1124, 30] width 379 height 31
paste input "info@artevino.be"
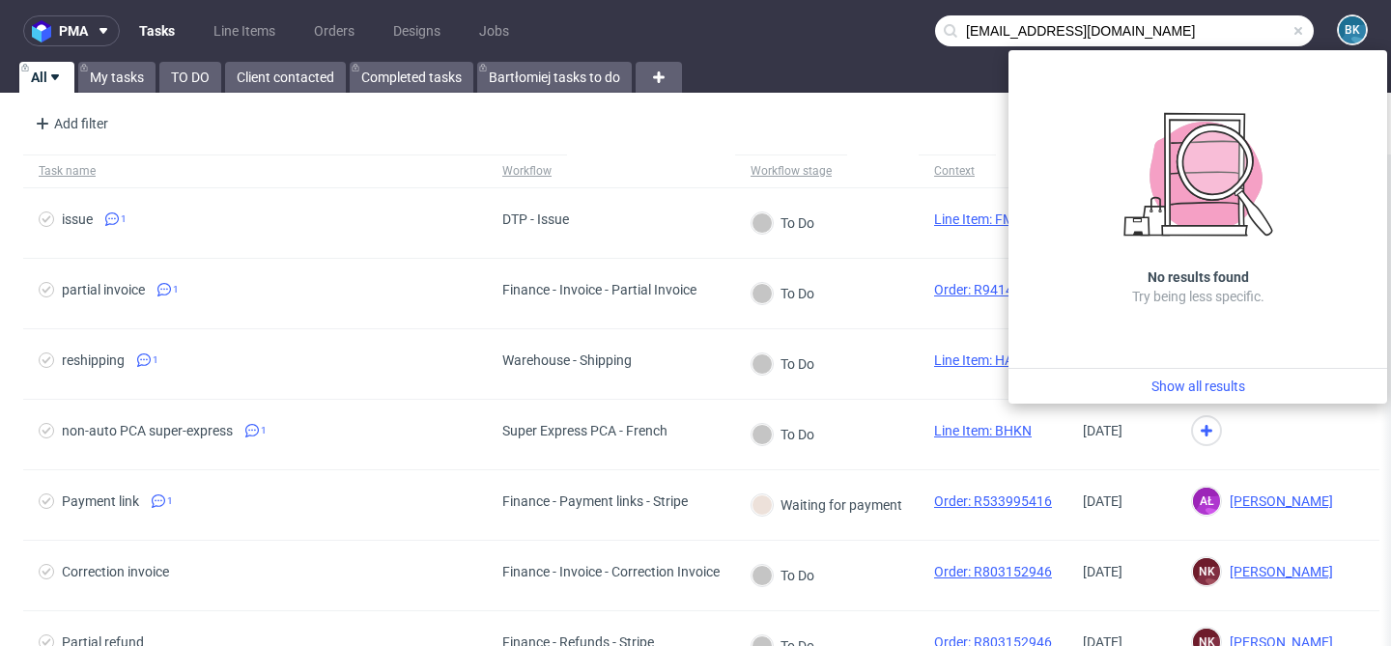
type input "info@artevino.be"
click at [1290, 27] on span at bounding box center [1297, 30] width 15 height 15
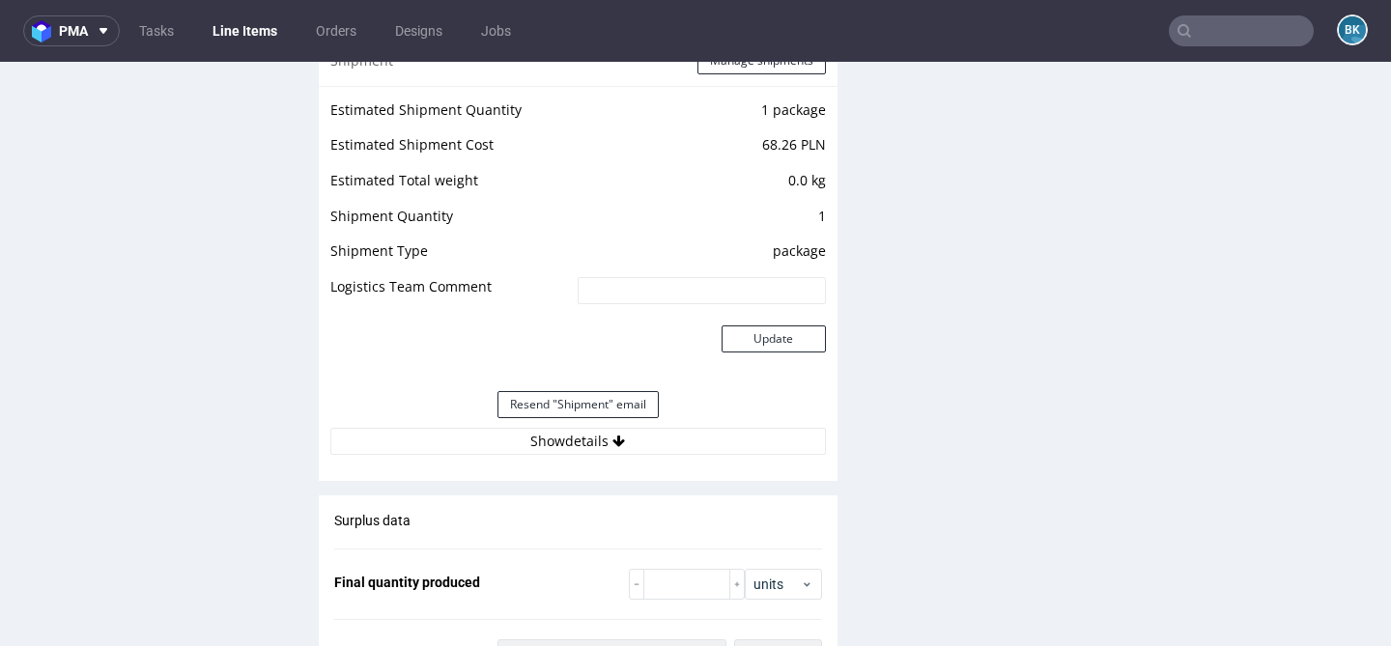
scroll to position [1959, 0]
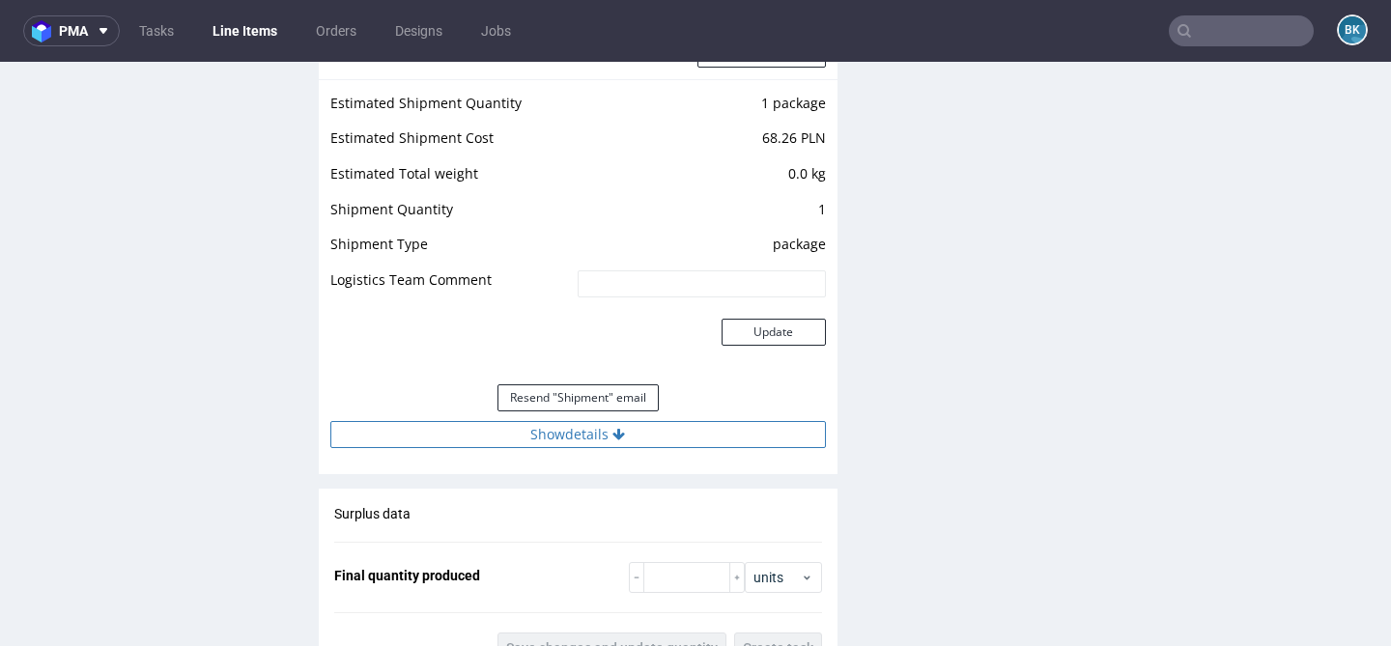
click at [592, 435] on button "Show details" at bounding box center [577, 434] width 495 height 27
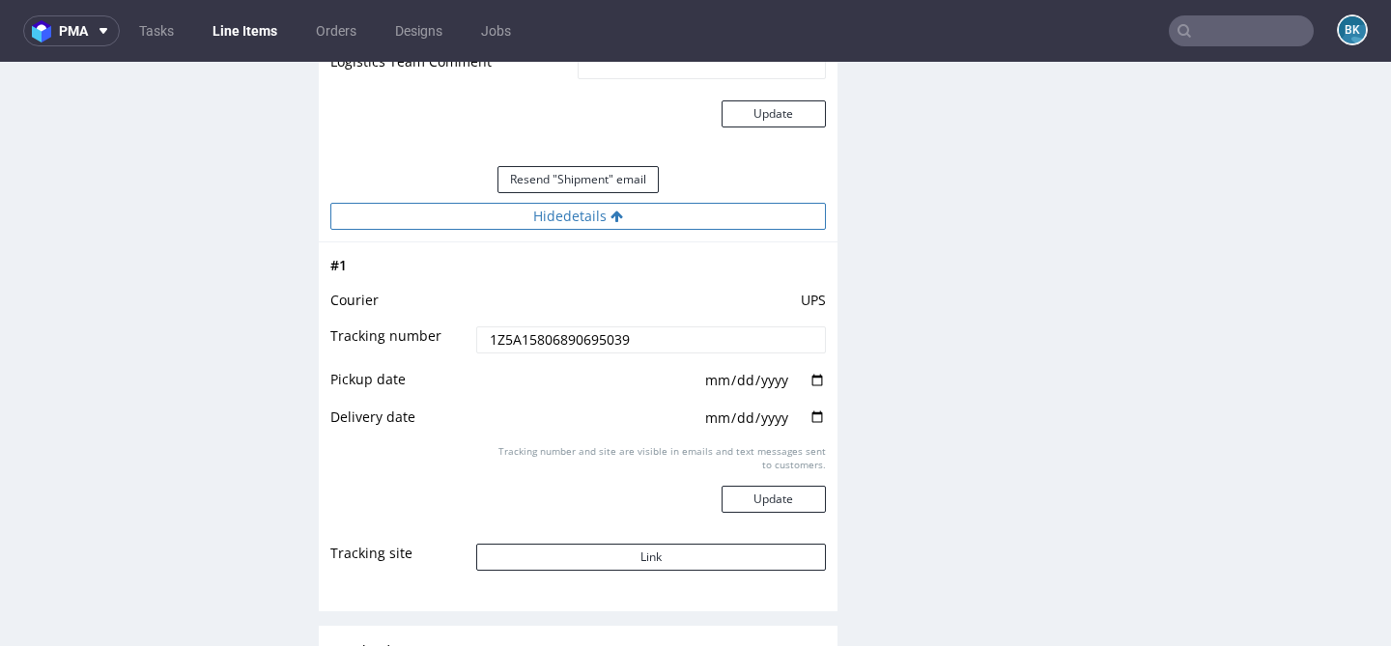
scroll to position [2314, 0]
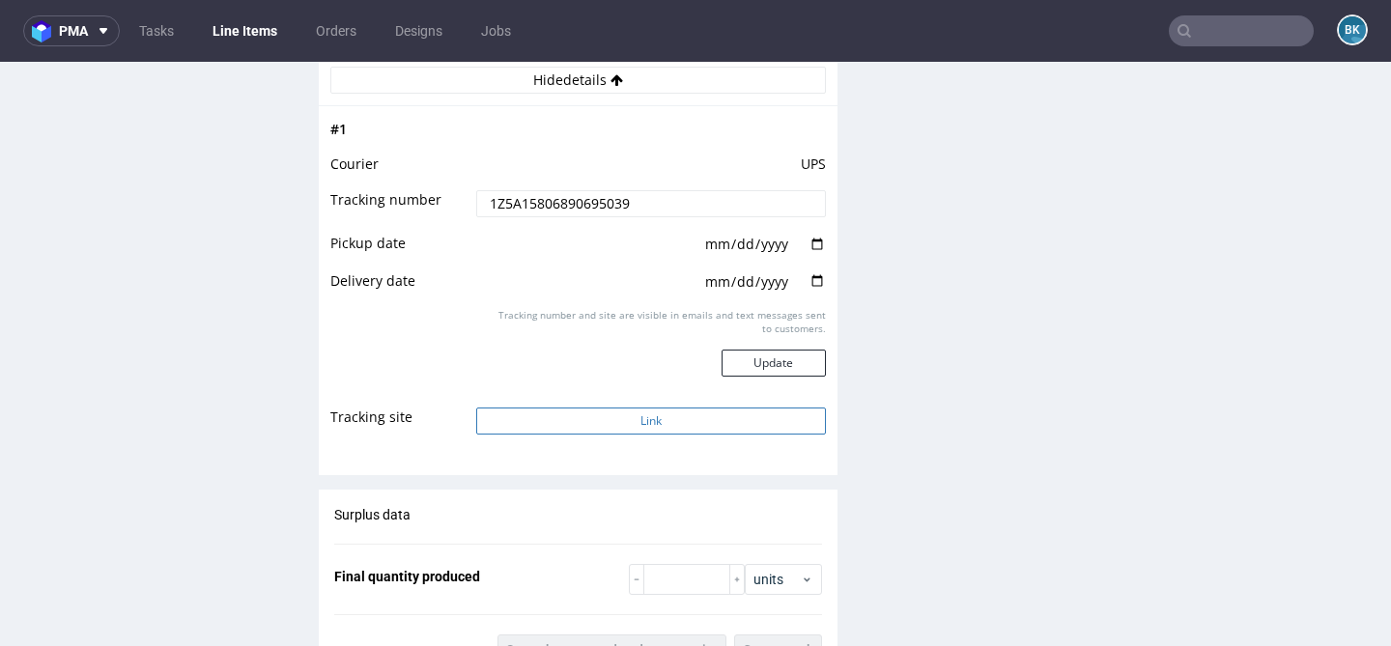
click at [637, 415] on button "Link" at bounding box center [650, 421] width 349 height 27
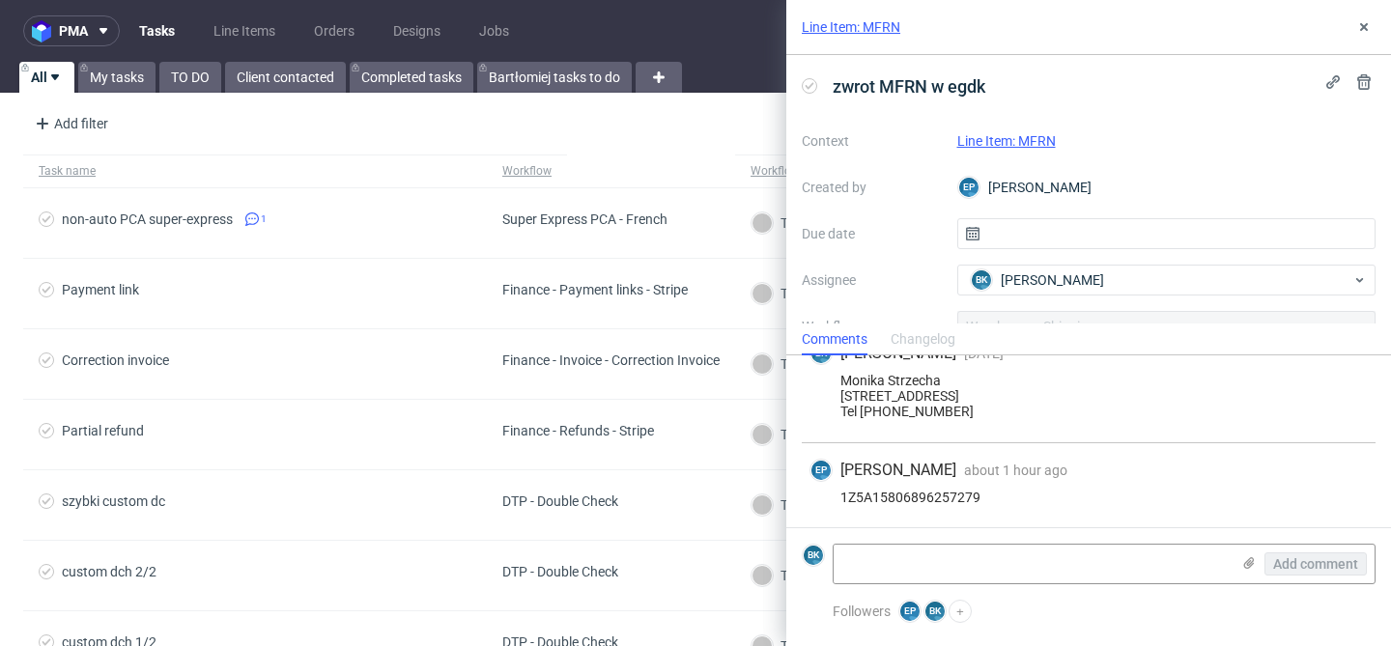
scroll to position [130, 0]
click at [1014, 137] on link "Line Item: MFRN" at bounding box center [1006, 140] width 98 height 15
click at [924, 493] on div "1Z5A15806896257279" at bounding box center [1088, 497] width 558 height 15
copy div "1Z5A15806896257279"
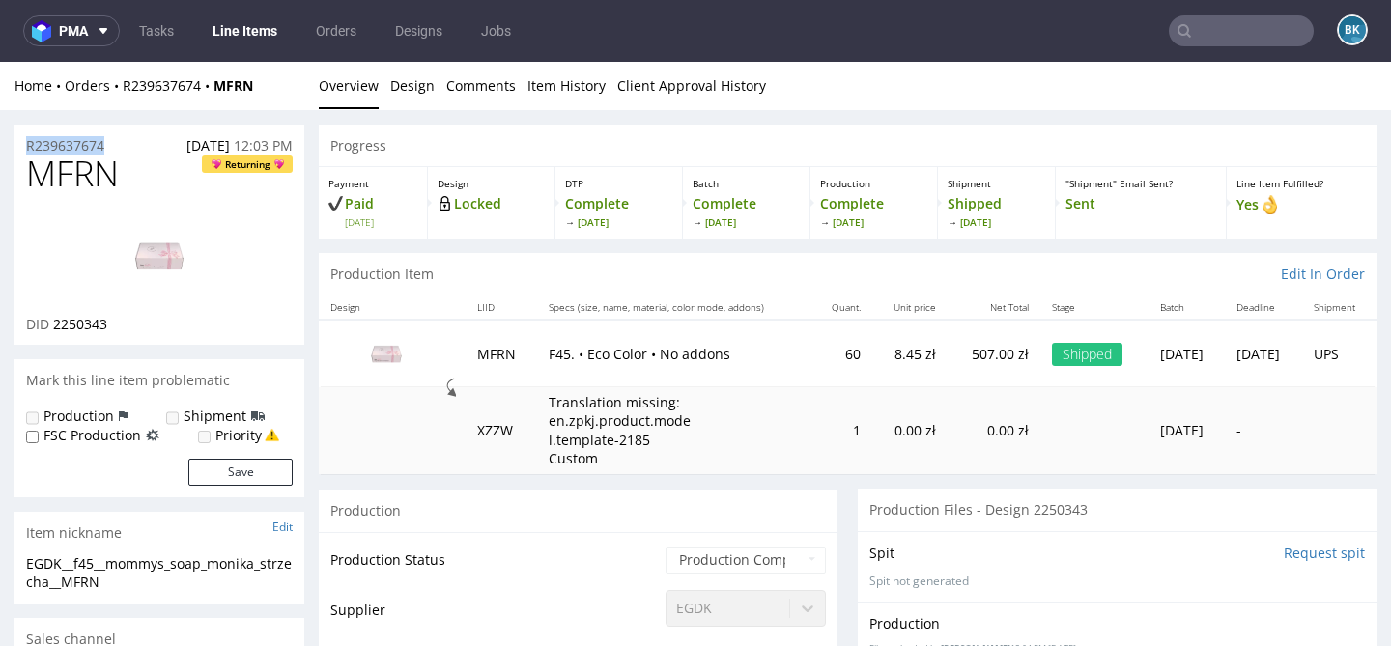
drag, startPoint x: 115, startPoint y: 143, endPoint x: 0, endPoint y: 143, distance: 114.9
copy p "R239637674"
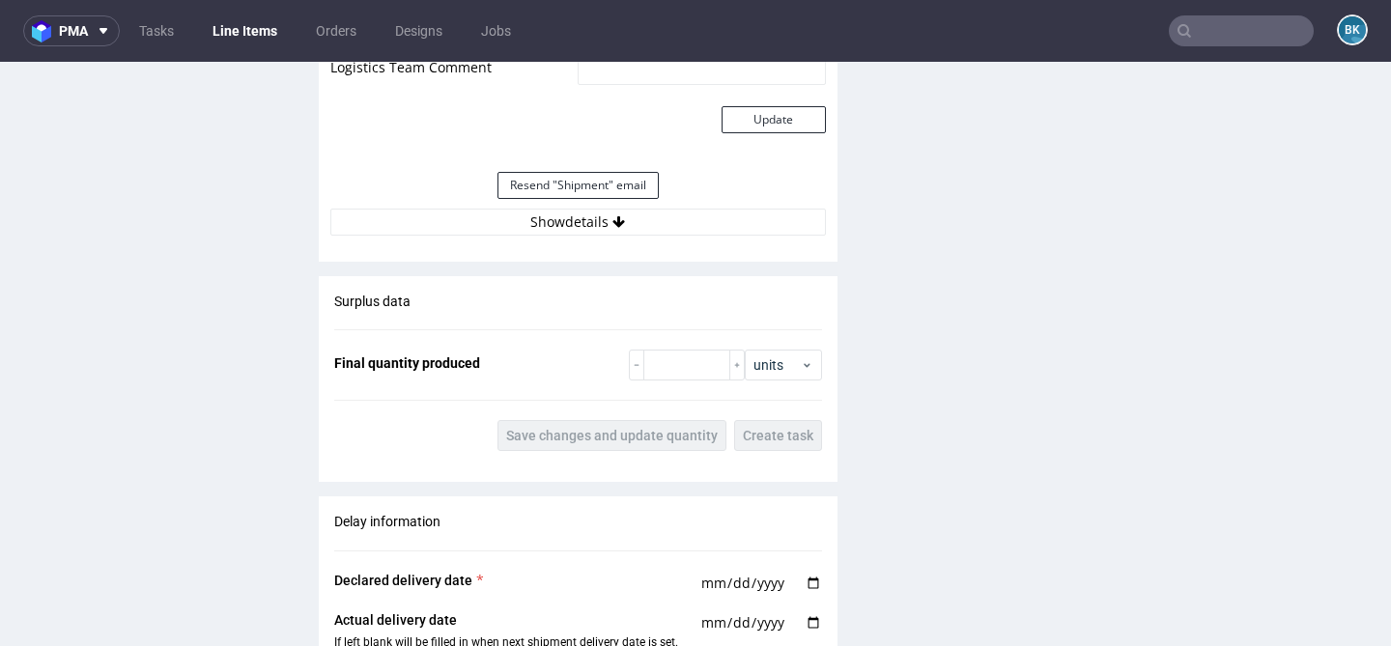
scroll to position [2228, 0]
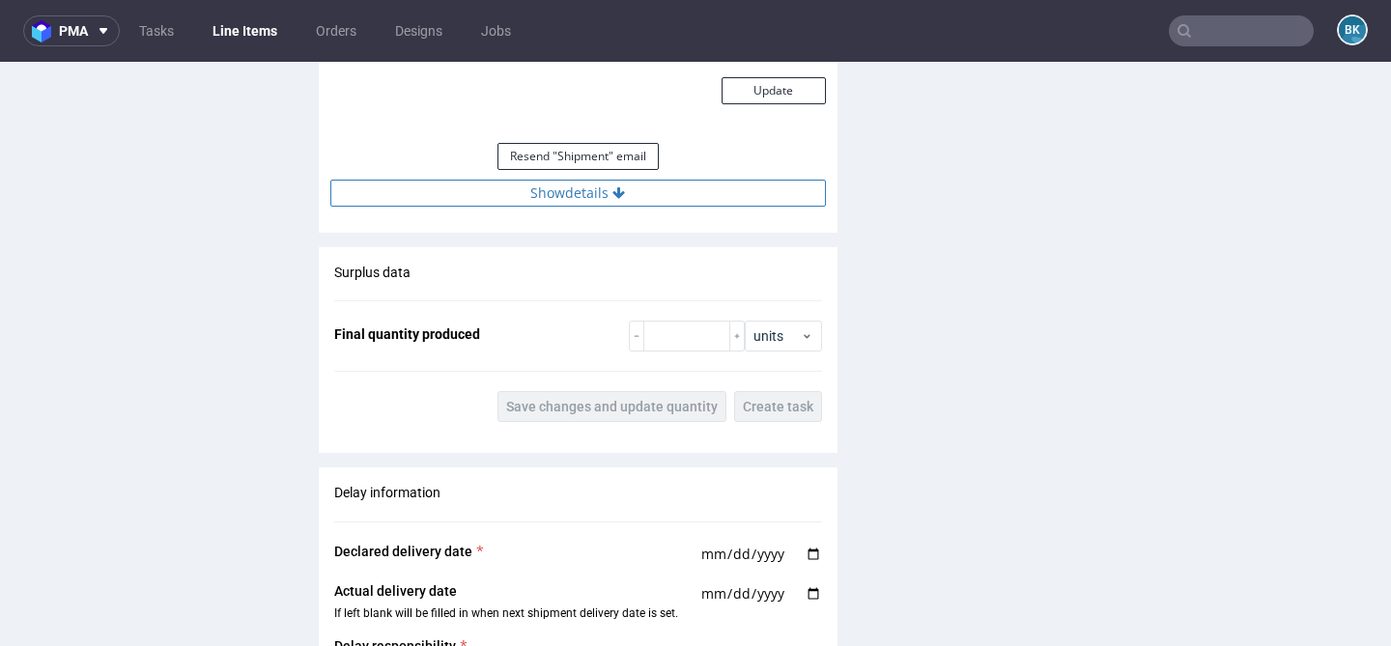
click at [627, 189] on button "Show details" at bounding box center [577, 193] width 495 height 27
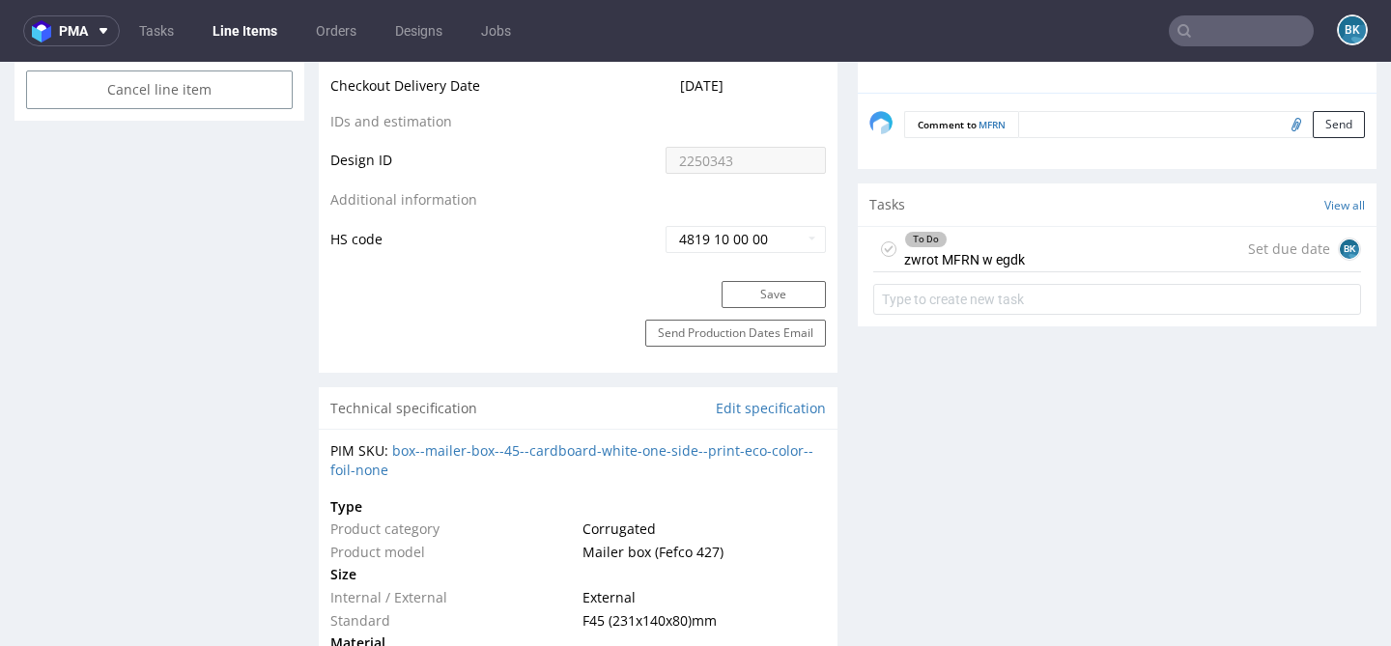
scroll to position [986, 0]
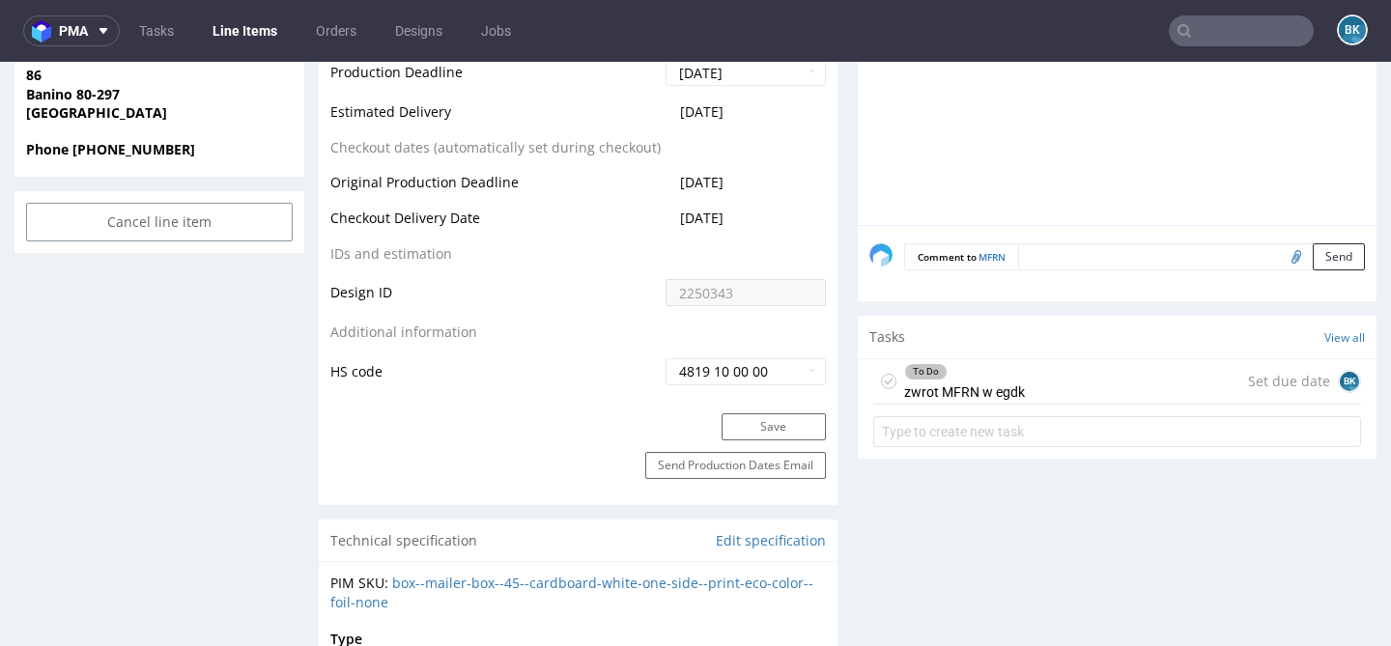
click at [996, 404] on div "To Do zwrot MFRN w egdk" at bounding box center [964, 381] width 121 height 44
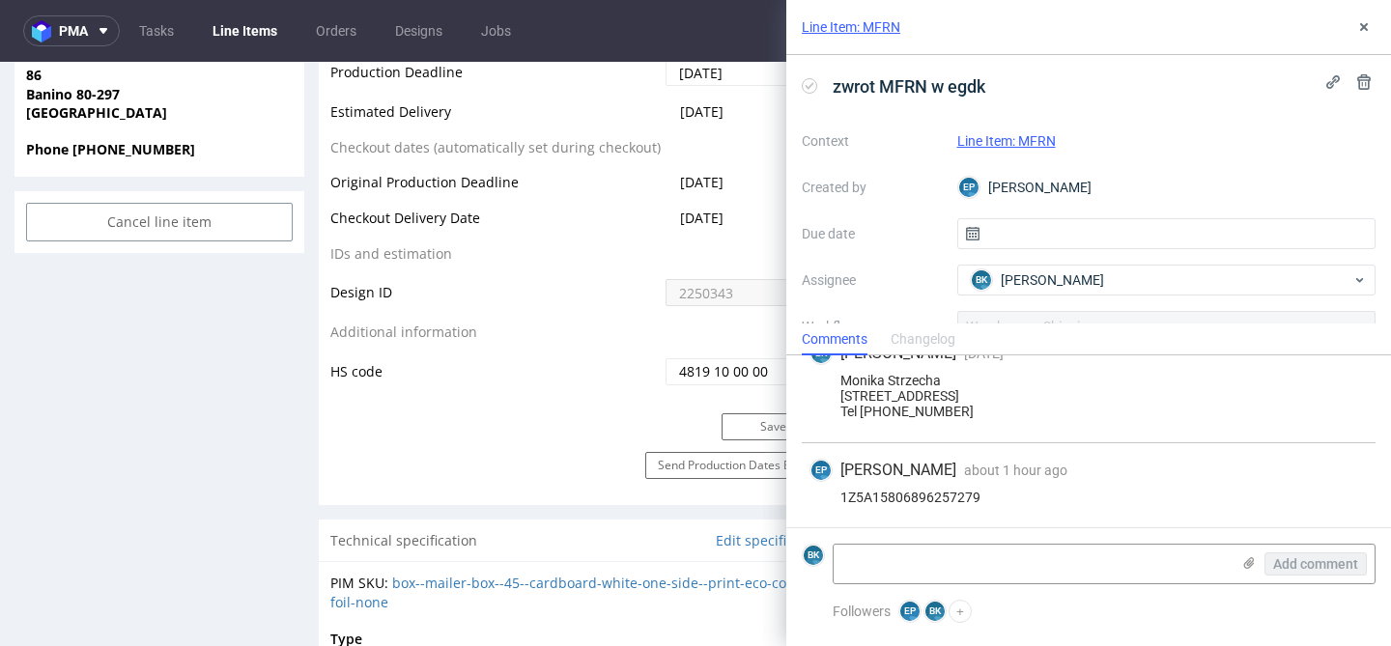
scroll to position [130, 0]
drag, startPoint x: 983, startPoint y: 494, endPoint x: 828, endPoint y: 503, distance: 155.7
click at [828, 503] on div "1Z5A15806896257279" at bounding box center [1088, 497] width 558 height 15
copy div "1Z5A15806896257279"
click at [964, 559] on textarea at bounding box center [1031, 564] width 396 height 39
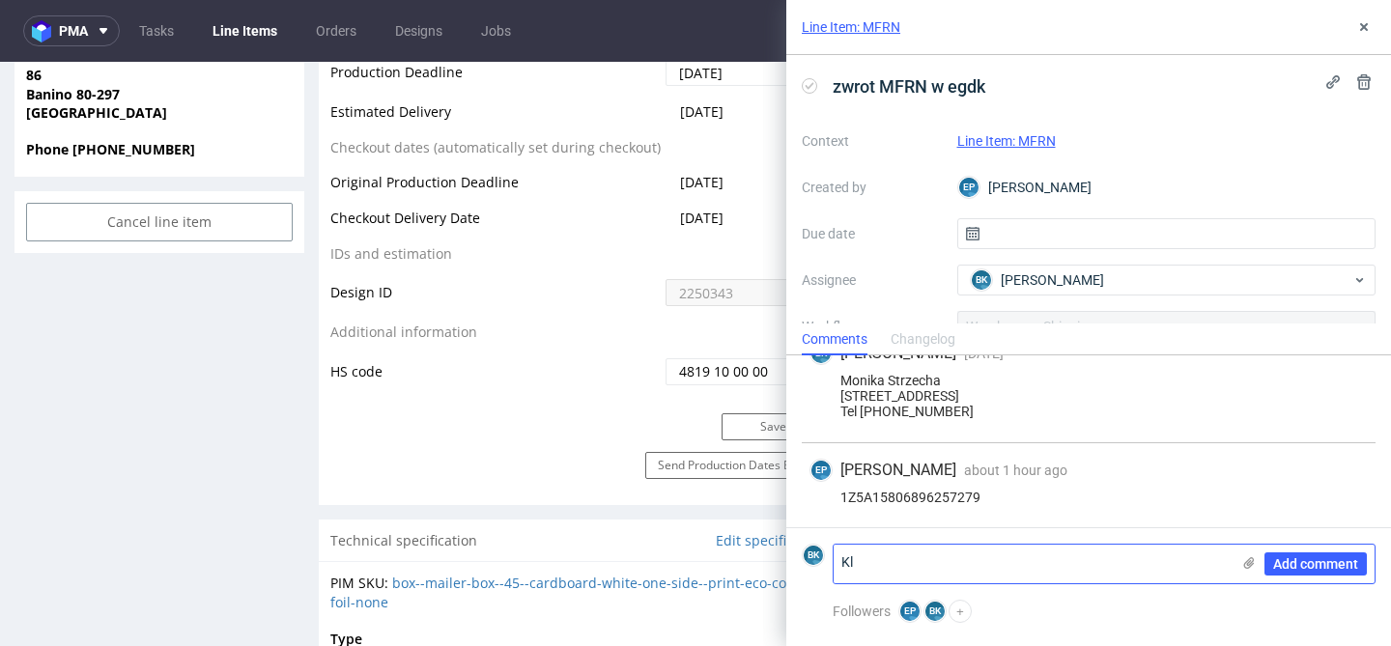
type textarea "K"
paste textarea "https://app-eu1.hubspot.com/contacts/25600958/record/0-5/226015106241"
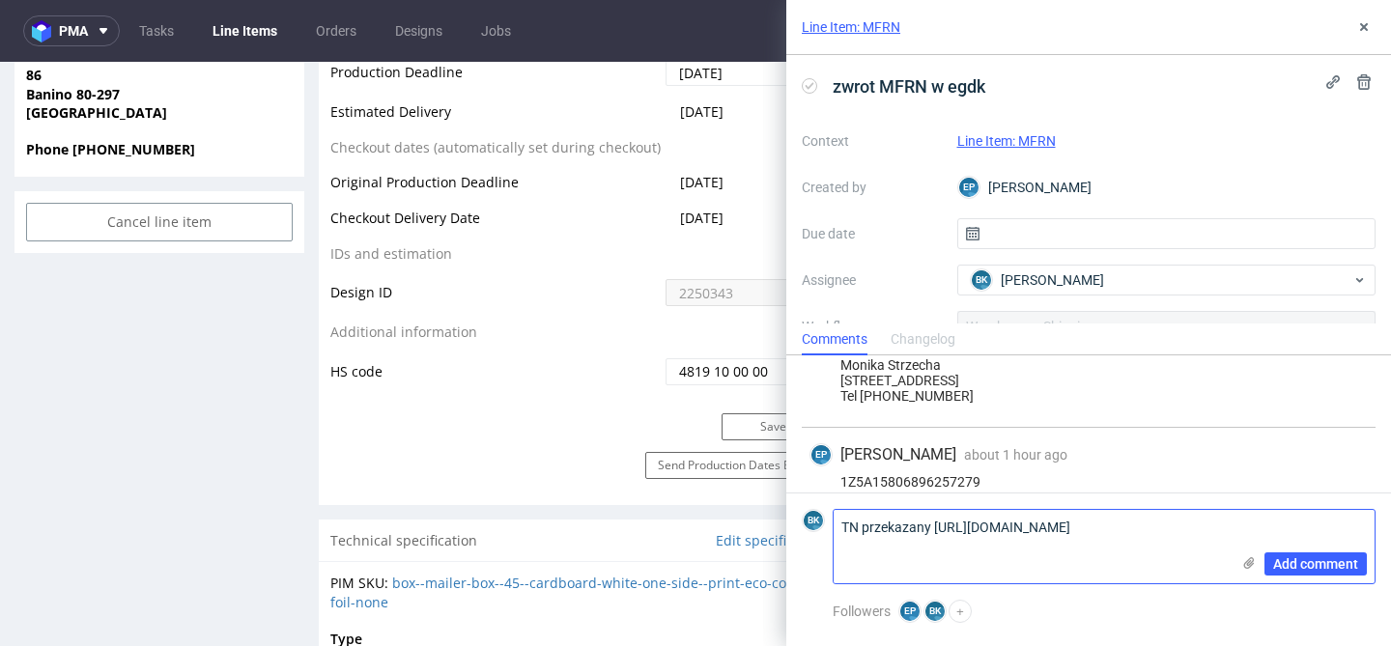
scroll to position [0, 0]
type textarea "TN przekazany https://app-eu1.hubspot.com/contacts/25600958/record/0-5/22601510…"
click at [1322, 564] on span "Add comment" at bounding box center [1315, 564] width 85 height 14
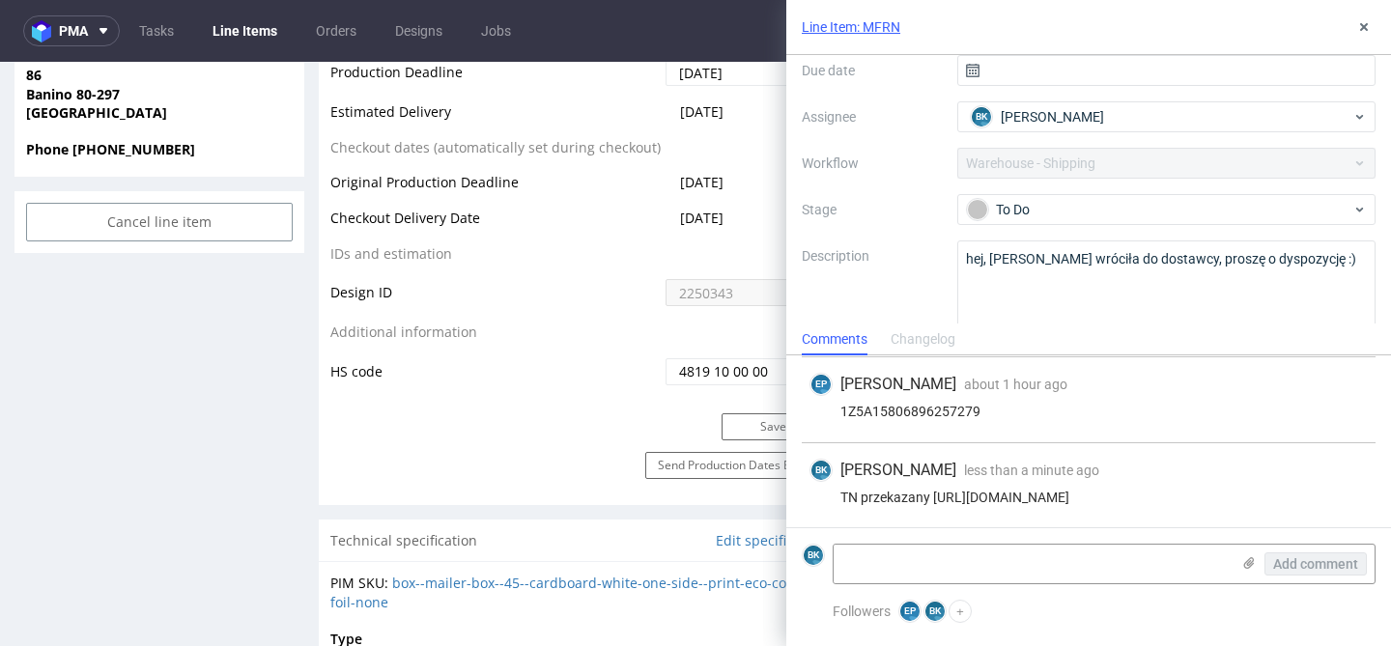
scroll to position [165, 0]
click at [1070, 205] on div "To Do" at bounding box center [1159, 207] width 384 height 21
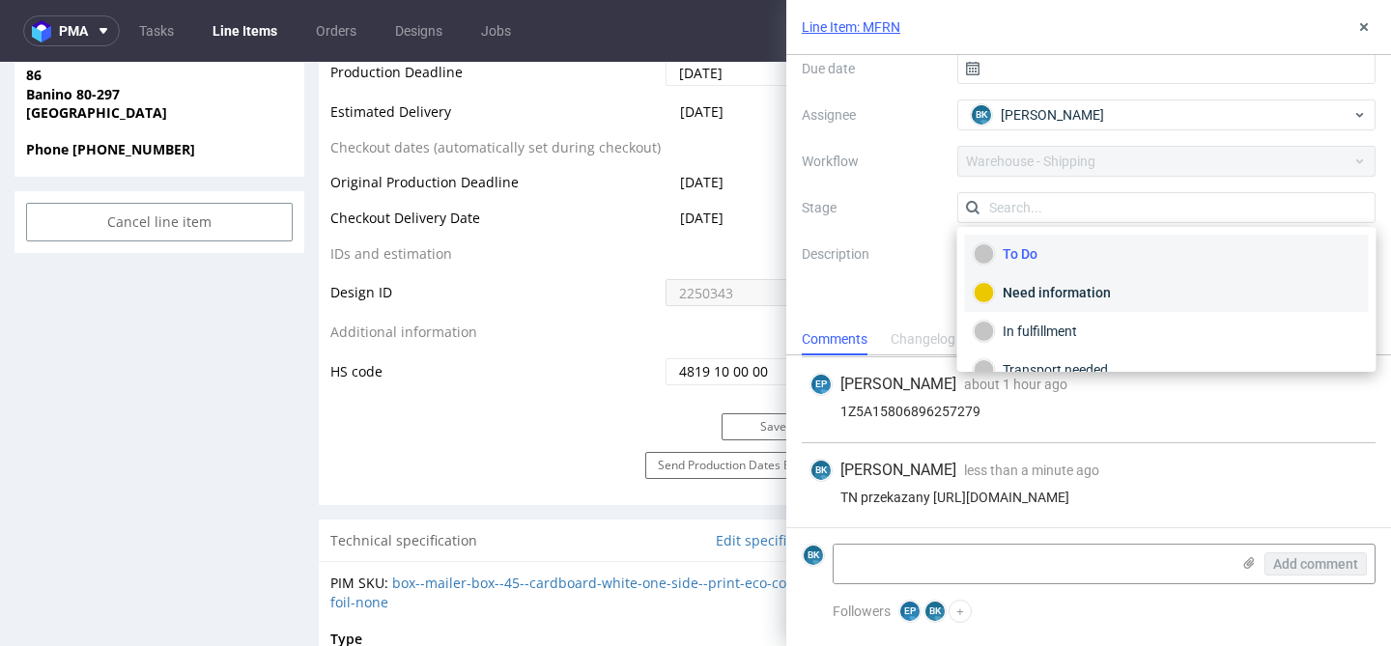
scroll to position [102, 0]
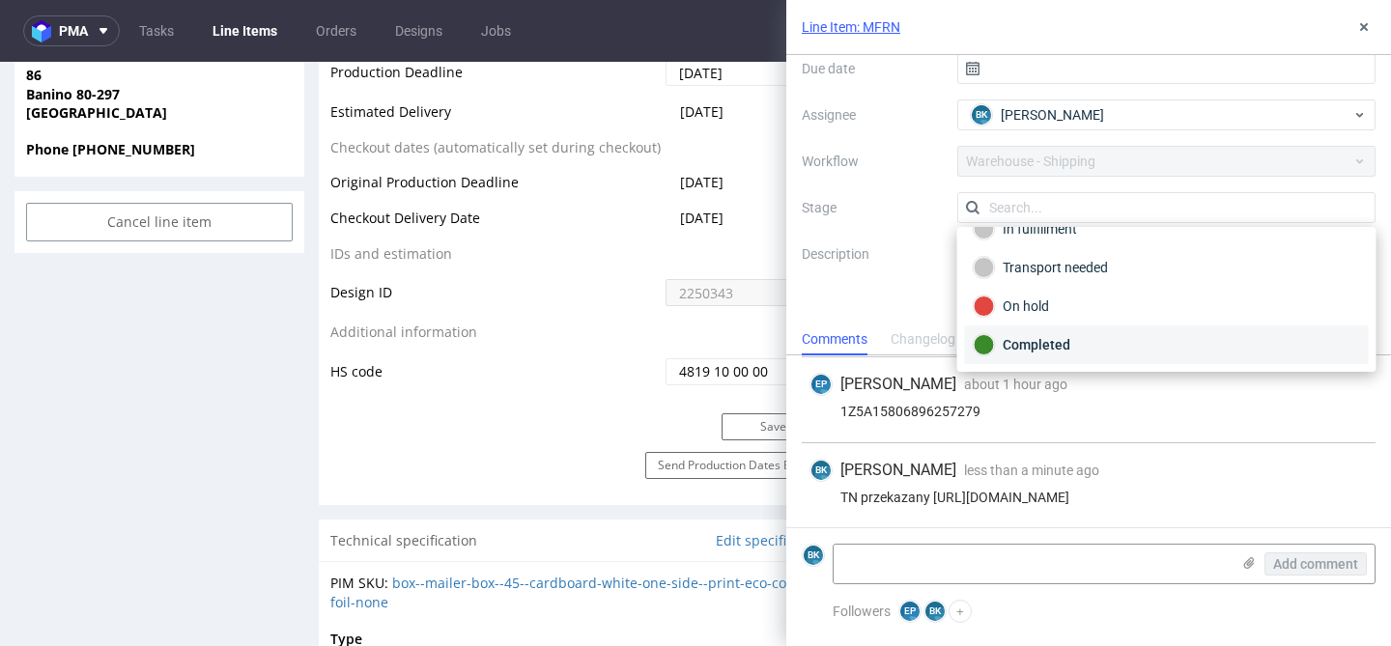
click at [1055, 344] on div "Completed" at bounding box center [1166, 344] width 386 height 21
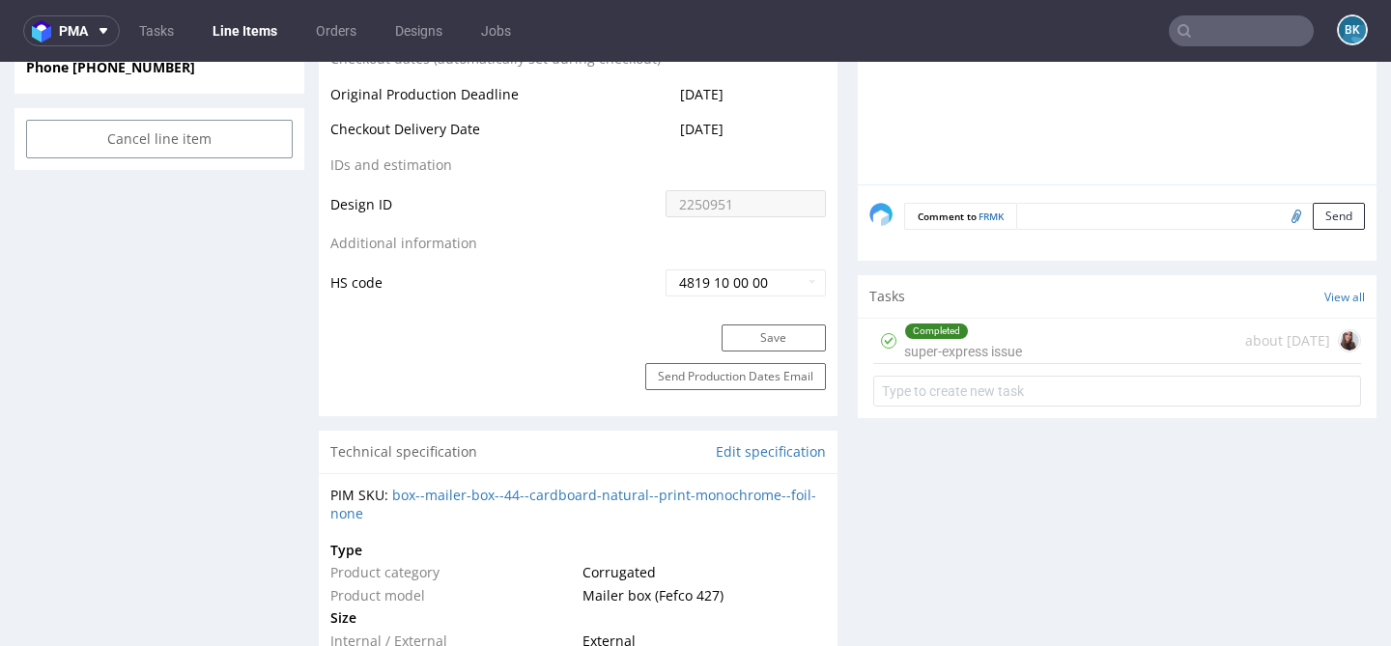
scroll to position [1103, 0]
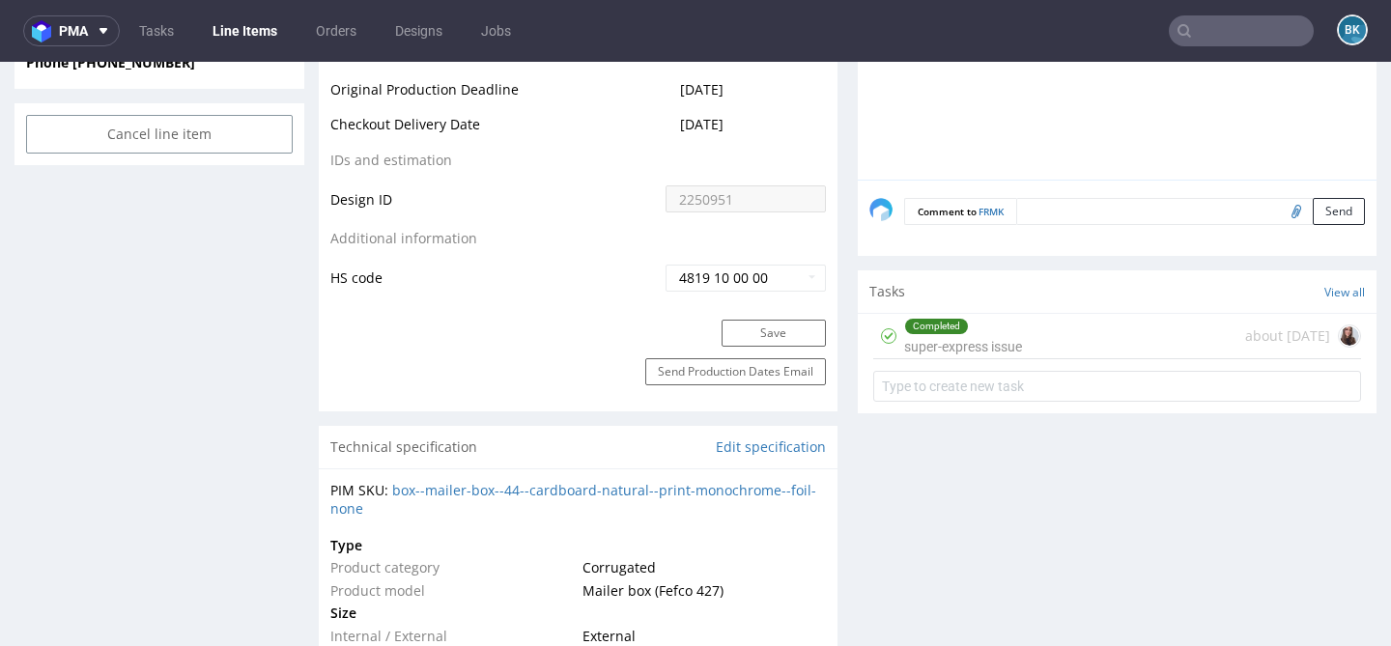
click at [1062, 346] on div "Completed super-express issue about [DATE]" at bounding box center [1117, 336] width 488 height 45
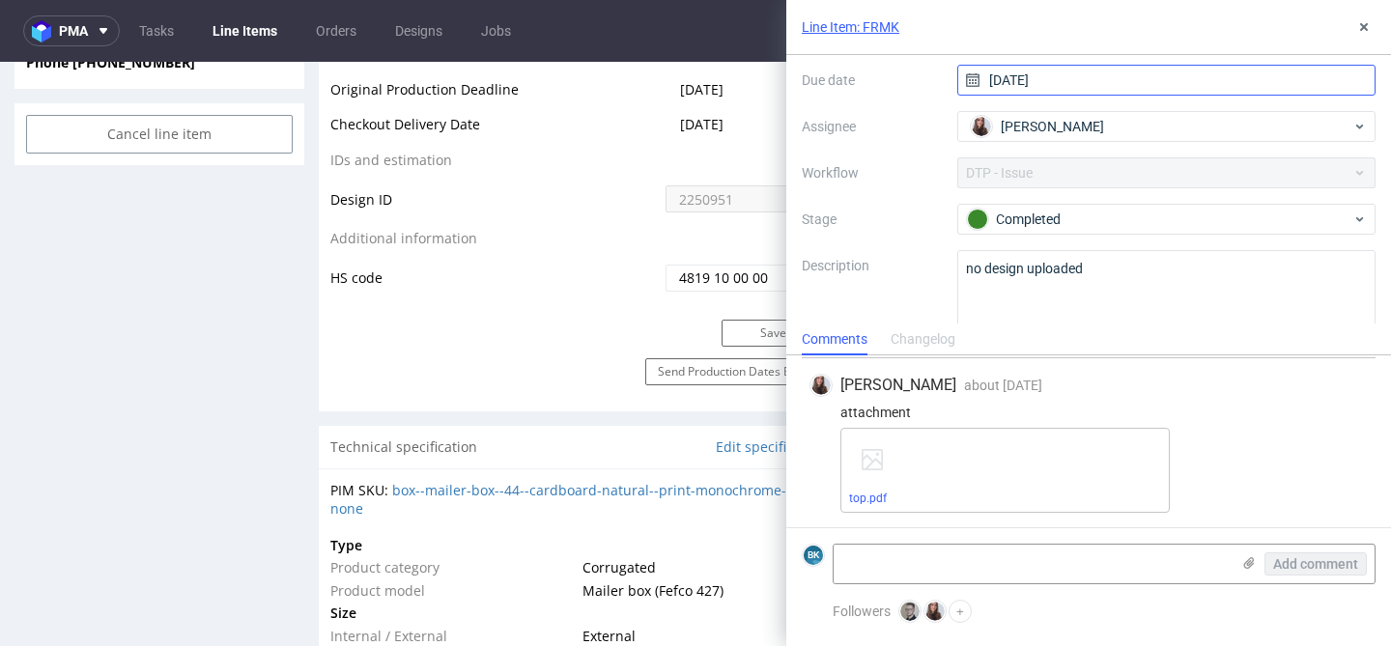
scroll to position [189, 0]
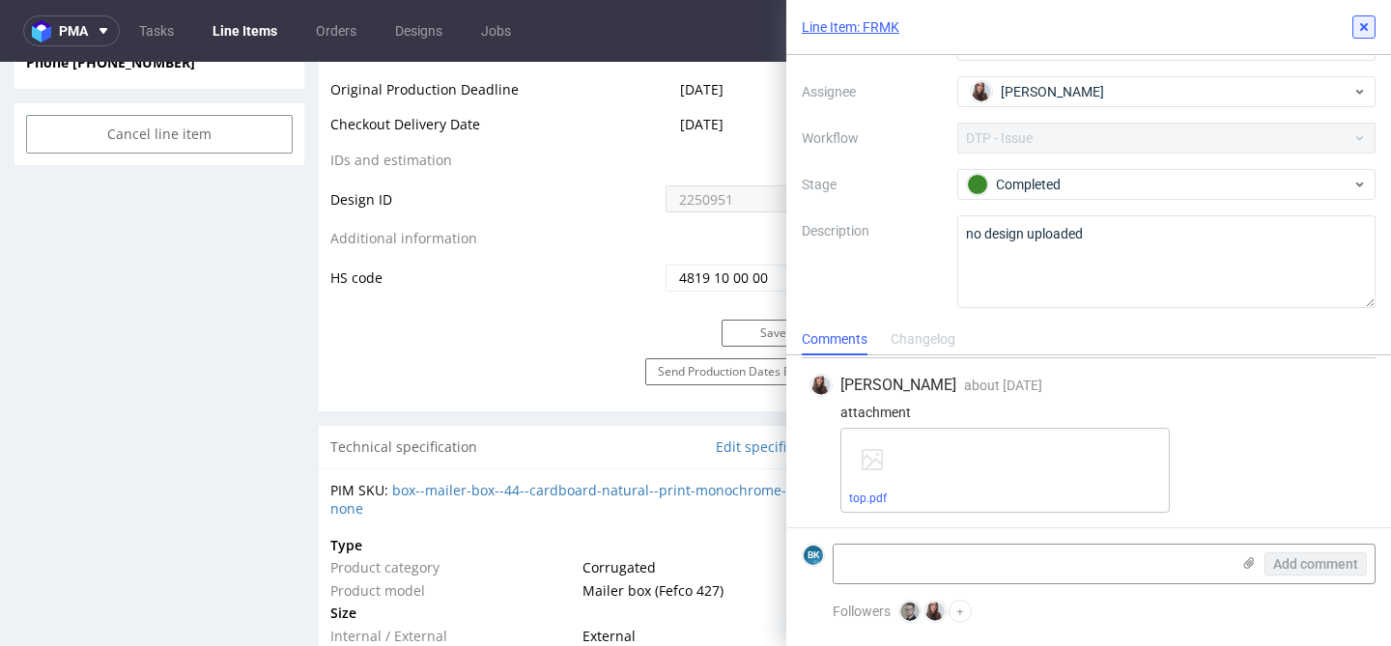
click at [1361, 30] on icon at bounding box center [1363, 26] width 15 height 15
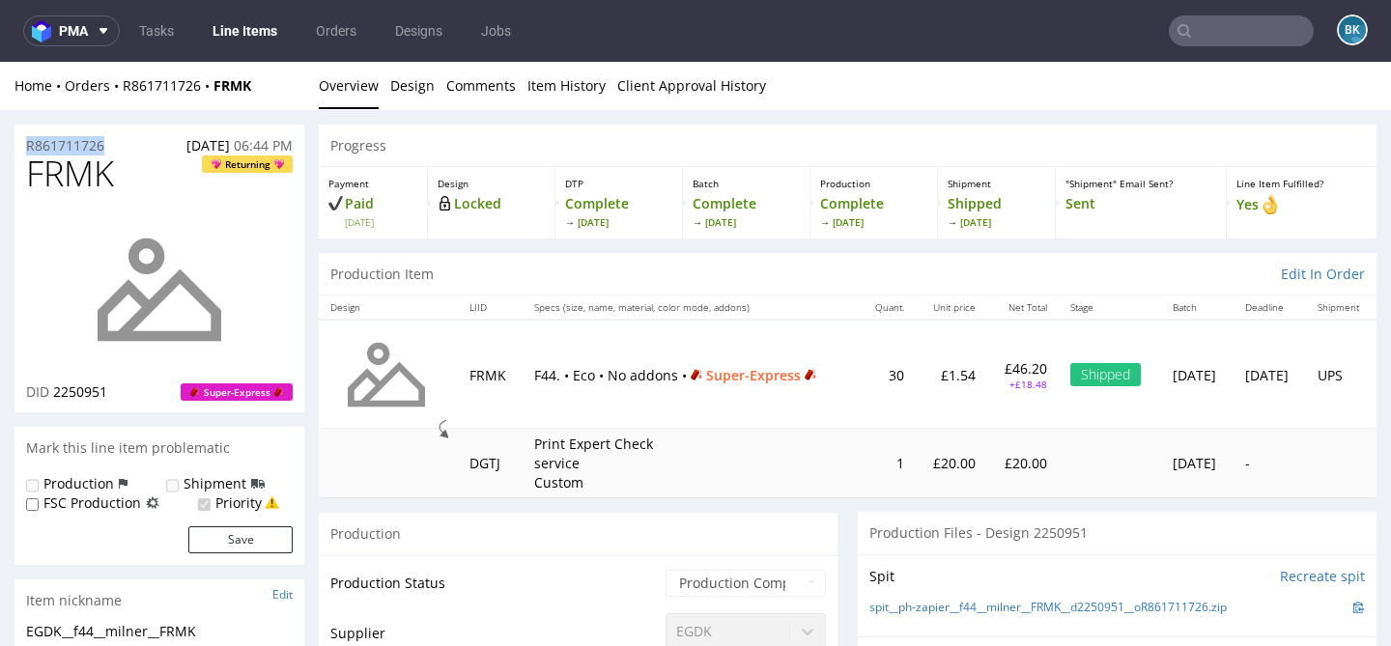
drag, startPoint x: 112, startPoint y: 145, endPoint x: 0, endPoint y: 145, distance: 112.0
copy p "R861711726"
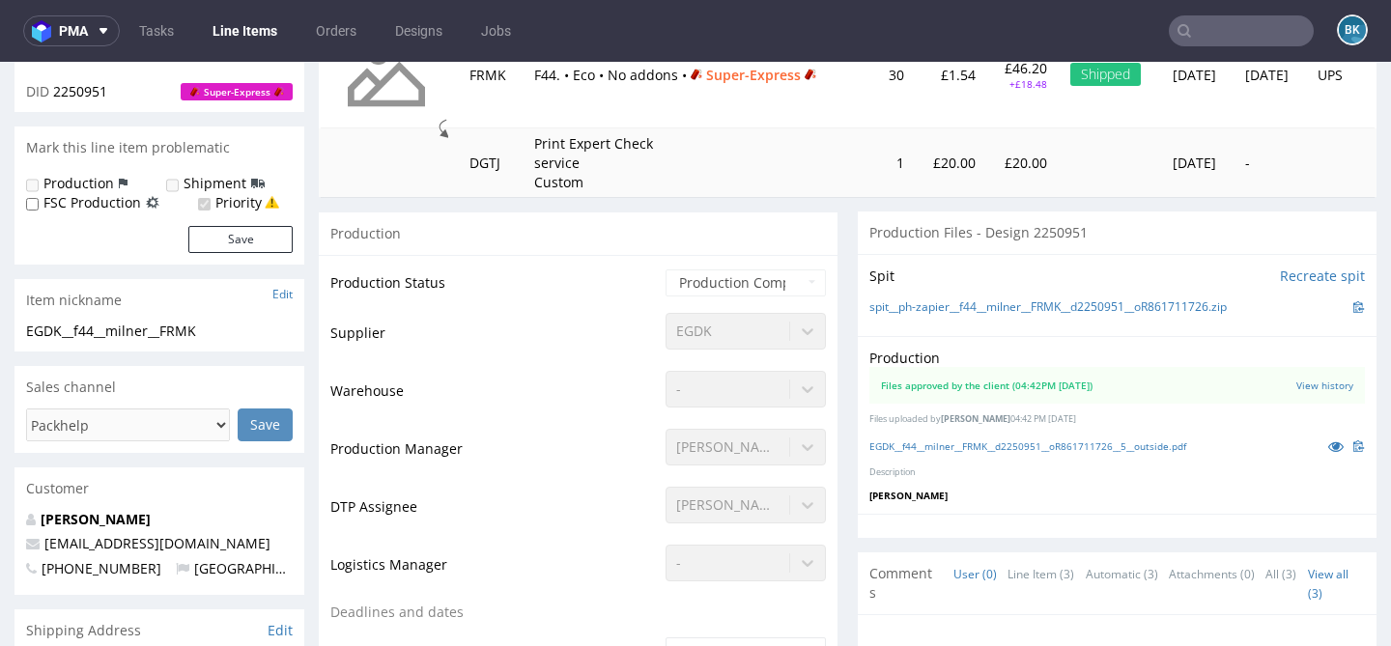
scroll to position [302, 0]
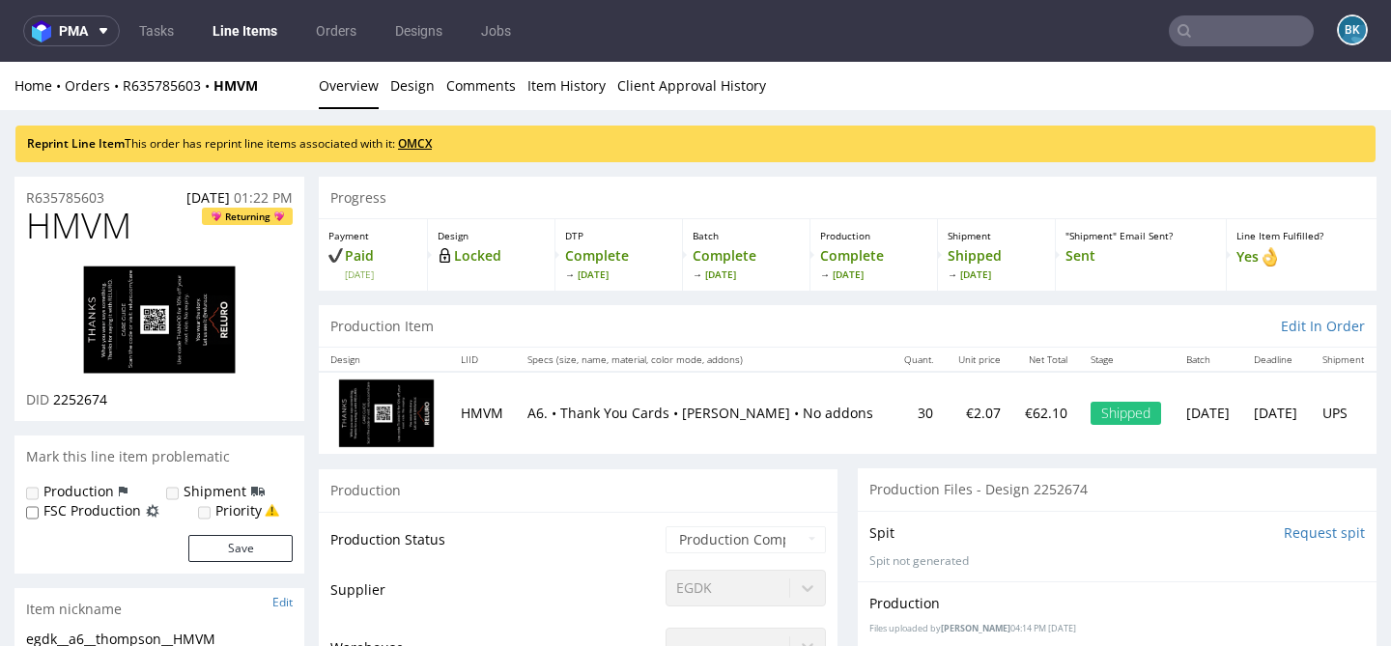
click at [431, 145] on link "OMCX" at bounding box center [415, 143] width 34 height 16
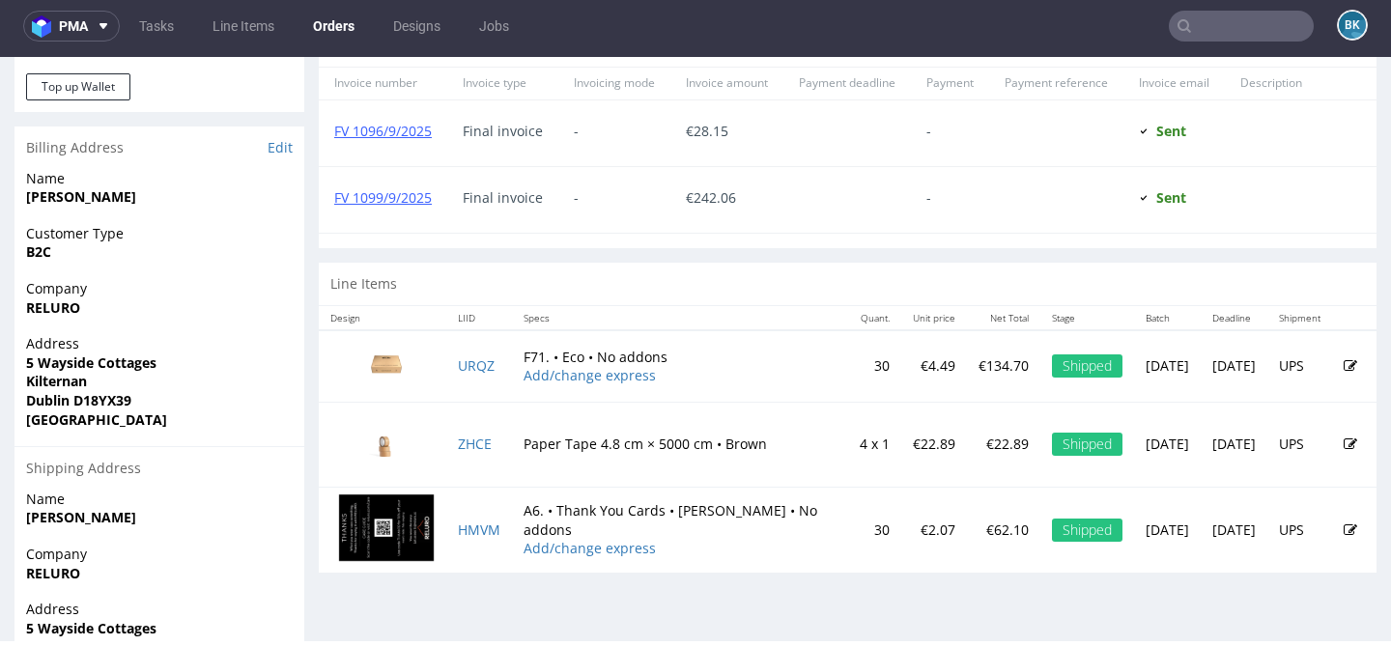
scroll to position [977, 0]
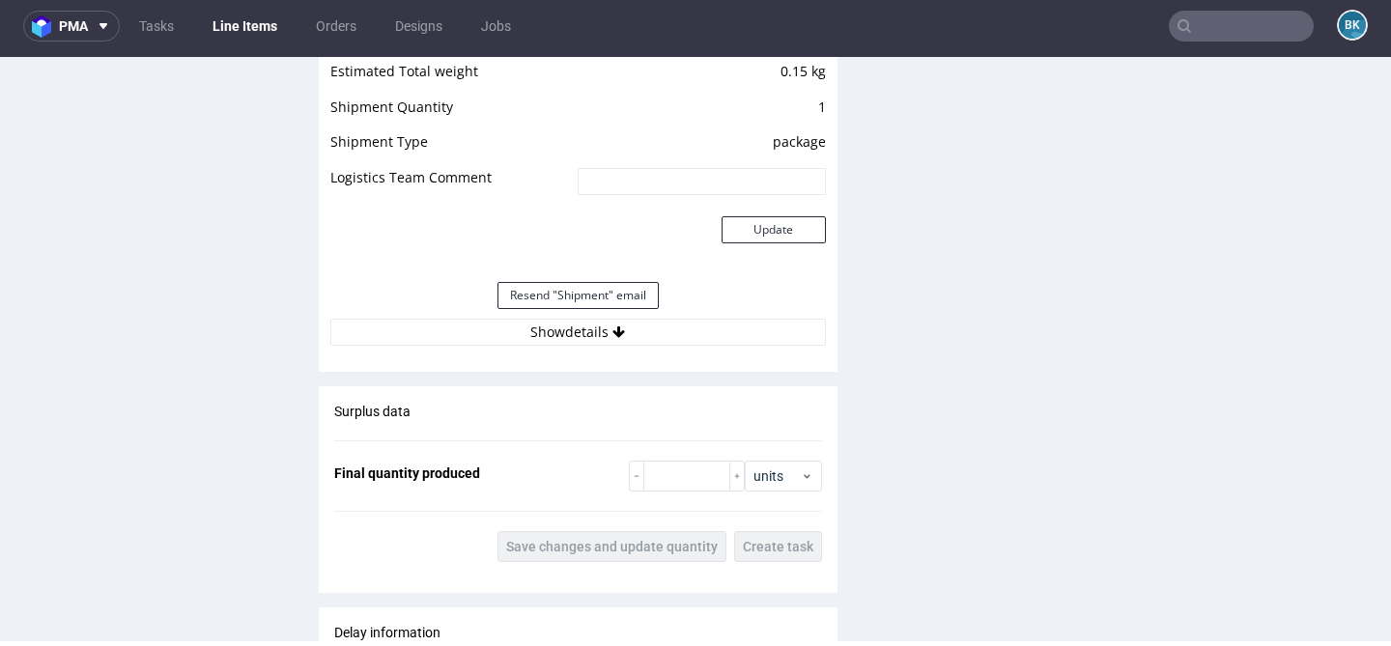
scroll to position [1900, 0]
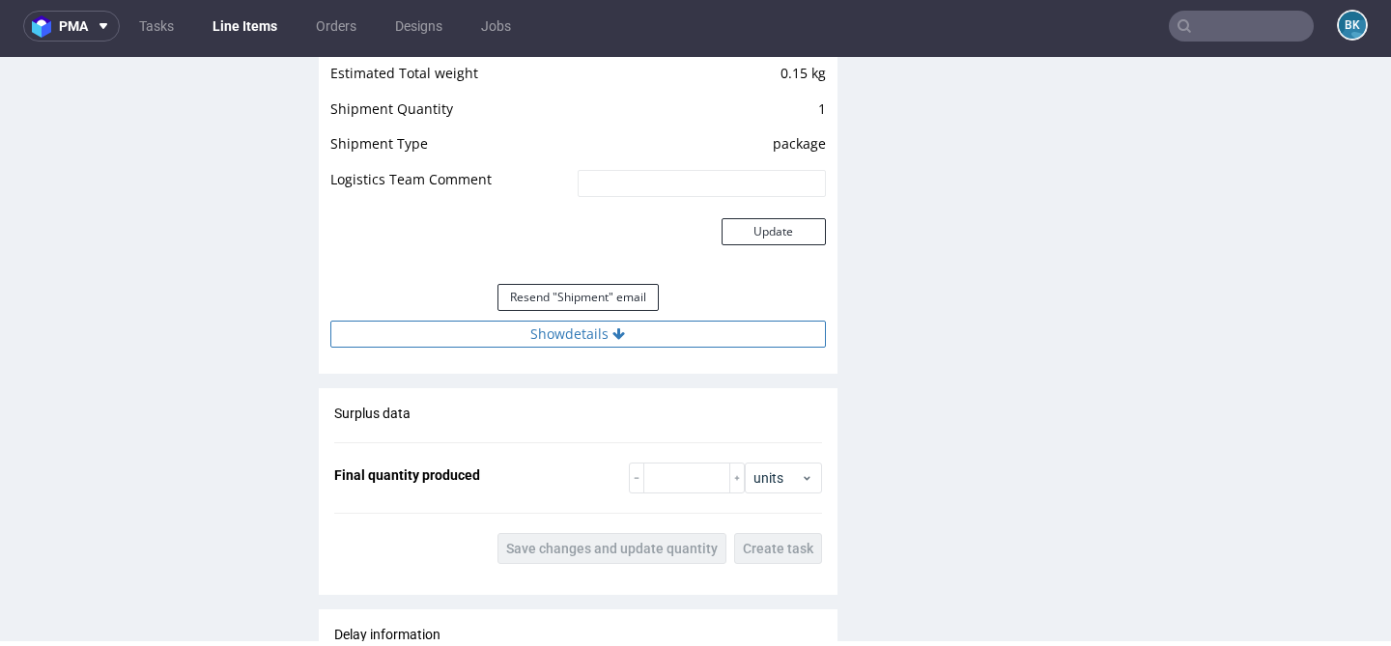
click at [592, 335] on button "Show details" at bounding box center [577, 334] width 495 height 27
